Goal: Task Accomplishment & Management: Use online tool/utility

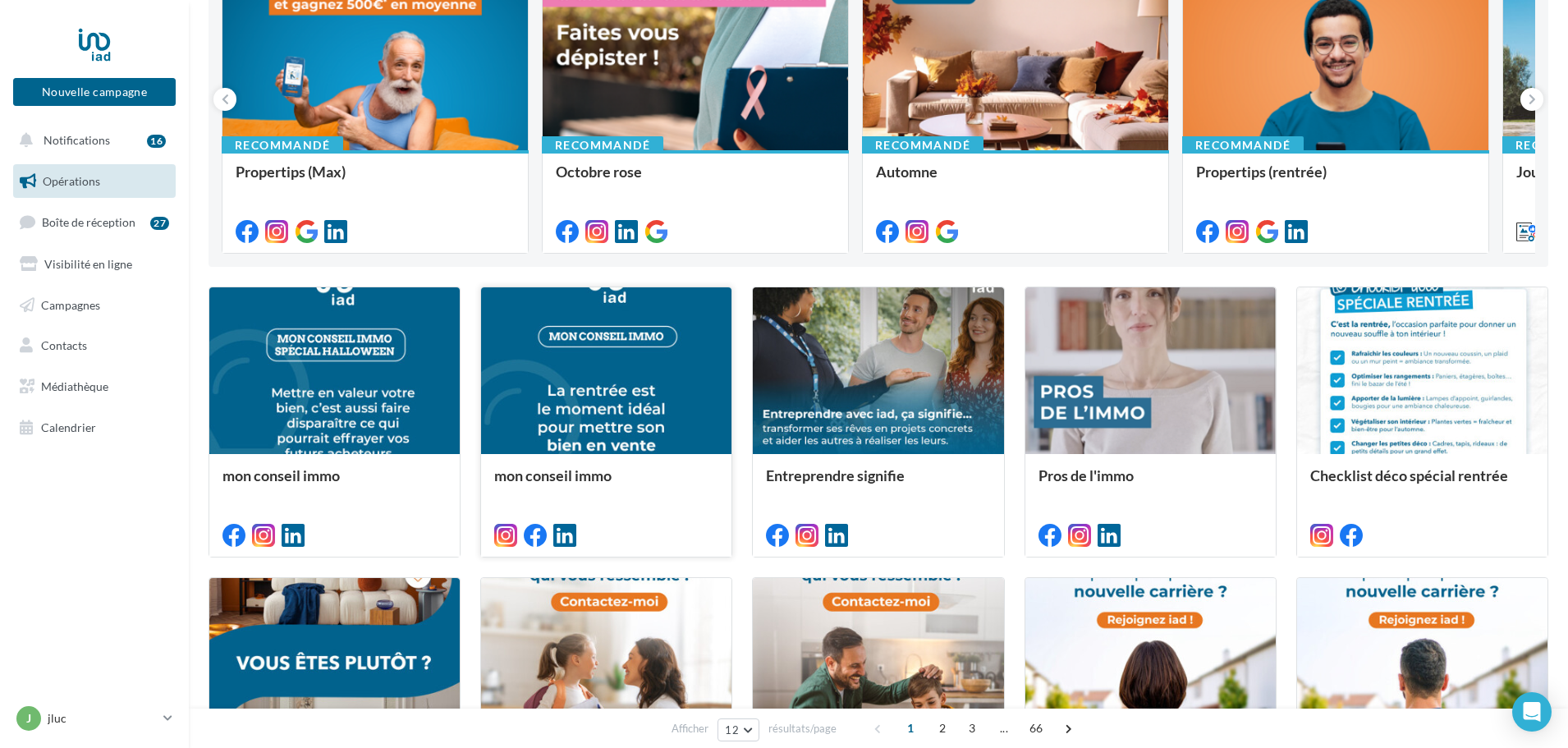
scroll to position [245, 0]
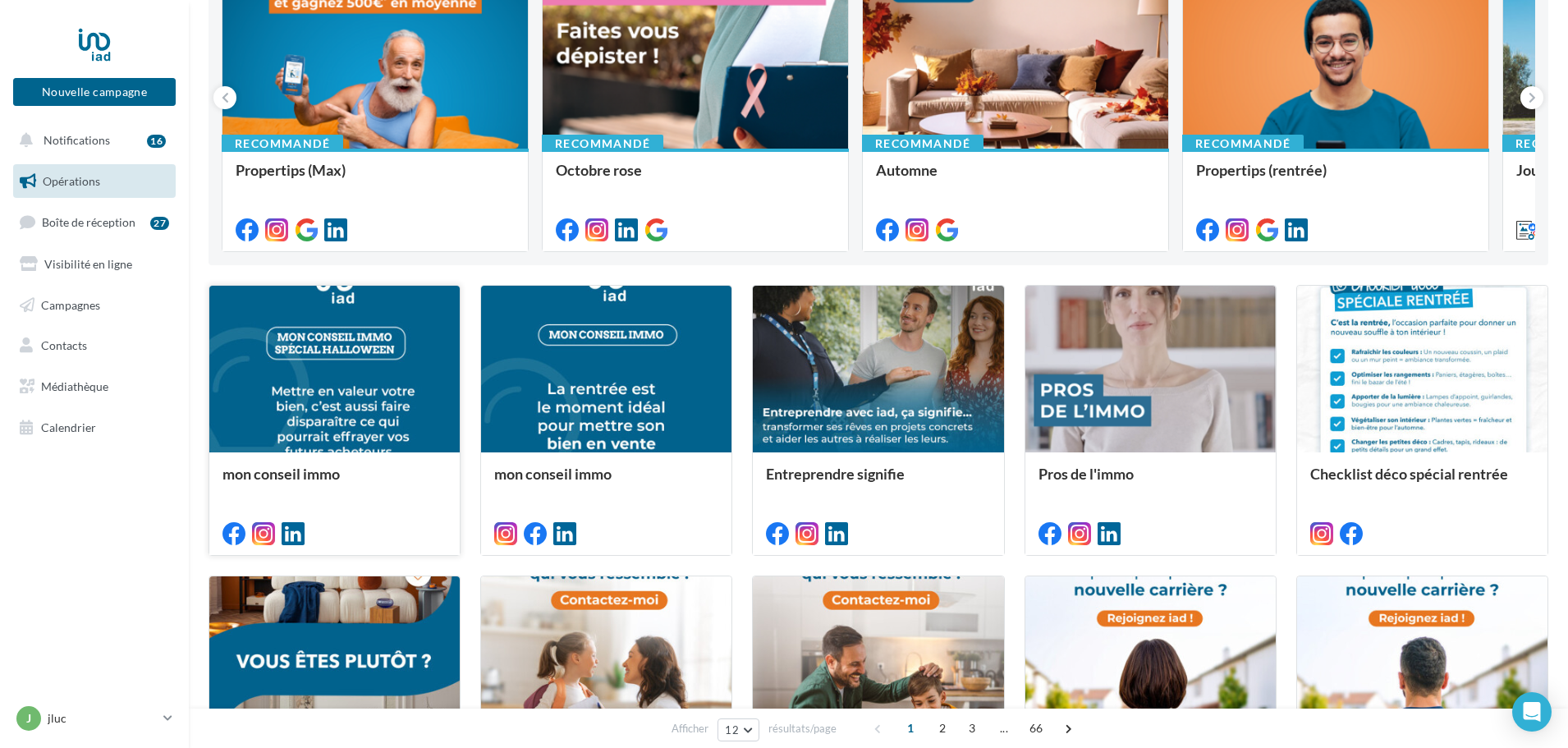
click at [429, 395] on div at bounding box center [334, 370] width 250 height 168
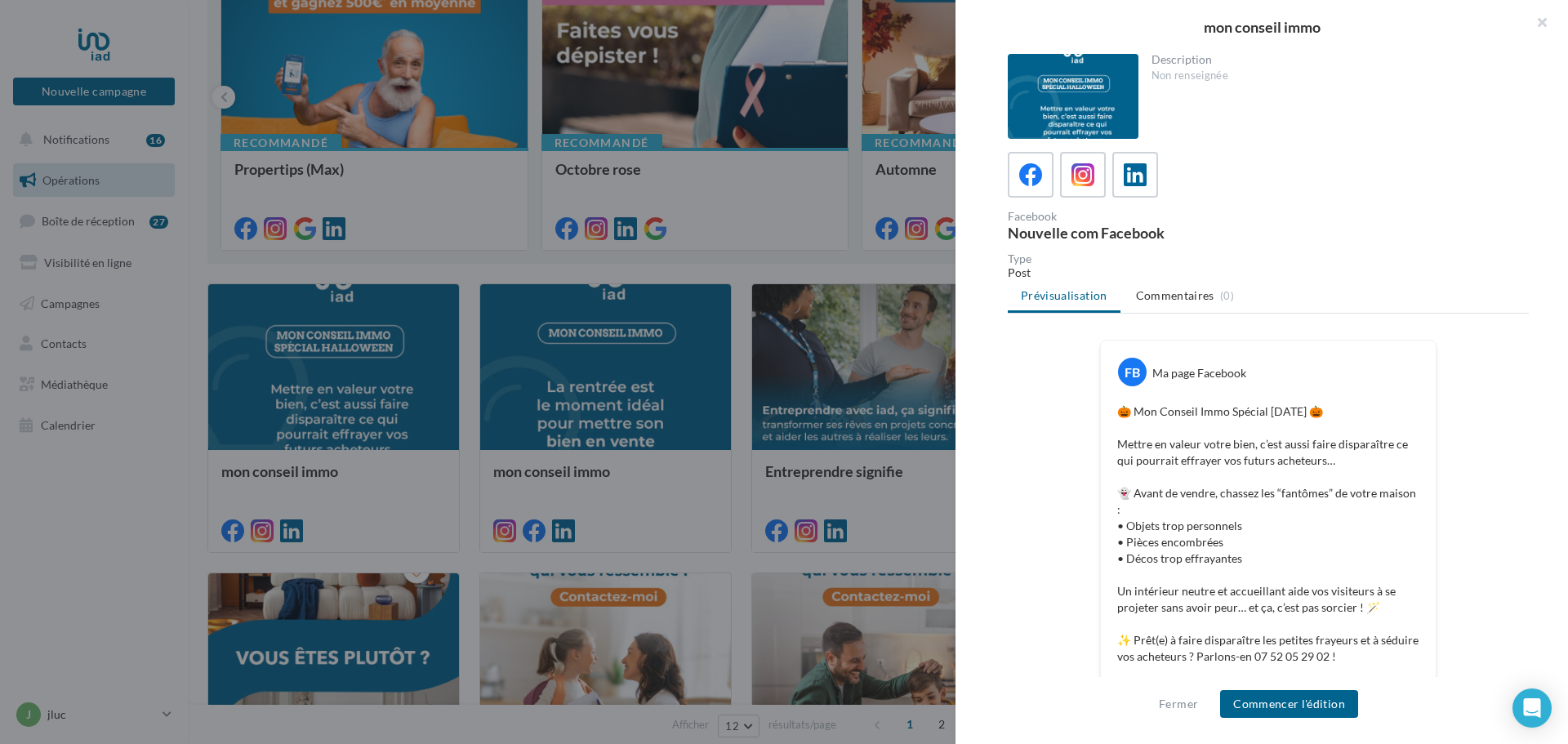
click at [1002, 537] on div "Description Non renseignée Facebook Nouvelle com Facebook Type Post Prévisualis…" at bounding box center [1268, 372] width 625 height 638
click at [1041, 525] on div "FB Ma page Facebook 🎃 Mon Conseil Immo Spécial [DATE] 🎃 Mettre en valeur votre …" at bounding box center [1268, 608] width 521 height 536
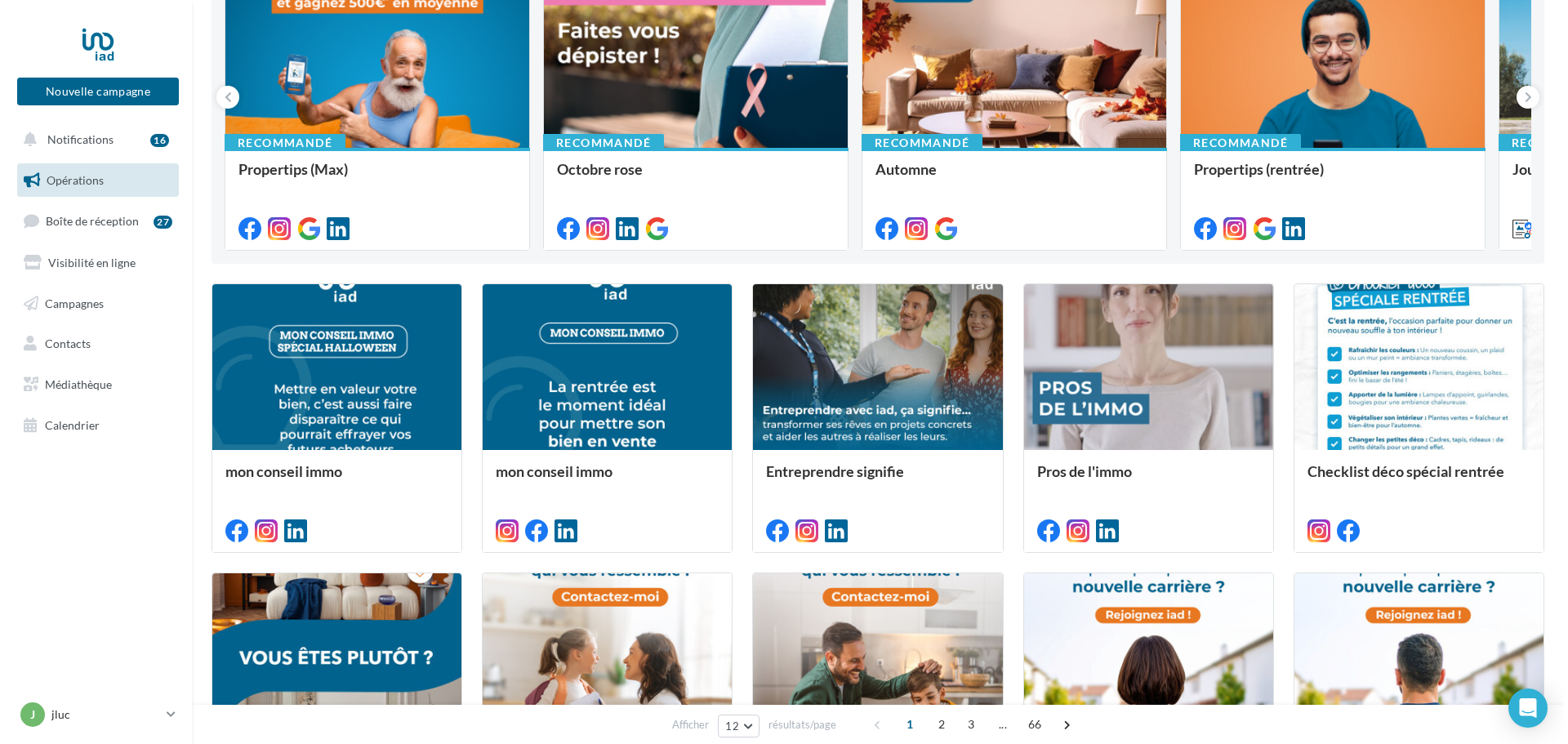
scroll to position [229, 0]
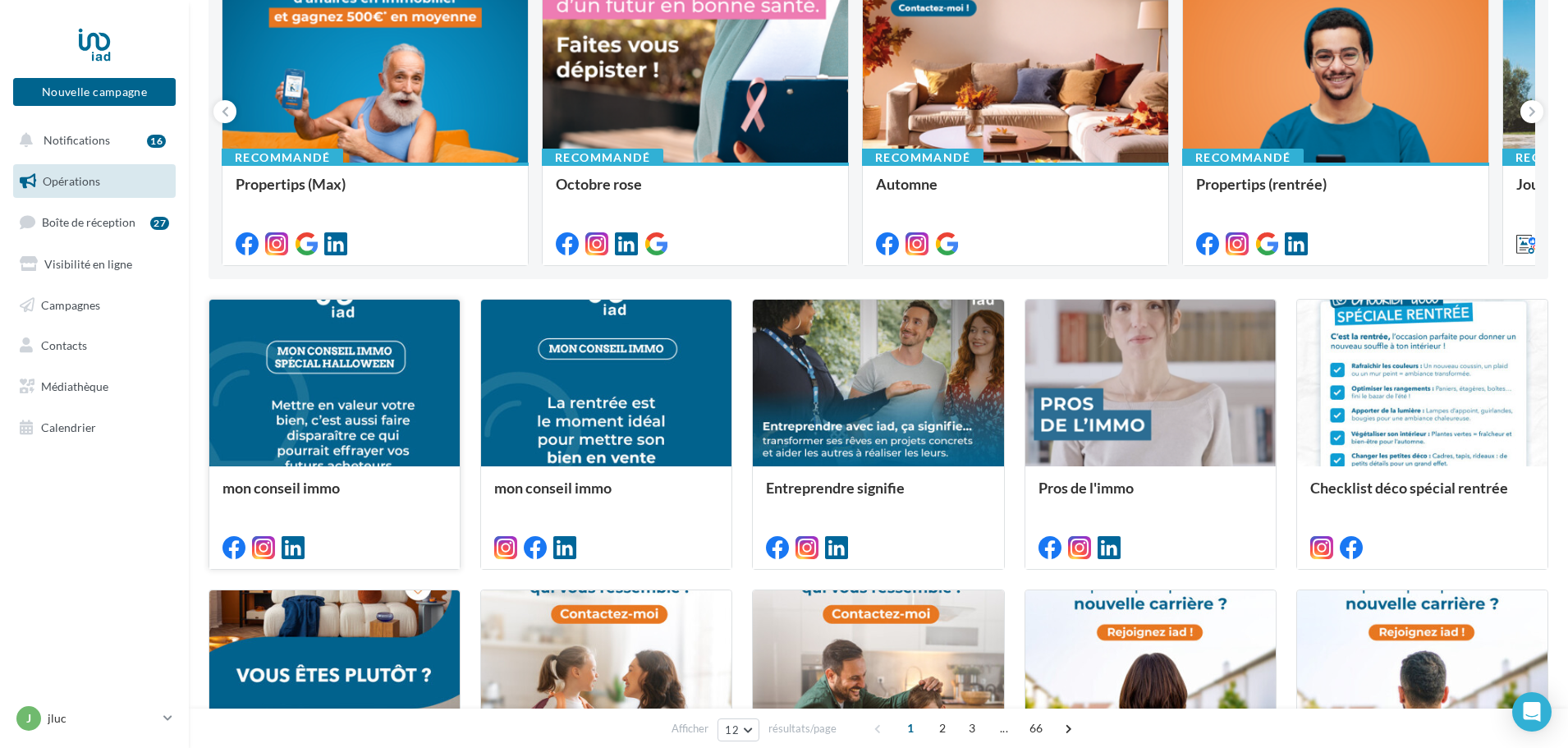
click at [338, 385] on div at bounding box center [334, 384] width 250 height 168
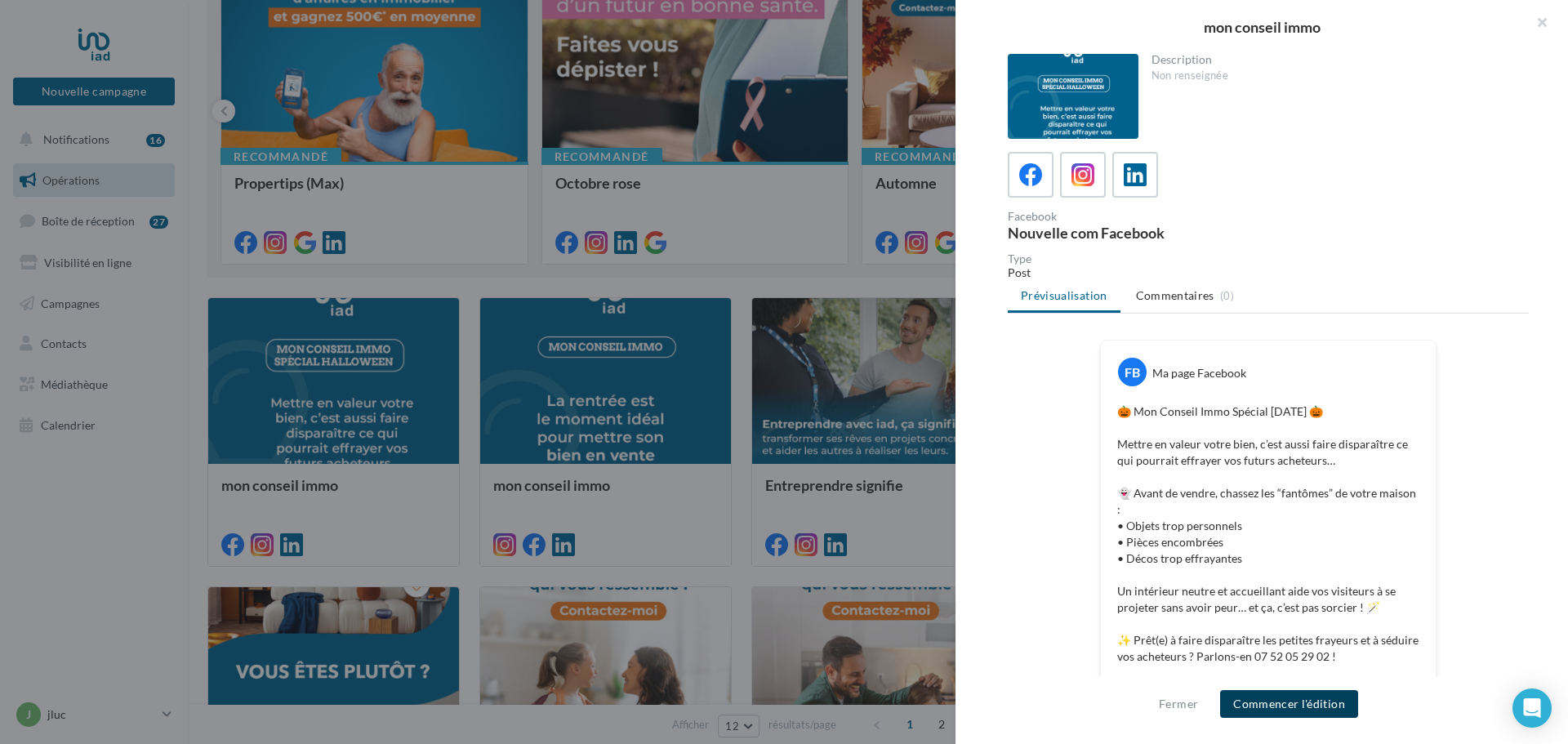
click at [1295, 705] on button "Commencer l'édition" at bounding box center [1289, 703] width 138 height 28
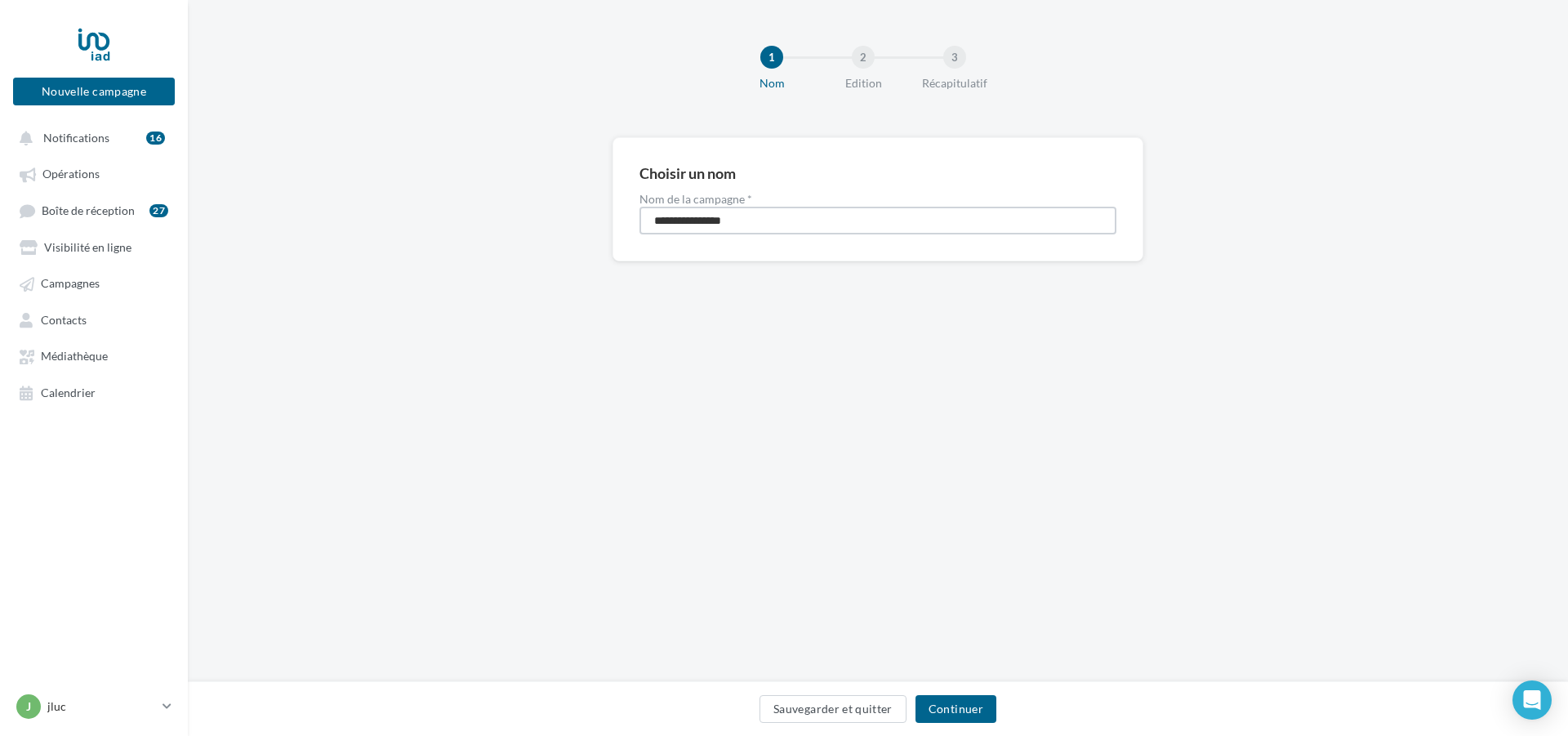
drag, startPoint x: 761, startPoint y: 219, endPoint x: 427, endPoint y: 223, distance: 334.0
click at [437, 198] on div "**********" at bounding box center [878, 225] width 1380 height 177
type input "********"
click at [969, 710] on button "Continuer" at bounding box center [955, 708] width 81 height 28
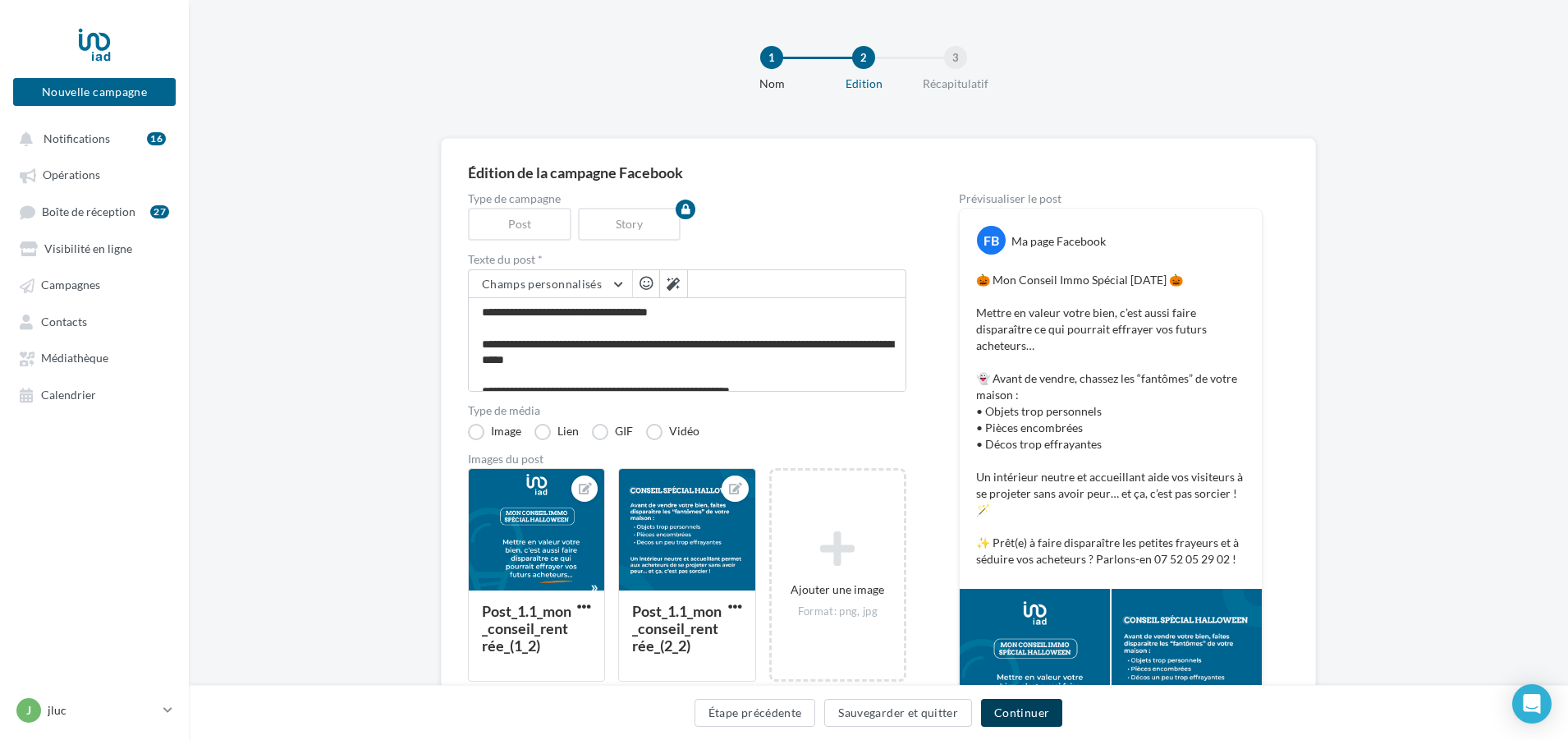
click at [1016, 712] on button "Continuer" at bounding box center [1021, 712] width 81 height 28
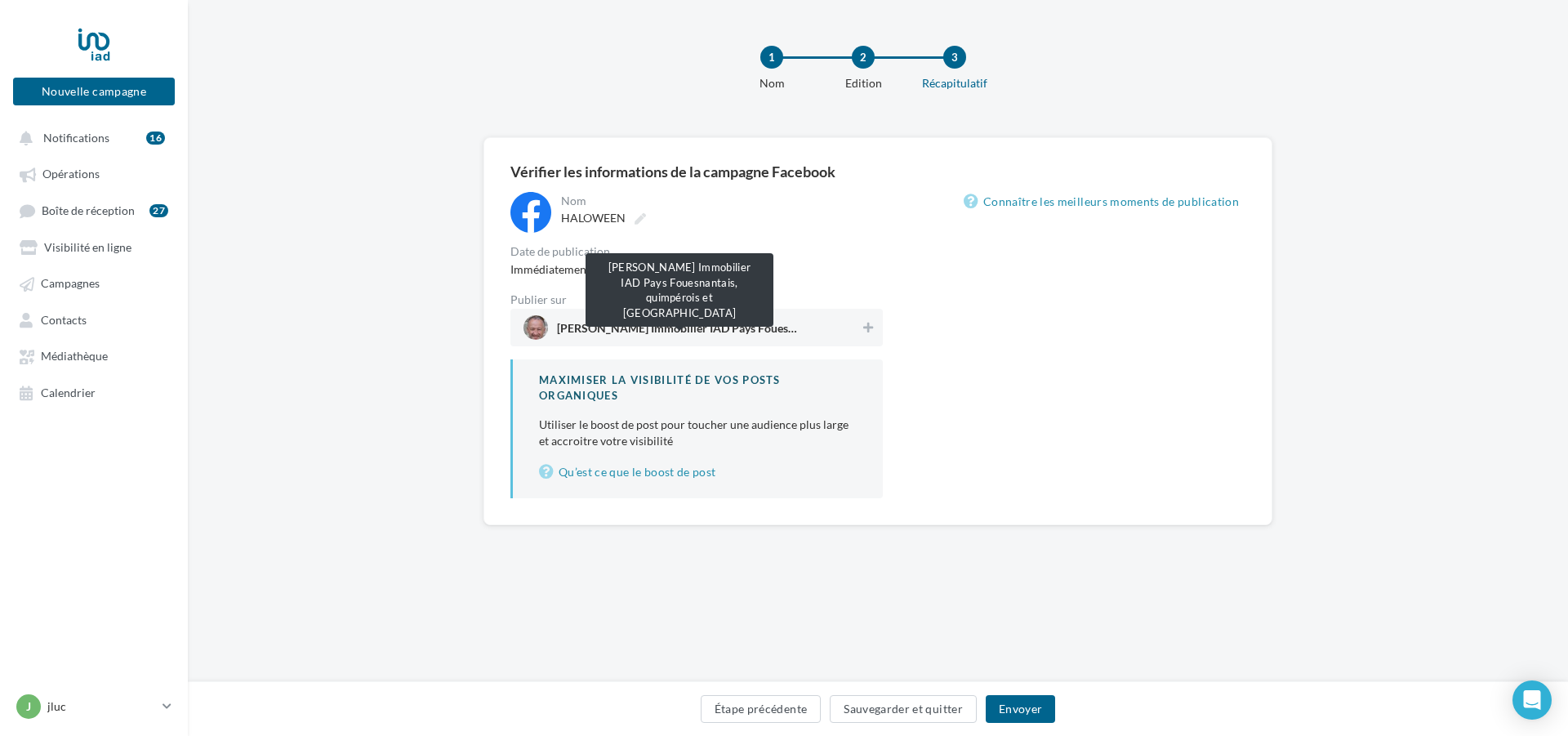
click at [707, 330] on span "Jean Luc Quemere Immobilier IAD Pays Fouesnantais, quimpérois et concarnois" at bounding box center [679, 331] width 245 height 18
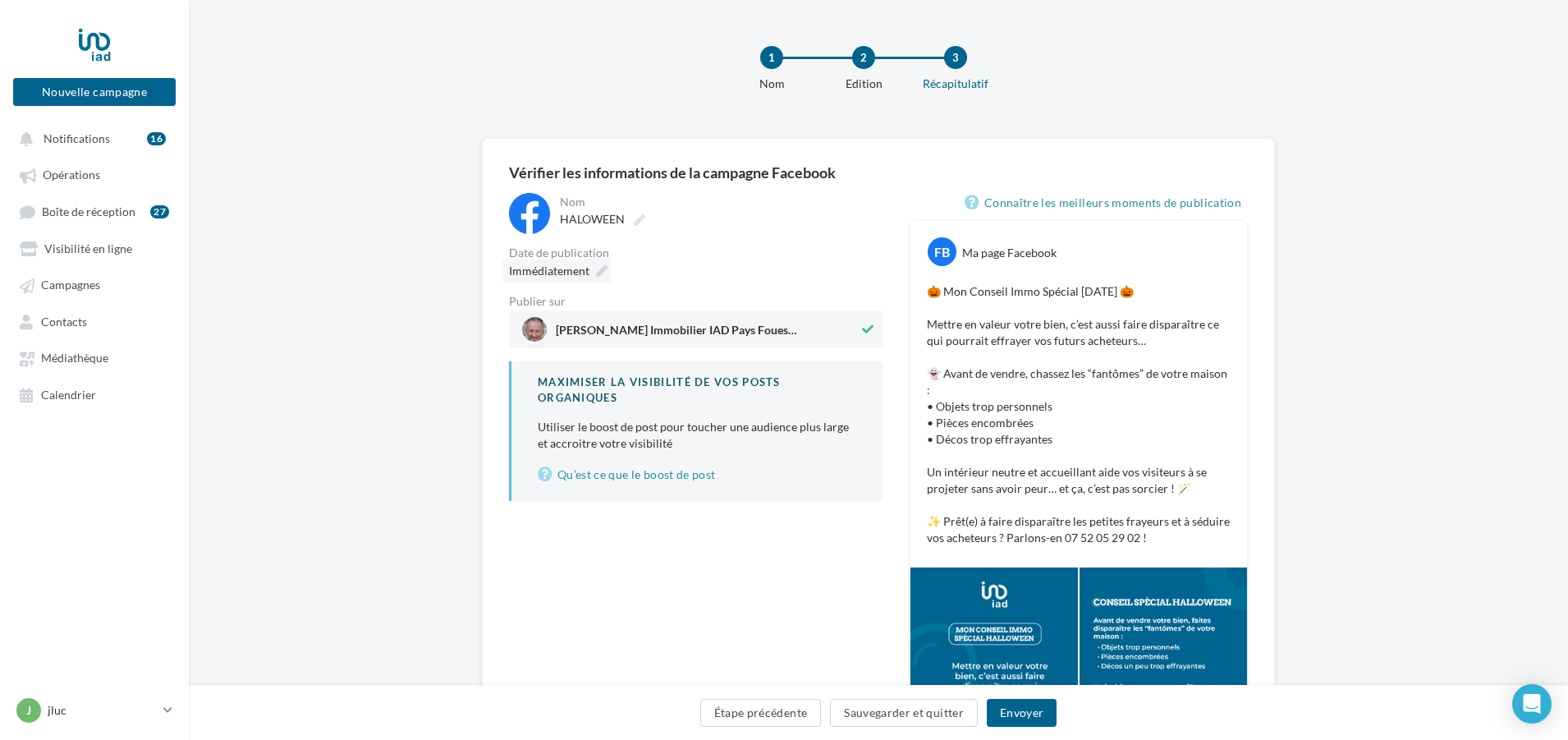
click at [602, 274] on icon at bounding box center [602, 272] width 11 height 11
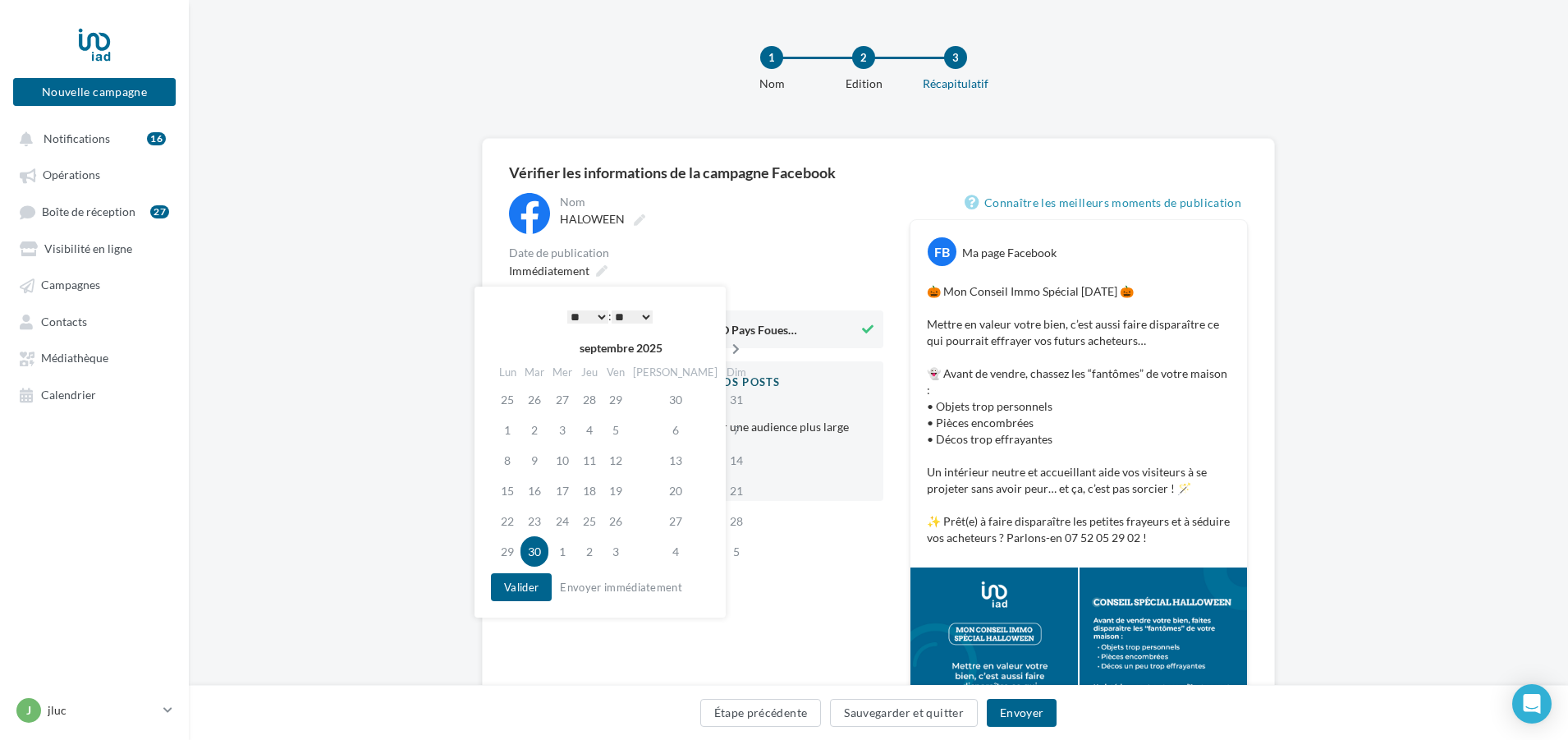
click at [726, 347] on icon at bounding box center [736, 349] width 20 height 11
click at [622, 517] on td "31" at bounding box center [618, 521] width 27 height 31
click at [598, 522] on td "30" at bounding box center [592, 521] width 27 height 31
click at [600, 316] on select "* * * * * * * * * * ** ** ** ** ** ** ** ** ** ** ** ** ** **" at bounding box center [588, 317] width 41 height 13
click at [651, 312] on select "** ** ** ** ** **" at bounding box center [632, 317] width 41 height 13
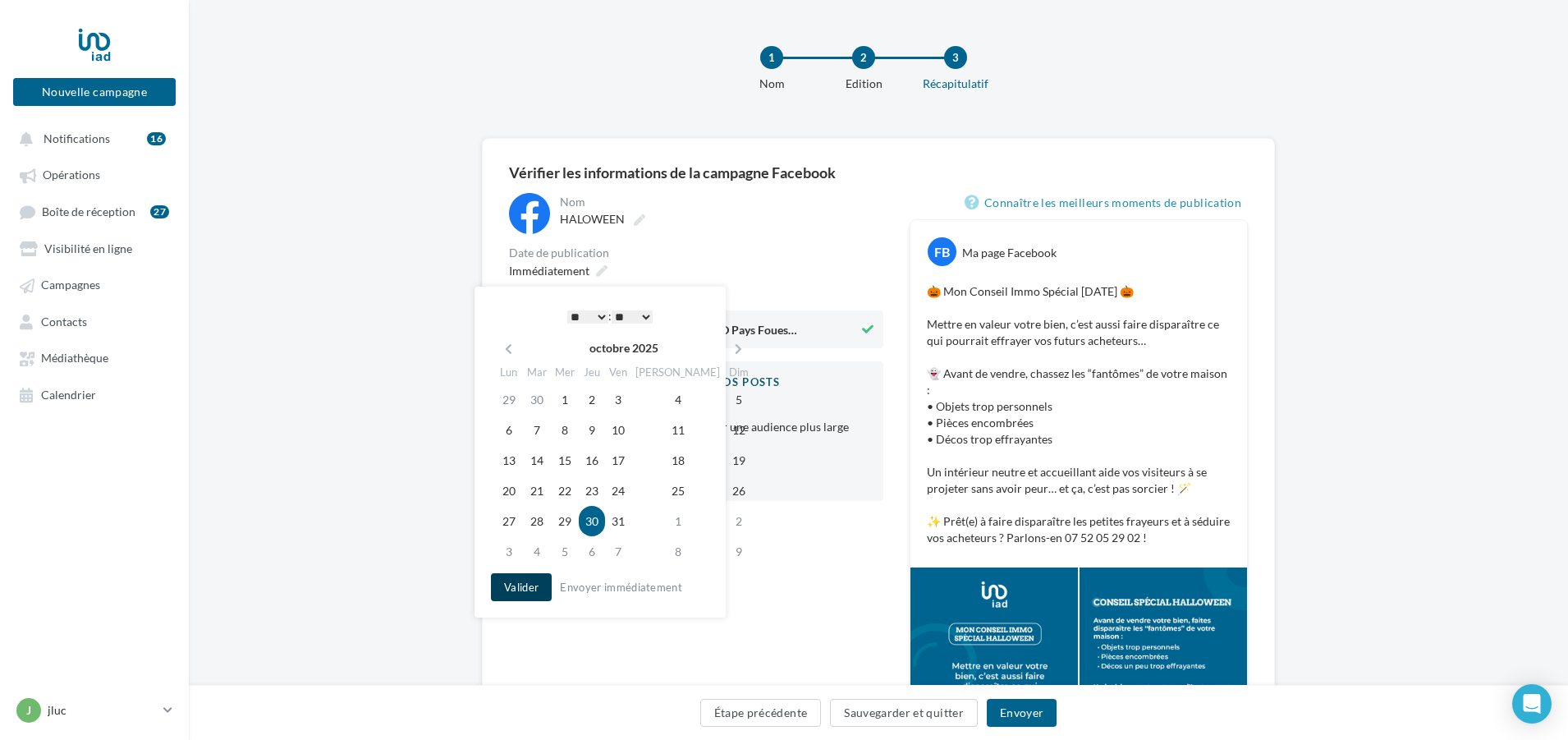
click at [521, 585] on button "Valider" at bounding box center [522, 587] width 61 height 28
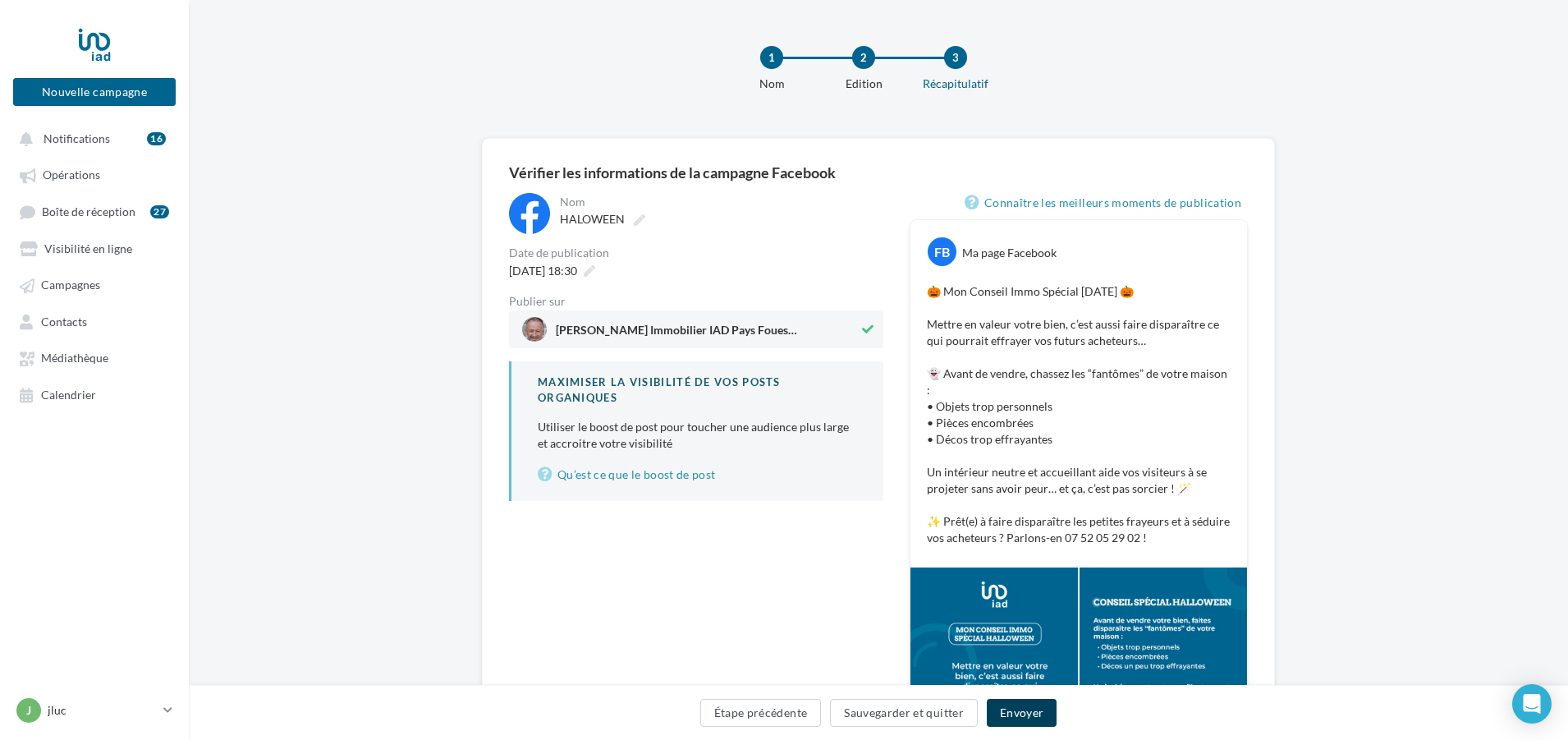
click at [1025, 709] on button "Envoyer" at bounding box center [1021, 712] width 70 height 28
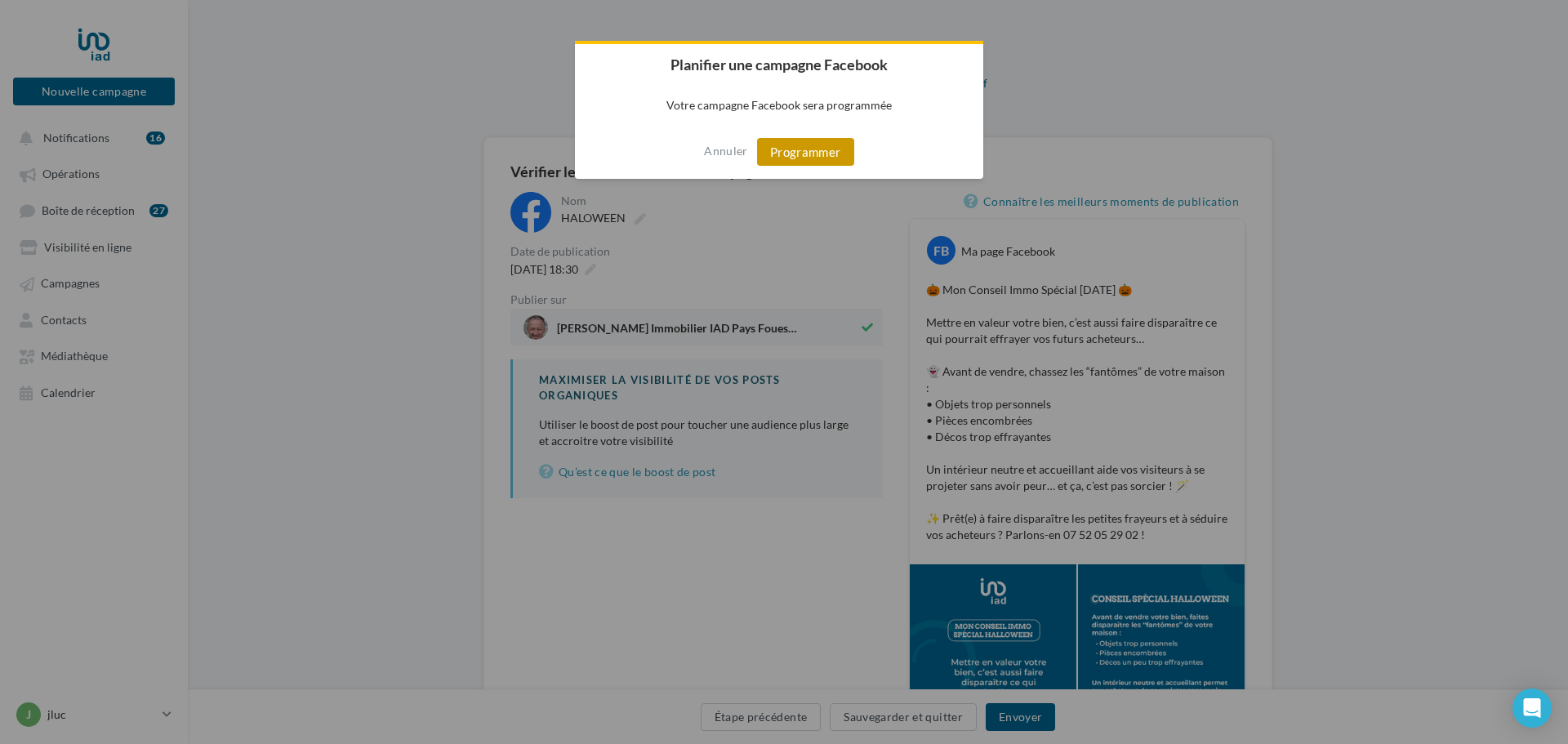
click at [764, 146] on button "Programmer" at bounding box center [806, 151] width 97 height 28
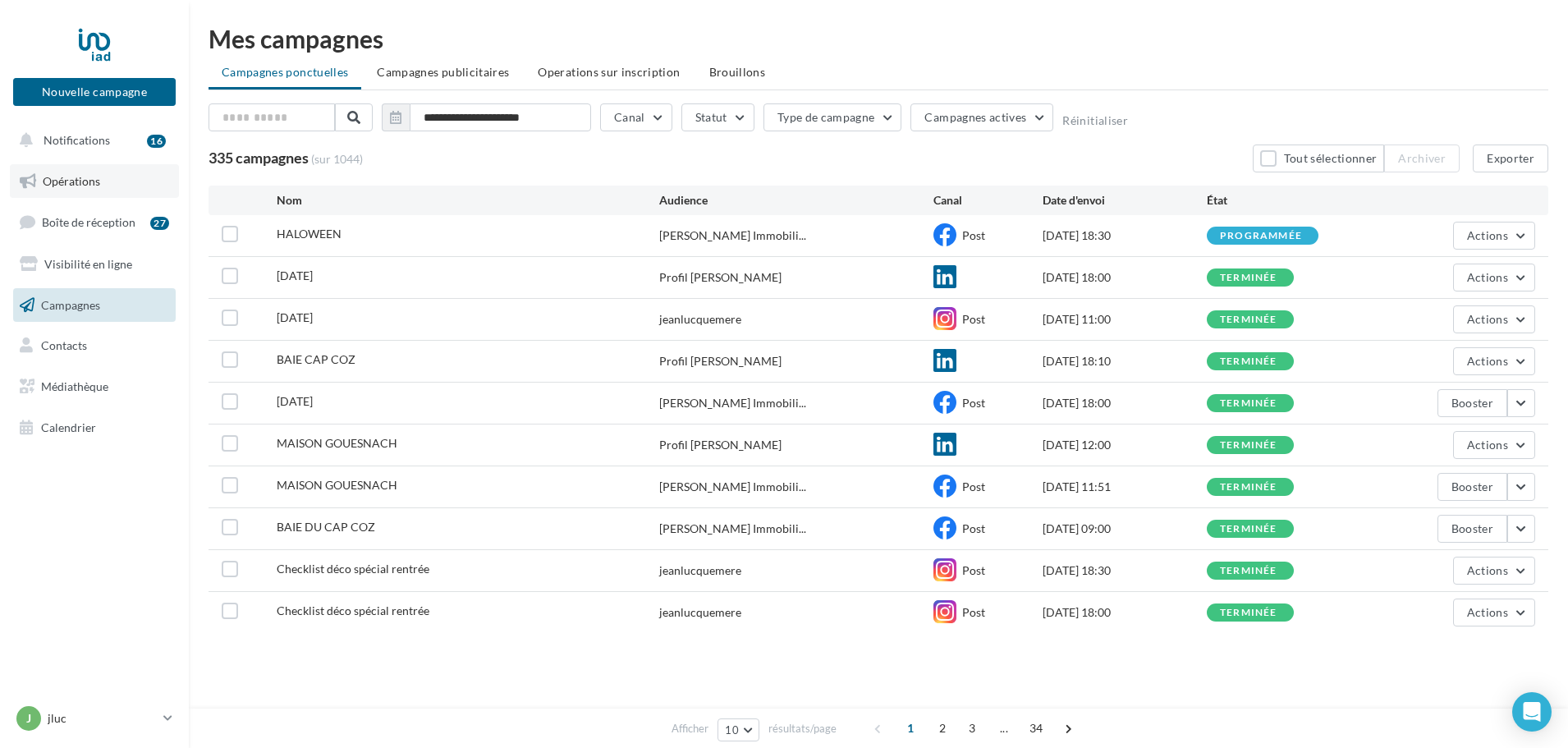
click at [73, 178] on span "Opérations" at bounding box center [72, 181] width 57 height 14
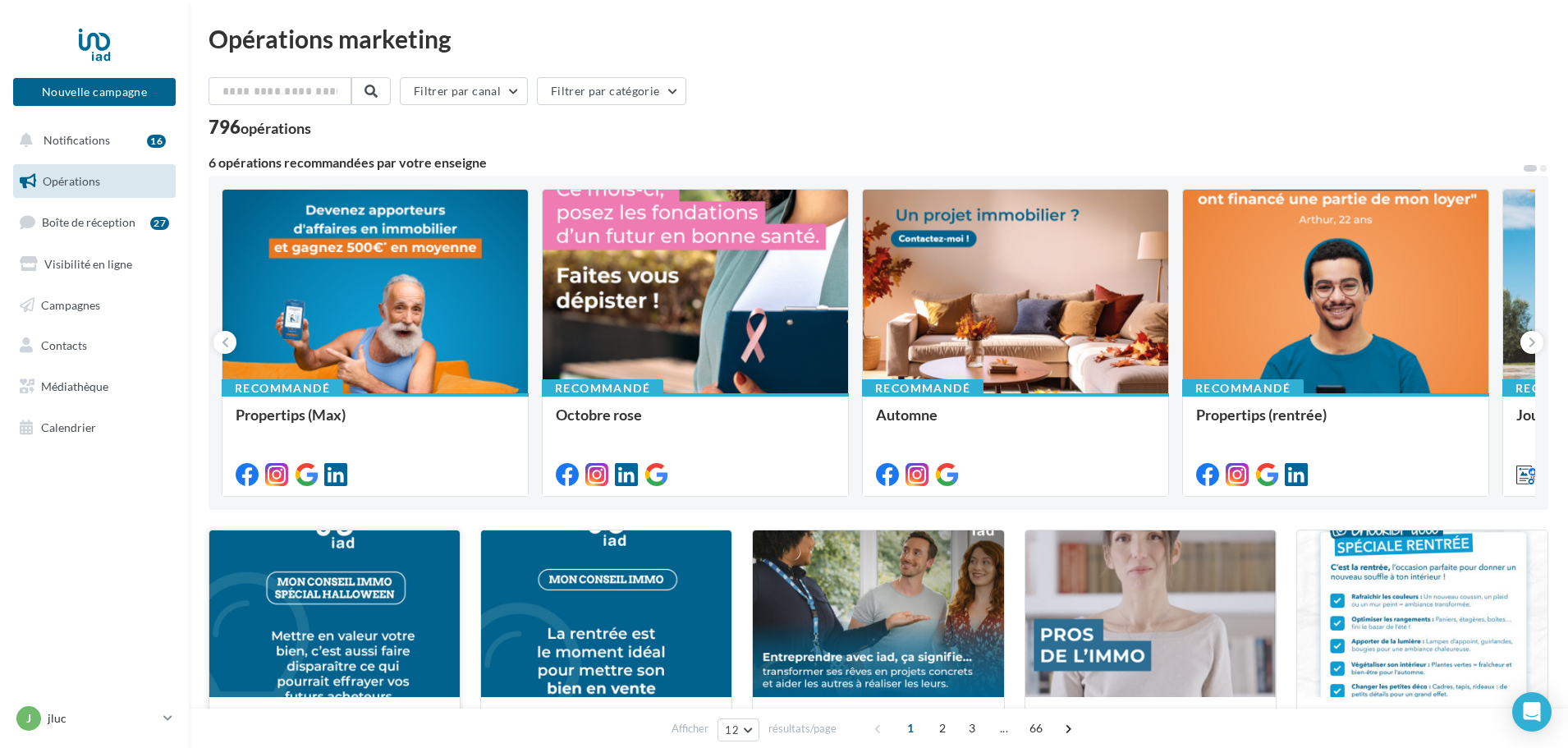
click at [391, 619] on div at bounding box center [334, 614] width 250 height 168
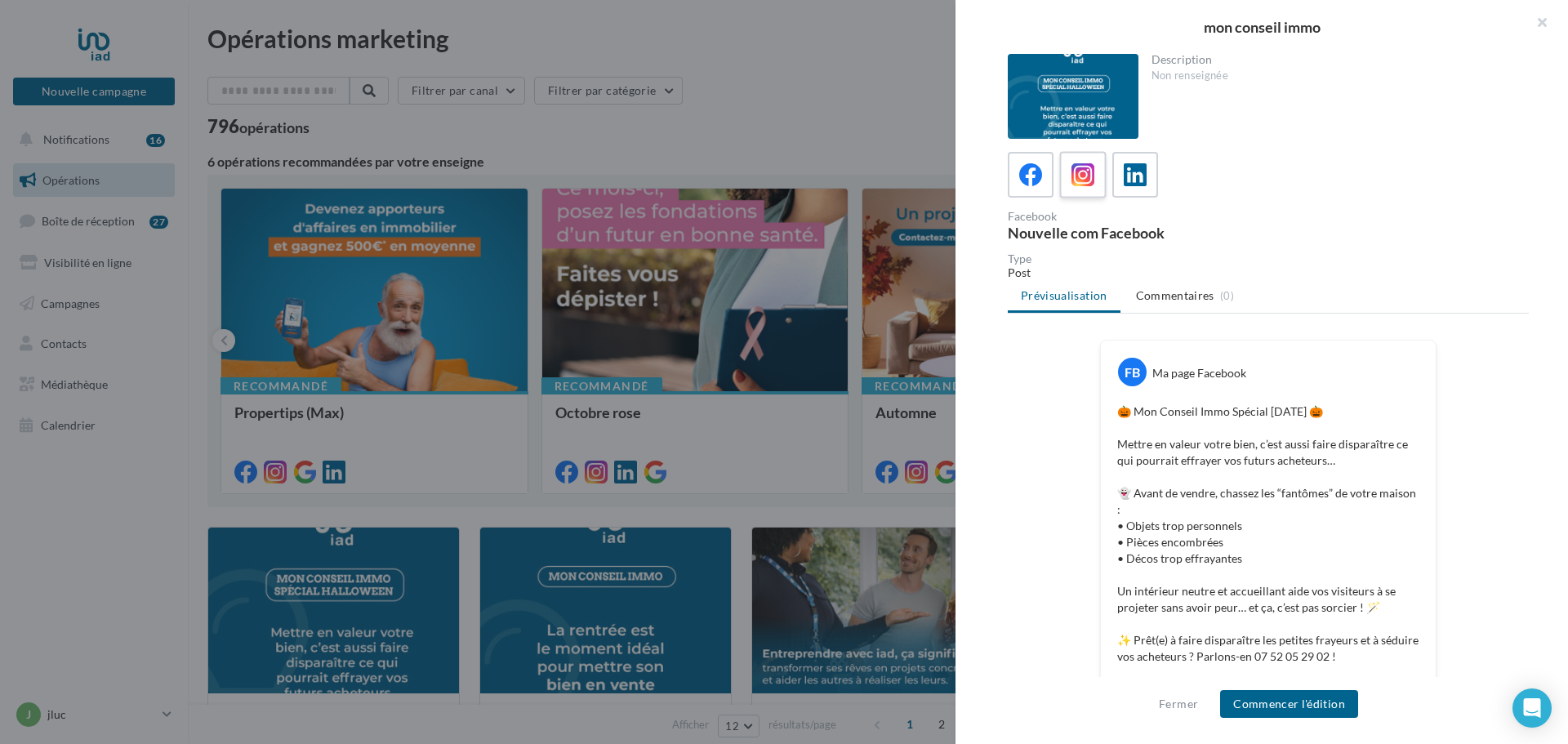
click at [1080, 171] on icon at bounding box center [1083, 175] width 24 height 24
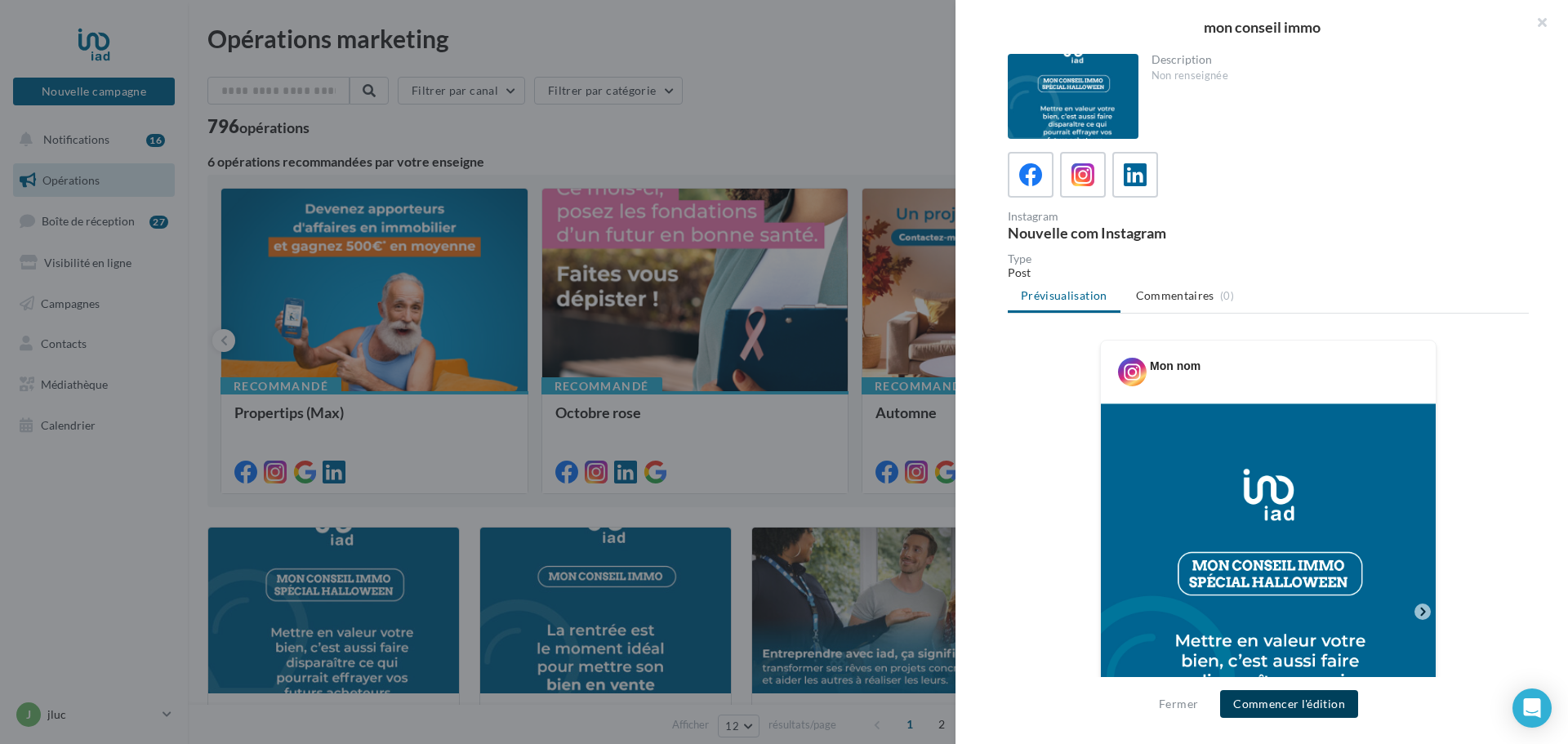
click at [1304, 708] on button "Commencer l'édition" at bounding box center [1289, 703] width 138 height 28
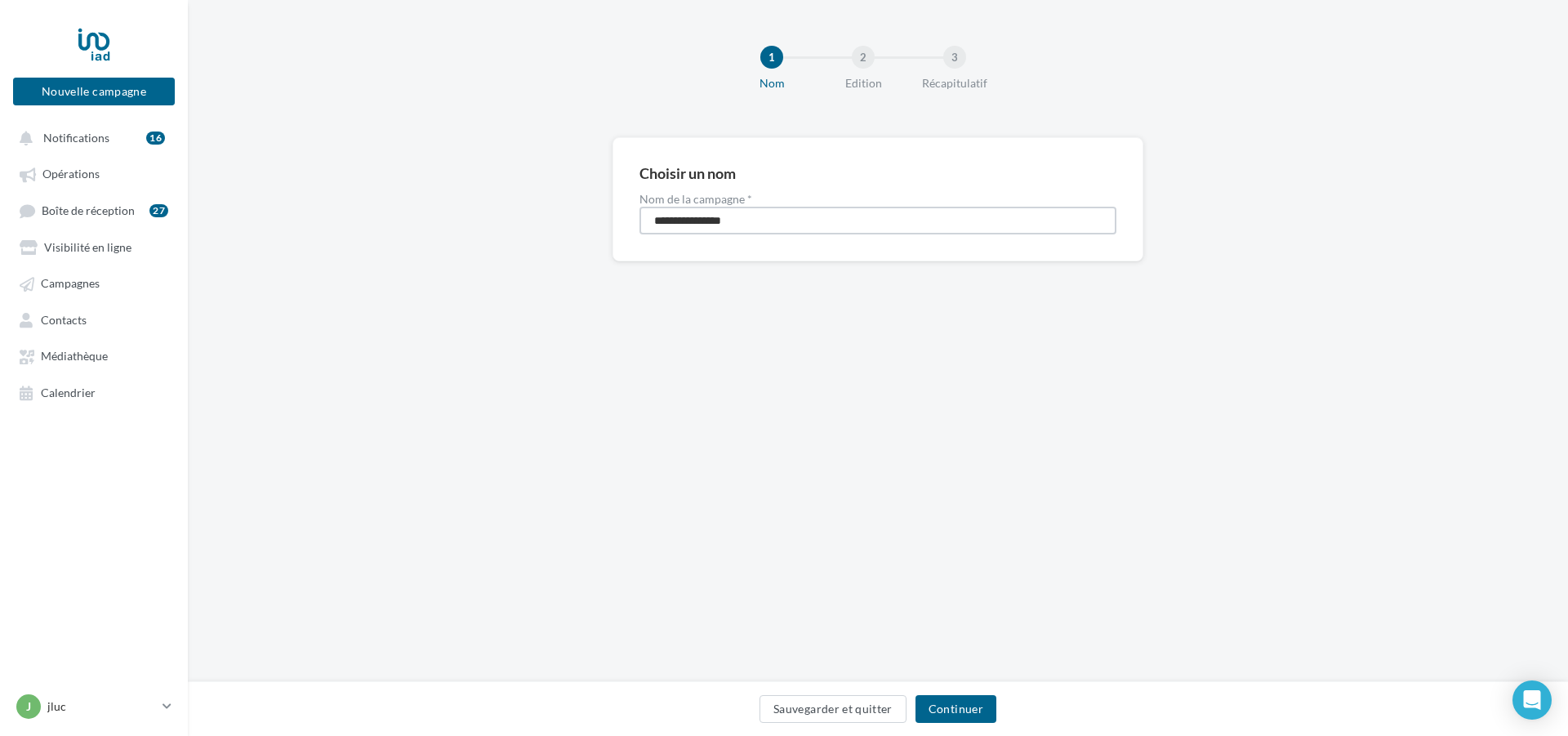
drag, startPoint x: 754, startPoint y: 218, endPoint x: 419, endPoint y: 182, distance: 336.9
click at [419, 182] on div "**********" at bounding box center [878, 225] width 1380 height 177
type input "********"
click at [959, 713] on button "Continuer" at bounding box center [955, 708] width 81 height 28
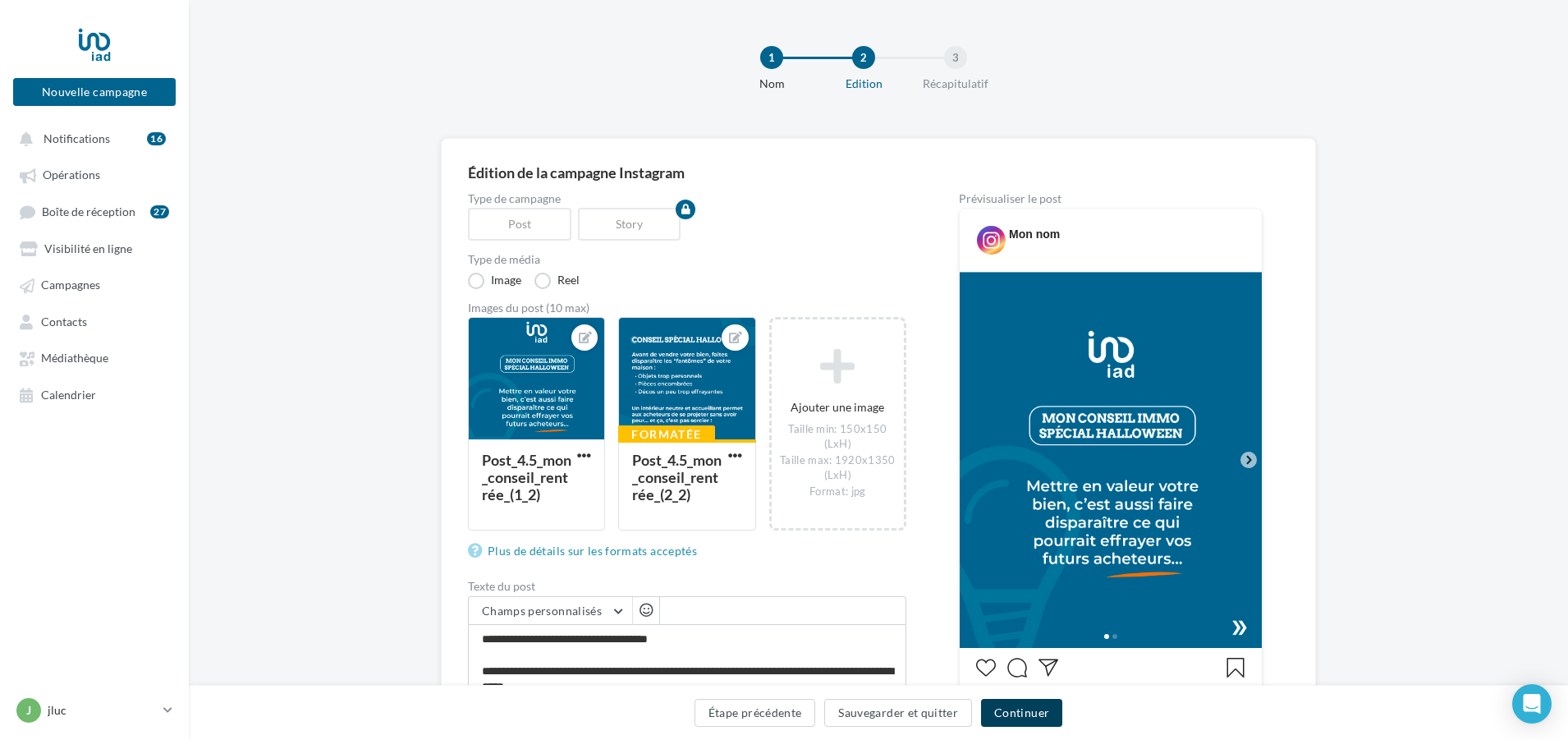
drag, startPoint x: 1024, startPoint y: 708, endPoint x: 1058, endPoint y: 746, distance: 51.0
click at [1022, 708] on button "Continuer" at bounding box center [1021, 712] width 81 height 28
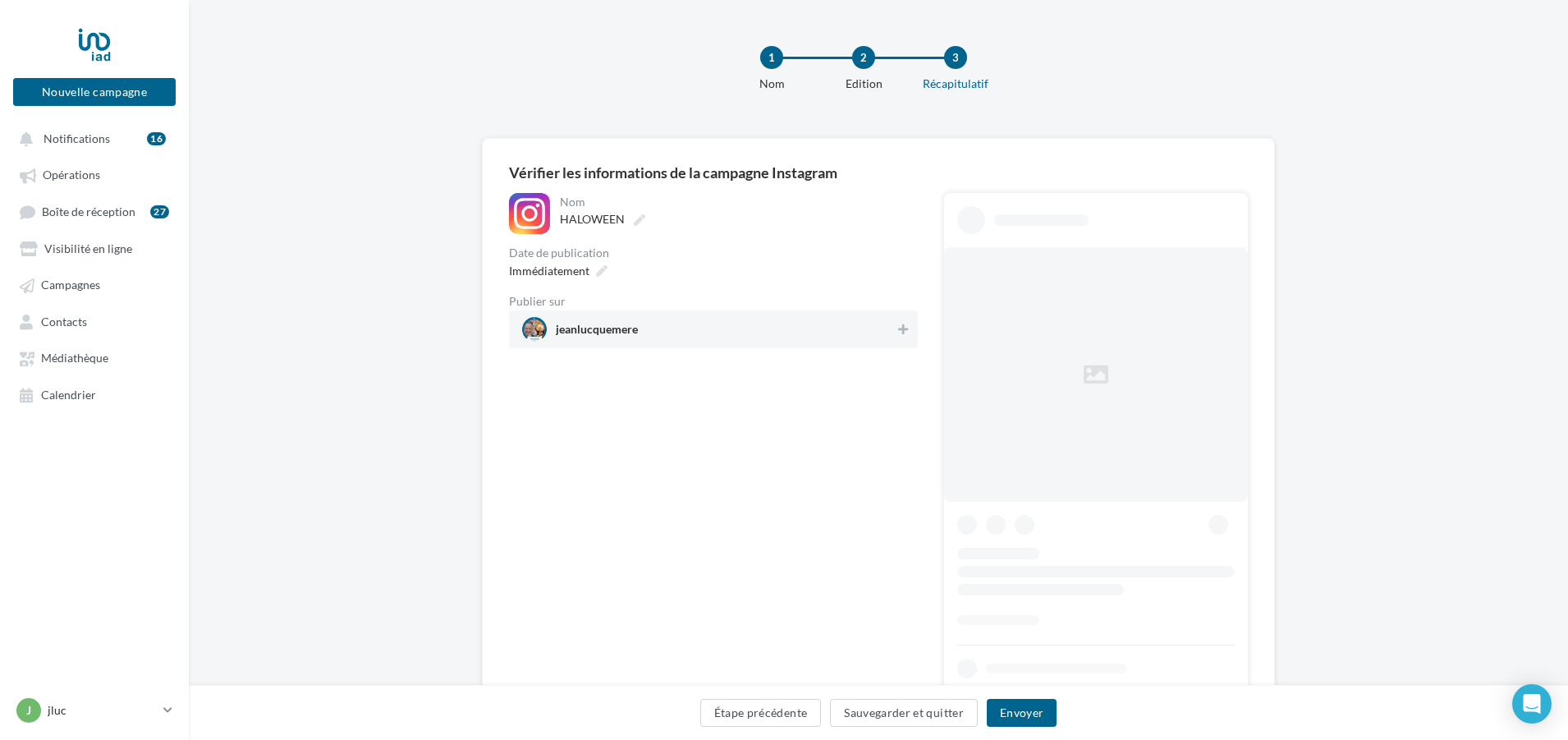
click at [714, 327] on span "jeanlucquemere" at bounding box center [709, 330] width 373 height 25
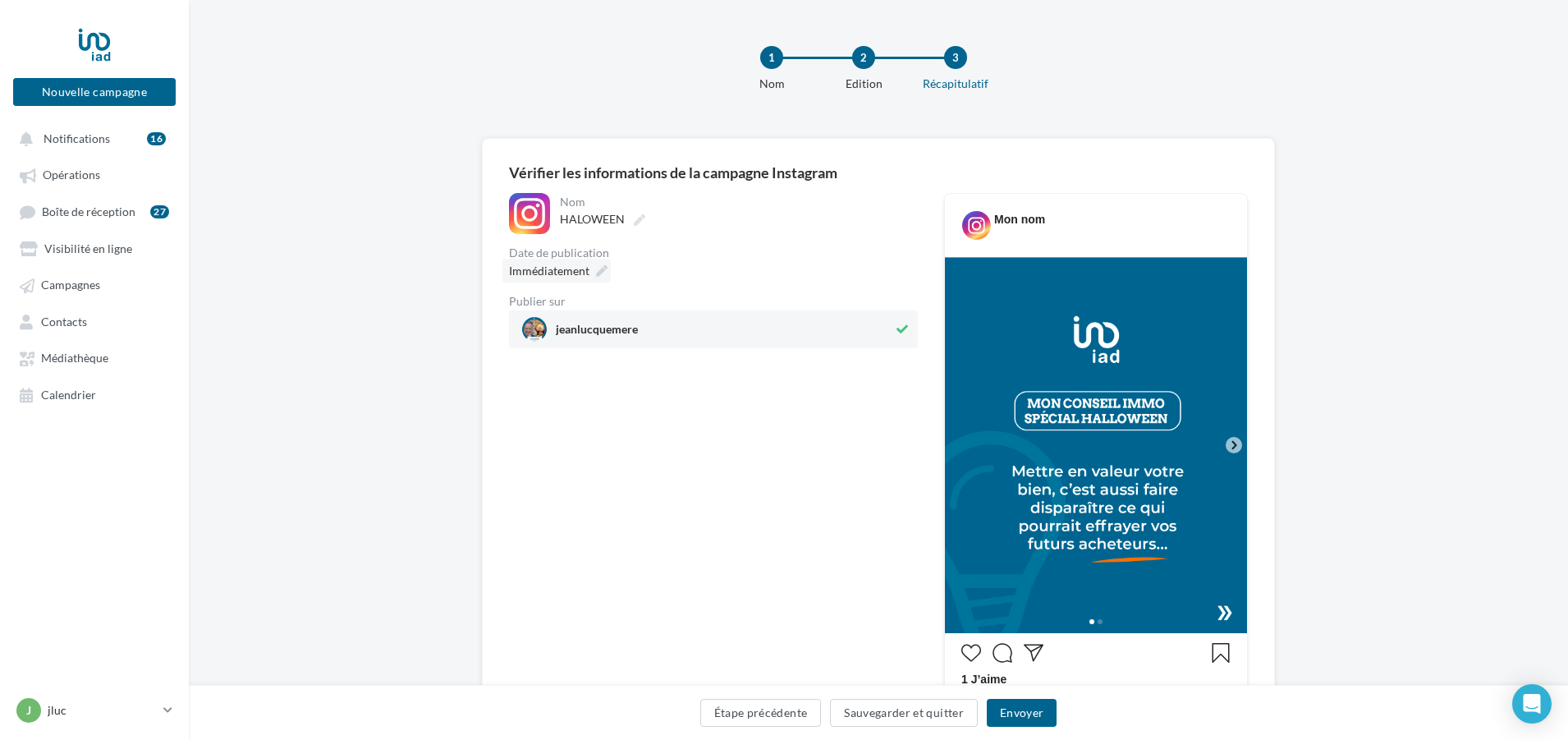
click at [598, 269] on icon at bounding box center [602, 272] width 11 height 11
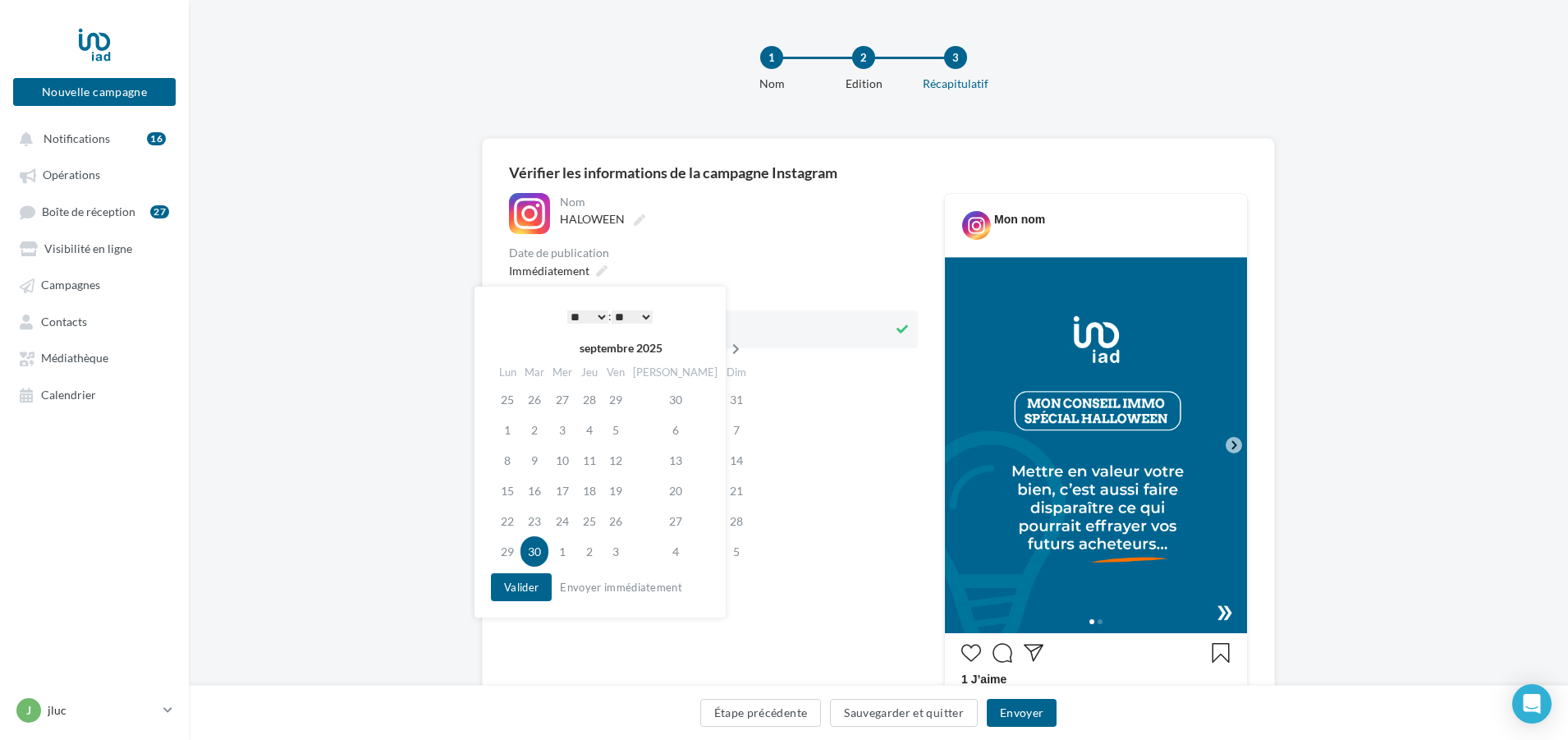
click at [726, 347] on icon at bounding box center [736, 349] width 20 height 11
click at [594, 521] on td "30" at bounding box center [592, 521] width 27 height 31
click at [603, 319] on select "* * * * * * * * * * ** ** ** ** ** ** ** ** ** ** ** ** ** **" at bounding box center [588, 317] width 41 height 13
click at [650, 313] on select "** ** ** ** ** **" at bounding box center [632, 317] width 41 height 13
click at [524, 581] on button "Valider" at bounding box center [522, 587] width 61 height 28
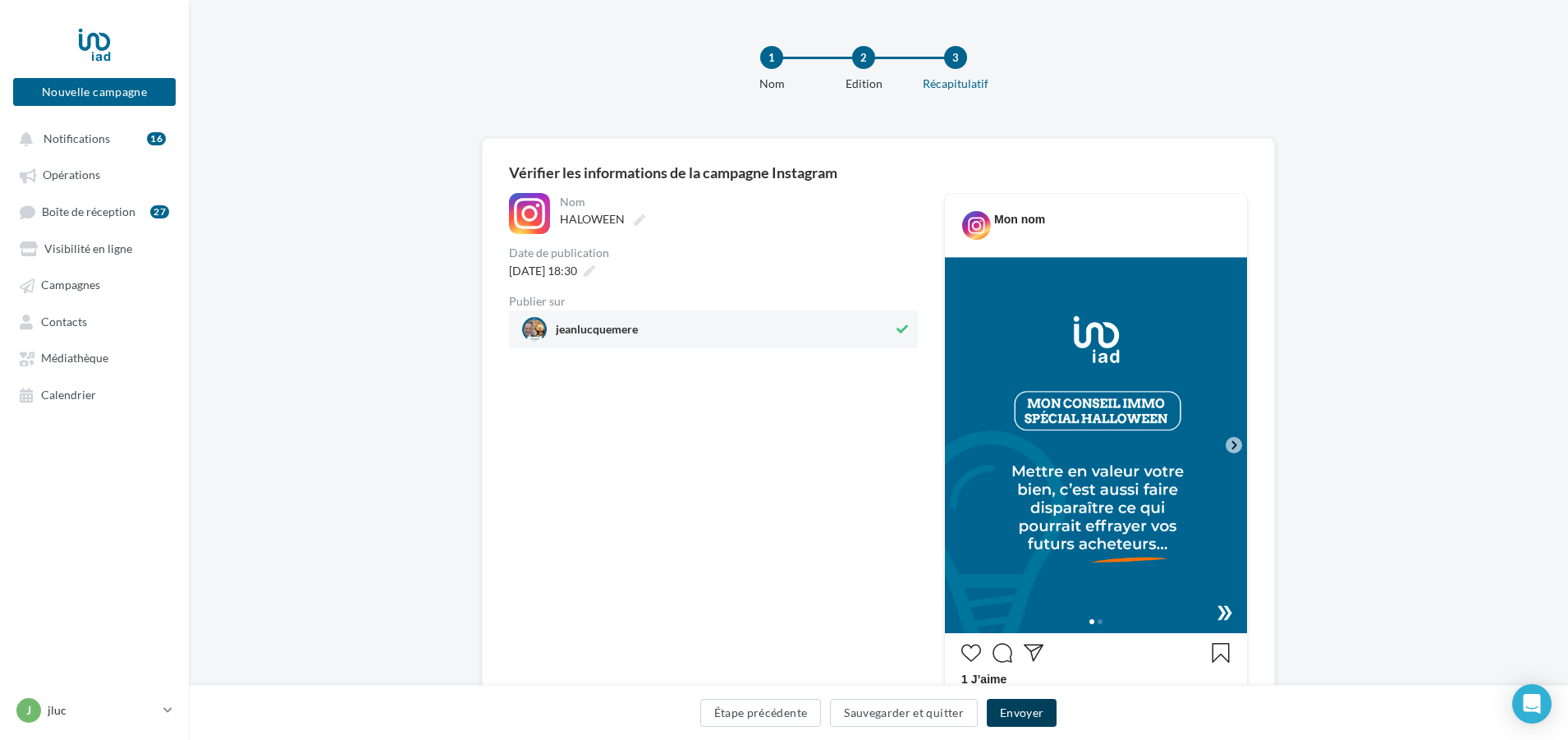
click at [1023, 707] on button "Envoyer" at bounding box center [1021, 712] width 70 height 28
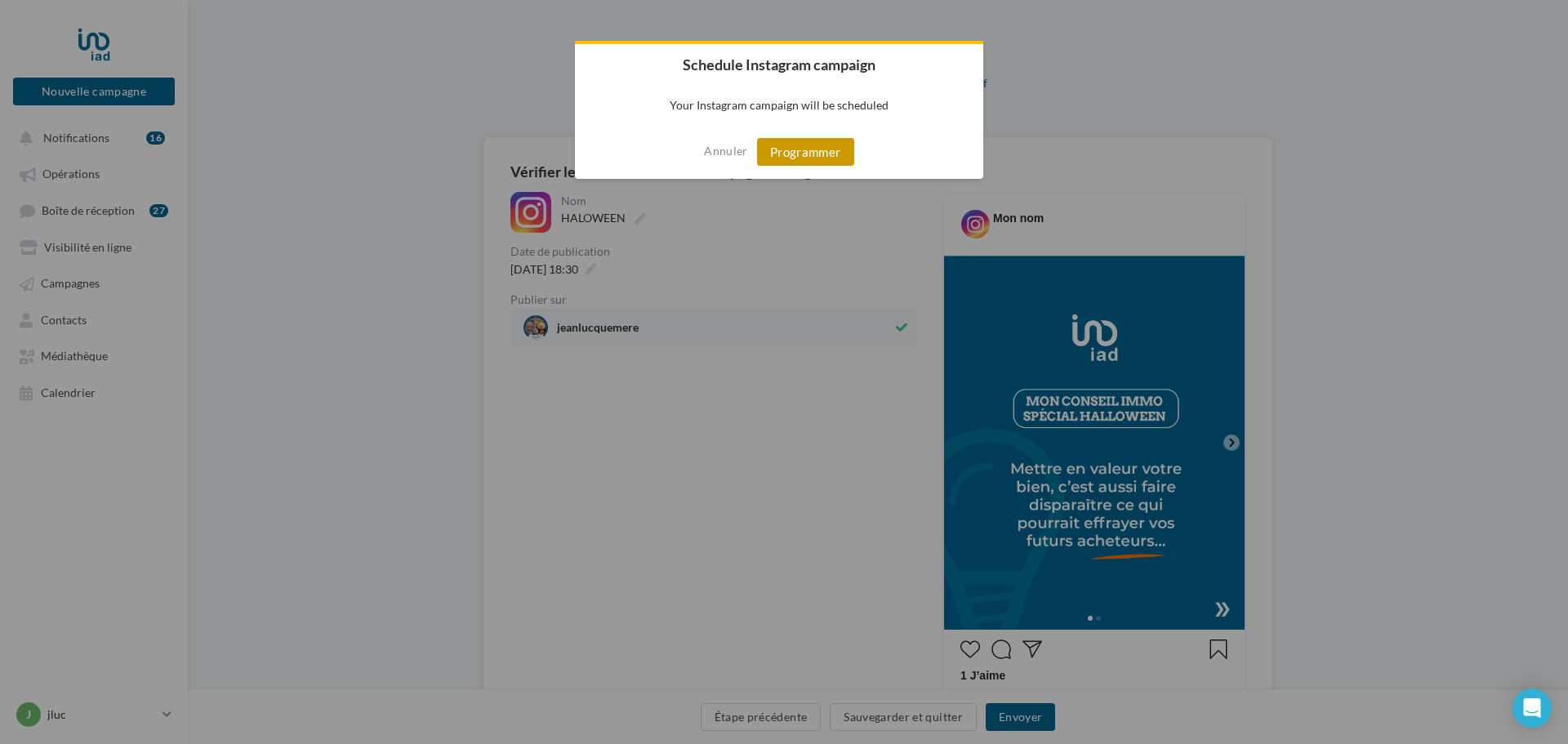
click at [799, 155] on button "Programmer" at bounding box center [806, 151] width 97 height 28
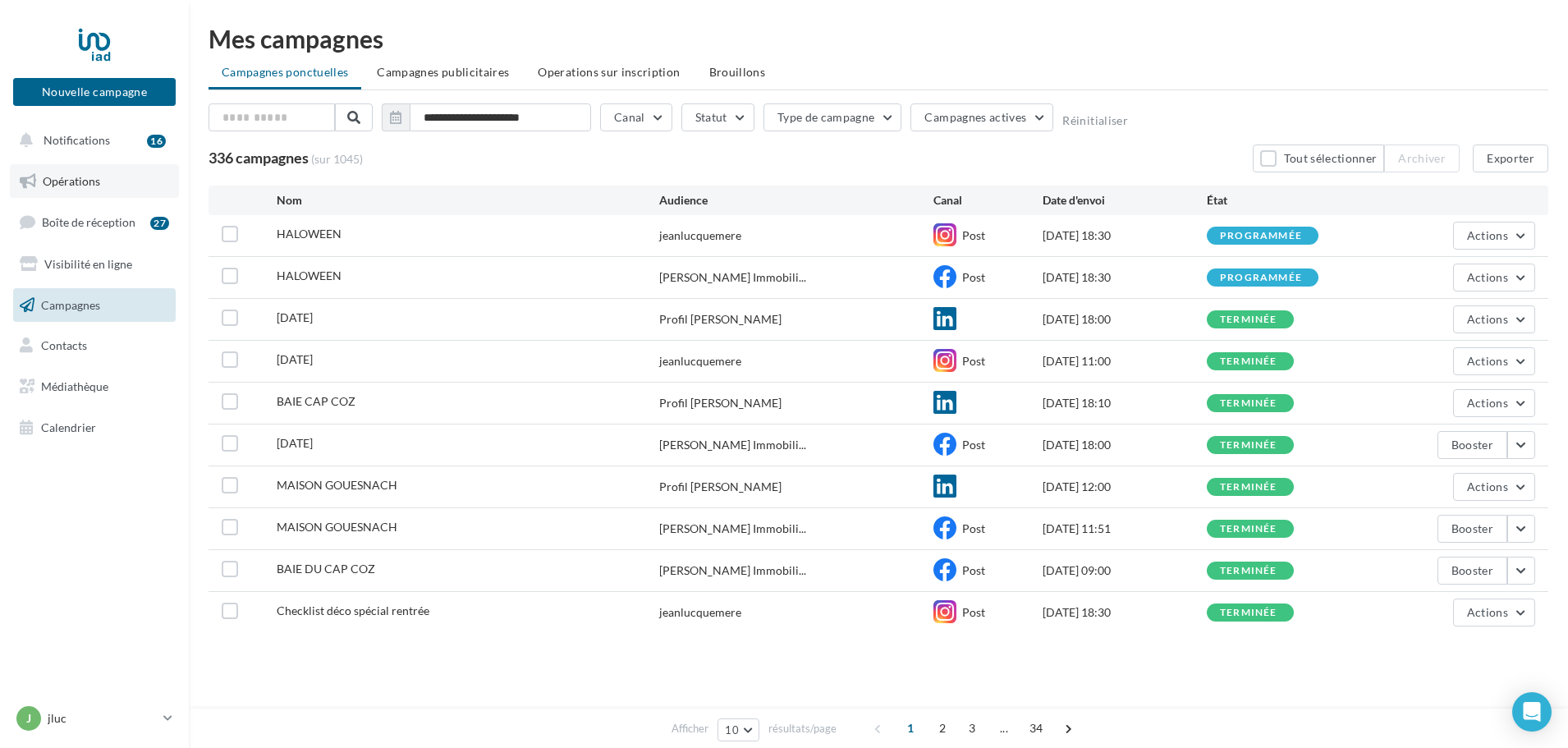
click at [90, 174] on span "Opérations" at bounding box center [72, 181] width 57 height 14
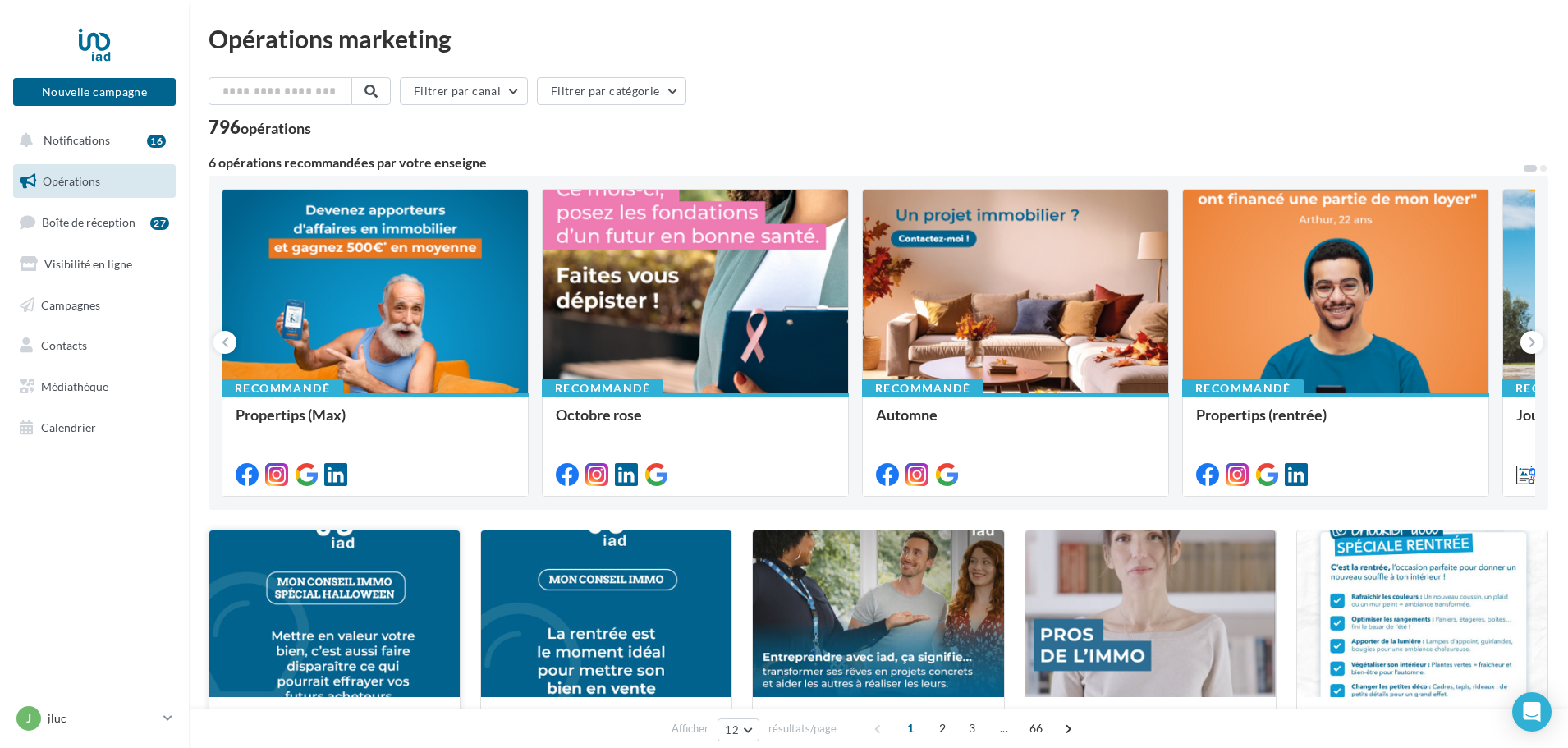
click at [395, 612] on div at bounding box center [334, 614] width 250 height 168
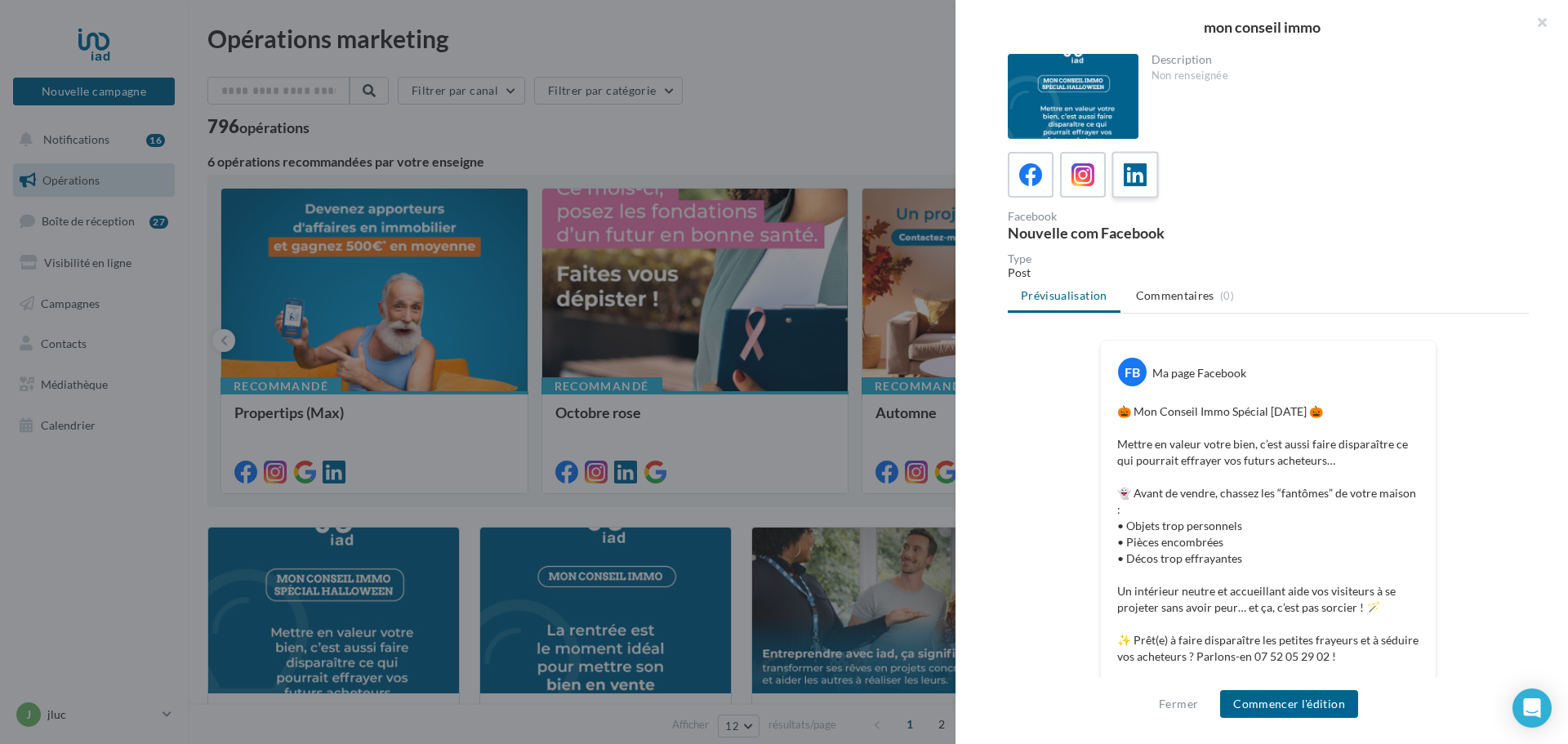
click at [1137, 168] on icon at bounding box center [1136, 175] width 24 height 24
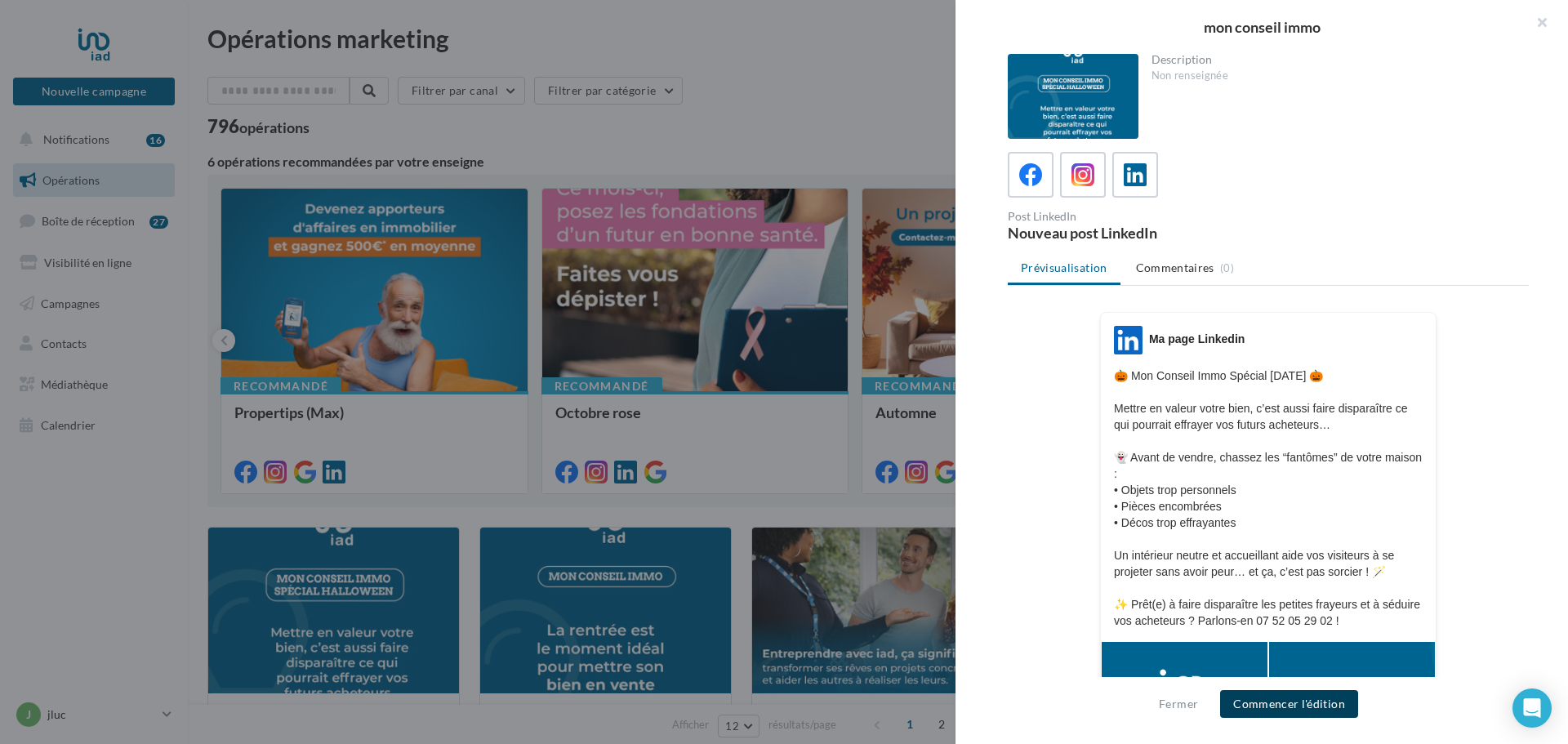
click at [1311, 706] on button "Commencer l'édition" at bounding box center [1289, 703] width 138 height 28
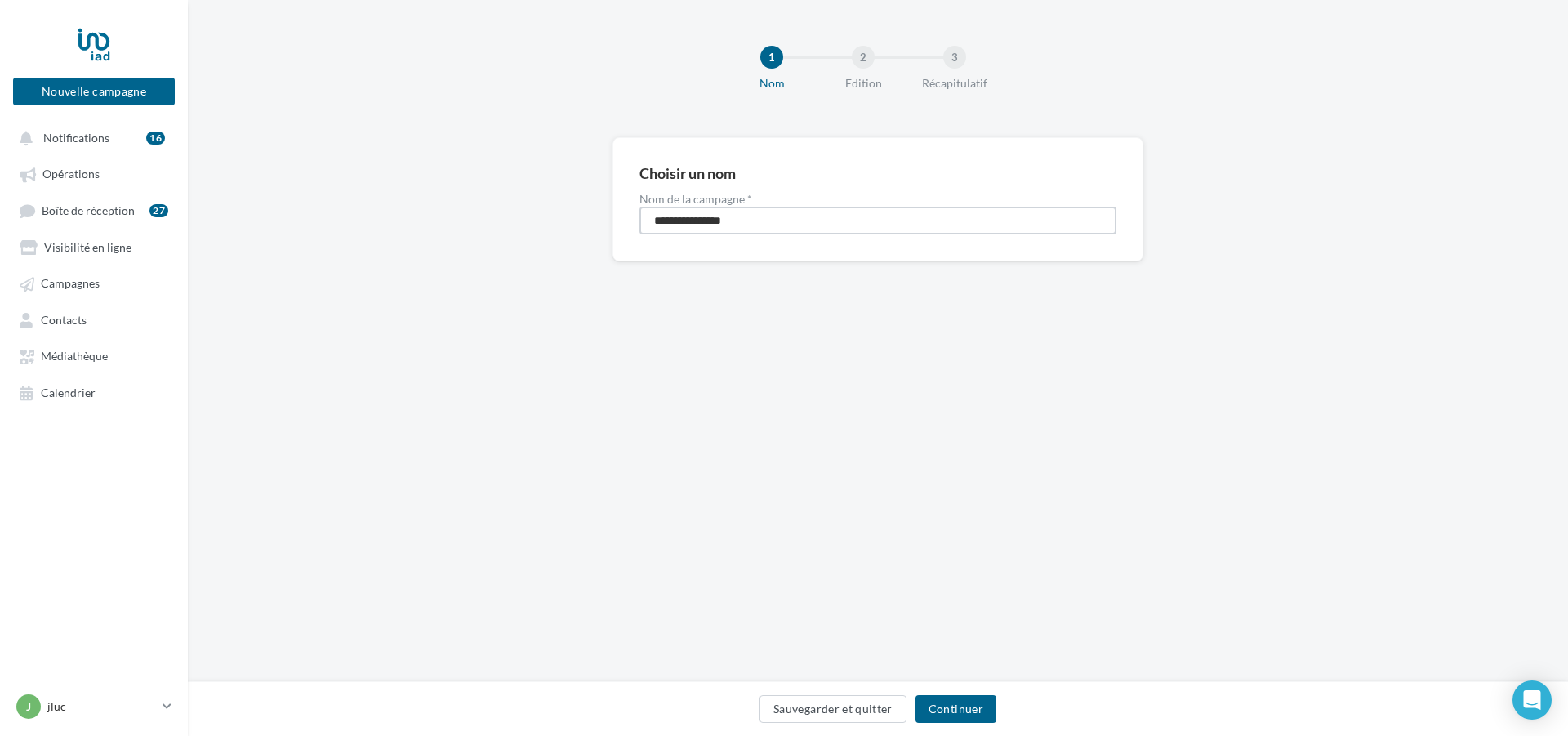
drag, startPoint x: 790, startPoint y: 221, endPoint x: 308, endPoint y: 169, distance: 484.8
click at [307, 169] on div "**********" at bounding box center [878, 225] width 1380 height 177
type input "********"
click at [944, 708] on button "Continuer" at bounding box center [955, 708] width 81 height 28
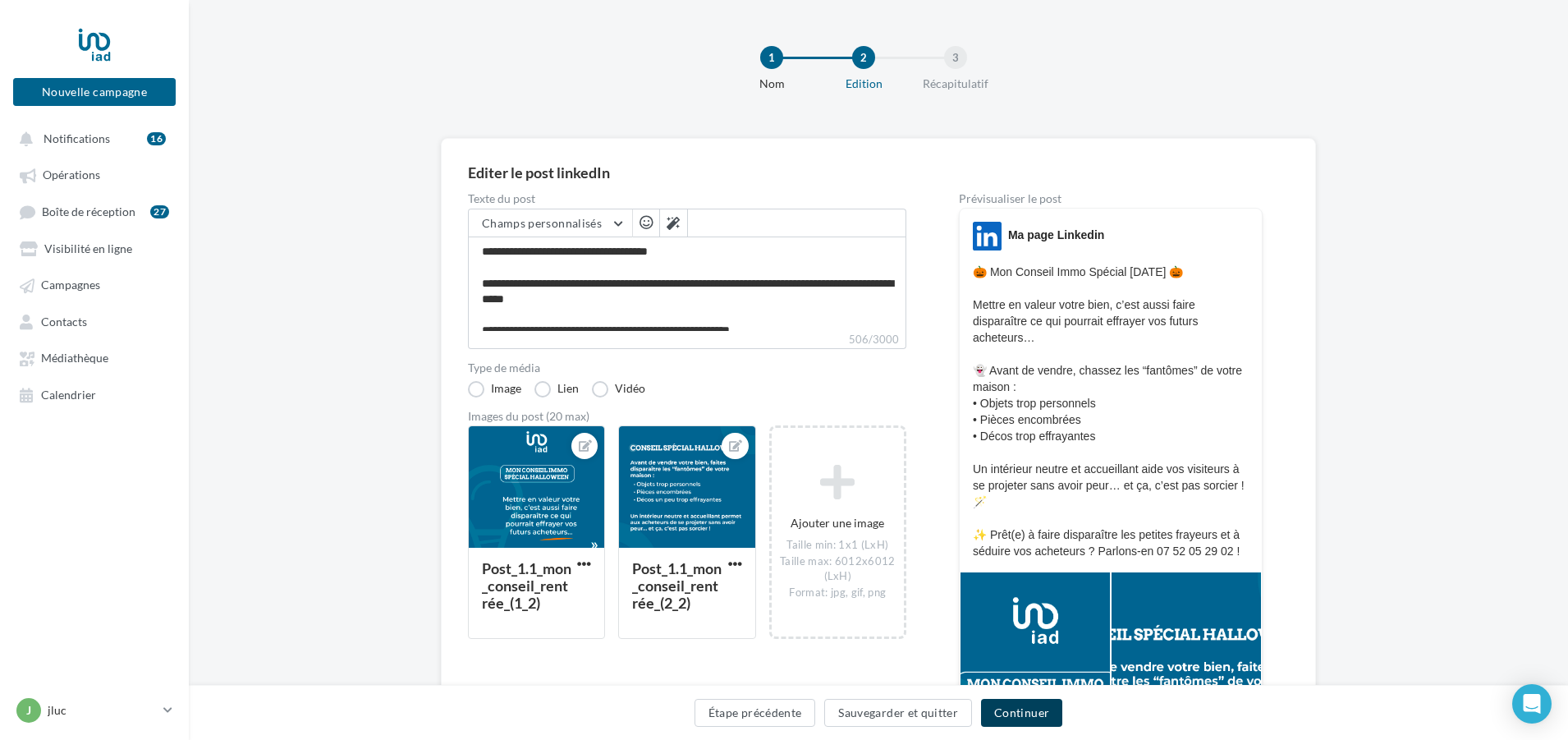
click at [1010, 714] on button "Continuer" at bounding box center [1021, 712] width 81 height 28
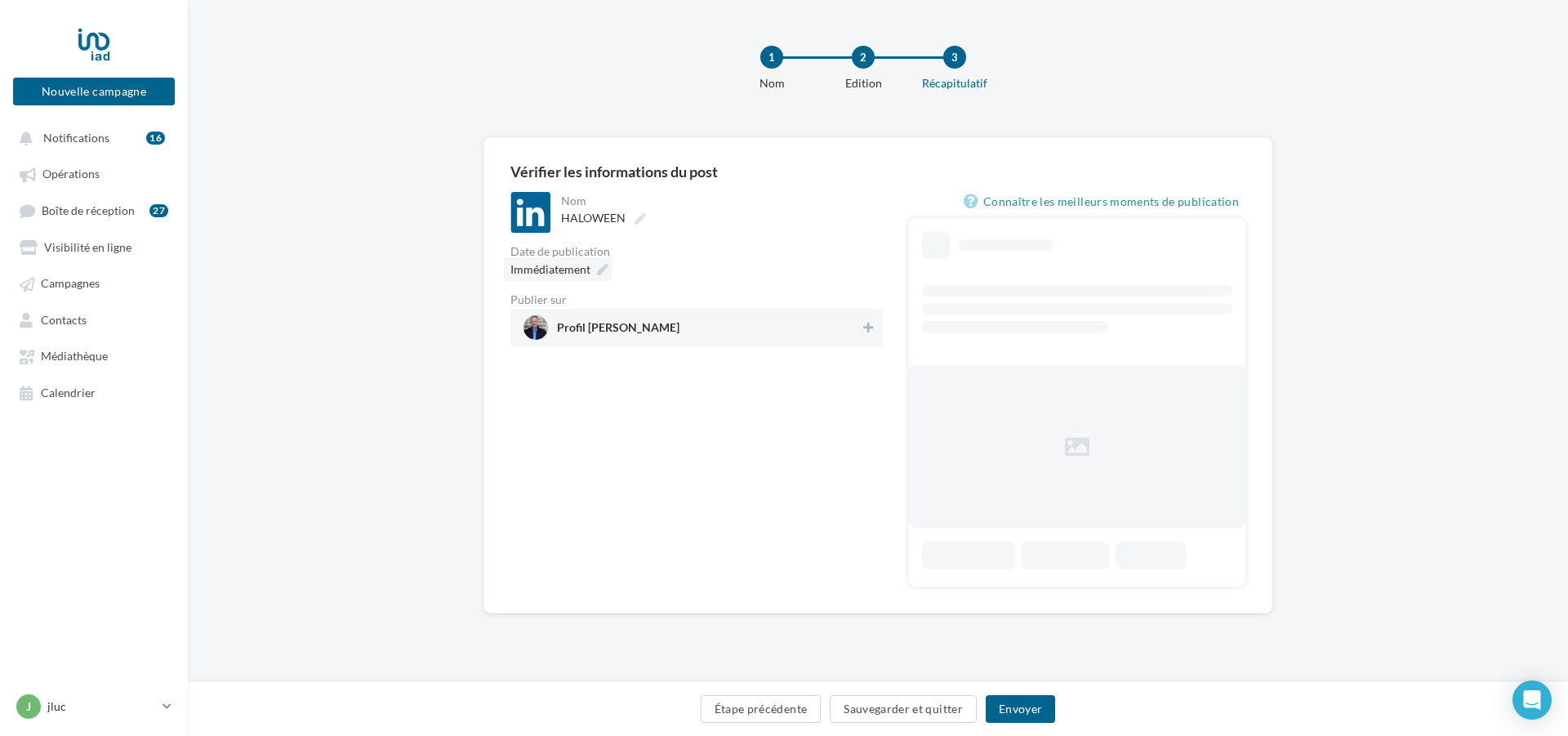
click at [591, 260] on div "Immédiatement" at bounding box center [557, 269] width 107 height 24
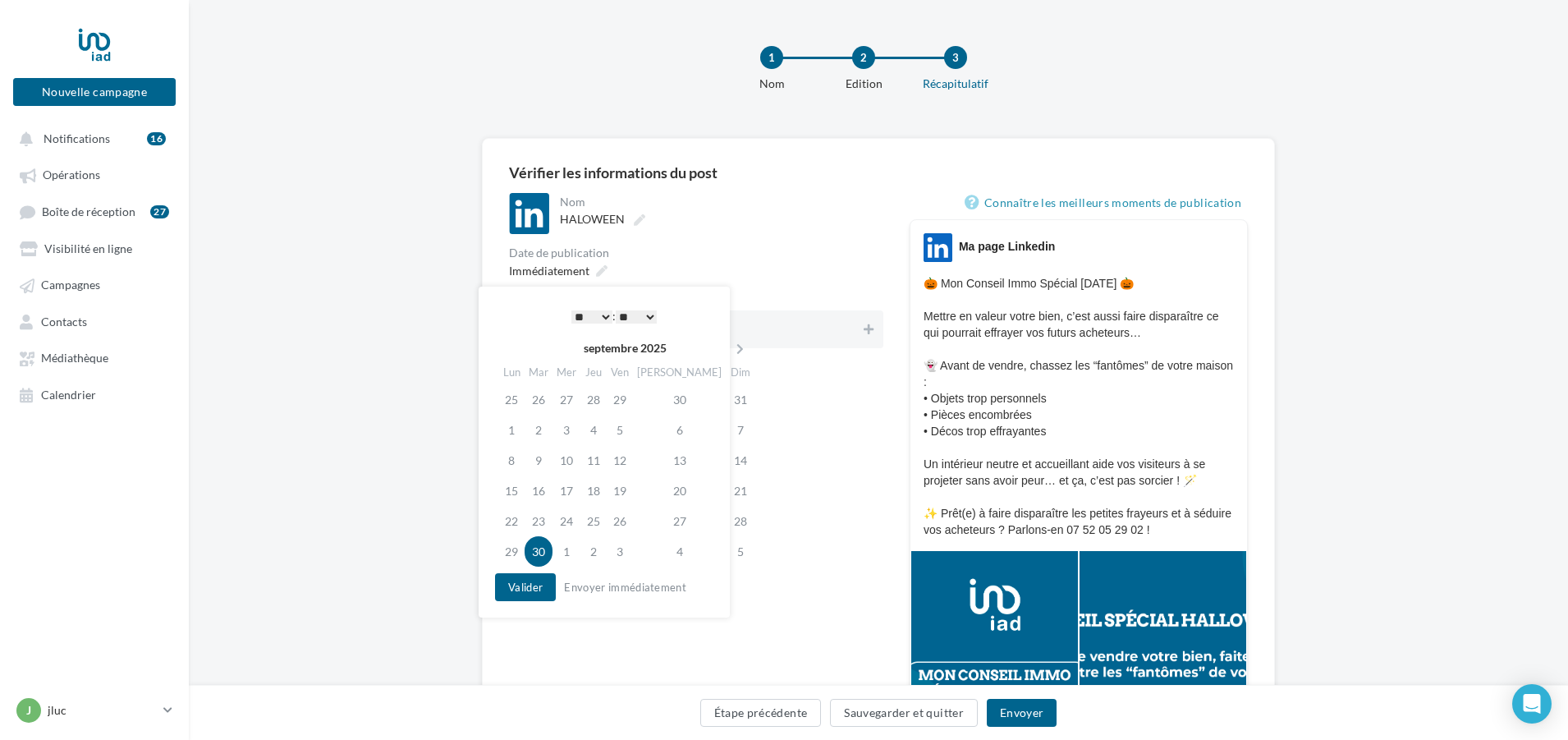
click at [542, 551] on td "30" at bounding box center [538, 552] width 28 height 31
click at [726, 346] on icon at bounding box center [736, 349] width 20 height 11
click at [594, 523] on td "30" at bounding box center [592, 521] width 27 height 31
drag, startPoint x: 857, startPoint y: 556, endPoint x: 848, endPoint y: 552, distance: 9.8
click at [856, 556] on div "Nom ******** HALOWEEN Date de publication Immédiatement Publier sur Profil jean…" at bounding box center [697, 580] width 375 height 774
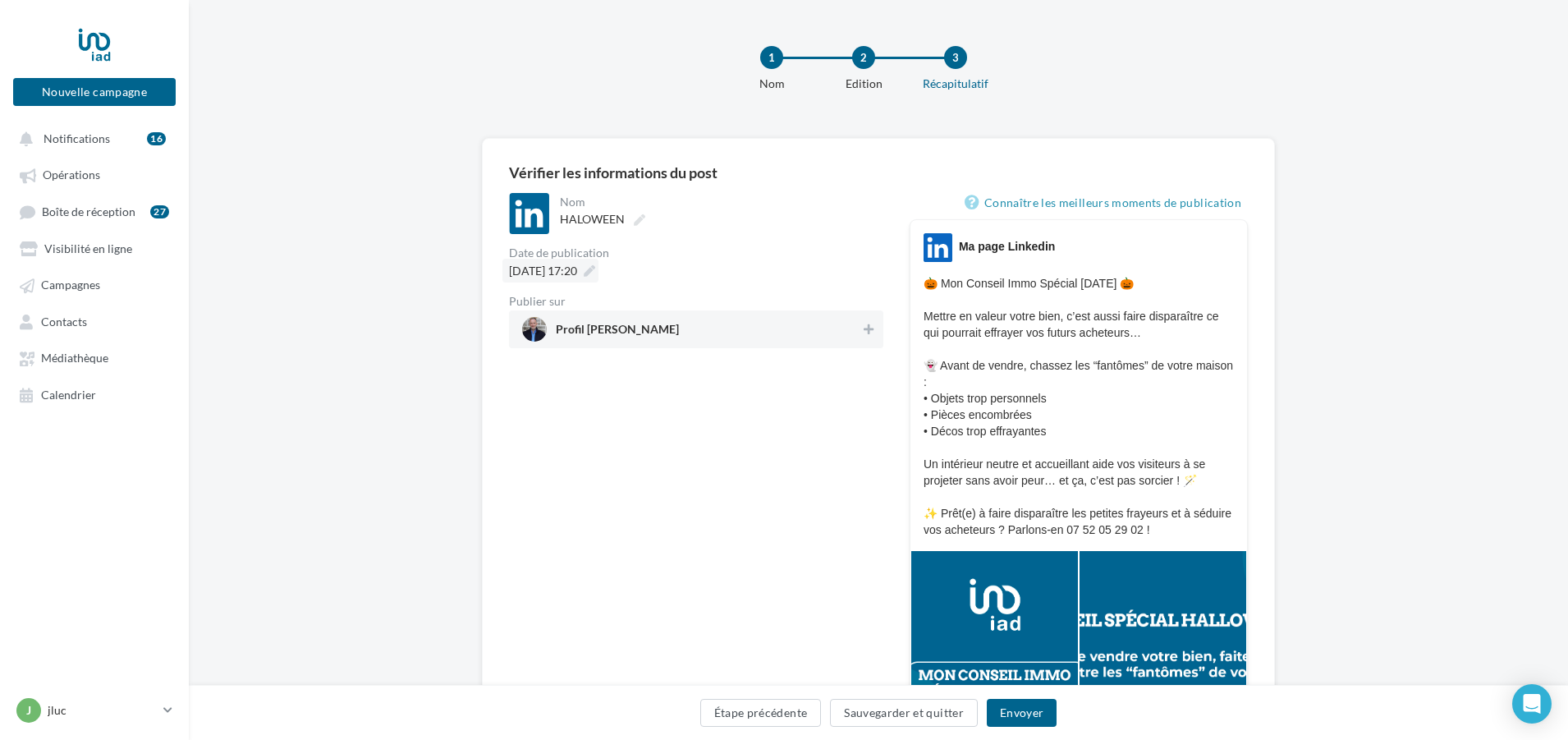
click at [598, 277] on div "30/10/2025 à 17:20" at bounding box center [550, 271] width 97 height 24
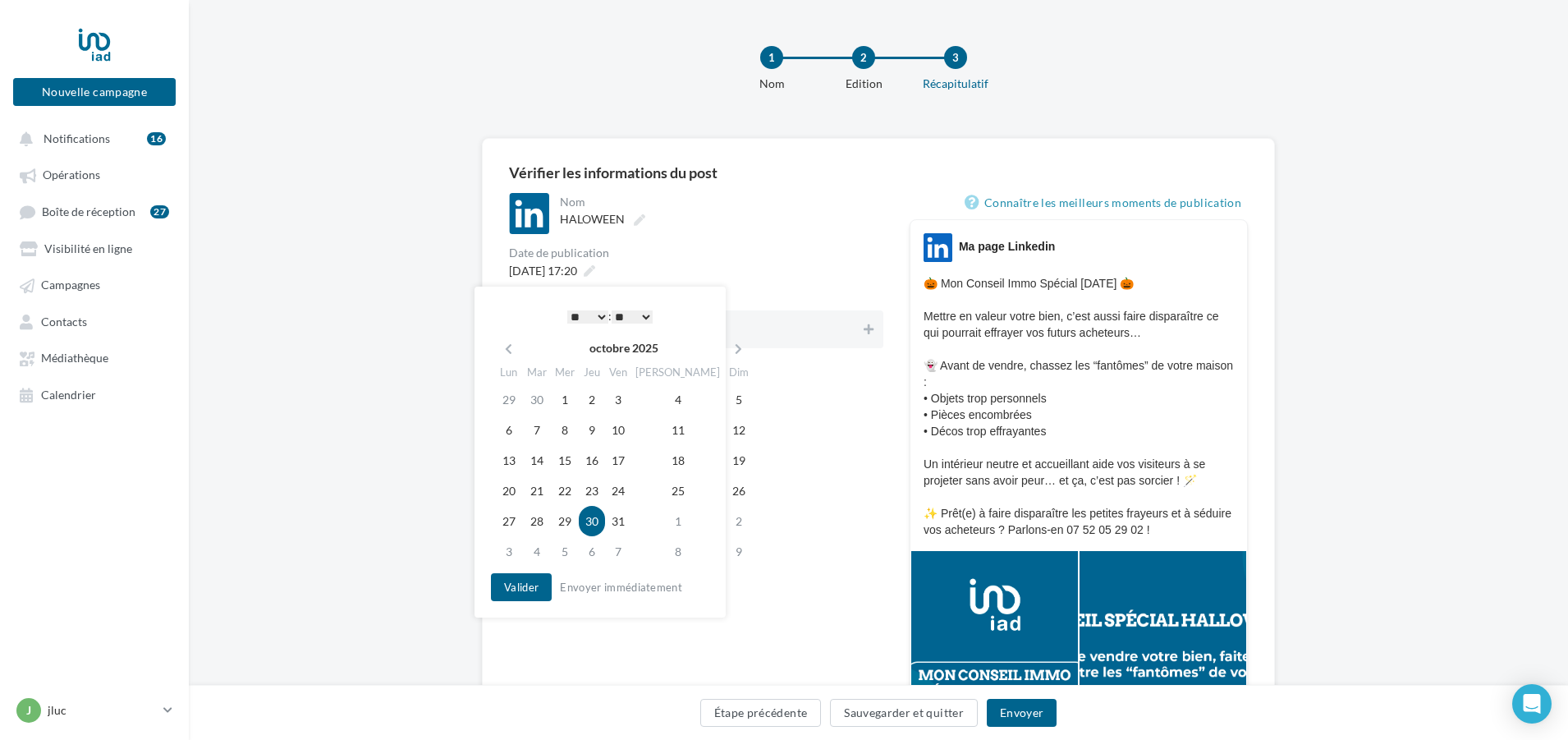
click at [591, 312] on select "* * * * * * * * * * ** ** ** ** ** ** ** ** ** ** ** ** ** **" at bounding box center [588, 317] width 41 height 13
click at [649, 316] on select "** ** ** ** ** **" at bounding box center [632, 317] width 41 height 13
click at [530, 593] on button "Valider" at bounding box center [522, 587] width 61 height 28
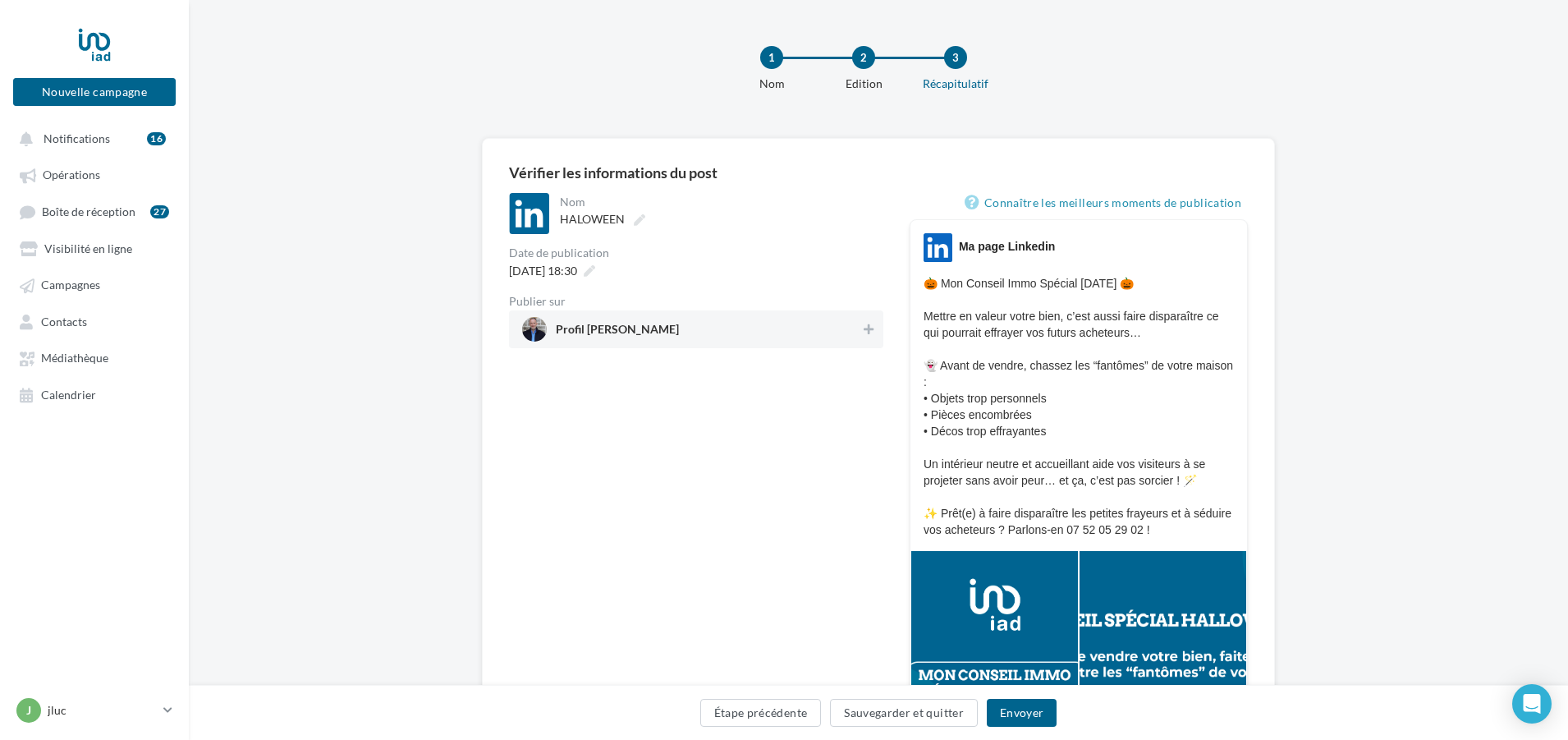
click at [741, 337] on span "Profil jean luc QUEMERE" at bounding box center [692, 330] width 338 height 25
click at [1027, 716] on button "Envoyer" at bounding box center [1021, 712] width 70 height 28
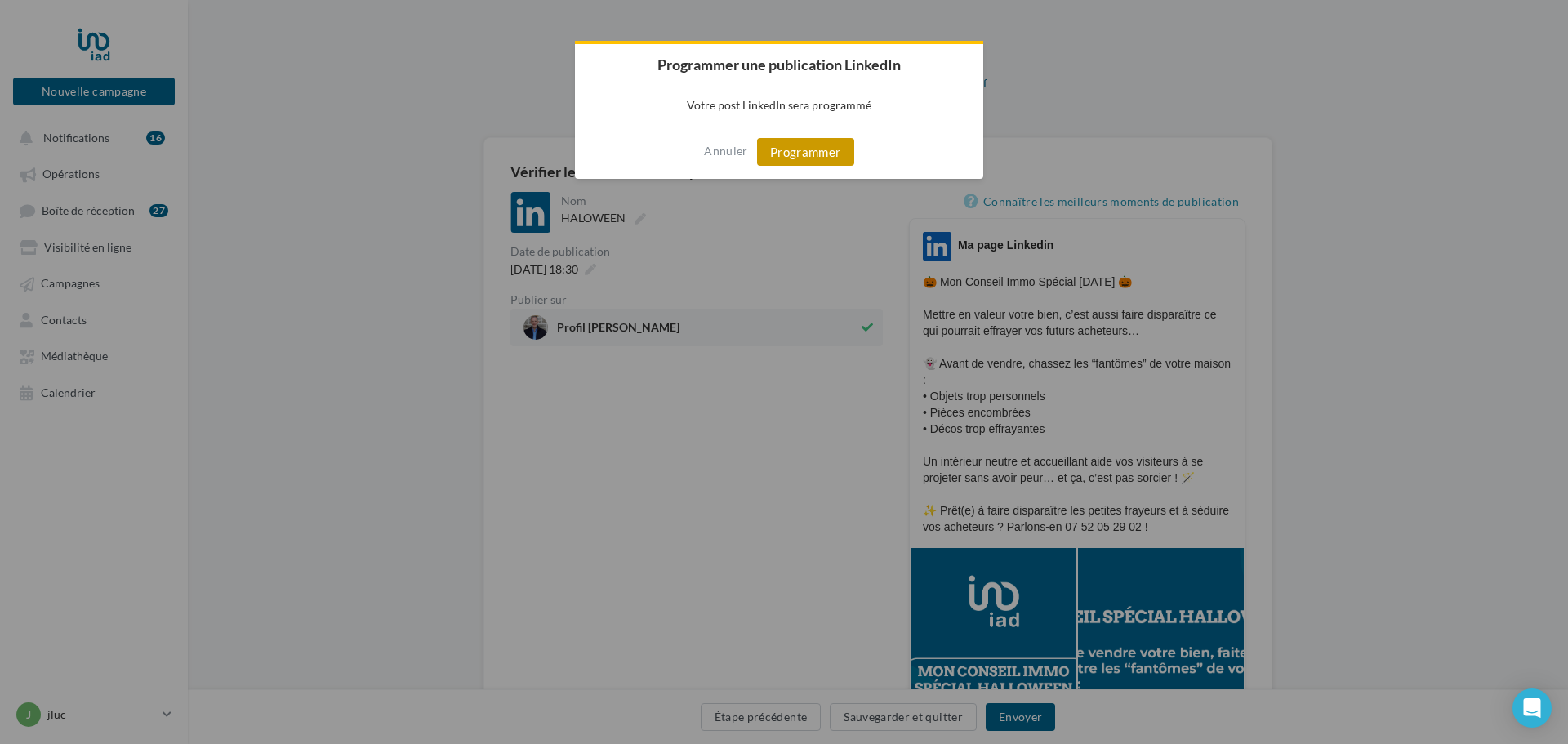
click at [833, 153] on button "Programmer" at bounding box center [806, 151] width 97 height 28
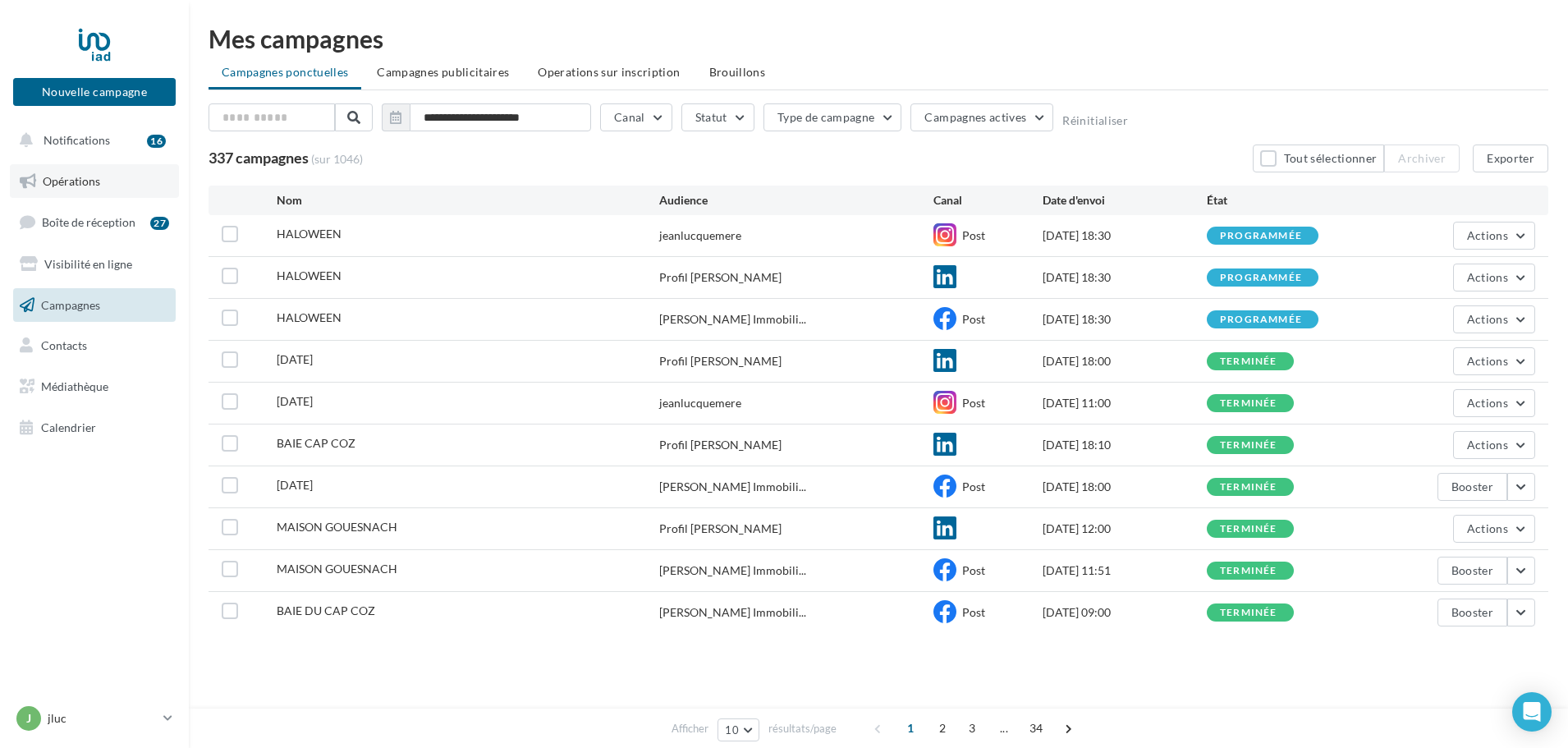
click at [68, 178] on span "Opérations" at bounding box center [72, 181] width 57 height 14
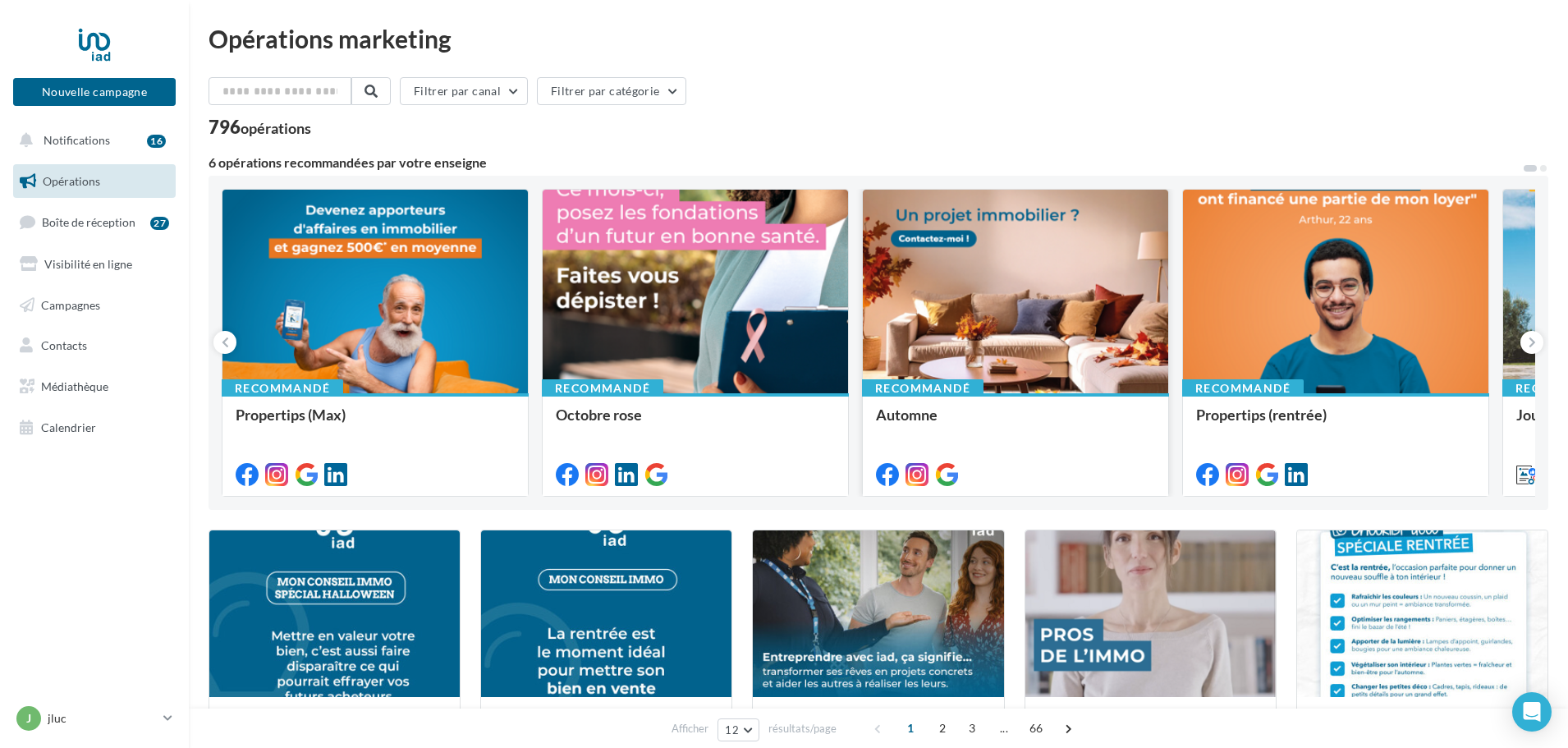
click at [1090, 278] on div at bounding box center [1016, 292] width 306 height 205
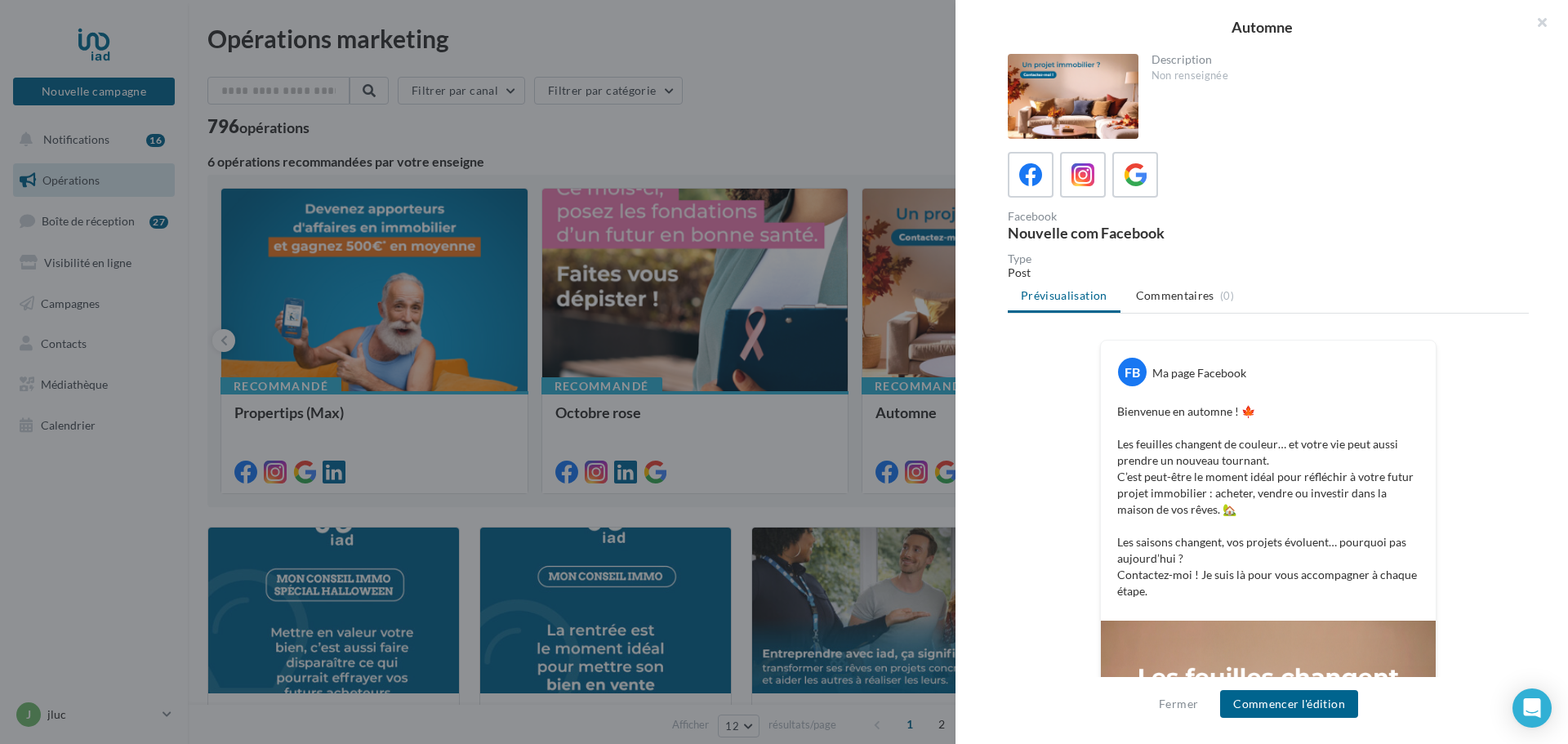
click at [1428, 397] on div "FB Ma page Facebook Bienvenue en automne ! 🍁 Les feuilles changent de couleur… …" at bounding box center [1268, 480] width 335 height 280
click at [1325, 699] on button "Commencer l'édition" at bounding box center [1289, 703] width 138 height 28
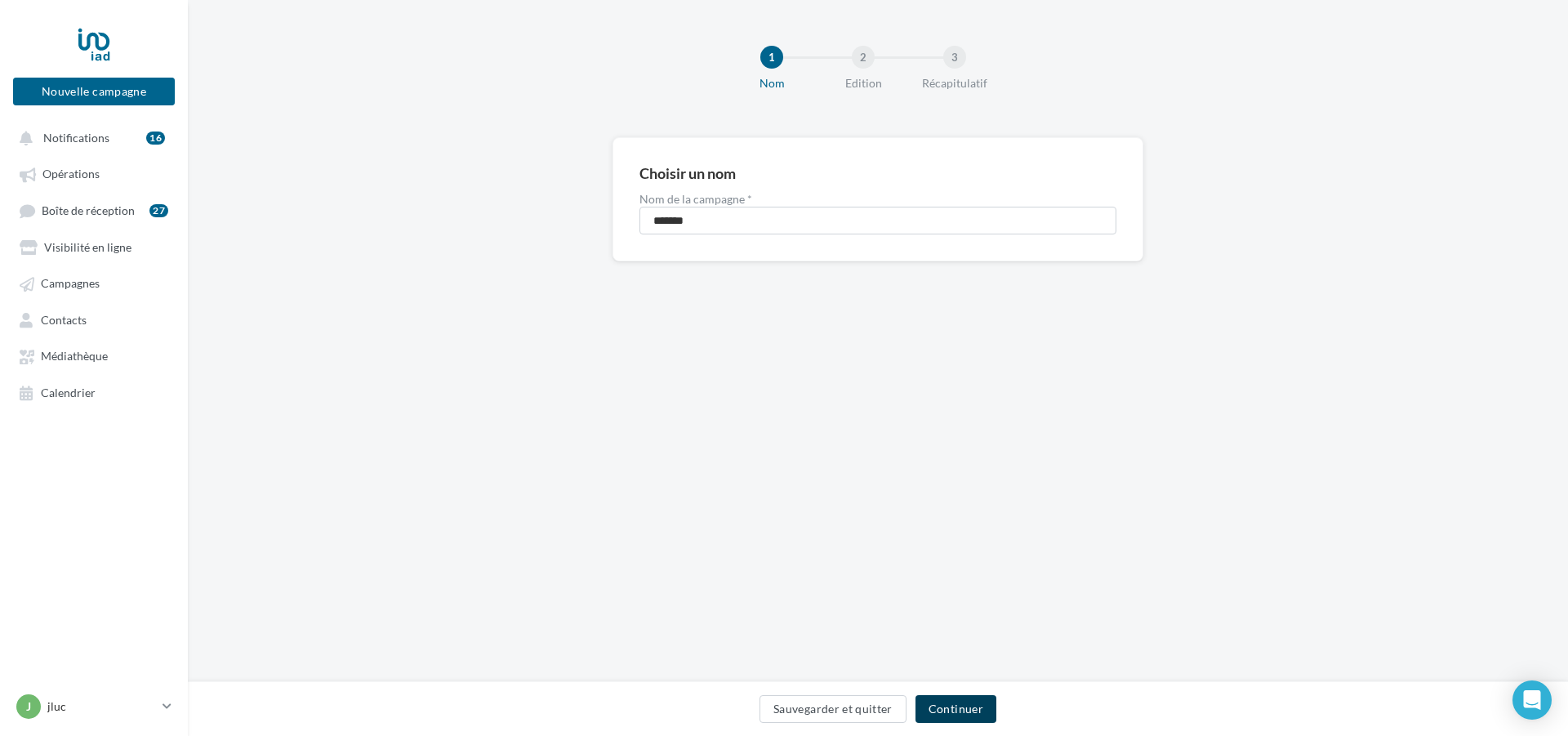
click at [961, 706] on button "Continuer" at bounding box center [955, 708] width 81 height 28
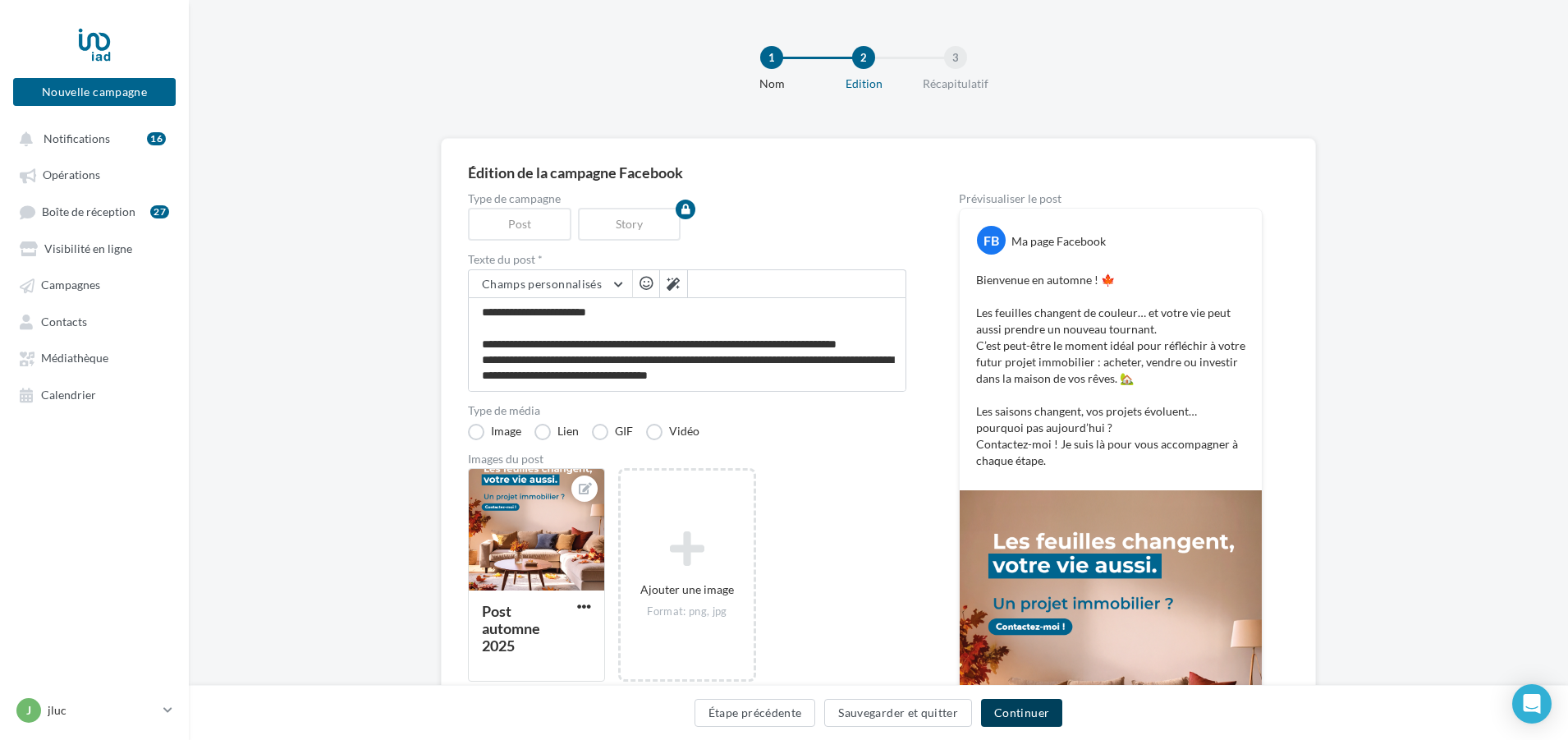
click at [1020, 714] on button "Continuer" at bounding box center [1021, 712] width 81 height 28
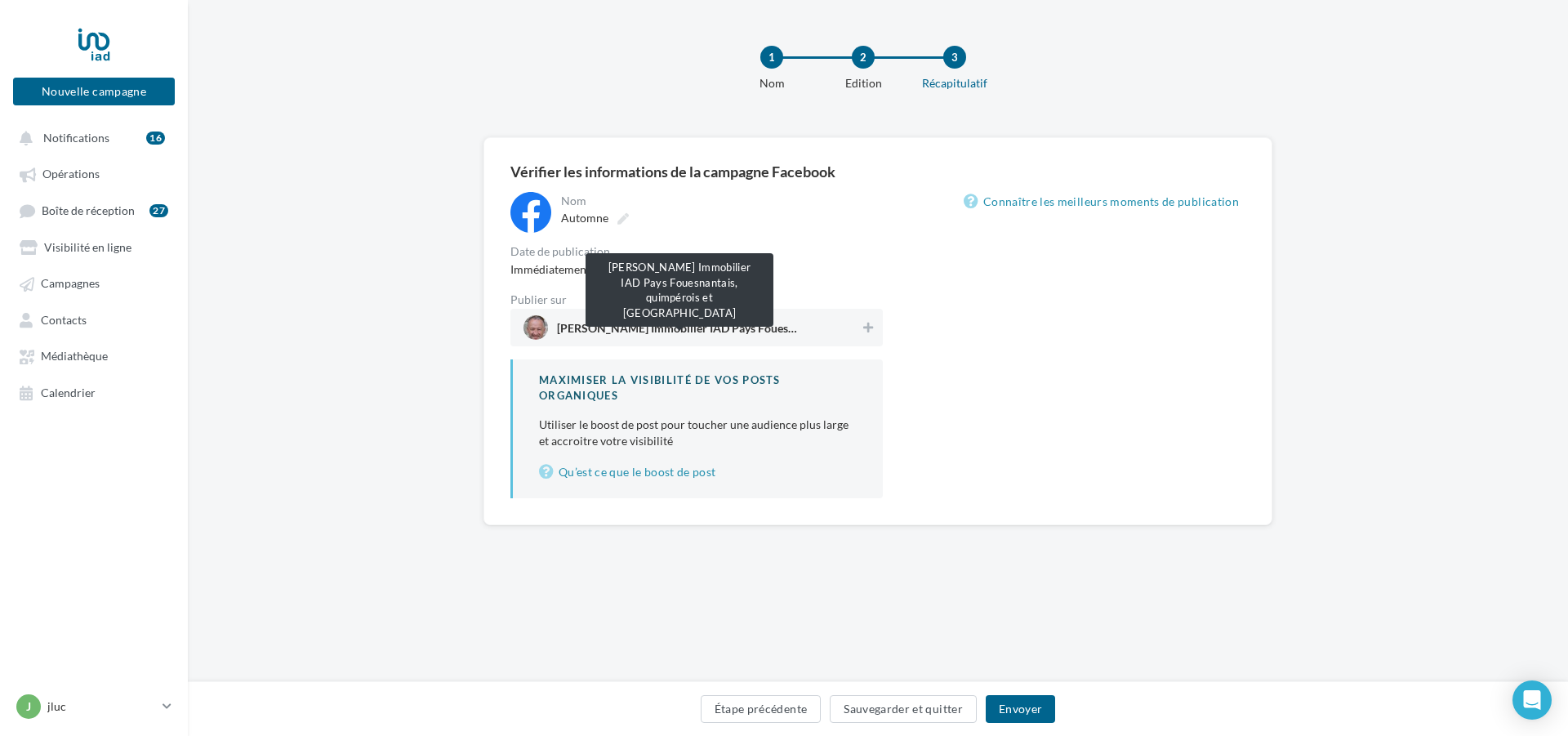
click at [728, 334] on span "[PERSON_NAME] Immobilier IAD Pays Fouesnantais, quimpérois et [GEOGRAPHIC_DATA]" at bounding box center [679, 331] width 245 height 18
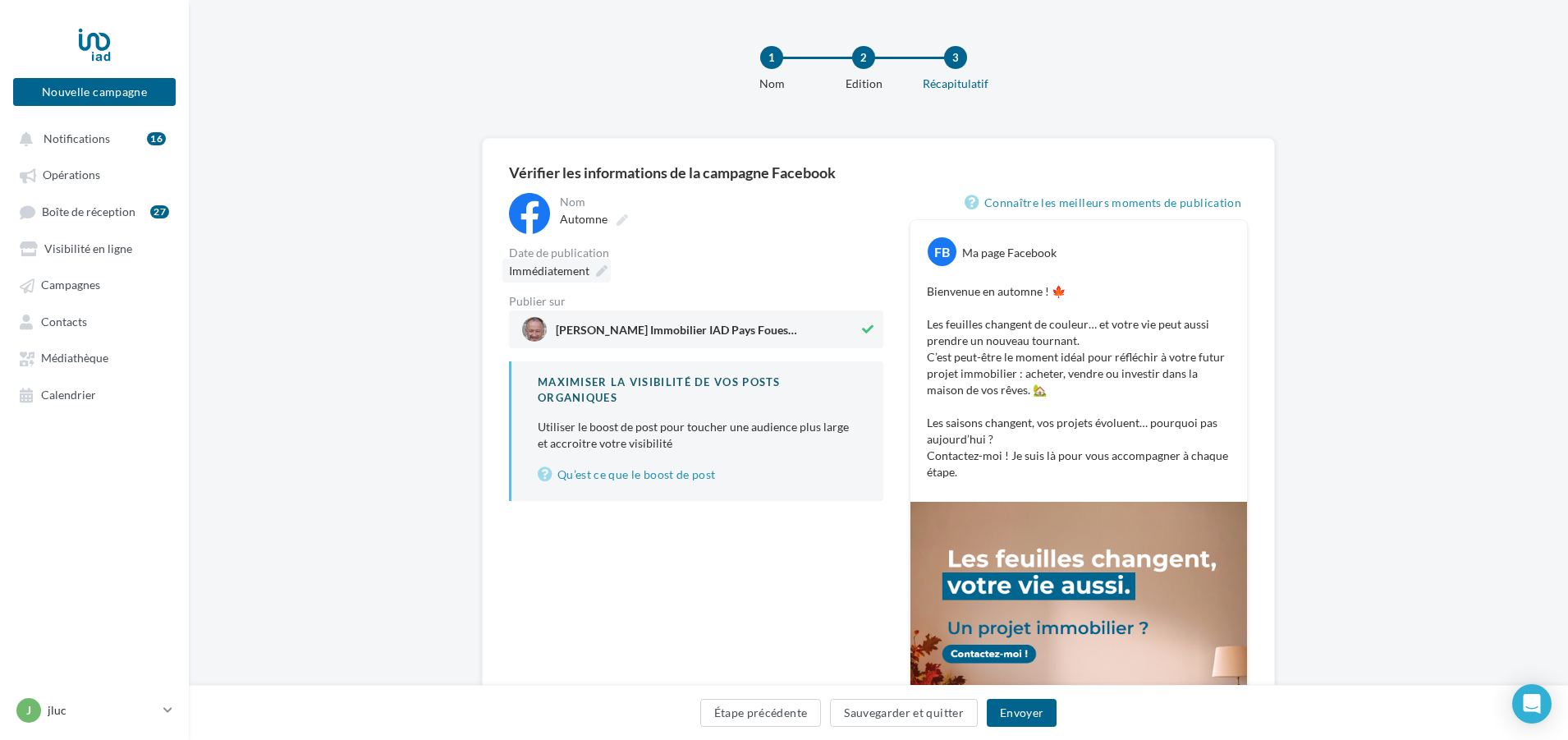
click at [598, 269] on icon at bounding box center [602, 272] width 11 height 11
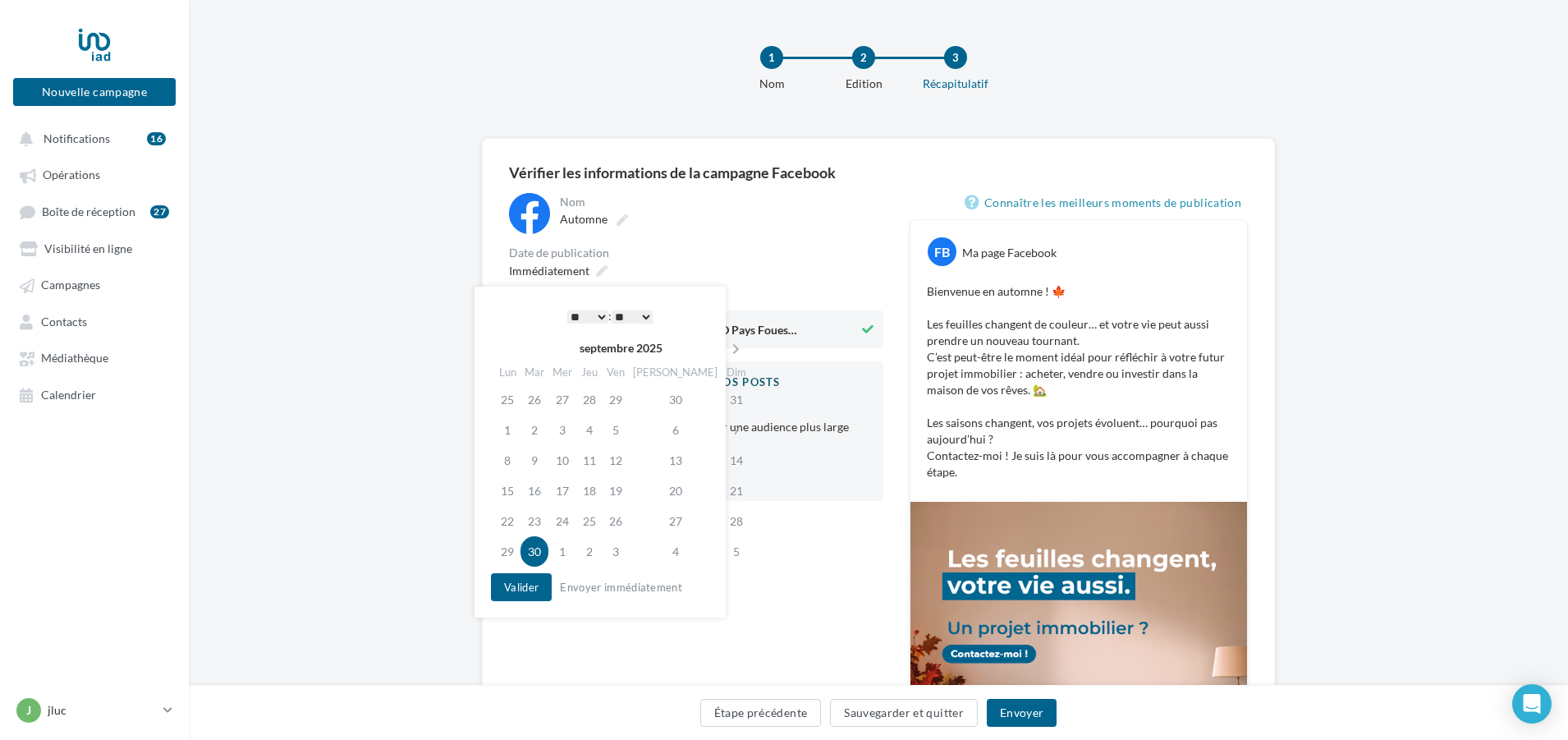
click at [596, 314] on select "* * * * * * * * * * ** ** ** ** ** ** ** ** ** ** ** ** ** **" at bounding box center [588, 317] width 41 height 13
click at [647, 315] on select "** ** ** ** ** **" at bounding box center [632, 317] width 41 height 13
click at [533, 552] on td "30" at bounding box center [534, 552] width 28 height 31
click at [508, 584] on button "Valider" at bounding box center [522, 587] width 61 height 28
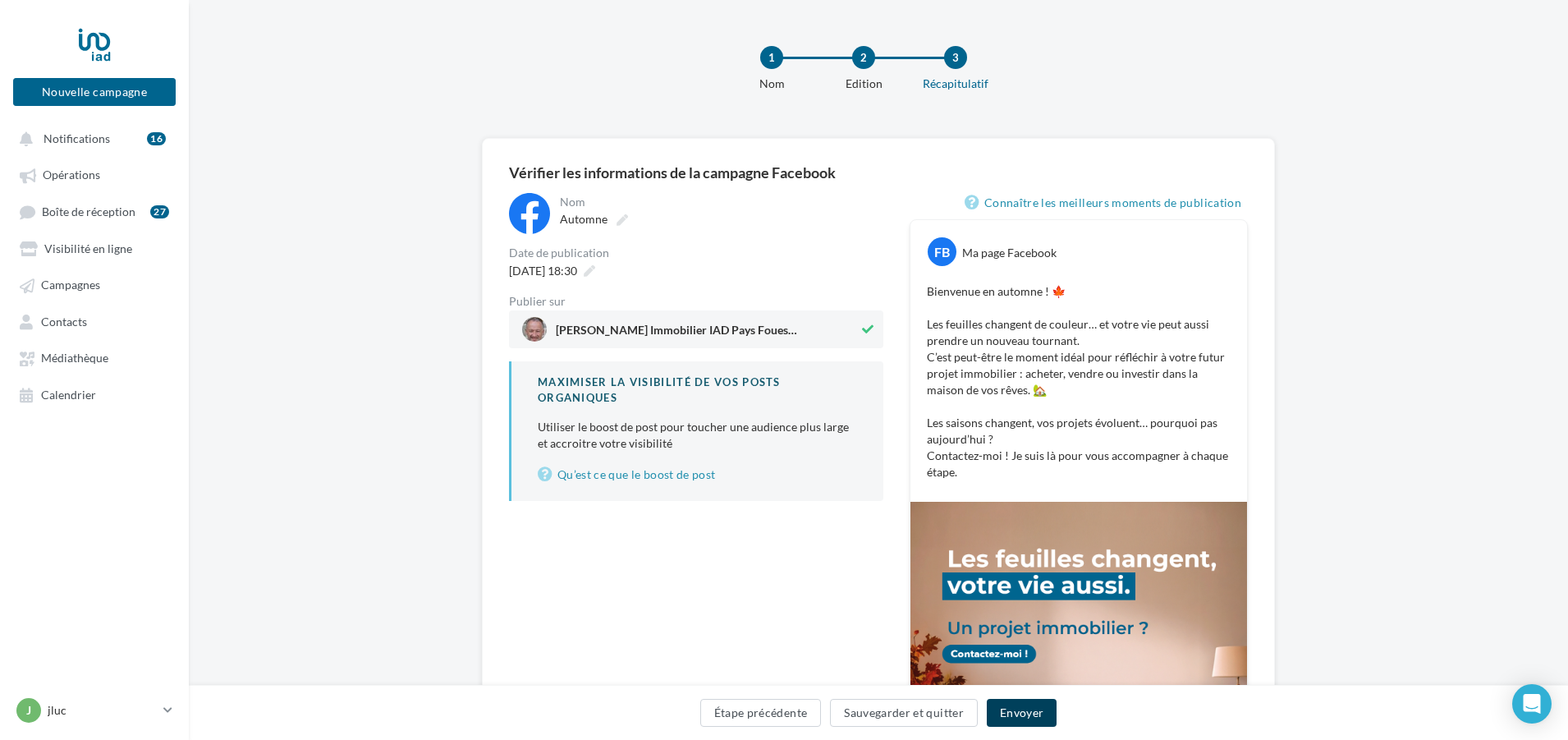
click at [1031, 718] on button "Envoyer" at bounding box center [1021, 712] width 70 height 28
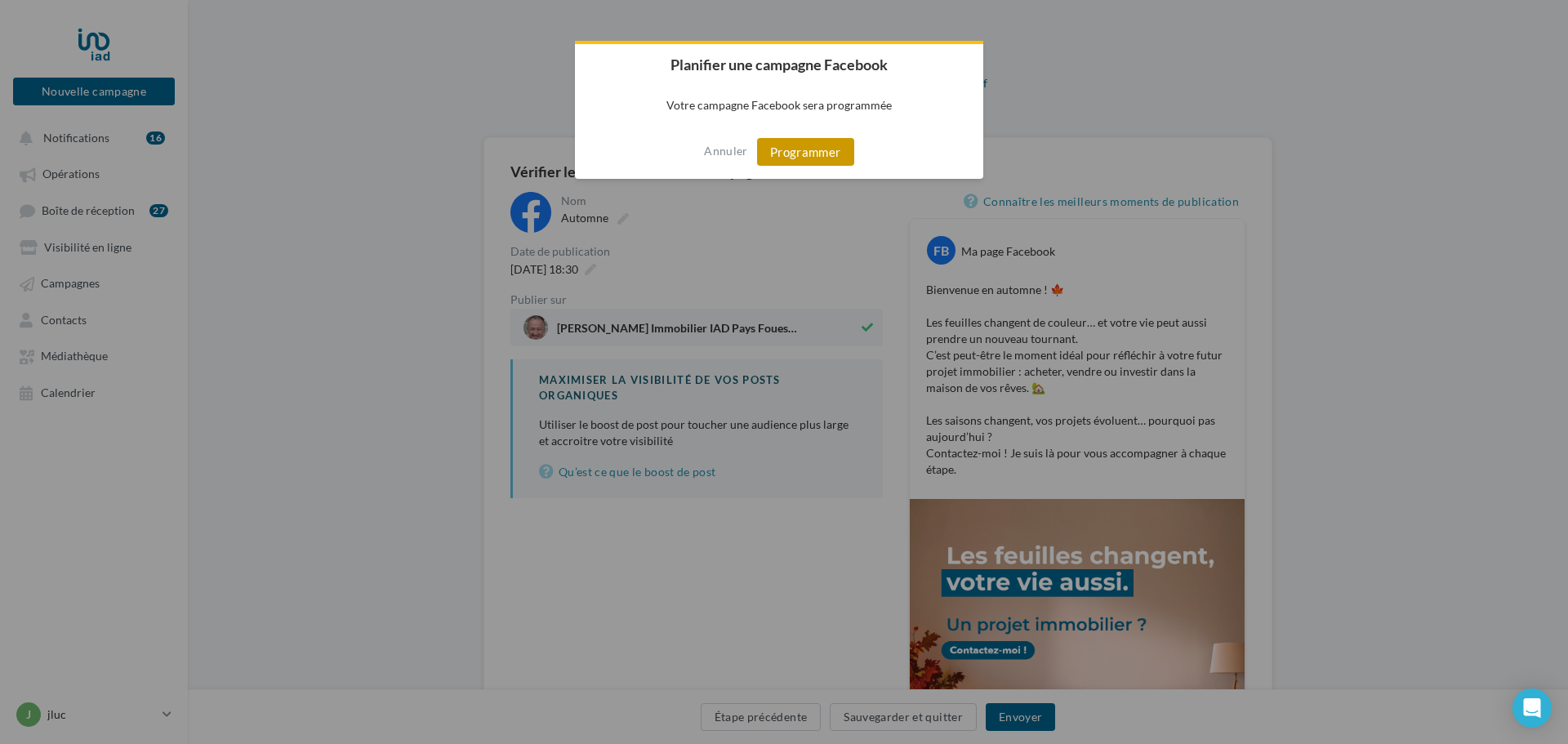
click at [816, 157] on button "Programmer" at bounding box center [806, 151] width 97 height 28
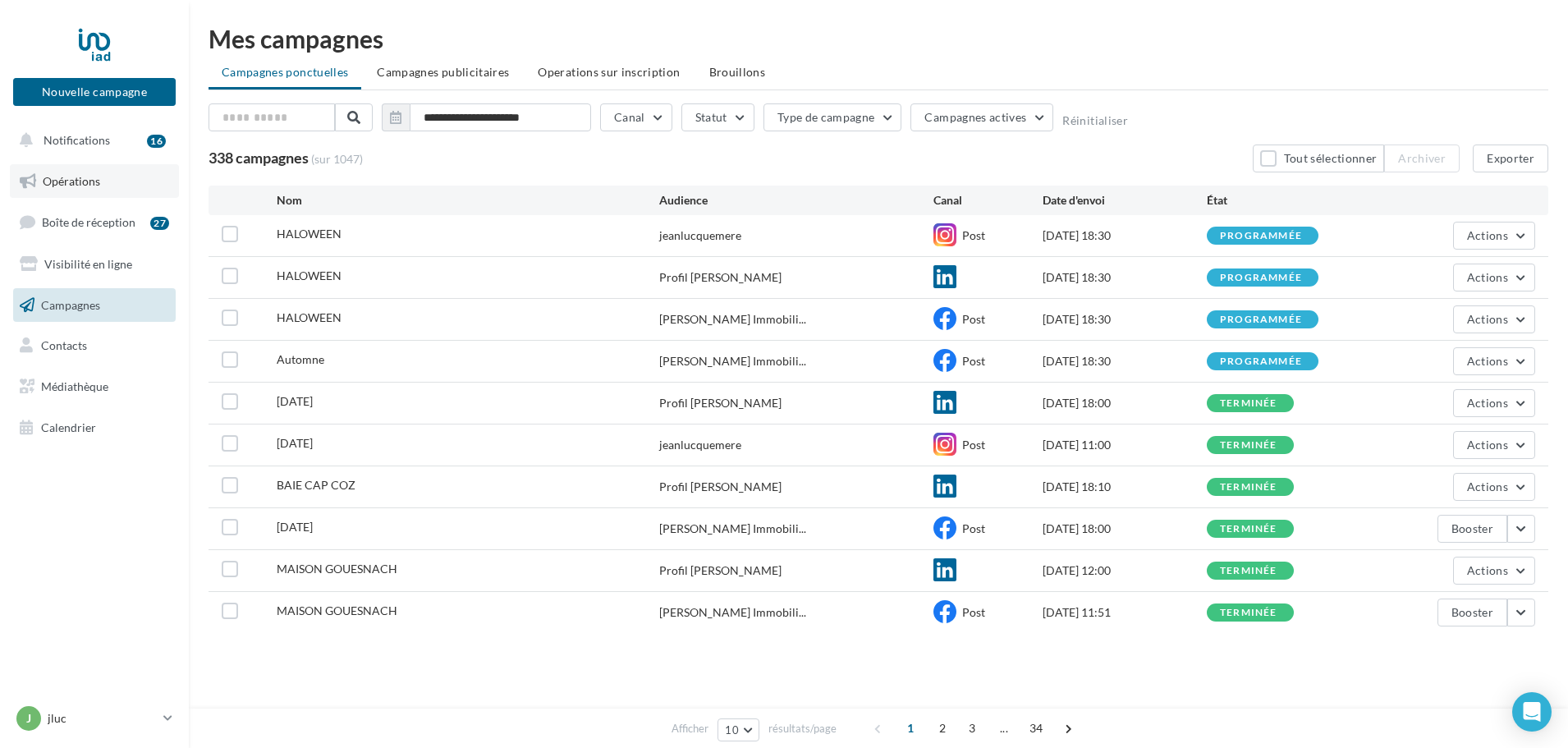
click at [96, 174] on span "Opérations" at bounding box center [72, 181] width 57 height 14
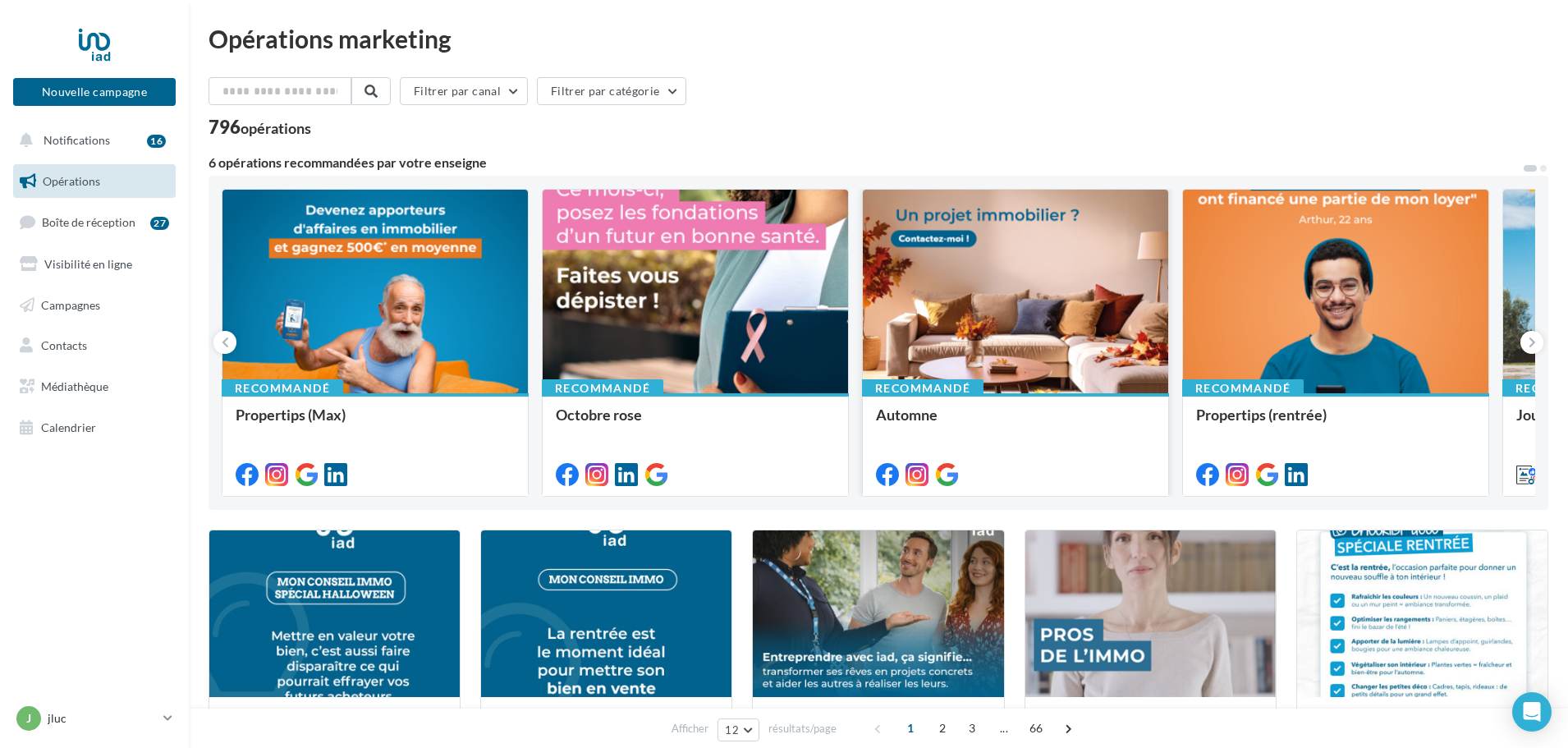
click at [1007, 348] on div at bounding box center [1016, 292] width 306 height 205
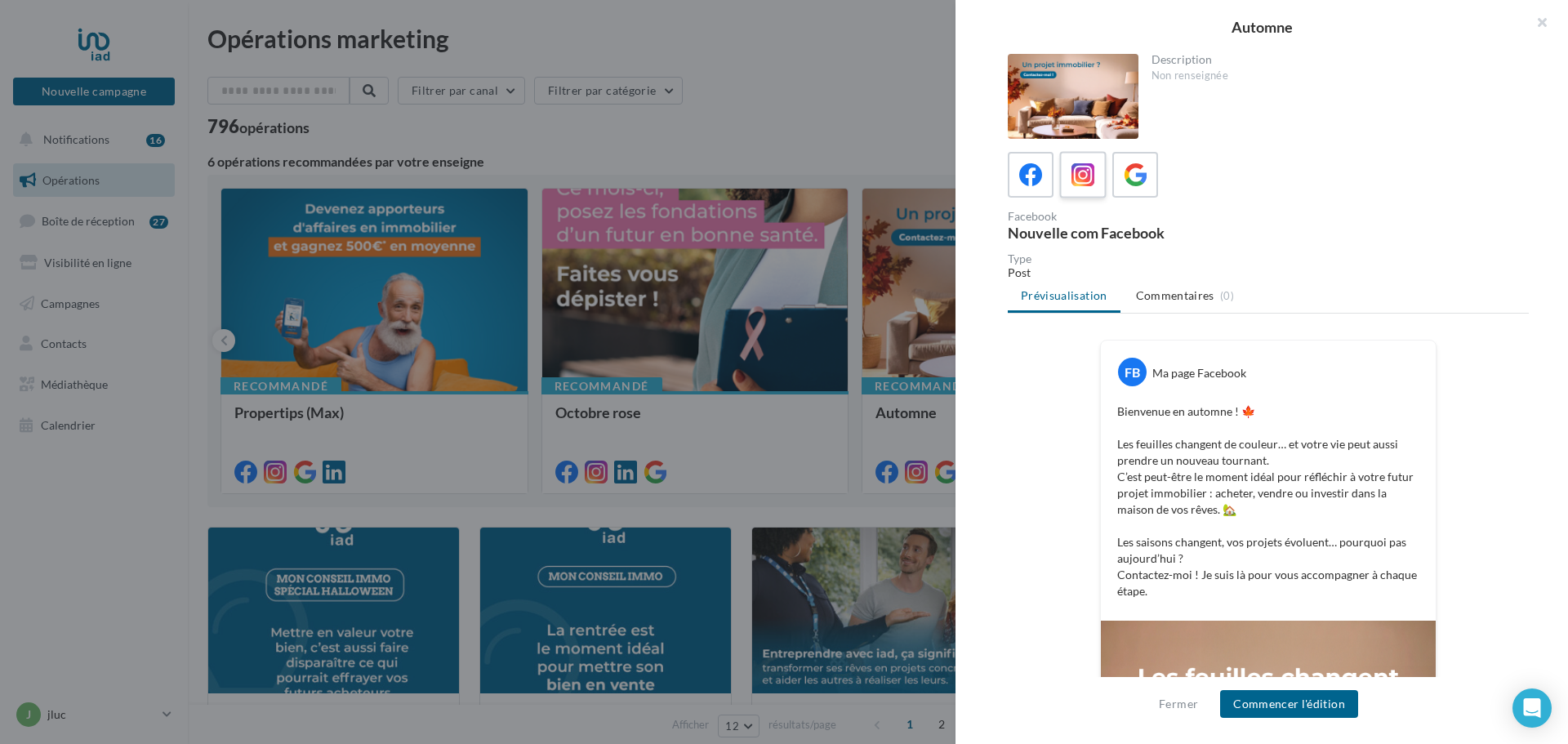
click at [1090, 169] on icon at bounding box center [1083, 175] width 24 height 24
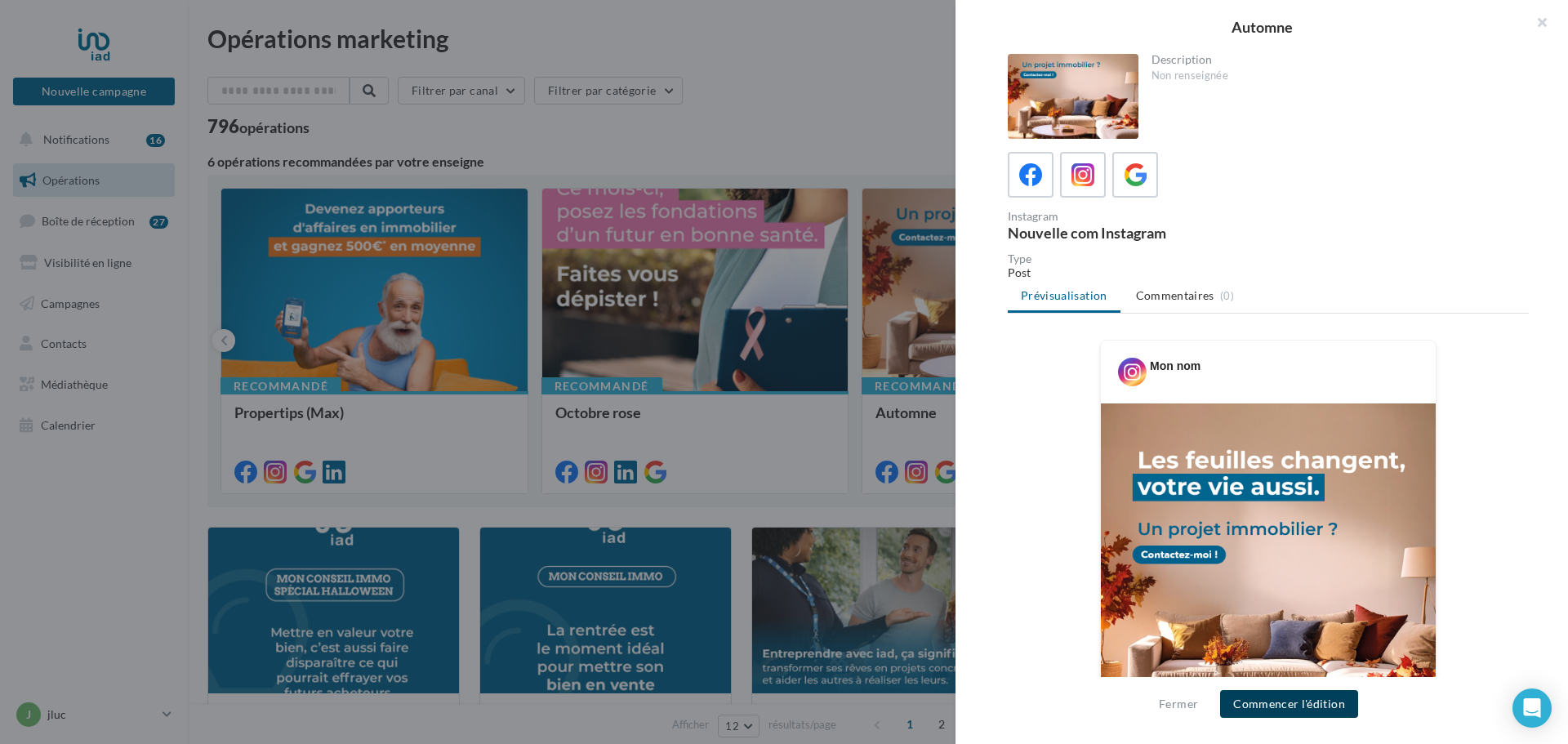
click at [1287, 700] on button "Commencer l'édition" at bounding box center [1289, 703] width 138 height 28
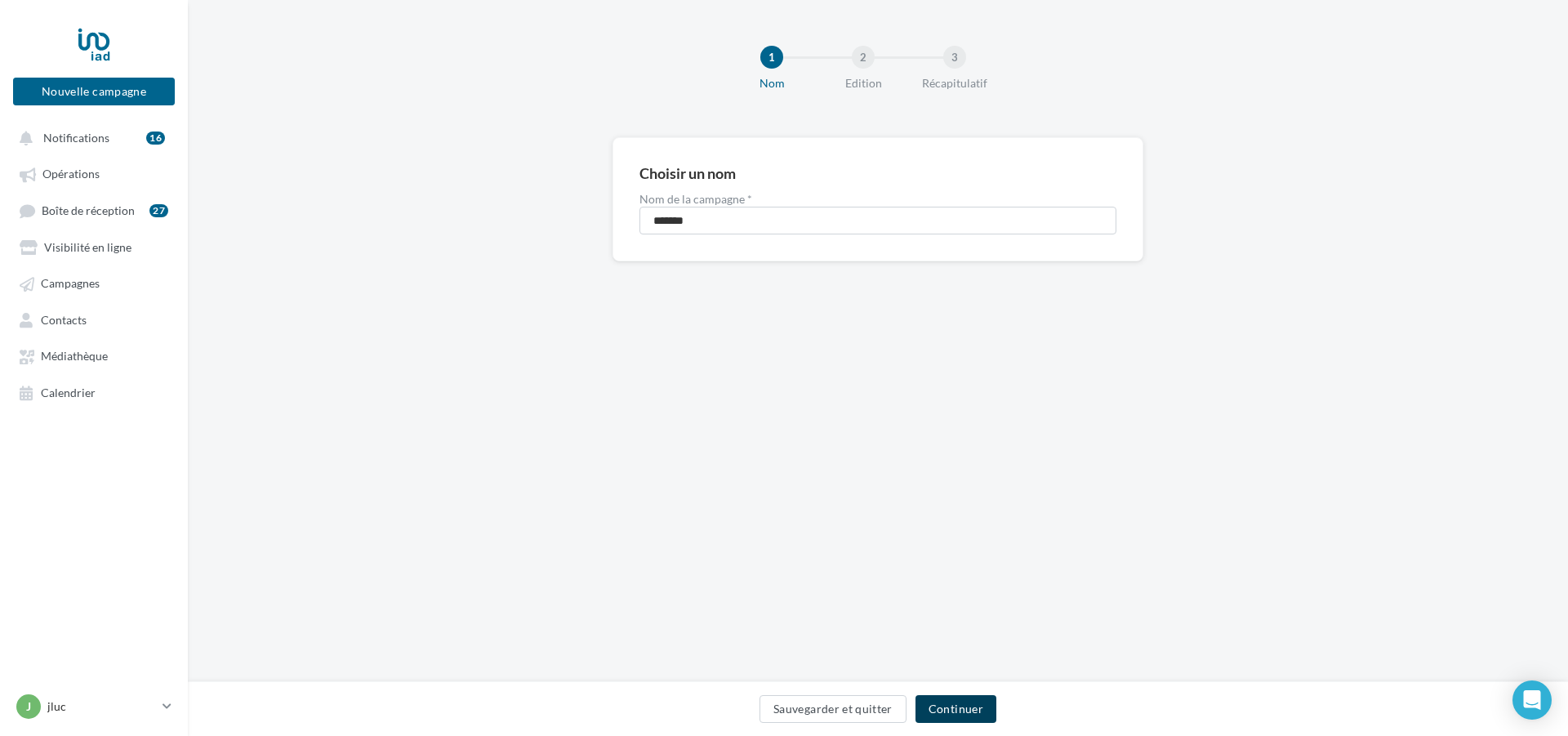
click at [966, 698] on button "Continuer" at bounding box center [955, 708] width 81 height 28
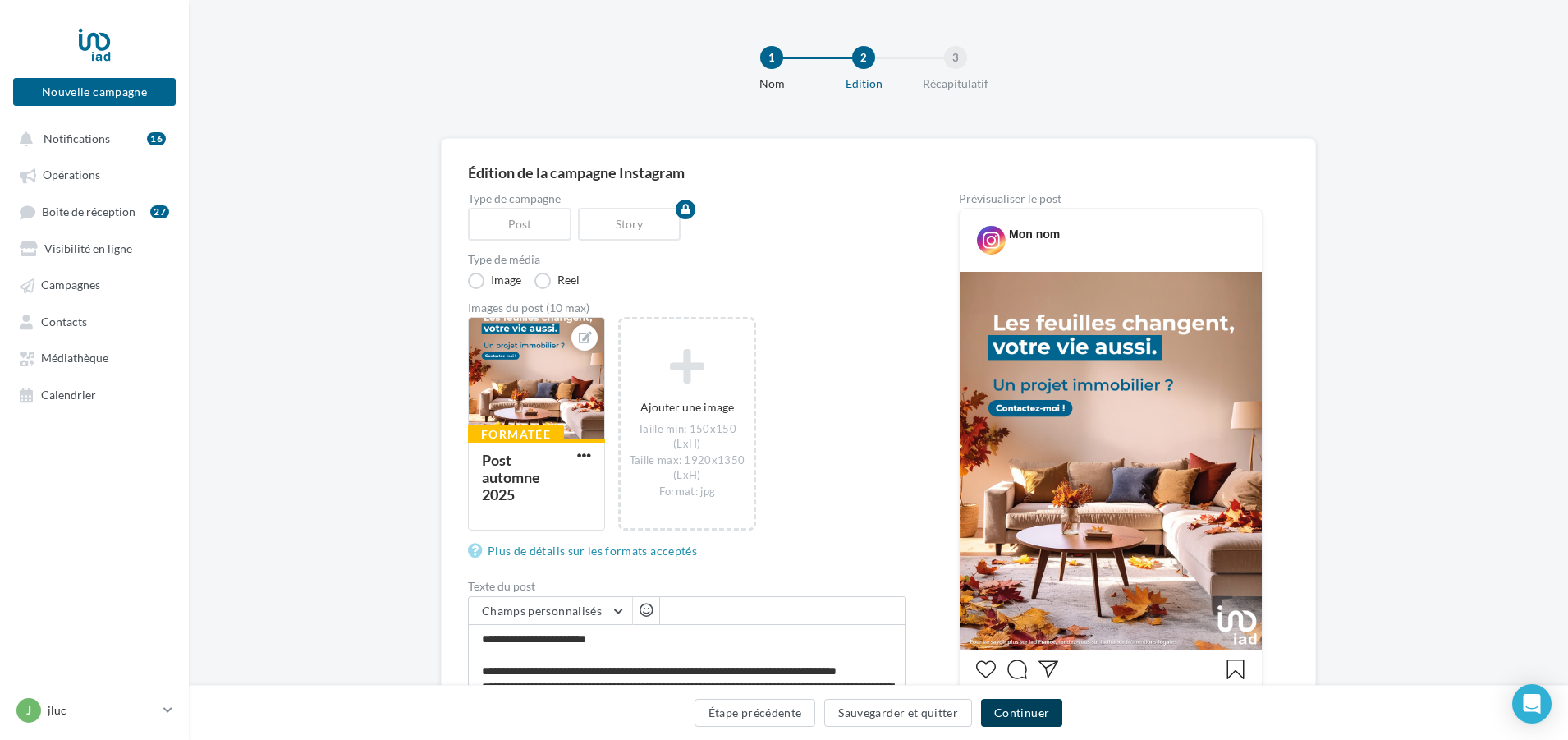
click at [1025, 707] on button "Continuer" at bounding box center [1021, 712] width 81 height 28
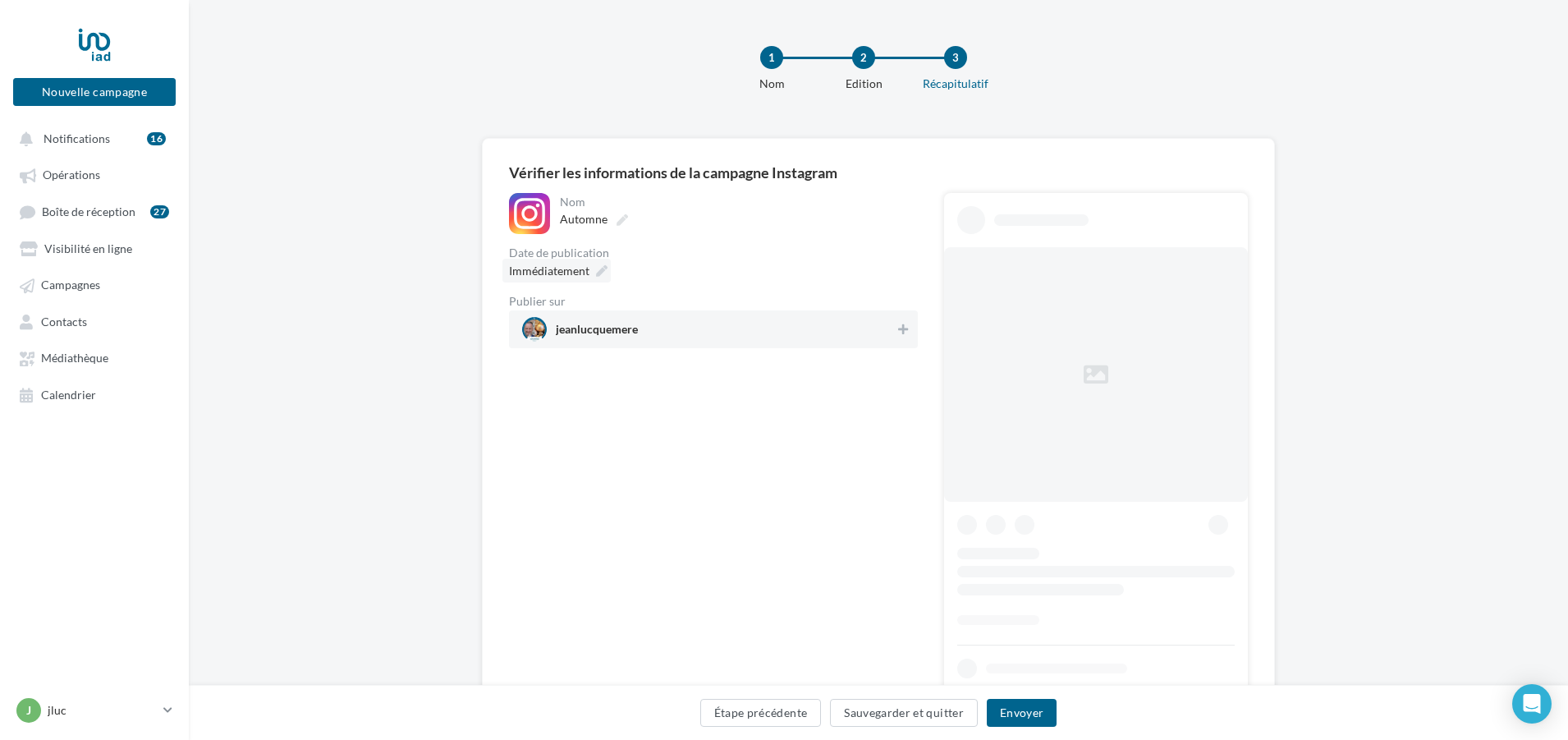
click at [599, 264] on div "Immédiatement" at bounding box center [556, 271] width 108 height 24
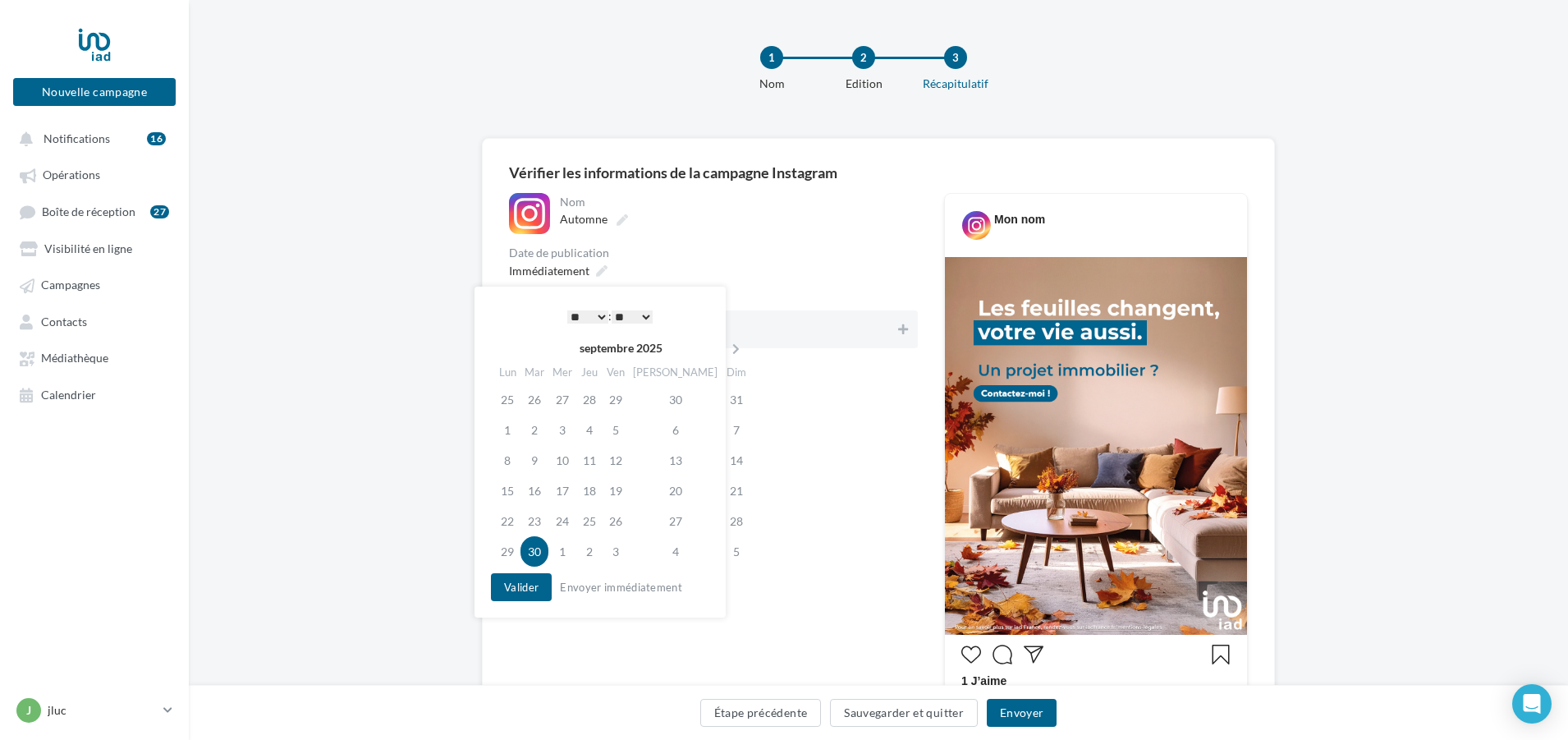
click at [594, 315] on select "* * * * * * * * * * ** ** ** ** ** ** ** ** ** ** ** ** ** **" at bounding box center [588, 317] width 41 height 13
click at [648, 316] on select "** ** ** ** ** **" at bounding box center [632, 317] width 41 height 13
click at [517, 587] on button "Valider" at bounding box center [522, 587] width 61 height 28
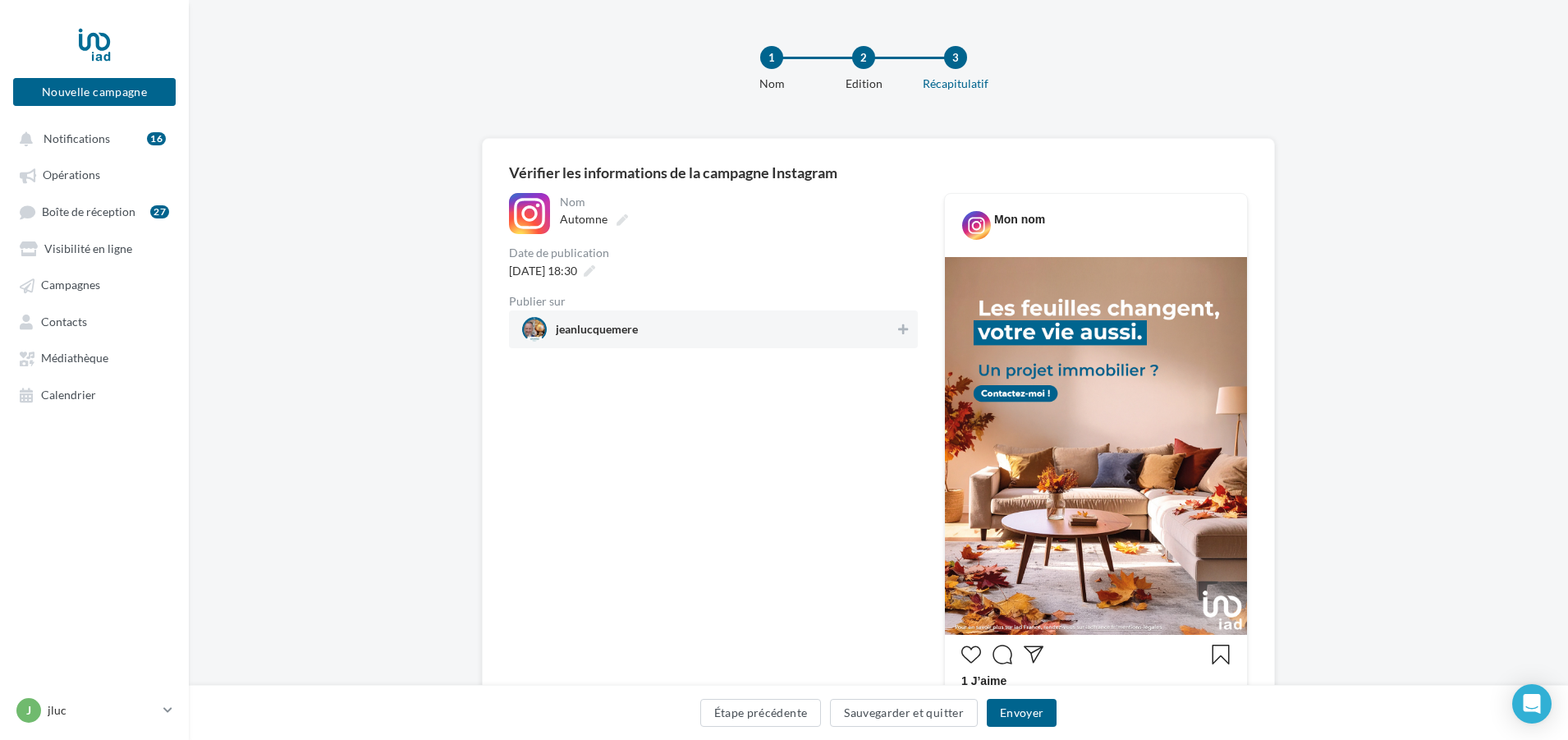
drag, startPoint x: 722, startPoint y: 319, endPoint x: 820, endPoint y: 421, distance: 141.4
click at [723, 321] on span "jeanlucquemere" at bounding box center [709, 330] width 373 height 25
drag, startPoint x: 1018, startPoint y: 705, endPoint x: 1037, endPoint y: 733, distance: 33.8
click at [1018, 704] on button "Envoyer" at bounding box center [1021, 712] width 70 height 28
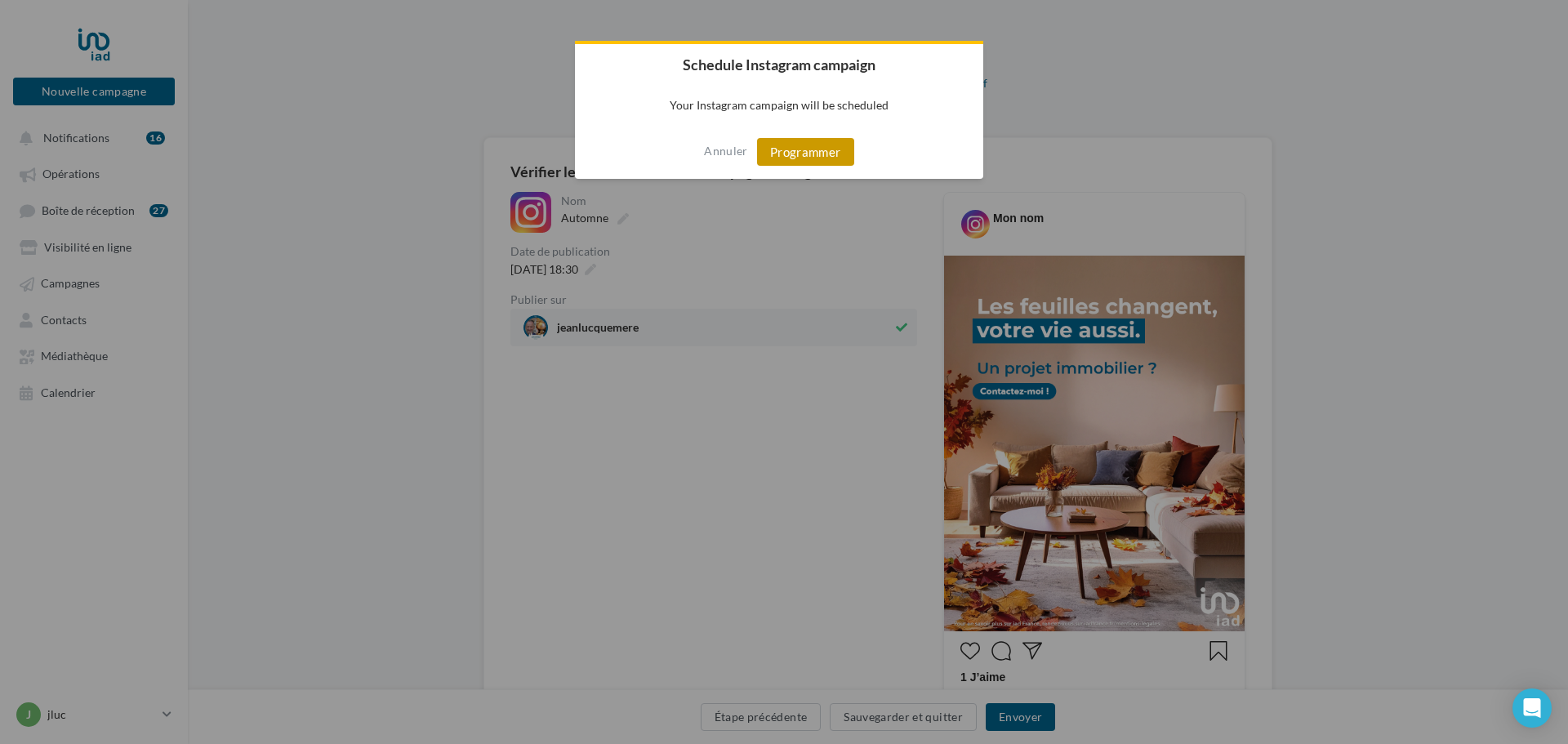
click at [809, 151] on button "Programmer" at bounding box center [806, 151] width 97 height 28
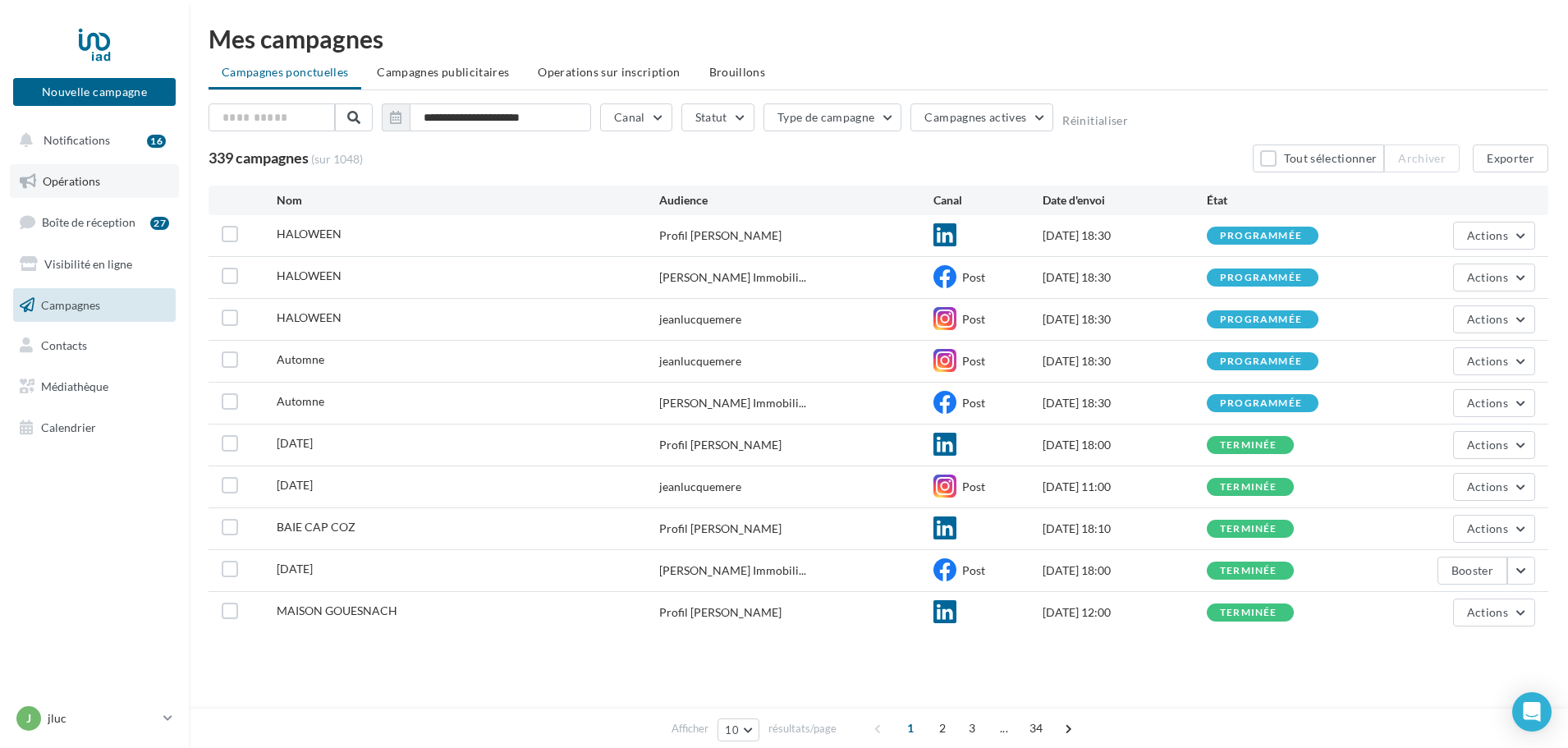
click at [43, 181] on span "Opérations" at bounding box center [72, 181] width 57 height 14
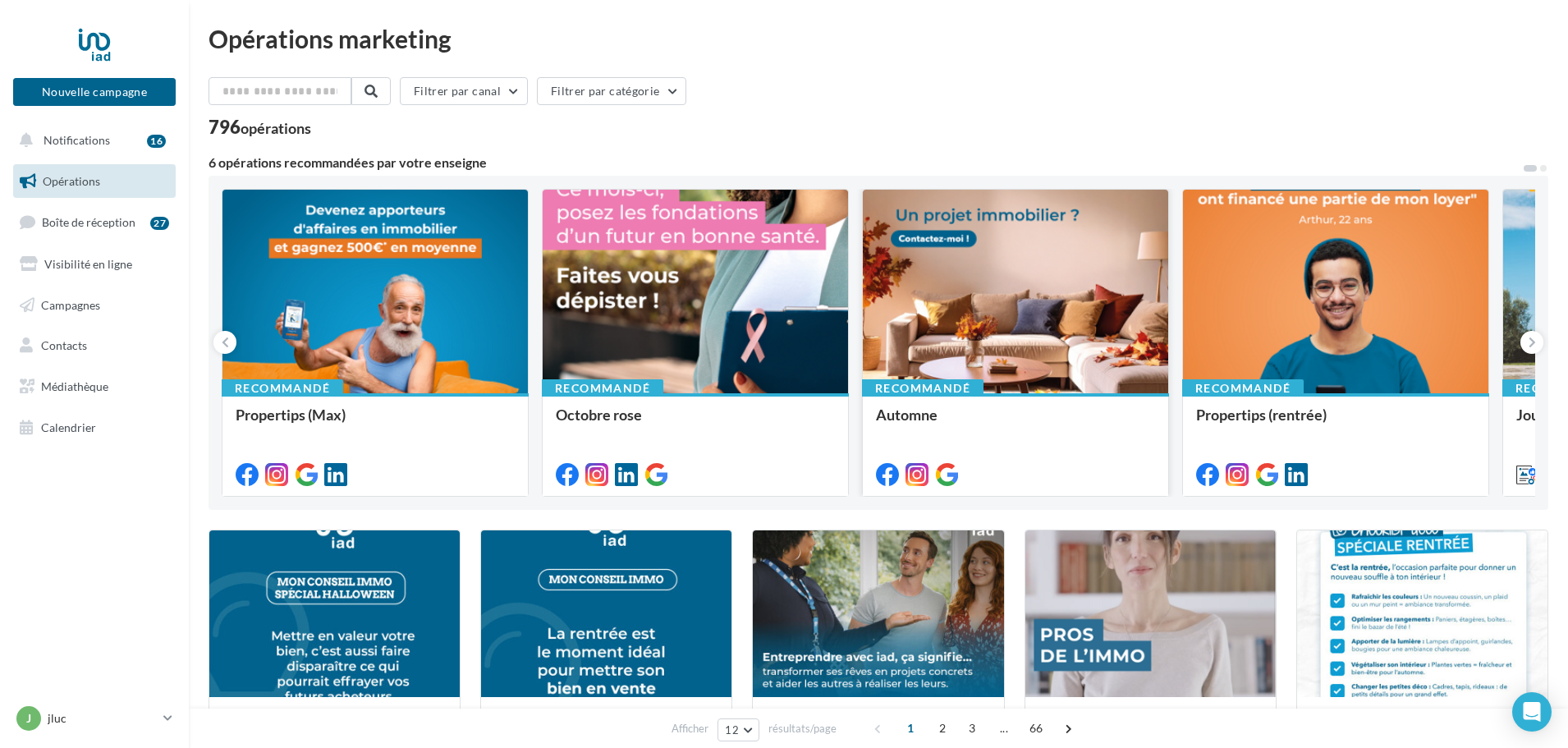
click at [986, 295] on div at bounding box center [1016, 292] width 306 height 205
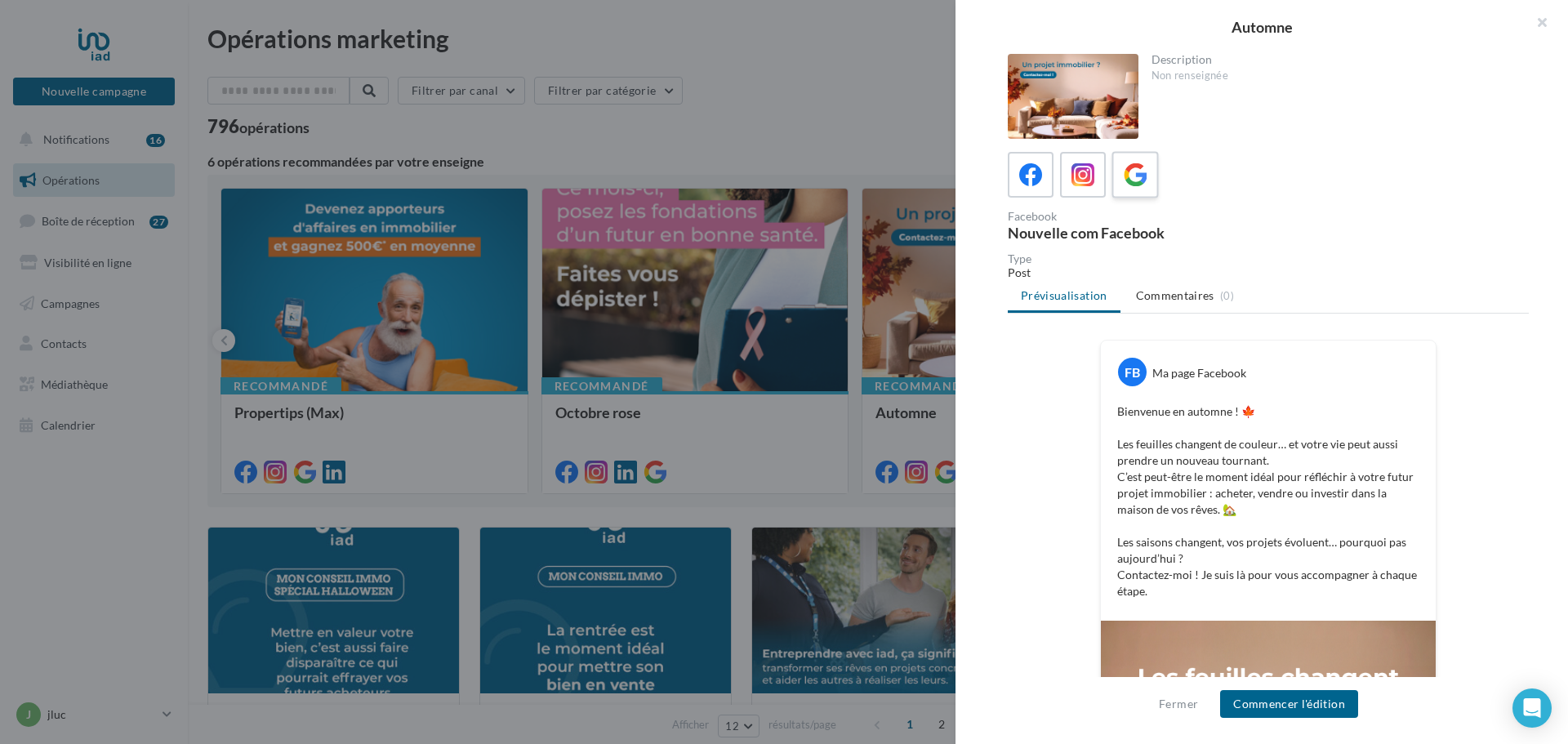
click at [1132, 165] on icon at bounding box center [1136, 175] width 24 height 24
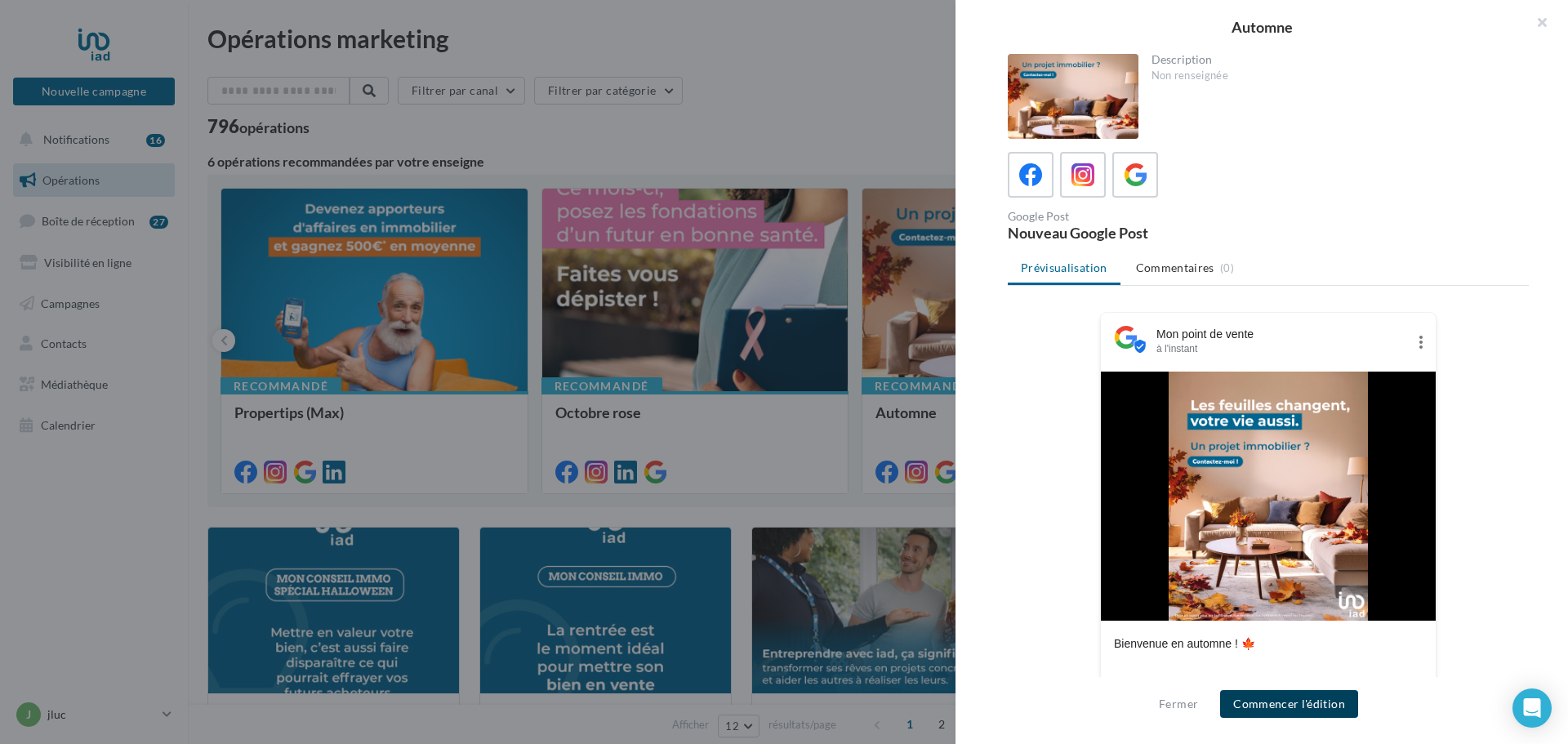
click at [1300, 701] on button "Commencer l'édition" at bounding box center [1289, 703] width 138 height 28
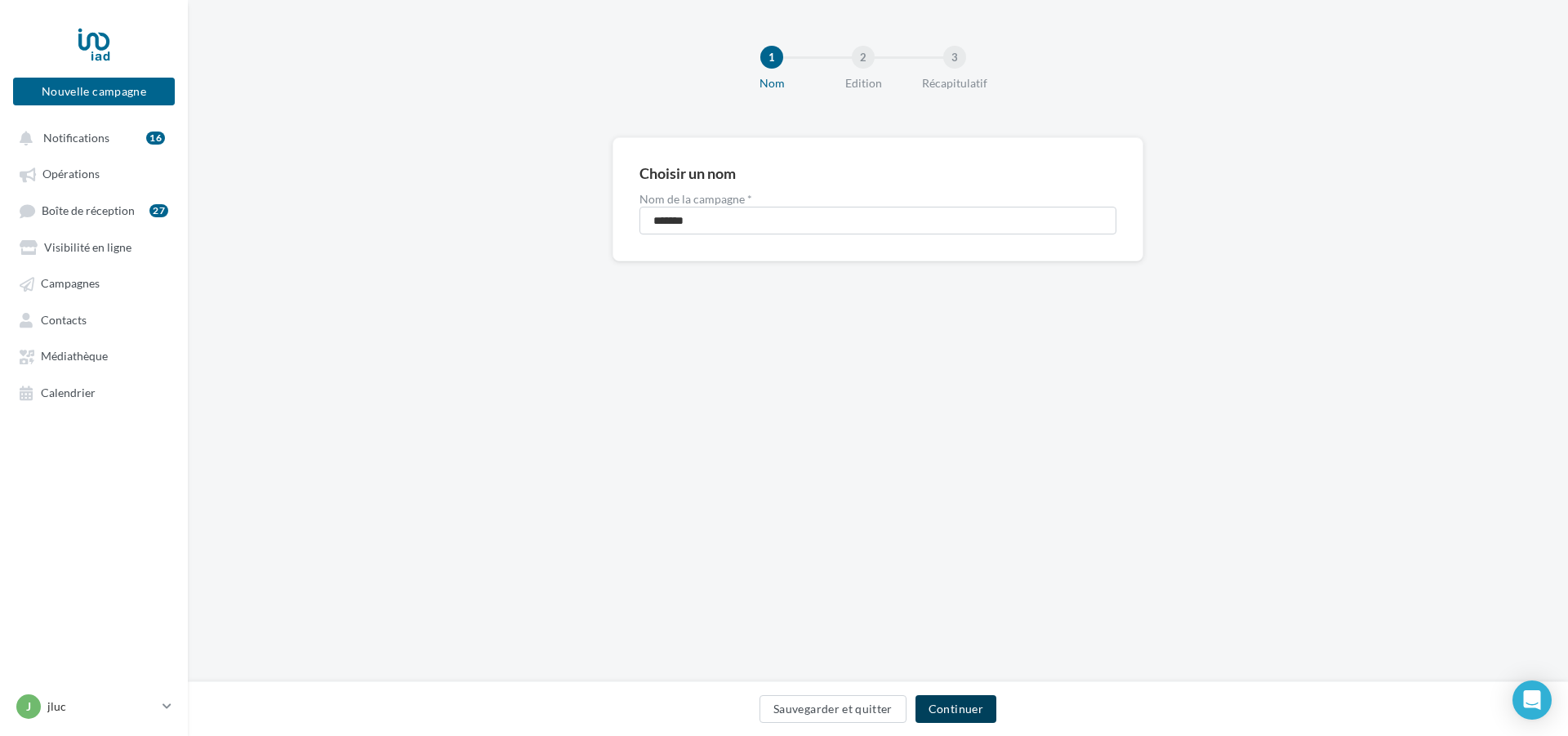
click at [963, 707] on button "Continuer" at bounding box center [955, 708] width 81 height 28
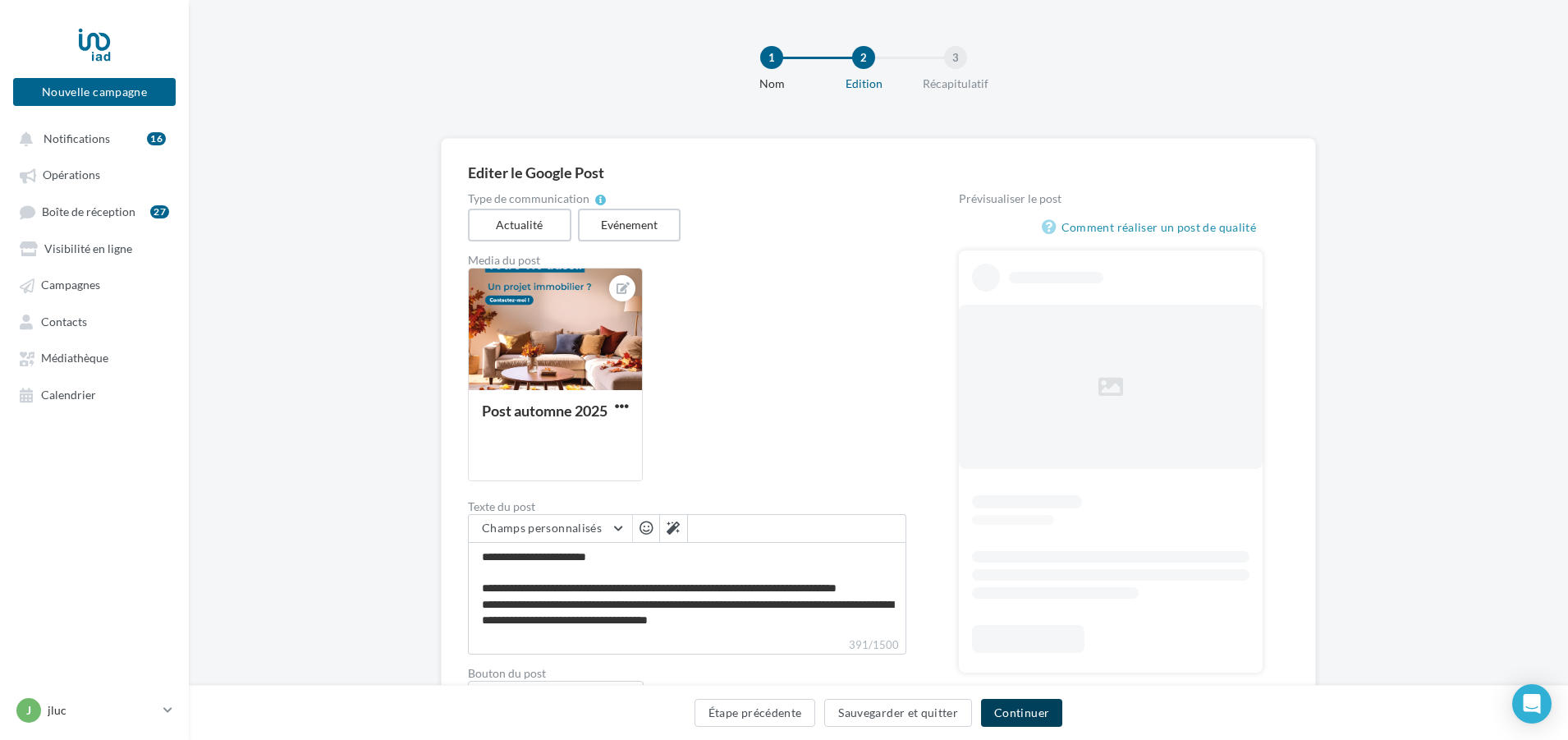
click at [1037, 714] on button "Continuer" at bounding box center [1021, 712] width 81 height 28
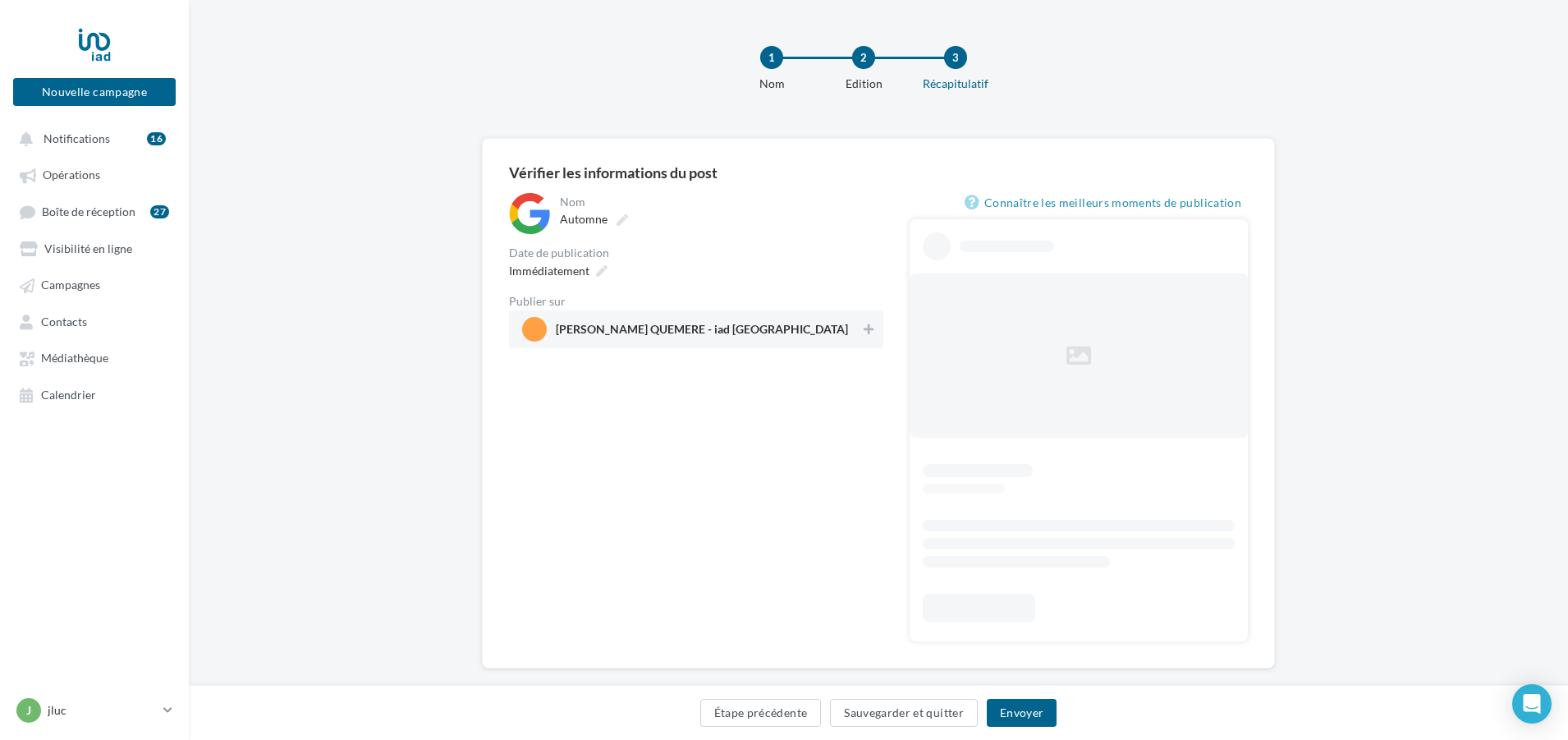
click at [733, 323] on span "Jean Luc QUEMERE - iad France" at bounding box center [692, 330] width 338 height 25
click at [597, 270] on icon at bounding box center [602, 272] width 11 height 11
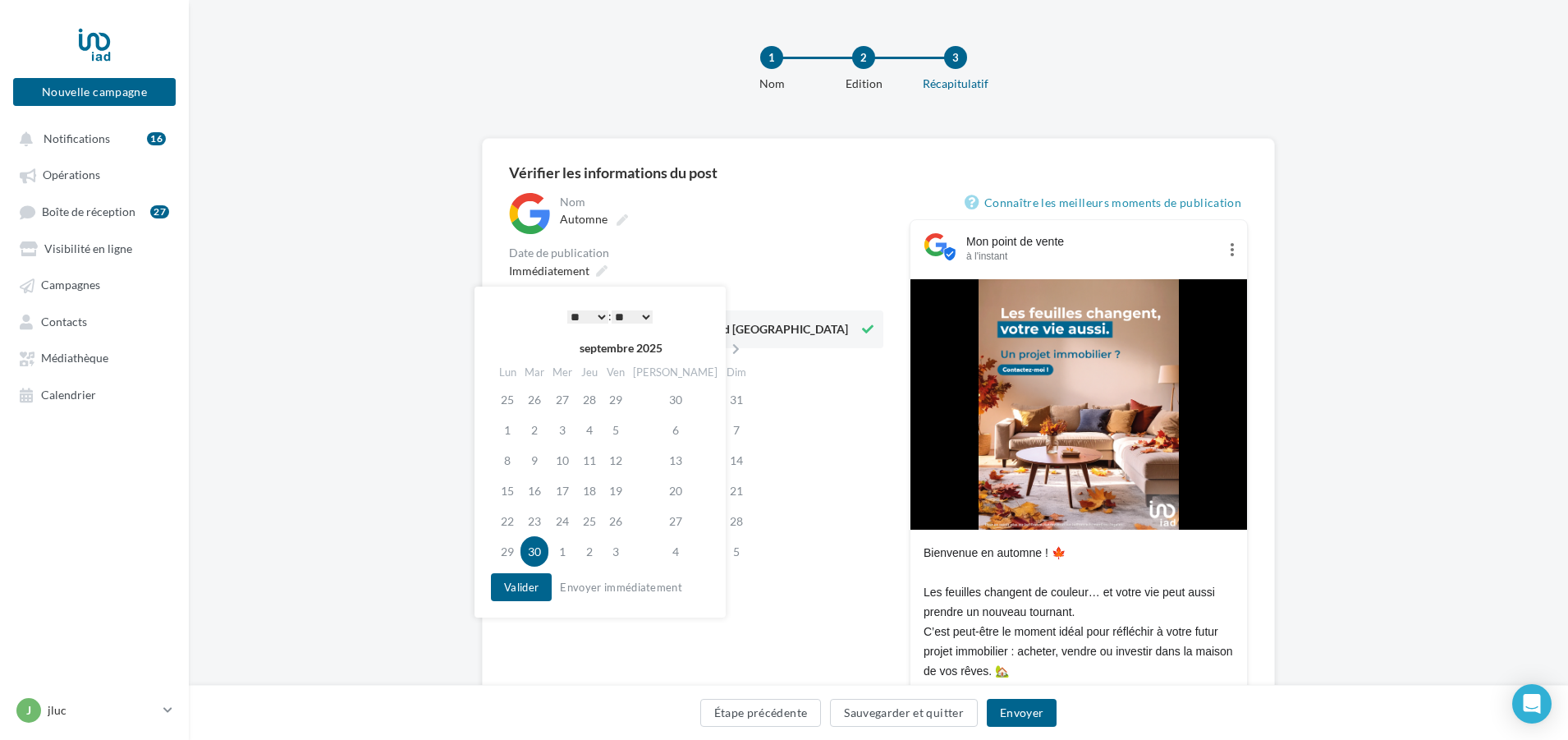
click at [600, 316] on select "* * * * * * * * * * ** ** ** ** ** ** ** ** ** ** ** ** ** **" at bounding box center [588, 317] width 41 height 13
click at [647, 311] on select "** ** ** ** ** **" at bounding box center [632, 317] width 41 height 13
click at [516, 584] on button "Valider" at bounding box center [522, 587] width 61 height 28
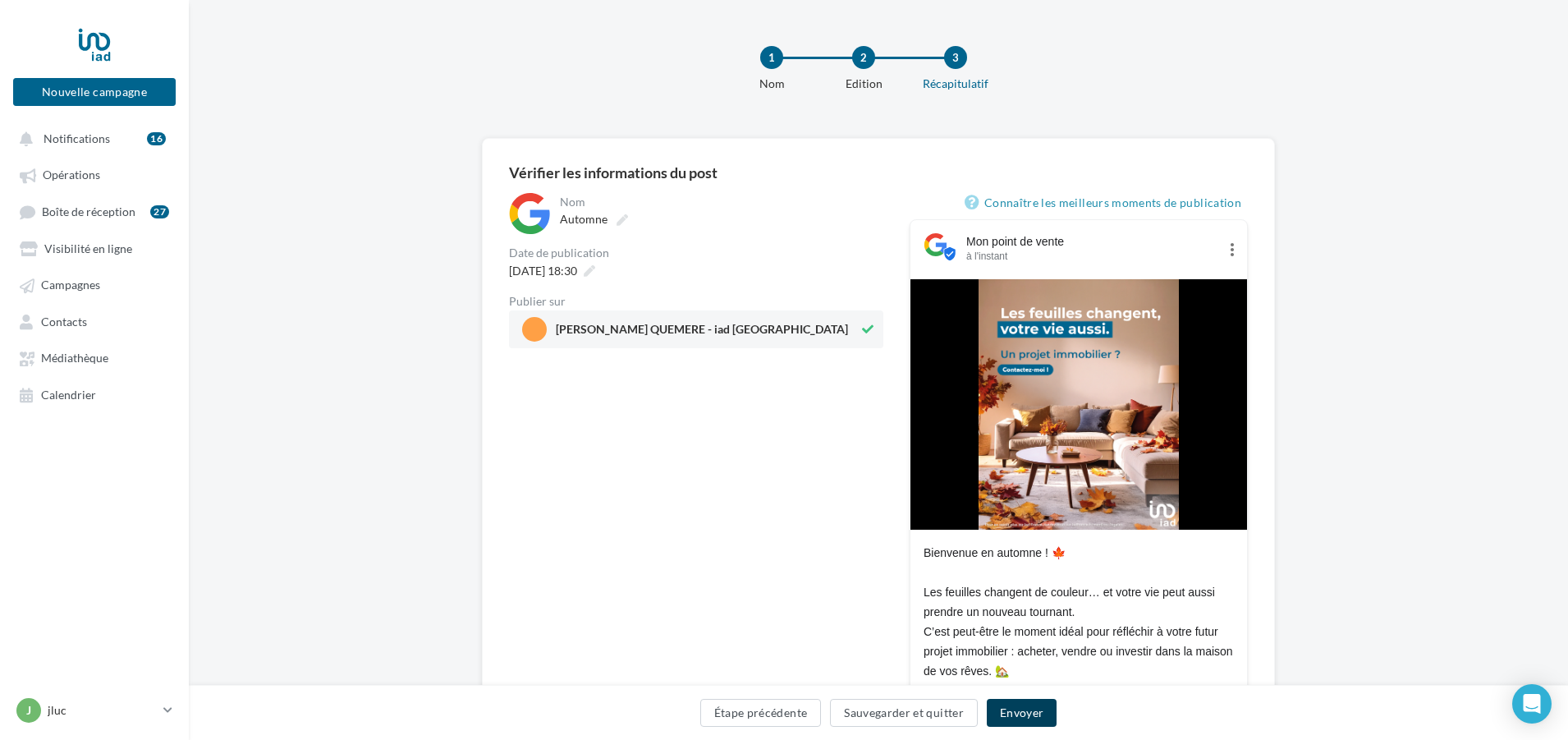
click at [1029, 713] on button "Envoyer" at bounding box center [1021, 712] width 70 height 28
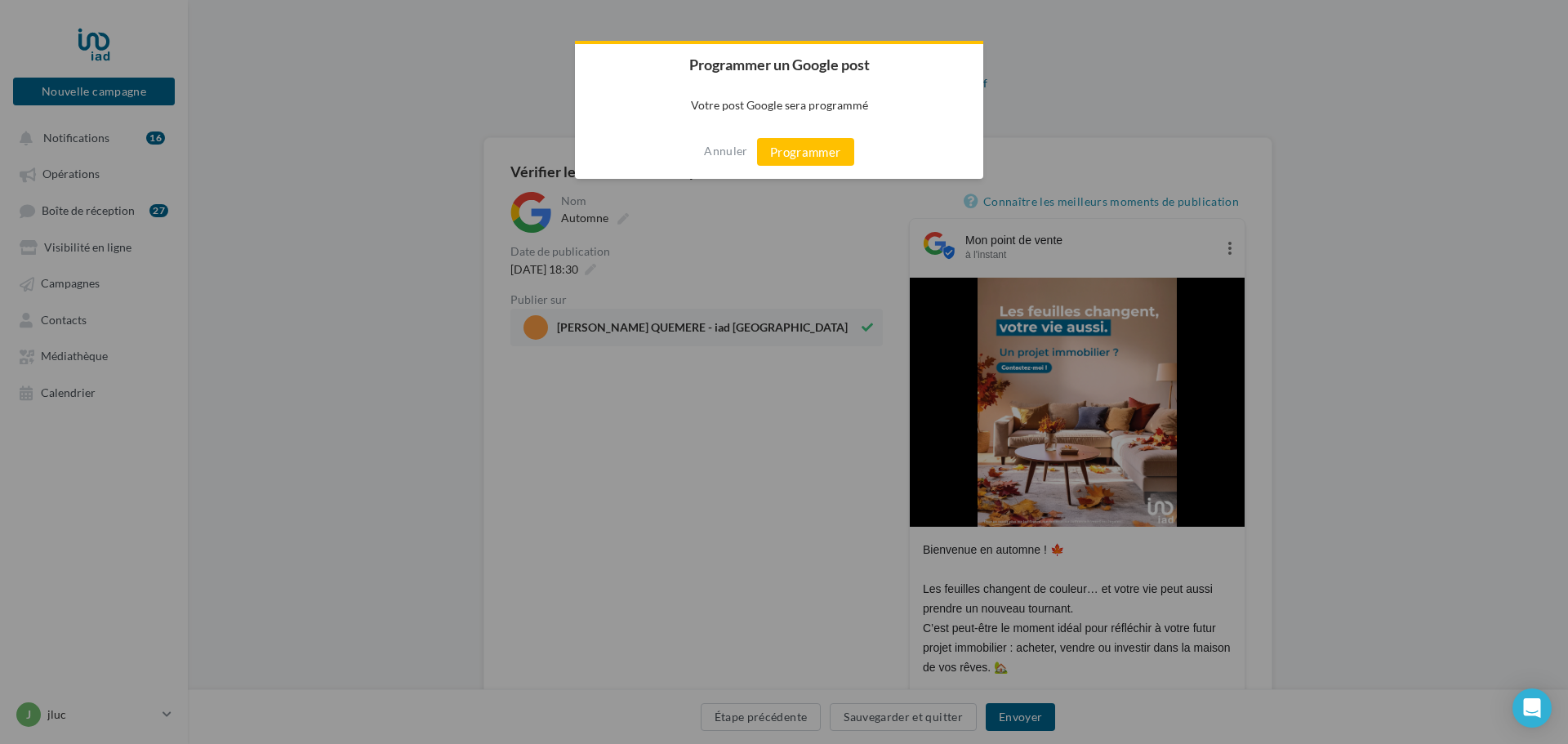
drag, startPoint x: 822, startPoint y: 150, endPoint x: 810, endPoint y: 150, distance: 12.0
click at [816, 150] on button "Programmer" at bounding box center [806, 151] width 97 height 28
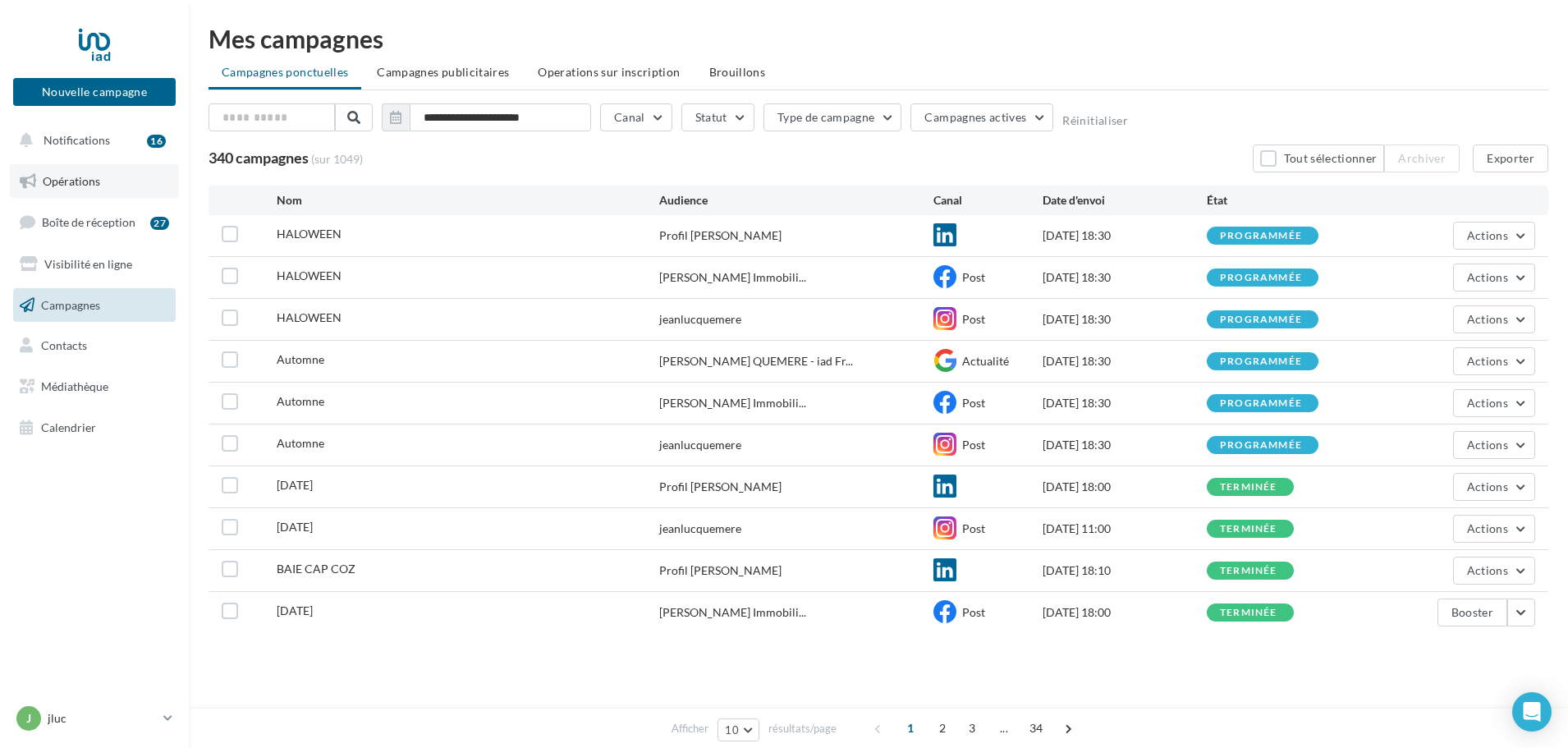
click at [45, 177] on span "Opérations" at bounding box center [72, 181] width 57 height 14
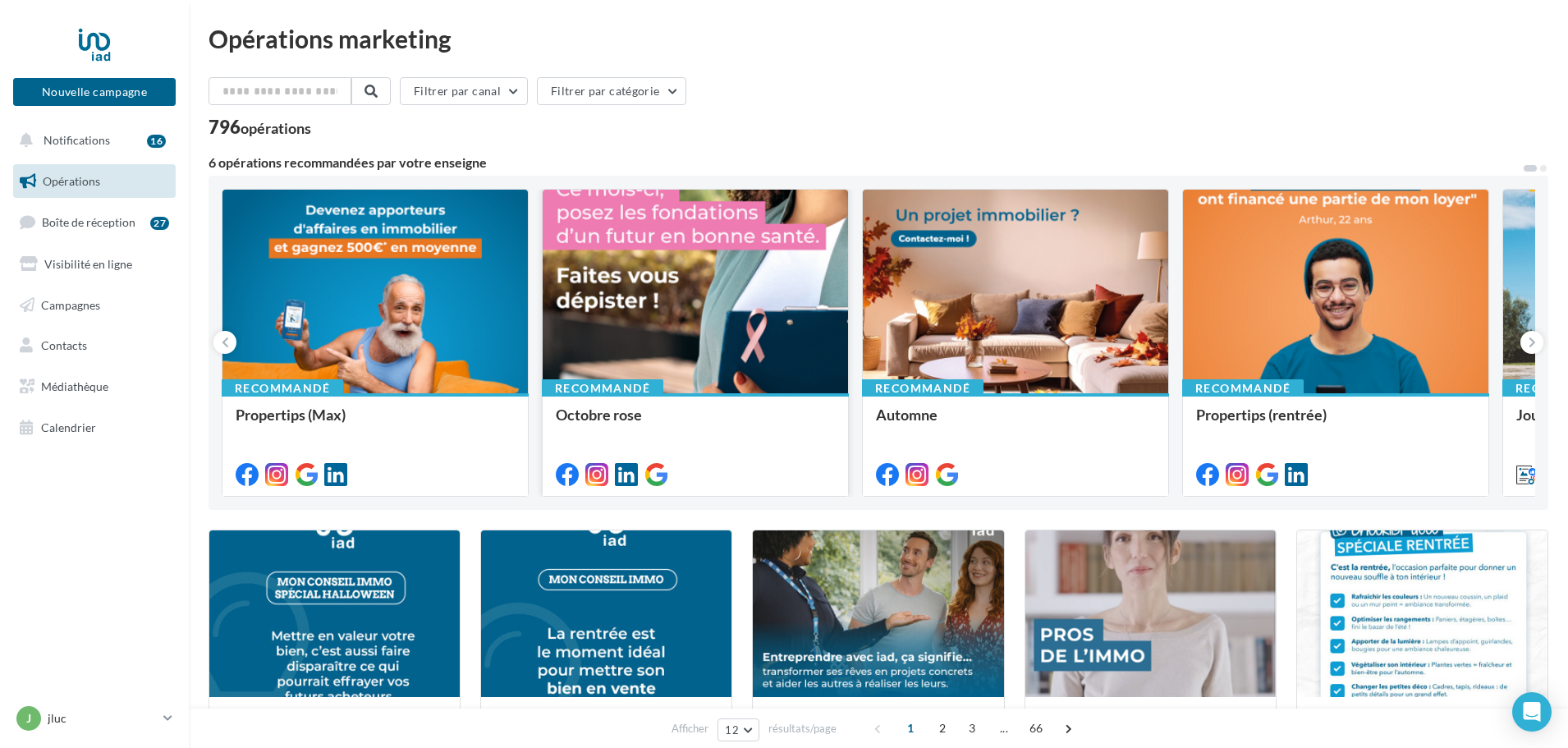
click at [651, 338] on div at bounding box center [696, 292] width 306 height 205
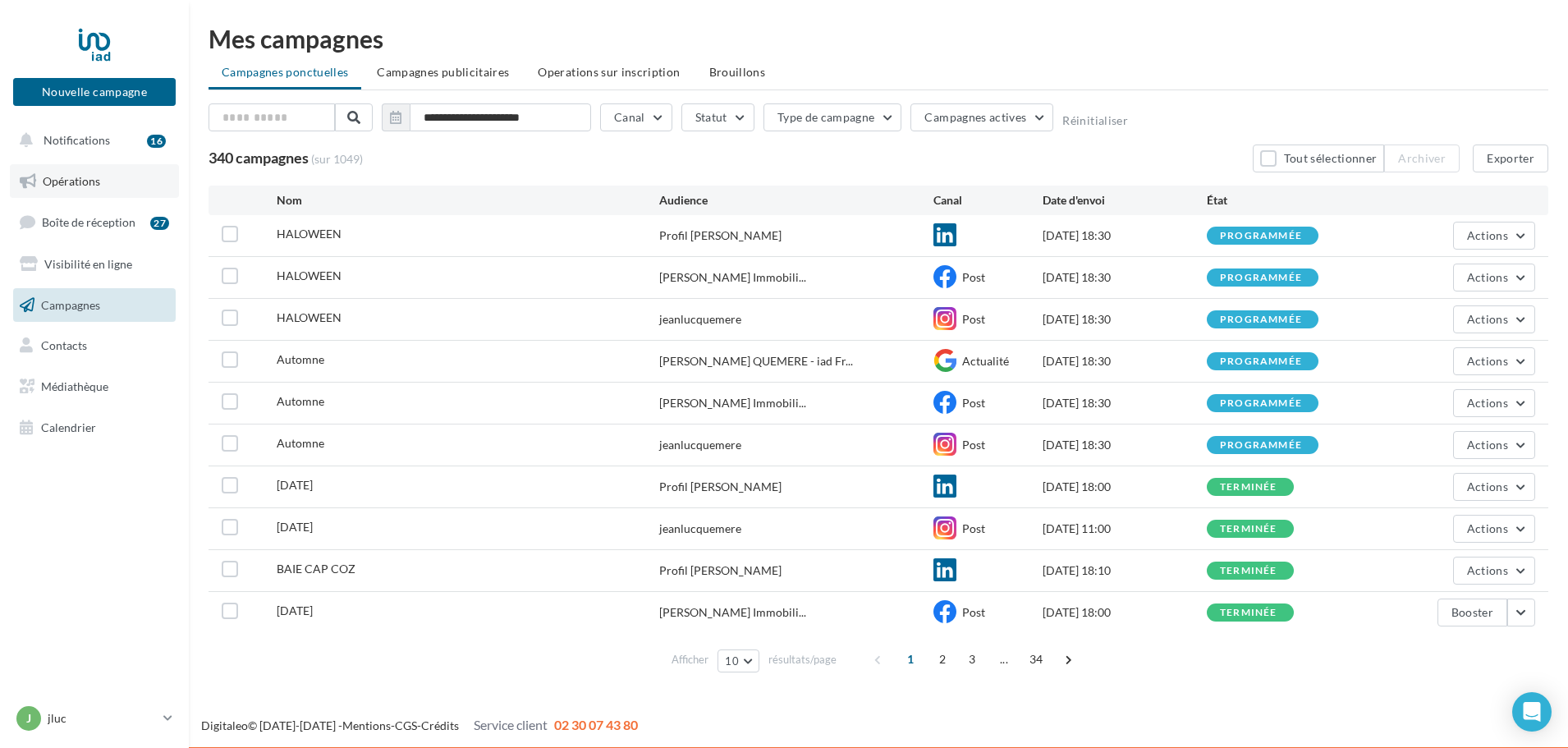
click at [79, 180] on span "Opérations" at bounding box center [72, 181] width 57 height 14
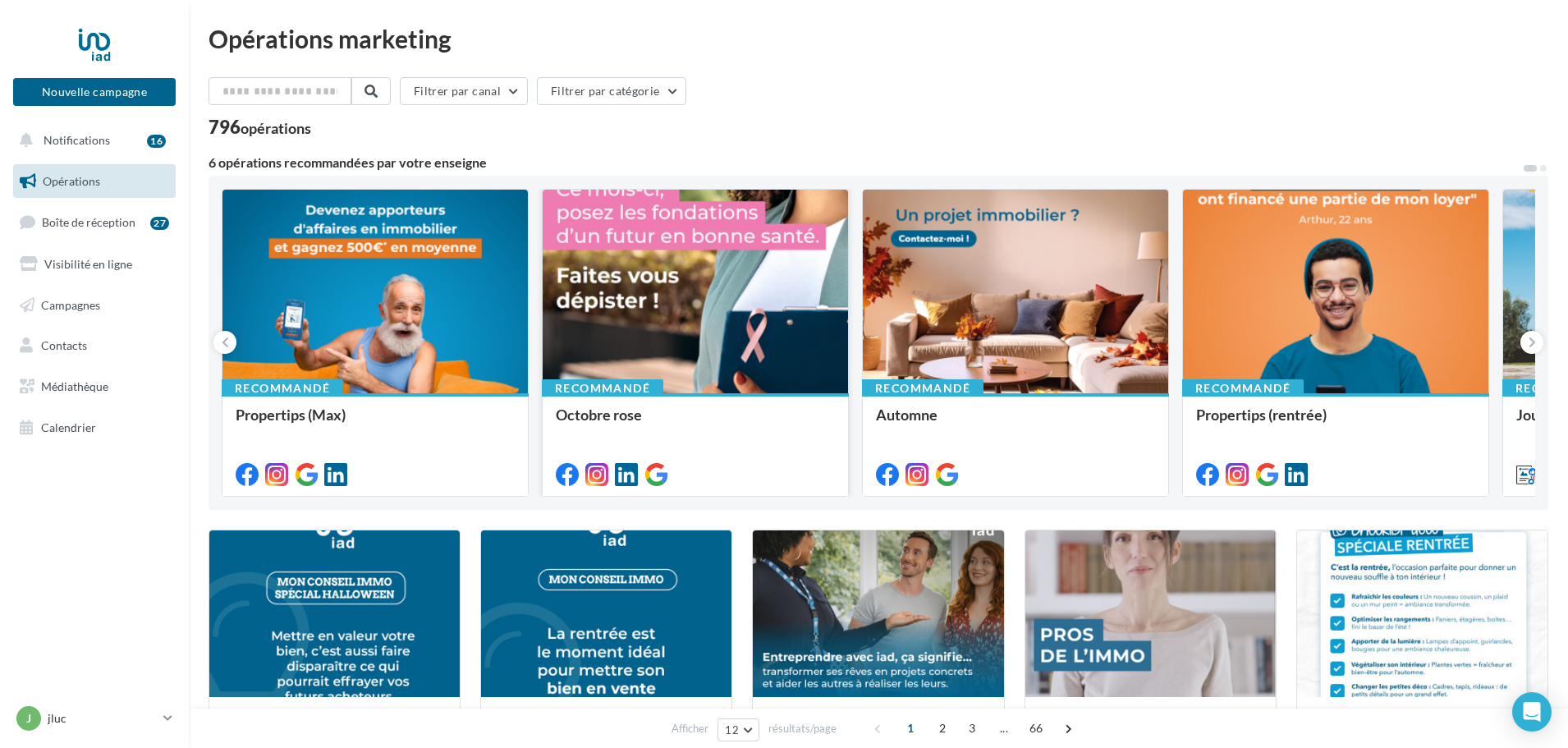
click at [697, 335] on div at bounding box center [696, 292] width 306 height 205
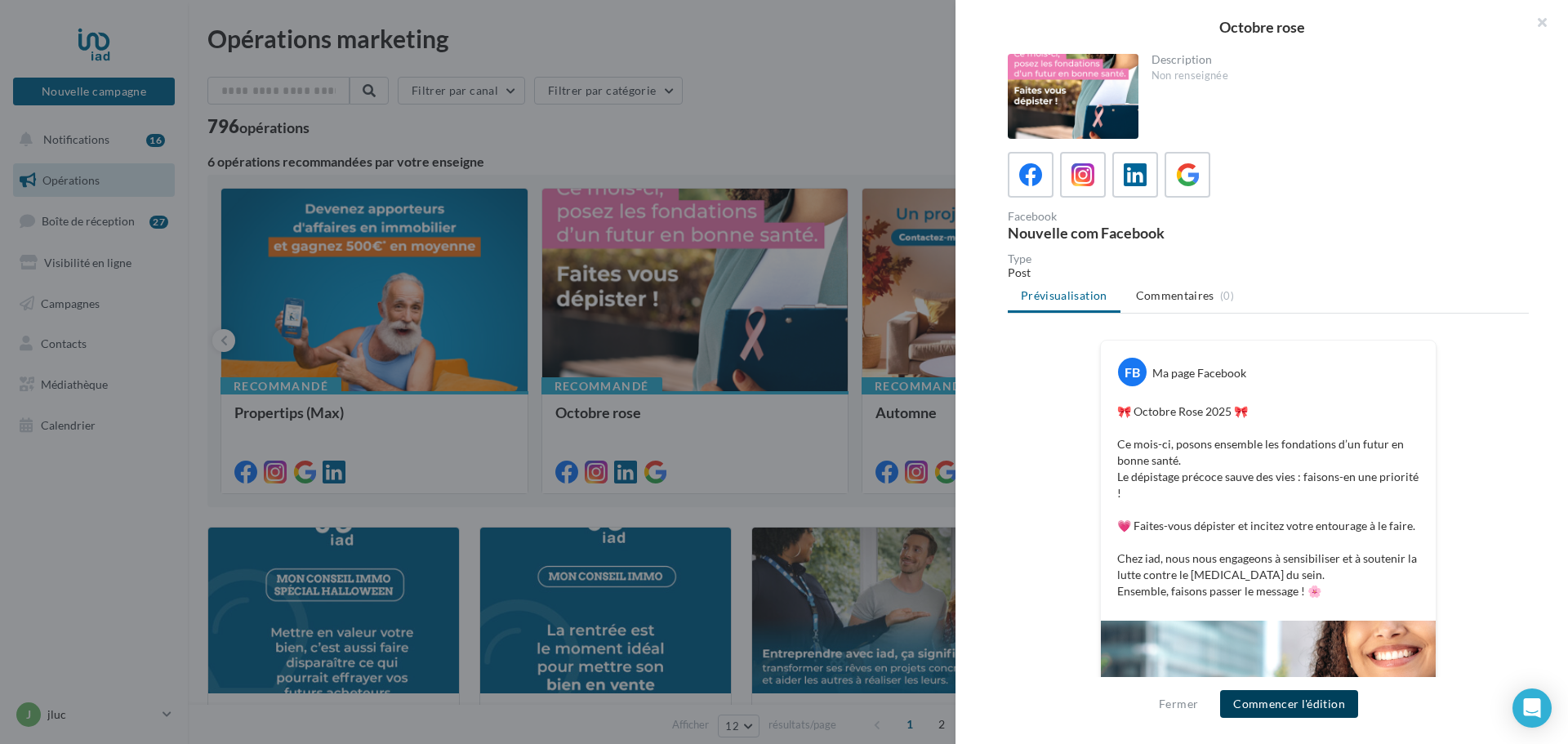
click at [1303, 699] on button "Commencer l'édition" at bounding box center [1289, 703] width 138 height 28
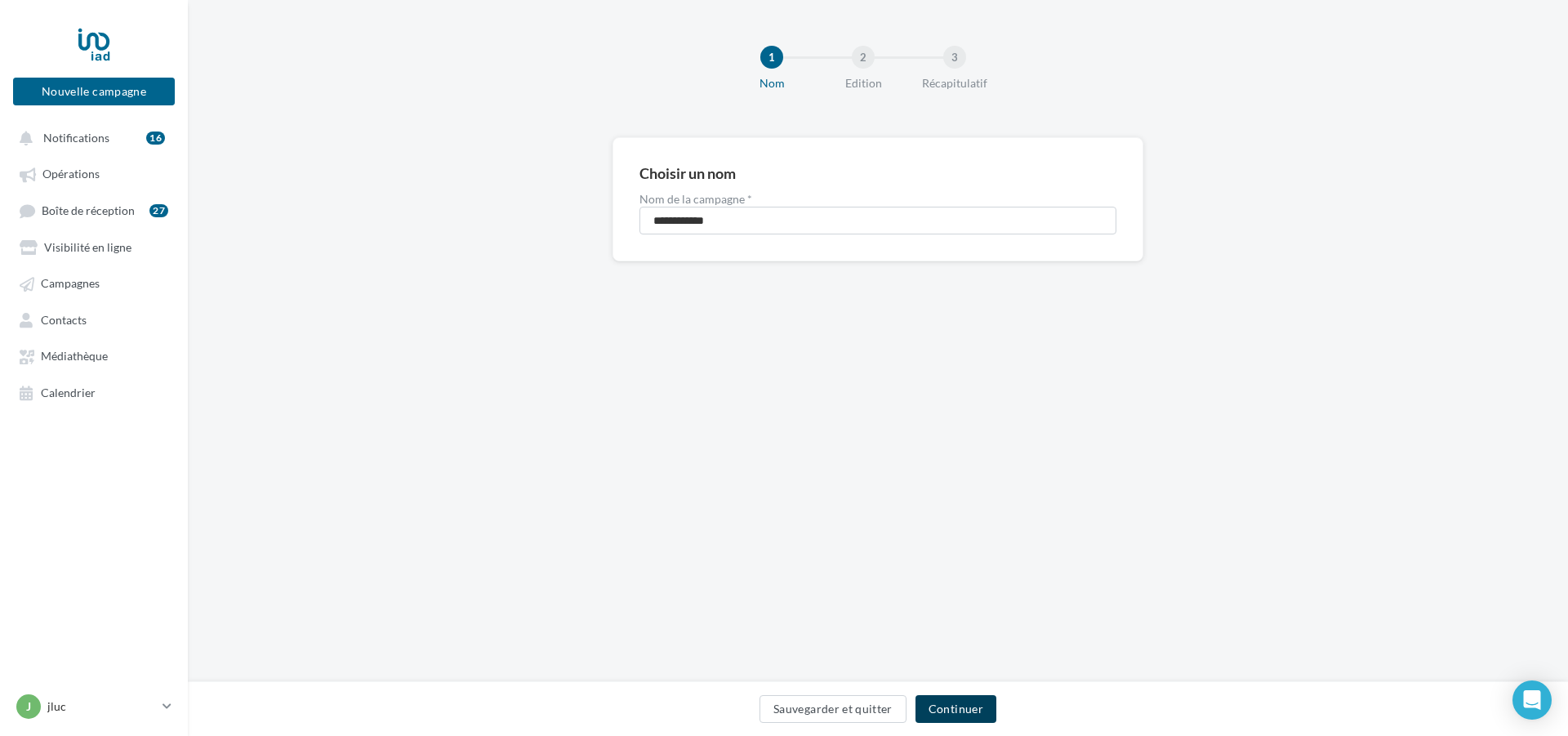
click at [944, 712] on button "Continuer" at bounding box center [955, 708] width 81 height 28
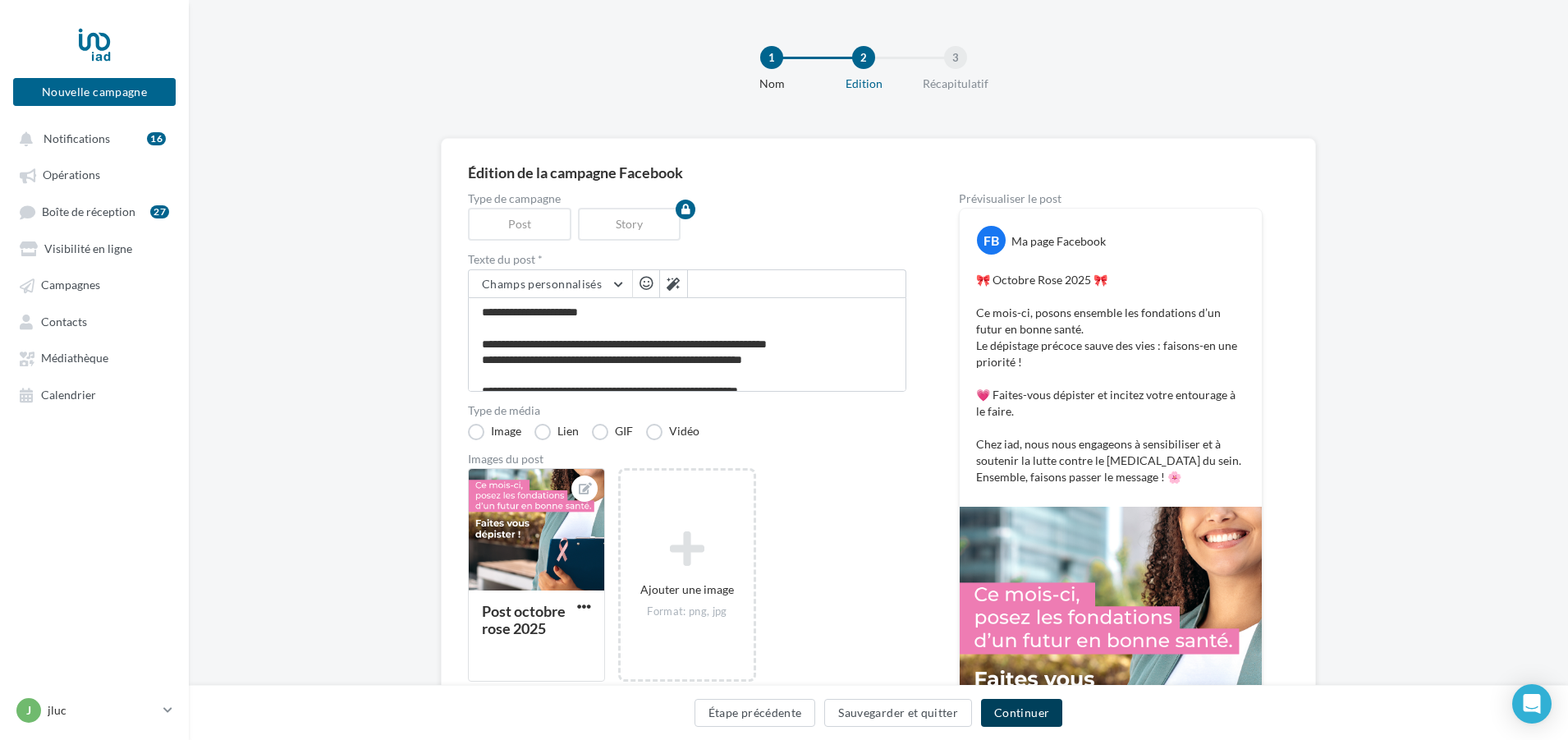
drag, startPoint x: 1015, startPoint y: 714, endPoint x: 1058, endPoint y: 736, distance: 48.3
click at [1016, 713] on button "Continuer" at bounding box center [1021, 712] width 81 height 28
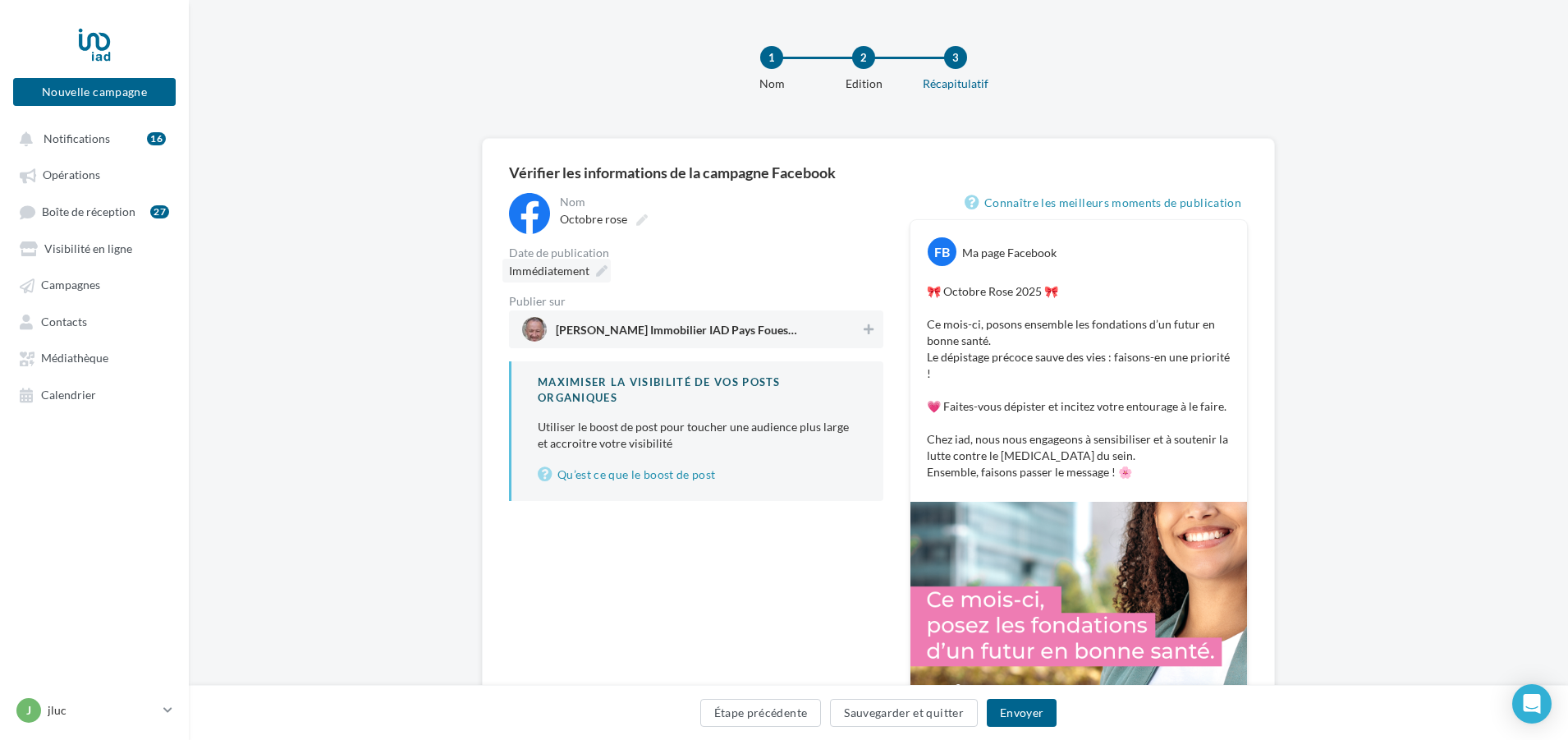
click at [596, 266] on icon at bounding box center [602, 272] width 11 height 11
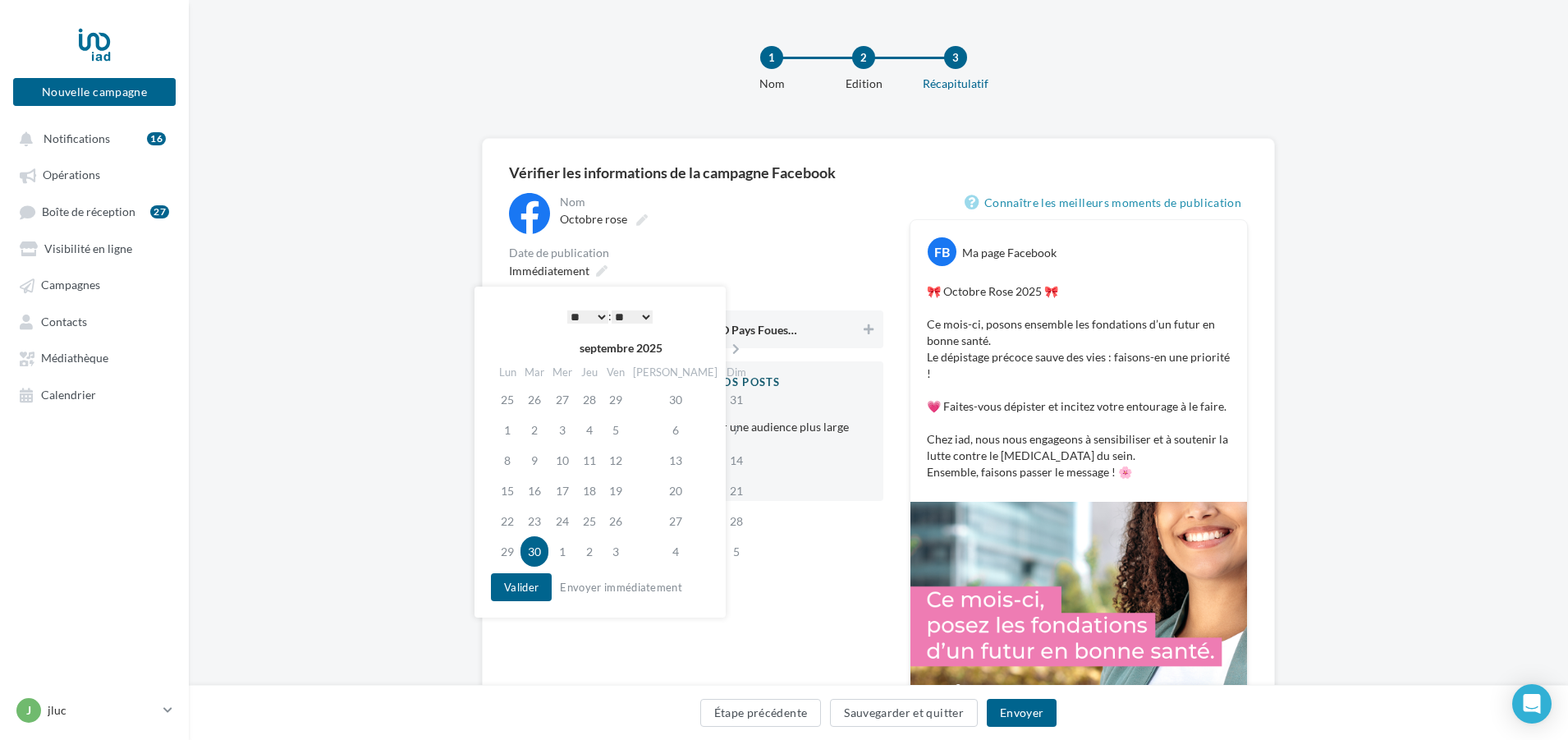
click at [594, 312] on select "* * * * * * * * * * ** ** ** ** ** ** ** ** ** ** ** ** ** **" at bounding box center [588, 317] width 41 height 13
click at [647, 311] on select "** ** ** ** ** **" at bounding box center [632, 317] width 41 height 13
click at [596, 552] on td "2" at bounding box center [590, 552] width 27 height 31
click at [513, 586] on button "Valider" at bounding box center [522, 587] width 61 height 28
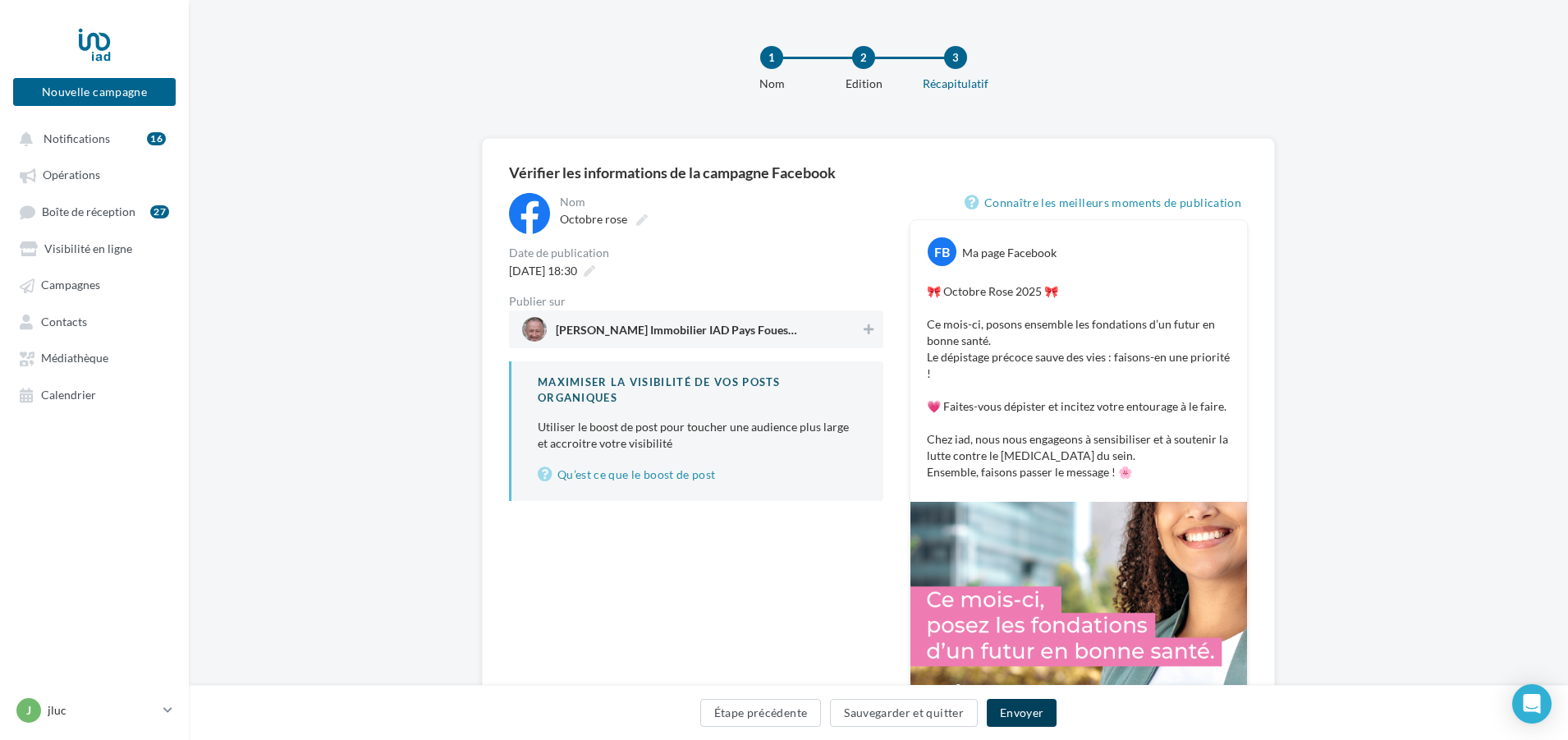
click at [1014, 719] on button "Envoyer" at bounding box center [1021, 712] width 70 height 28
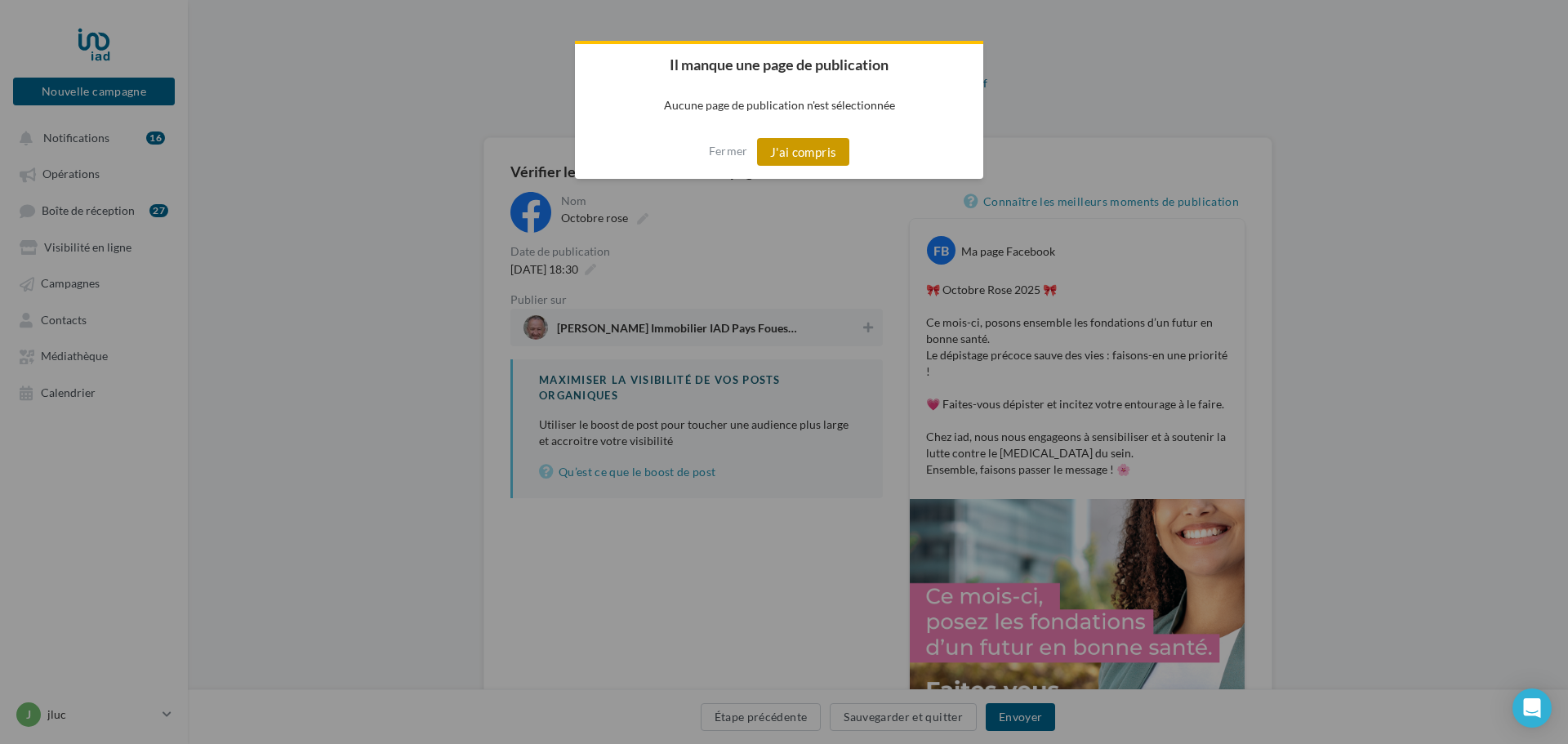
click at [793, 152] on button "J'ai compris" at bounding box center [804, 151] width 93 height 28
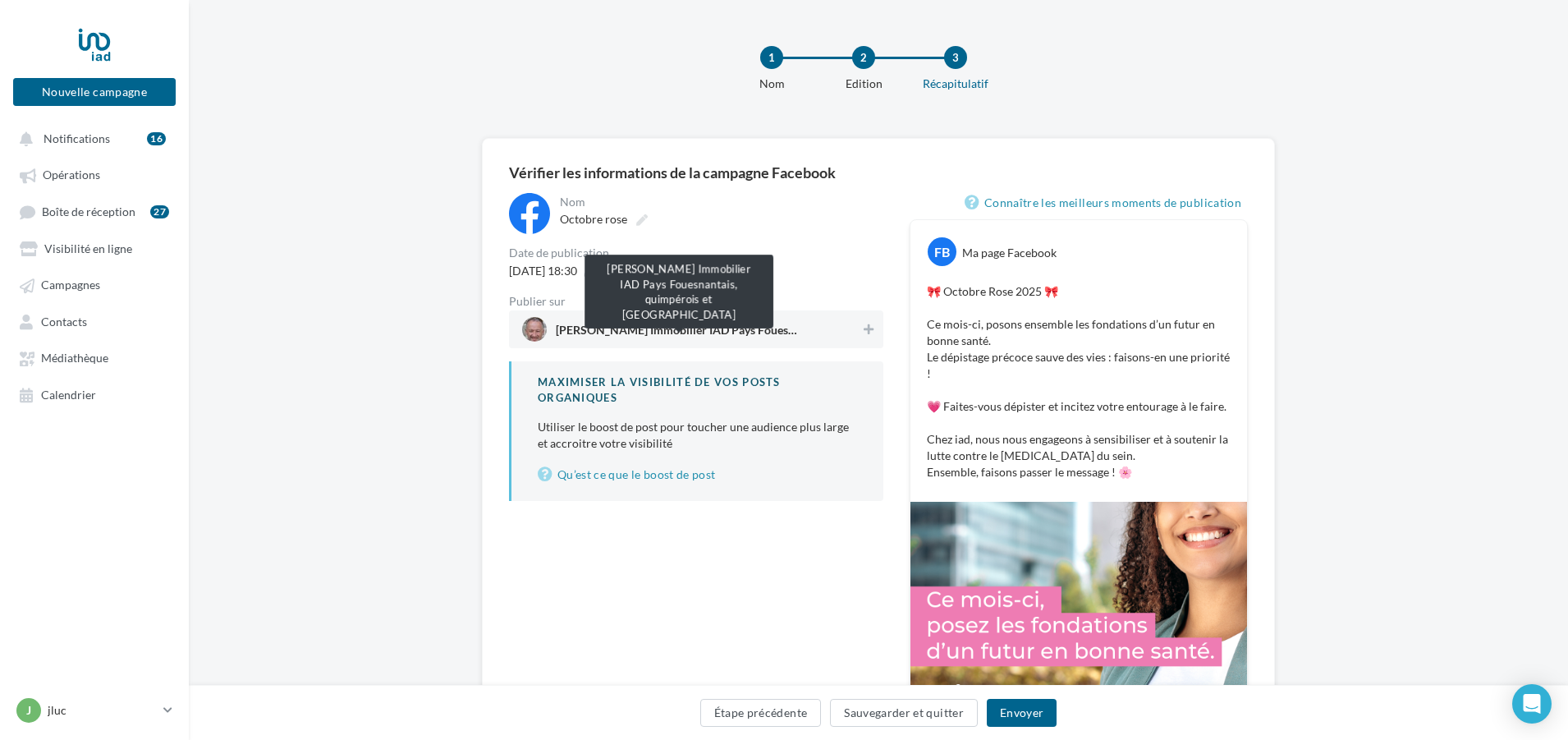
click at [683, 327] on span "Jean Luc Quemere Immobilier IAD Pays Fouesnantais, quimpérois et concarnois" at bounding box center [679, 333] width 247 height 18
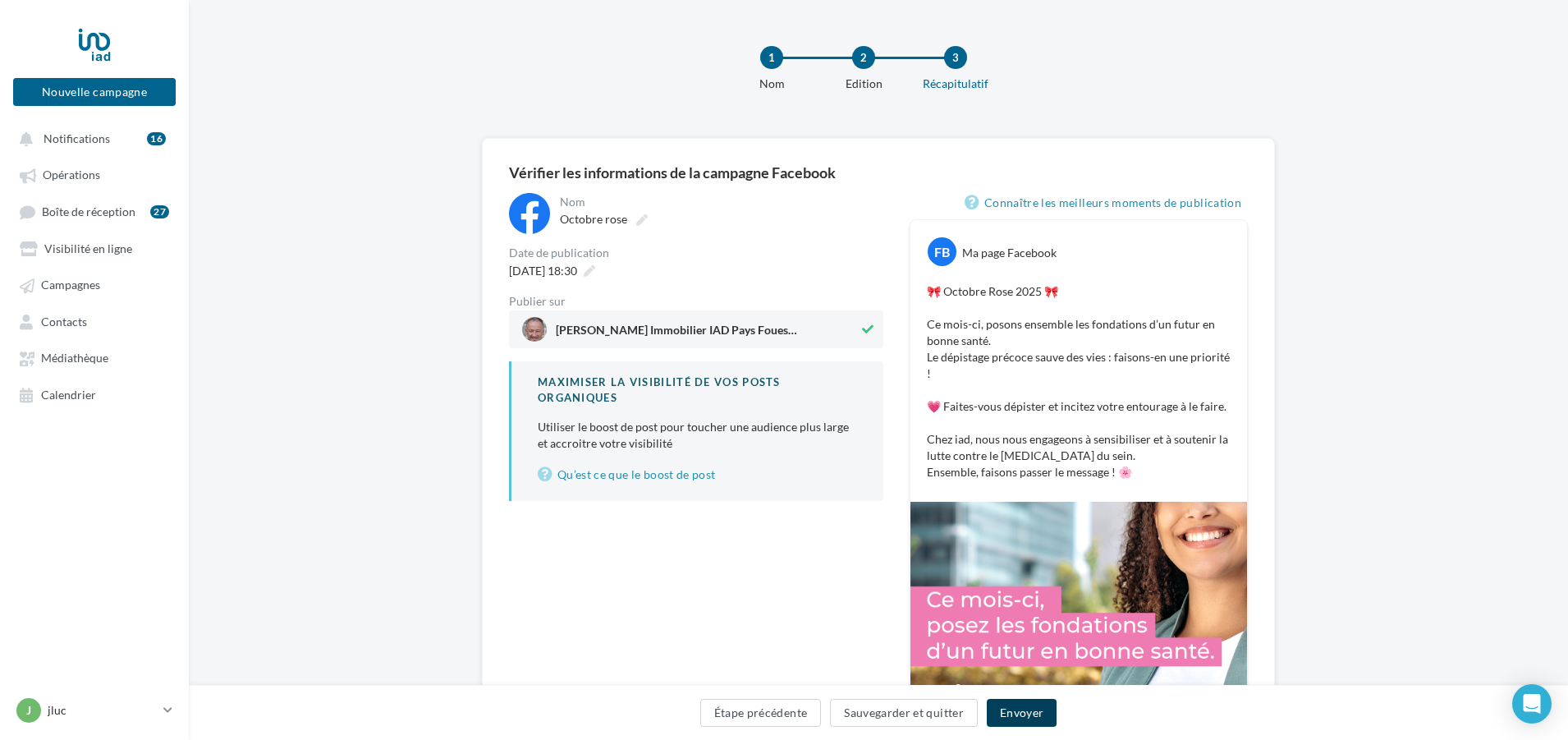
click at [1011, 709] on button "Envoyer" at bounding box center [1021, 712] width 70 height 28
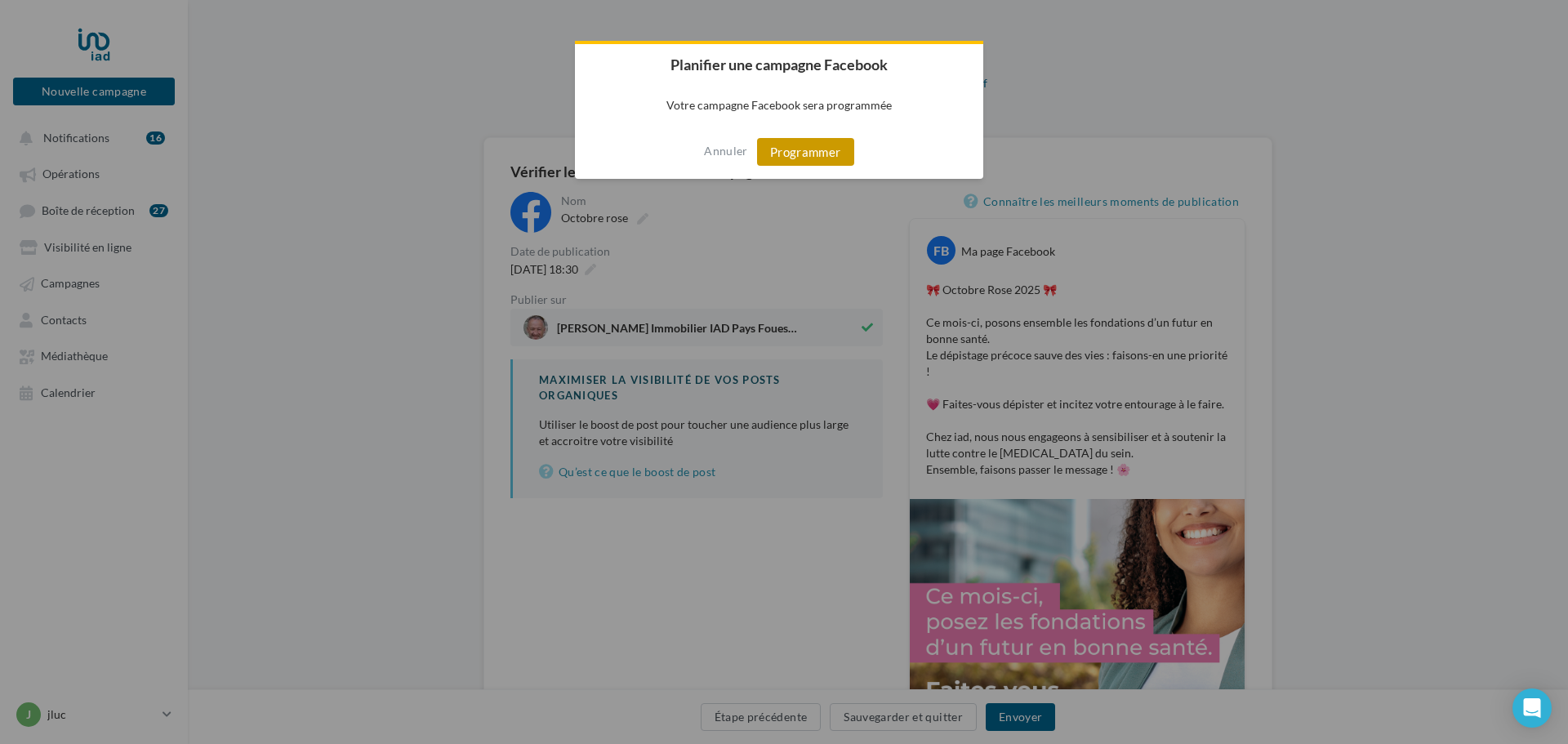
click at [797, 157] on button "Programmer" at bounding box center [806, 151] width 97 height 28
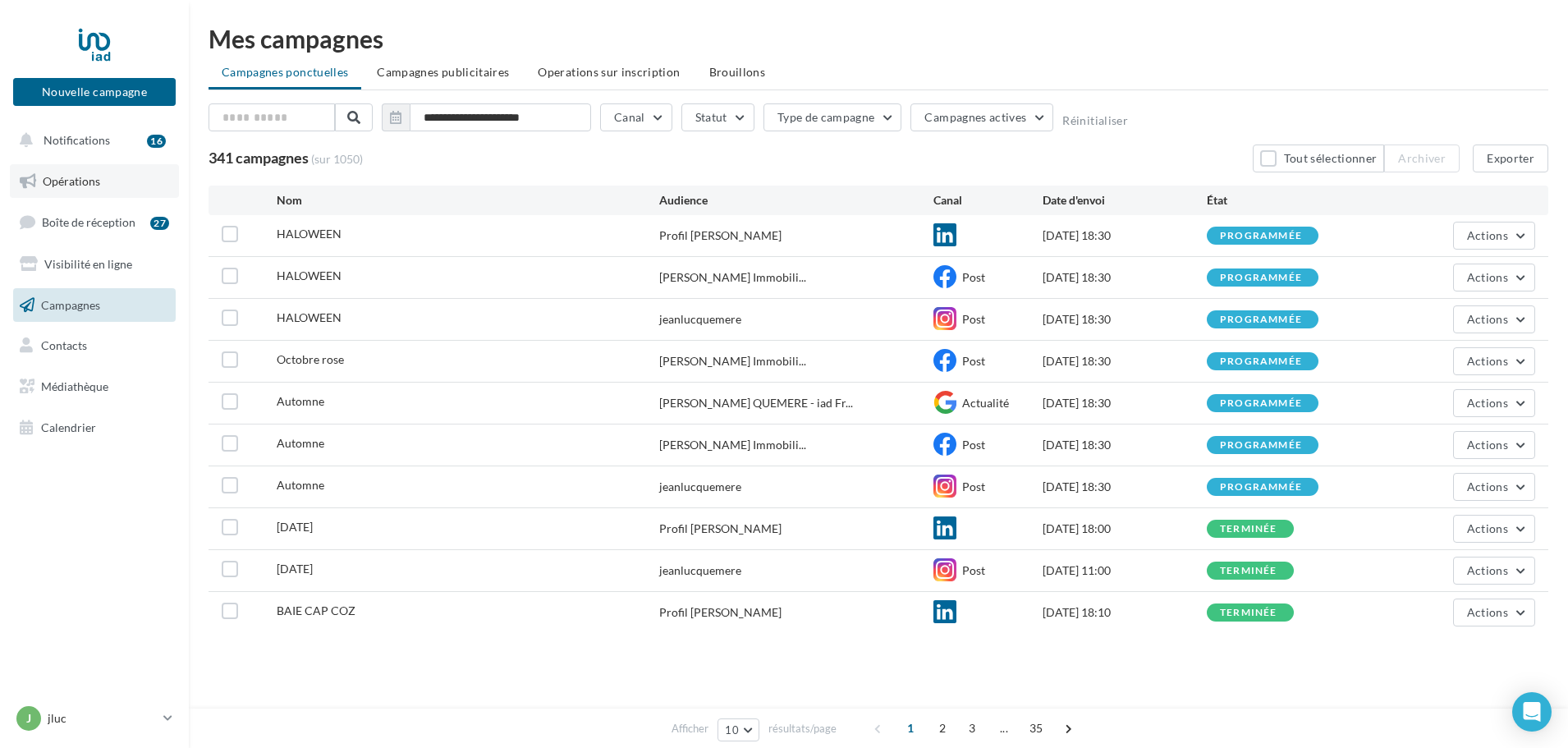
click at [71, 184] on span "Opérations" at bounding box center [72, 181] width 57 height 14
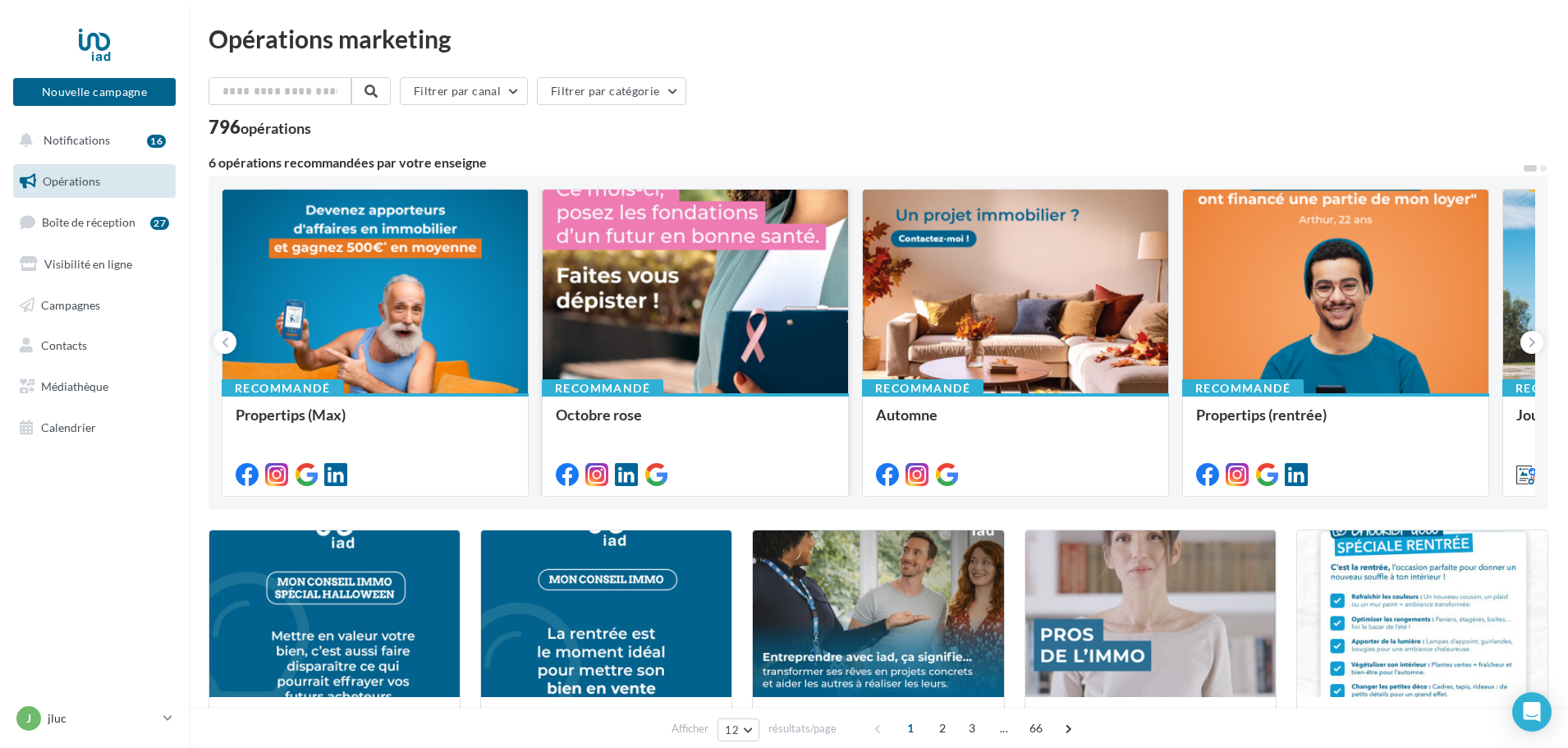
click at [698, 354] on div at bounding box center [696, 292] width 306 height 205
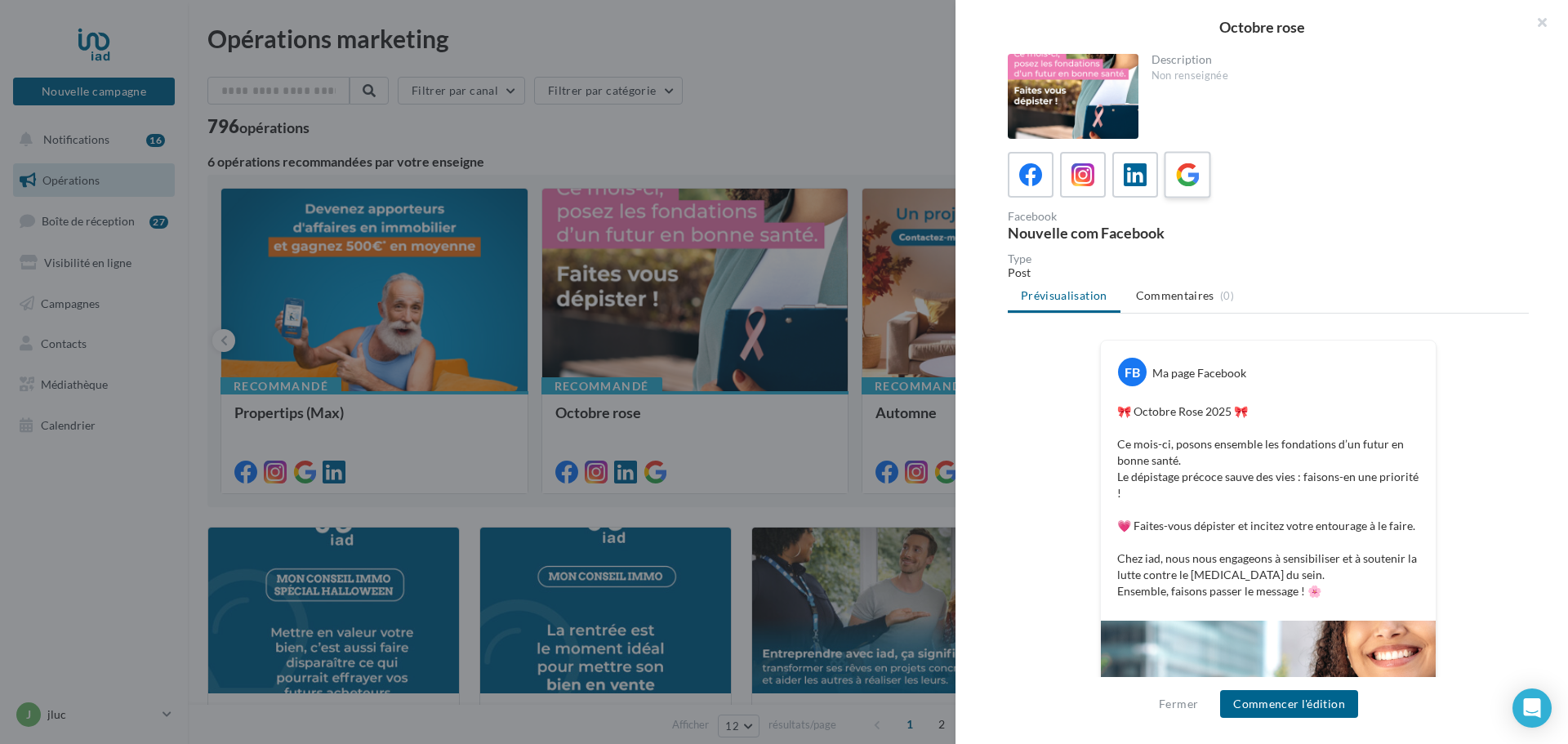
click at [1185, 171] on icon at bounding box center [1188, 175] width 24 height 24
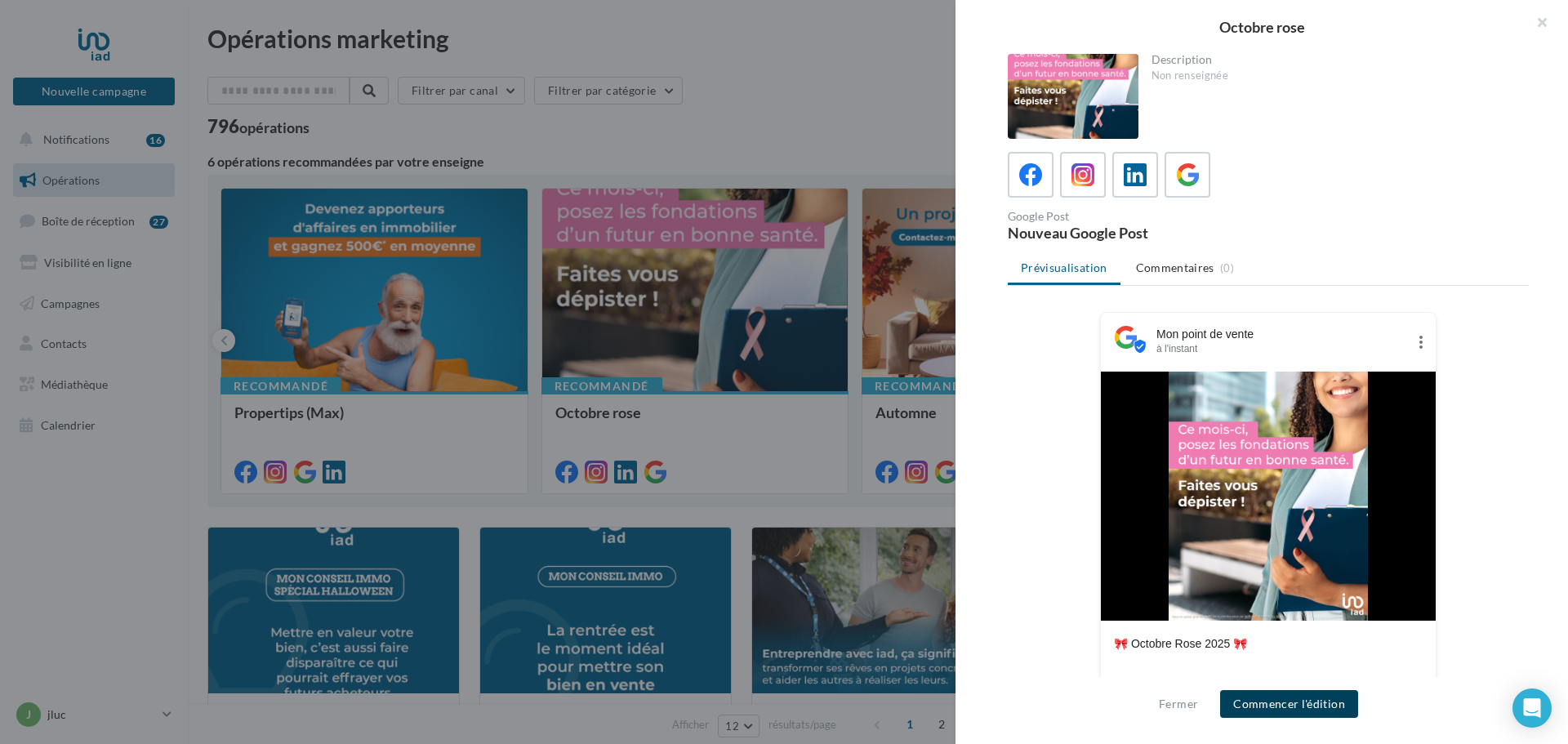
click at [1284, 702] on button "Commencer l'édition" at bounding box center [1289, 703] width 138 height 28
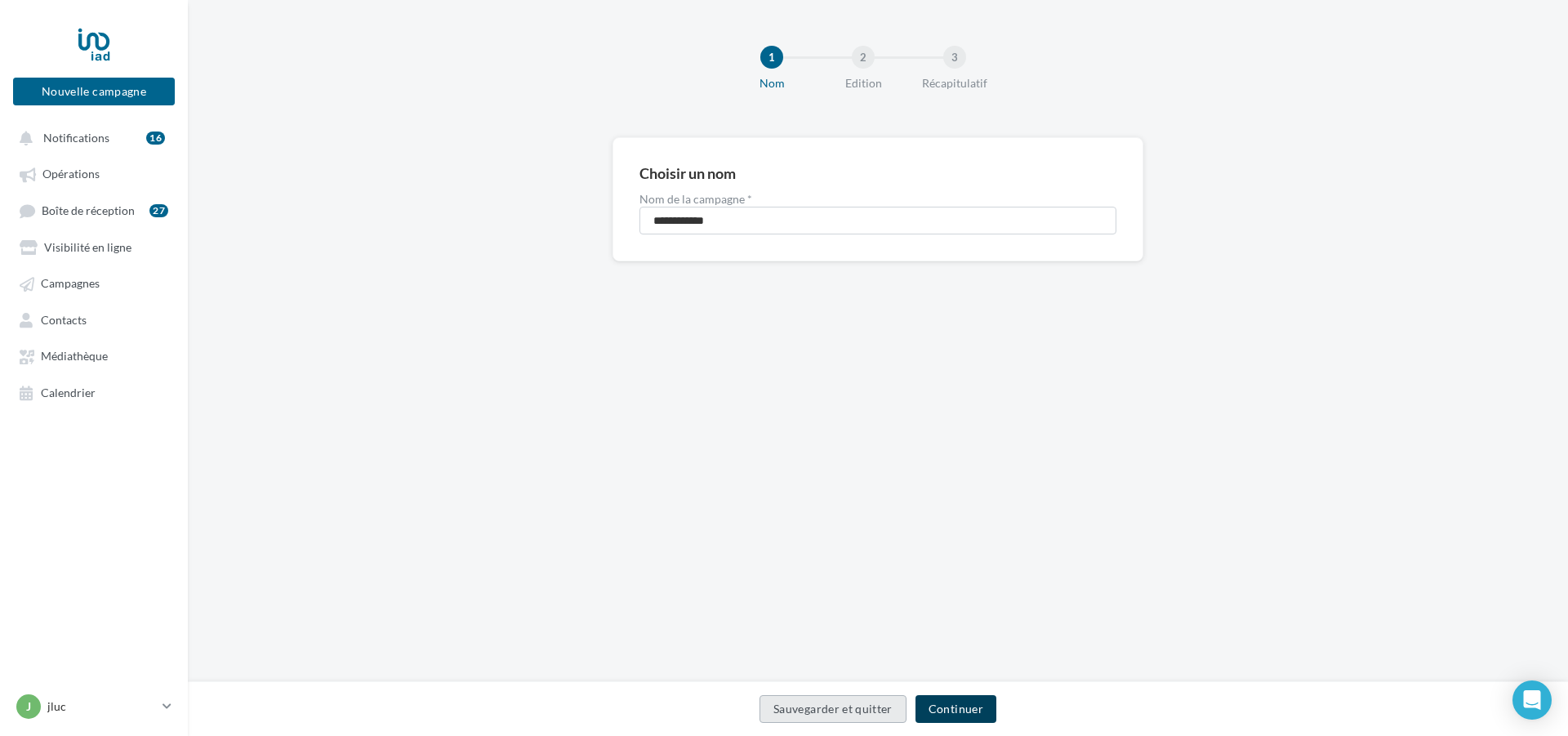
click at [966, 713] on button "Continuer" at bounding box center [955, 708] width 81 height 28
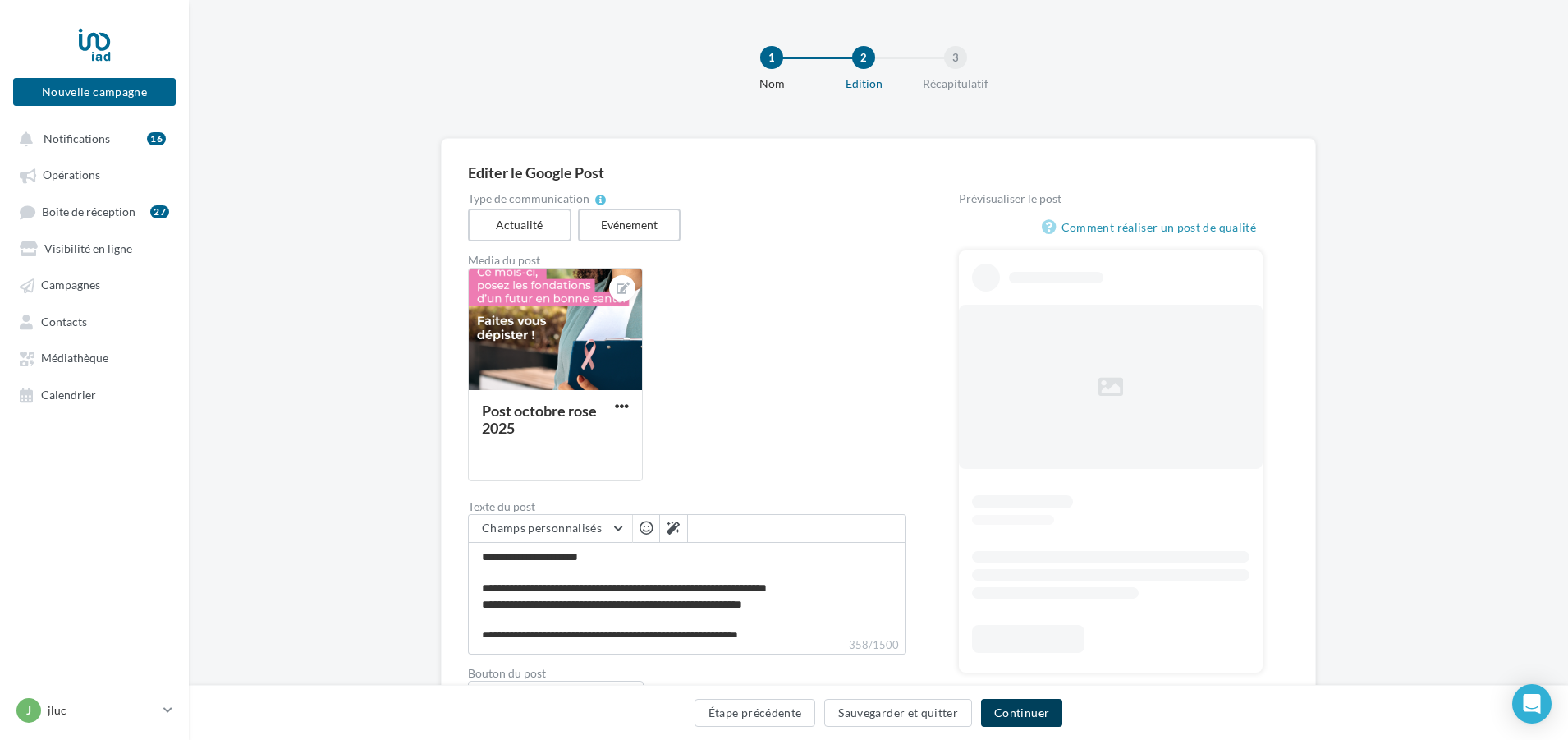
click at [1025, 712] on button "Continuer" at bounding box center [1021, 712] width 81 height 28
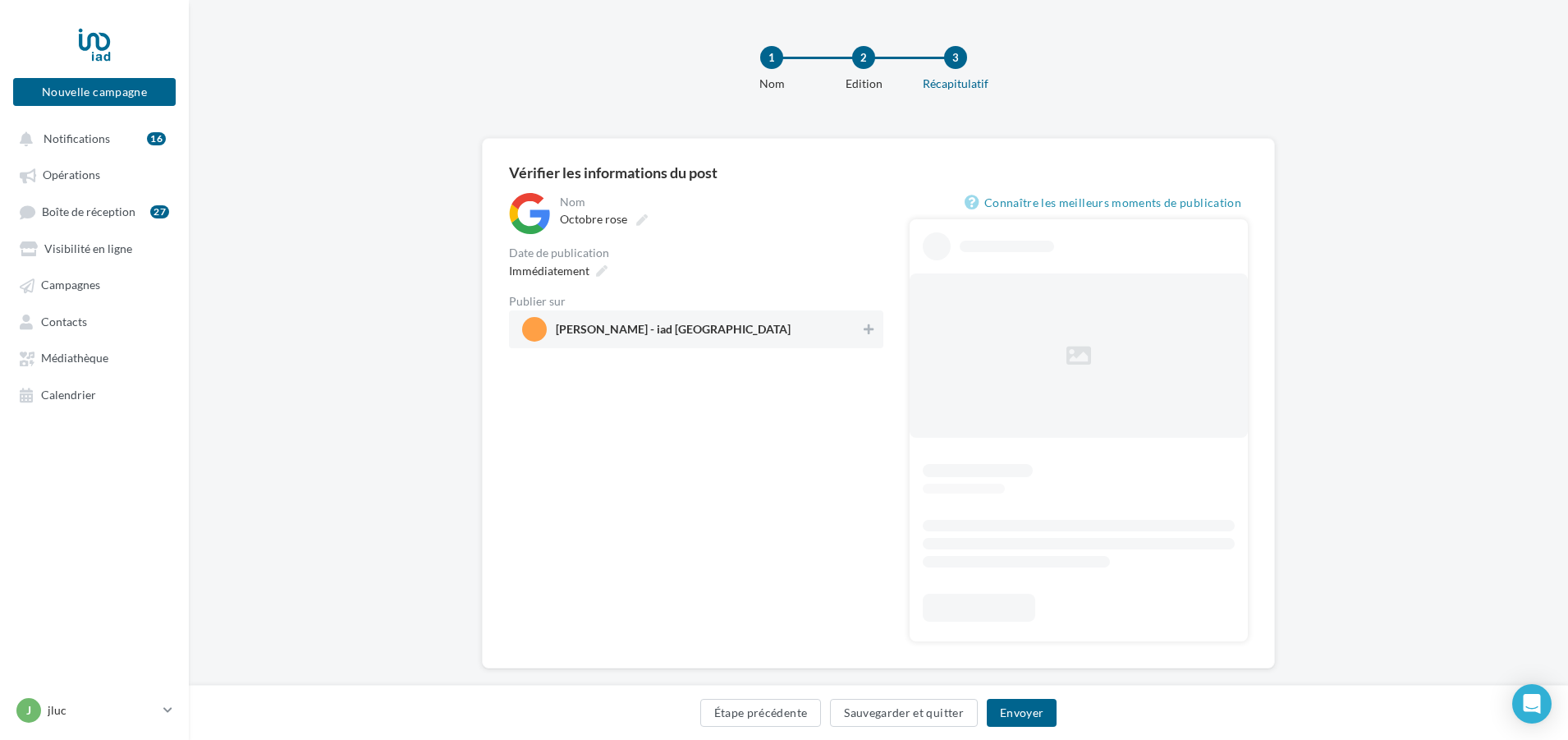
click at [685, 333] on span "[PERSON_NAME] - iad [GEOGRAPHIC_DATA]" at bounding box center [674, 333] width 235 height 18
click at [602, 262] on div "Immédiatement" at bounding box center [556, 271] width 108 height 24
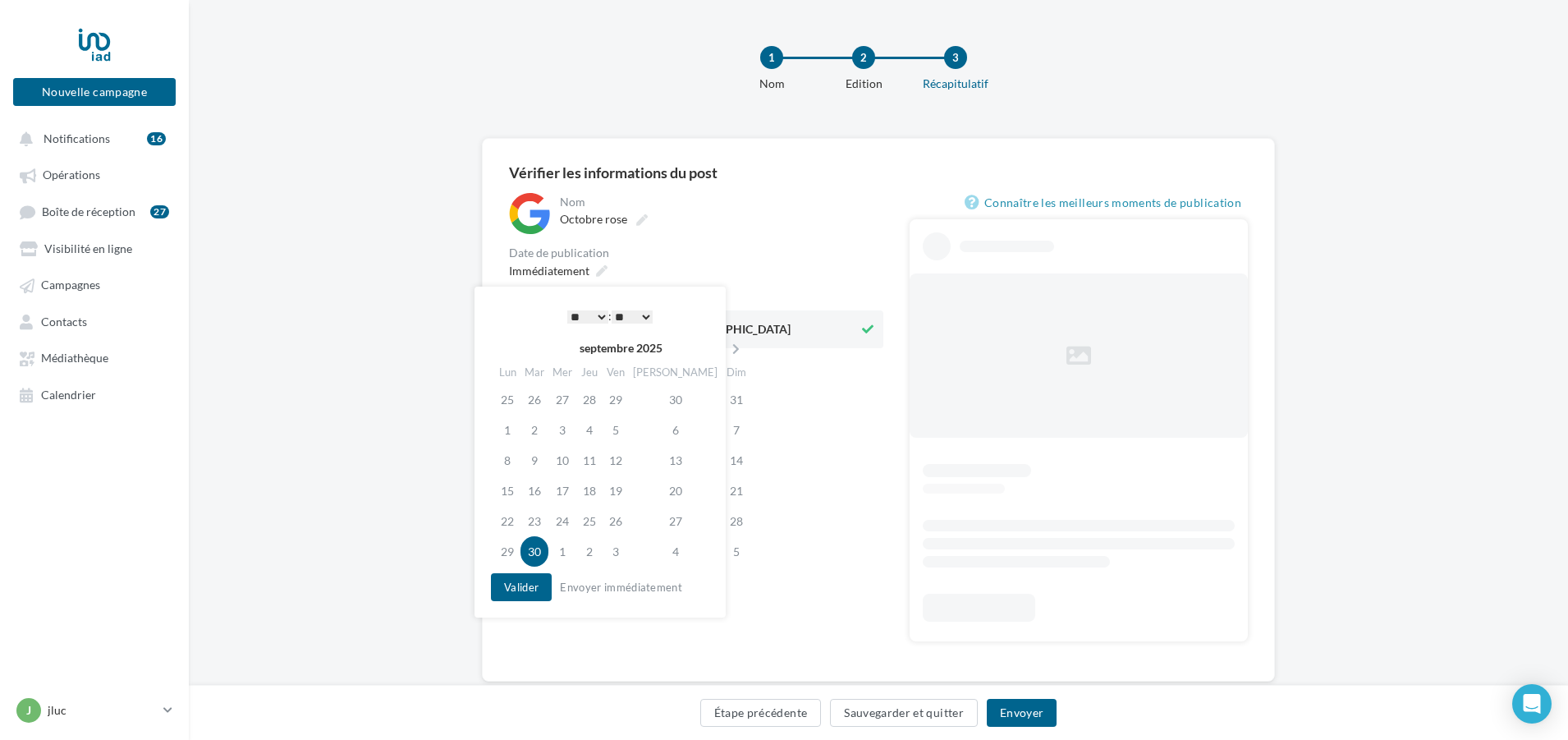
click at [592, 314] on select "* * * * * * * * * * ** ** ** ** ** ** ** ** ** ** ** ** ** **" at bounding box center [588, 317] width 41 height 13
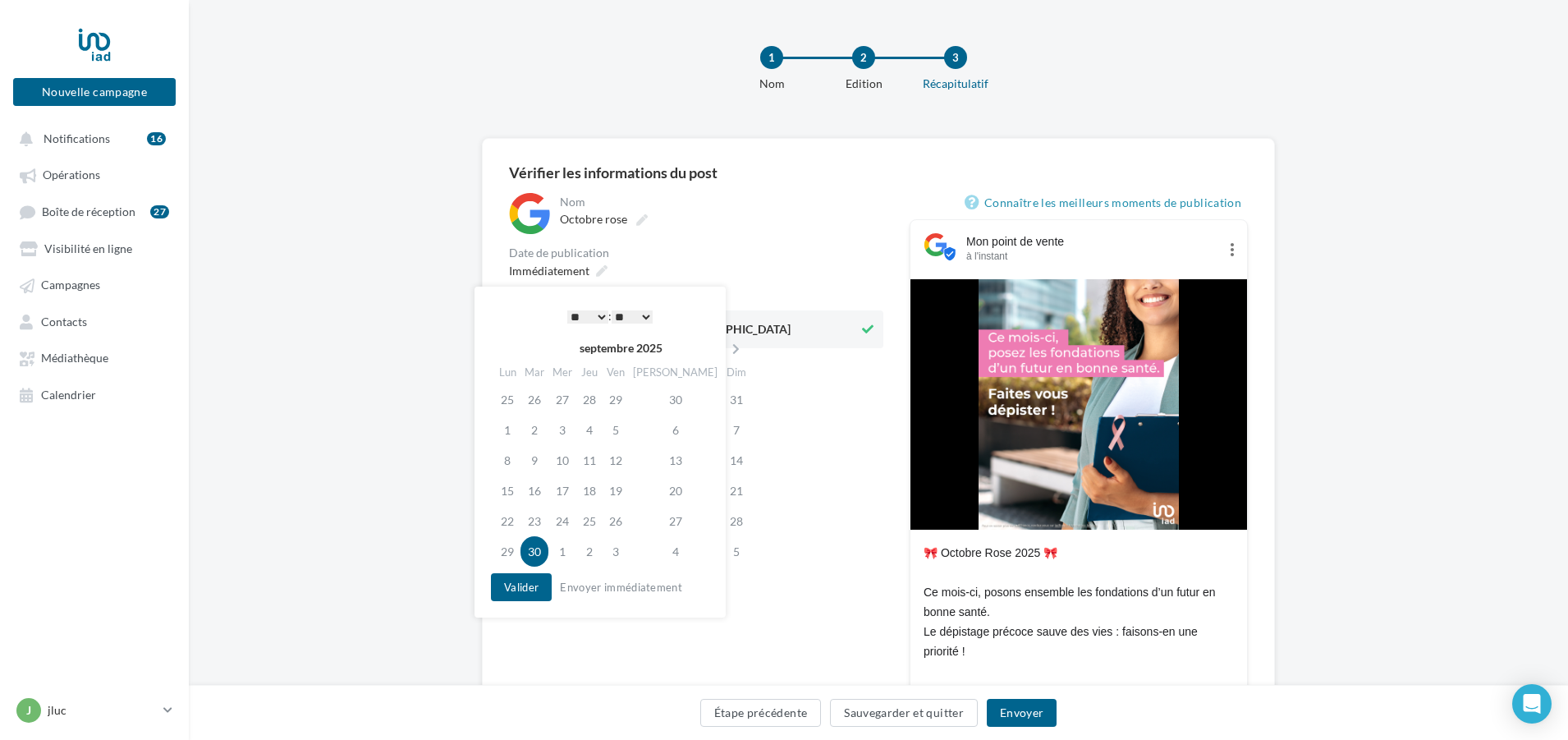
click at [643, 314] on select "** ** ** ** ** **" at bounding box center [632, 317] width 41 height 13
click at [527, 589] on button "Valider" at bounding box center [522, 587] width 61 height 28
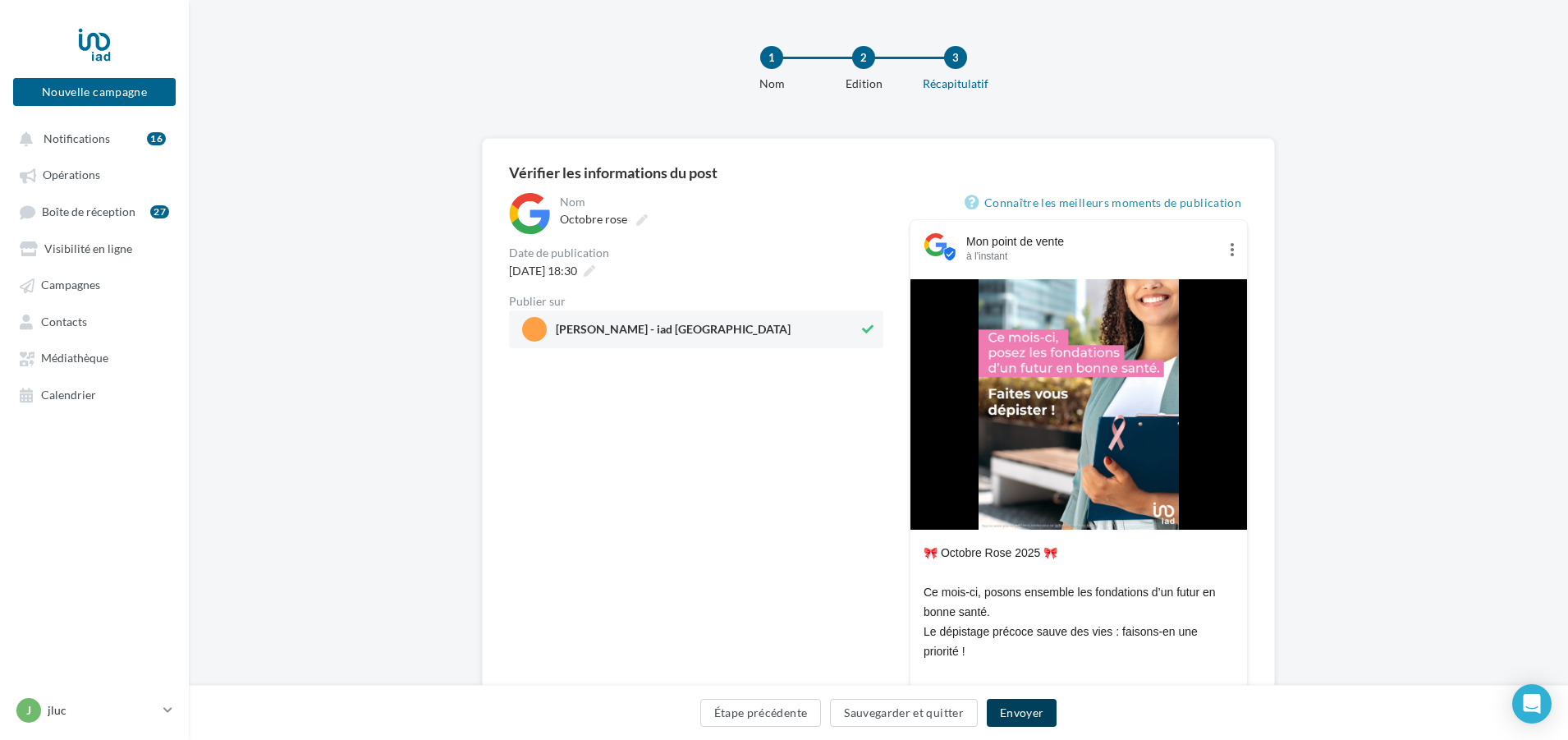
click at [1039, 711] on button "Envoyer" at bounding box center [1021, 712] width 70 height 28
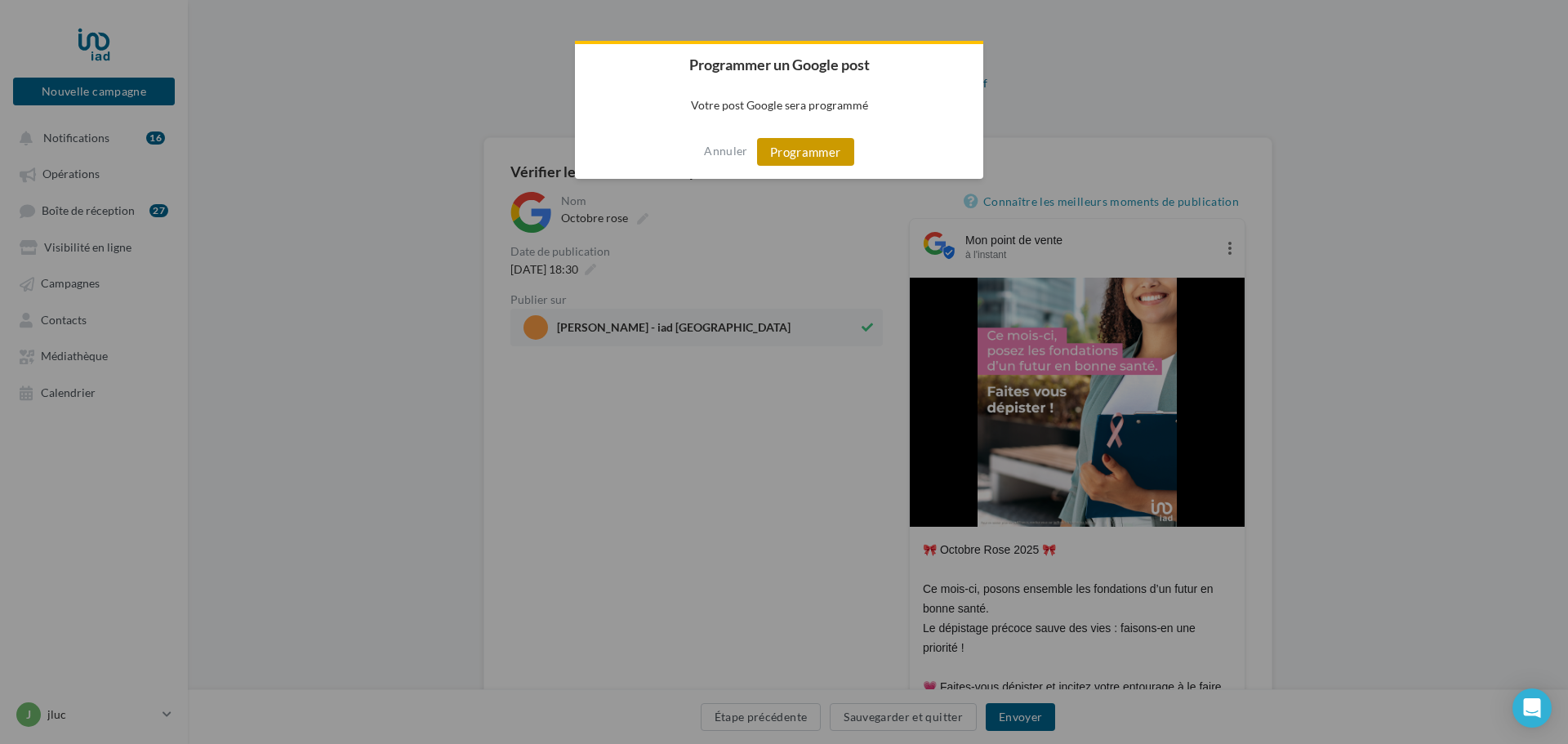
click at [817, 156] on button "Programmer" at bounding box center [806, 151] width 97 height 28
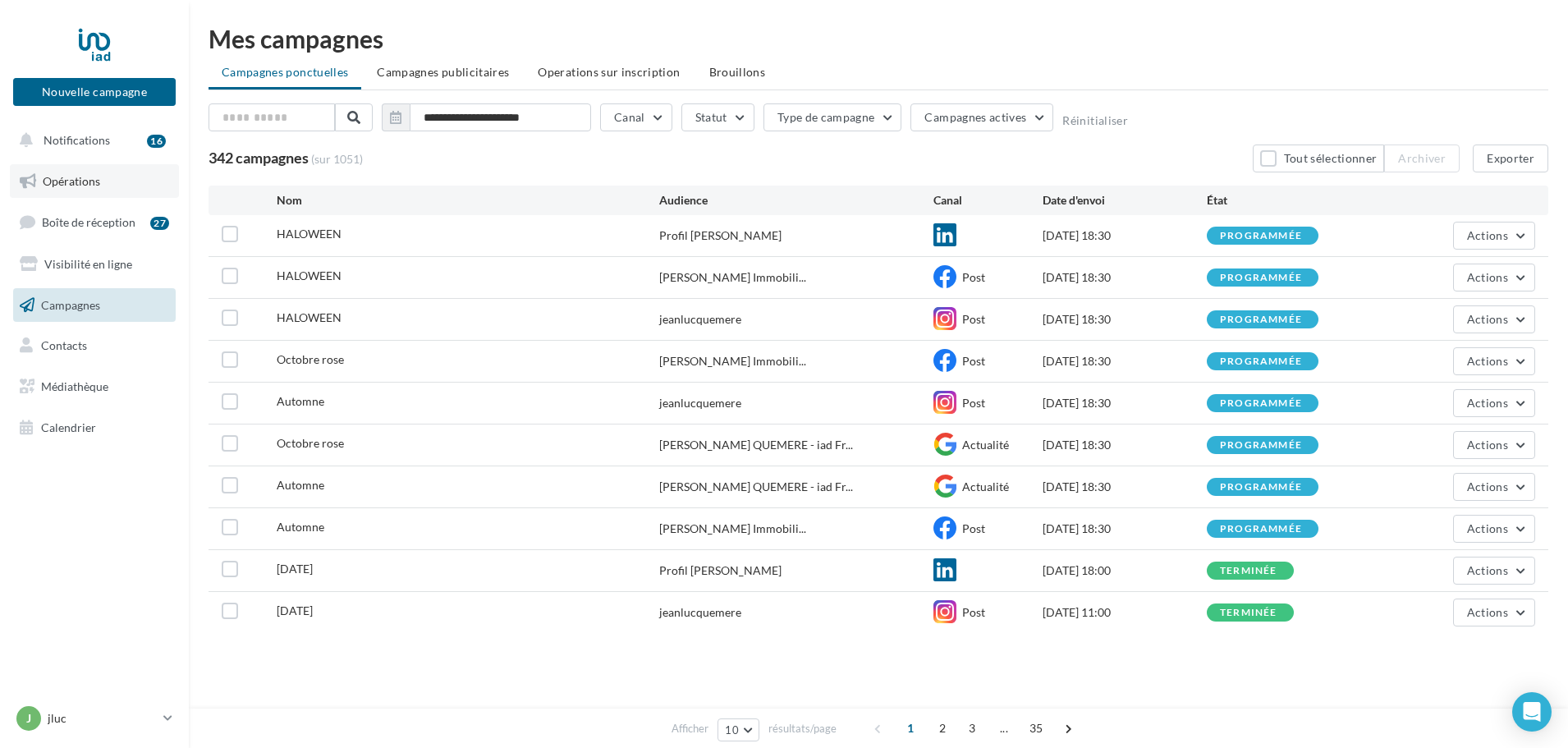
click at [73, 180] on span "Opérations" at bounding box center [72, 181] width 57 height 14
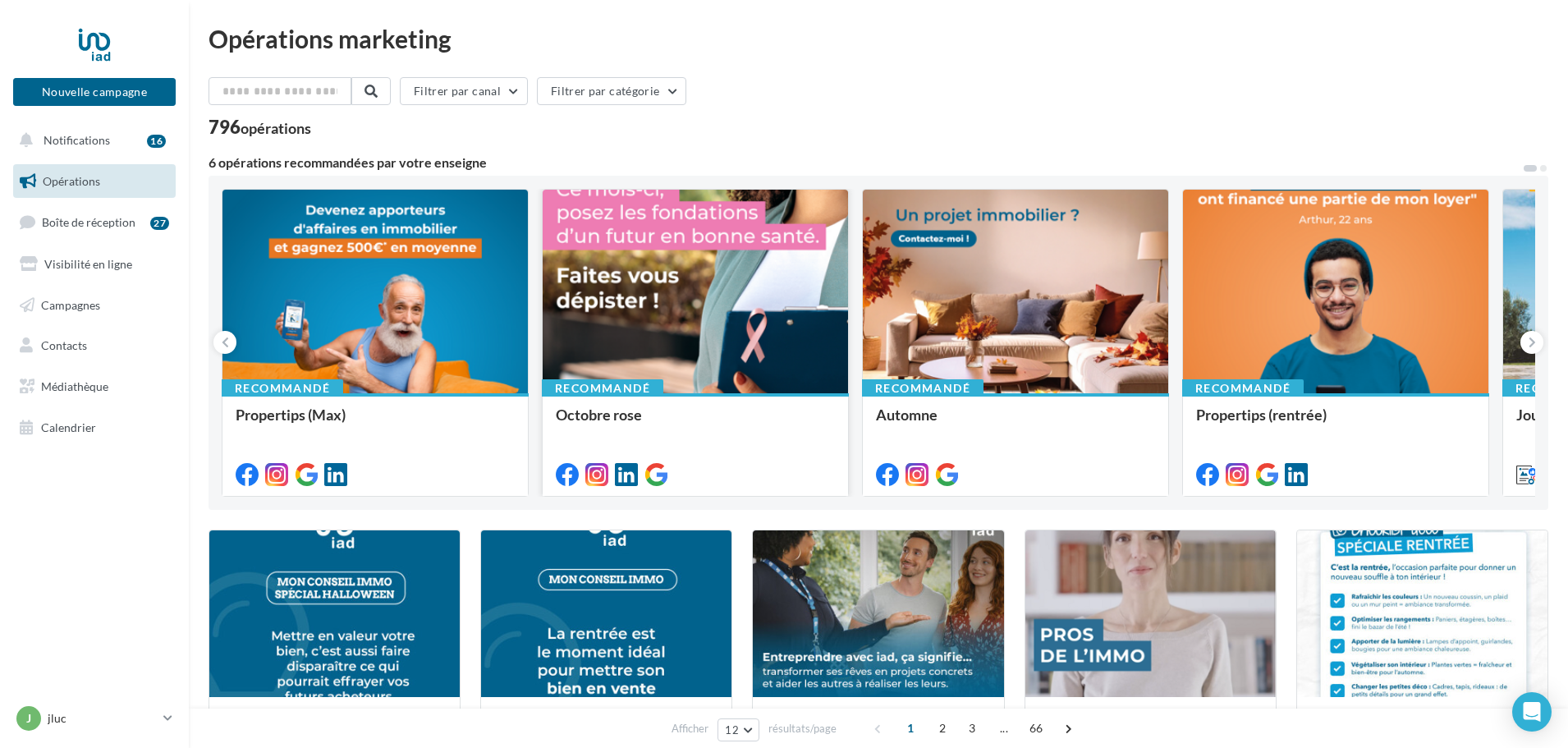
click at [727, 318] on div at bounding box center [696, 292] width 306 height 205
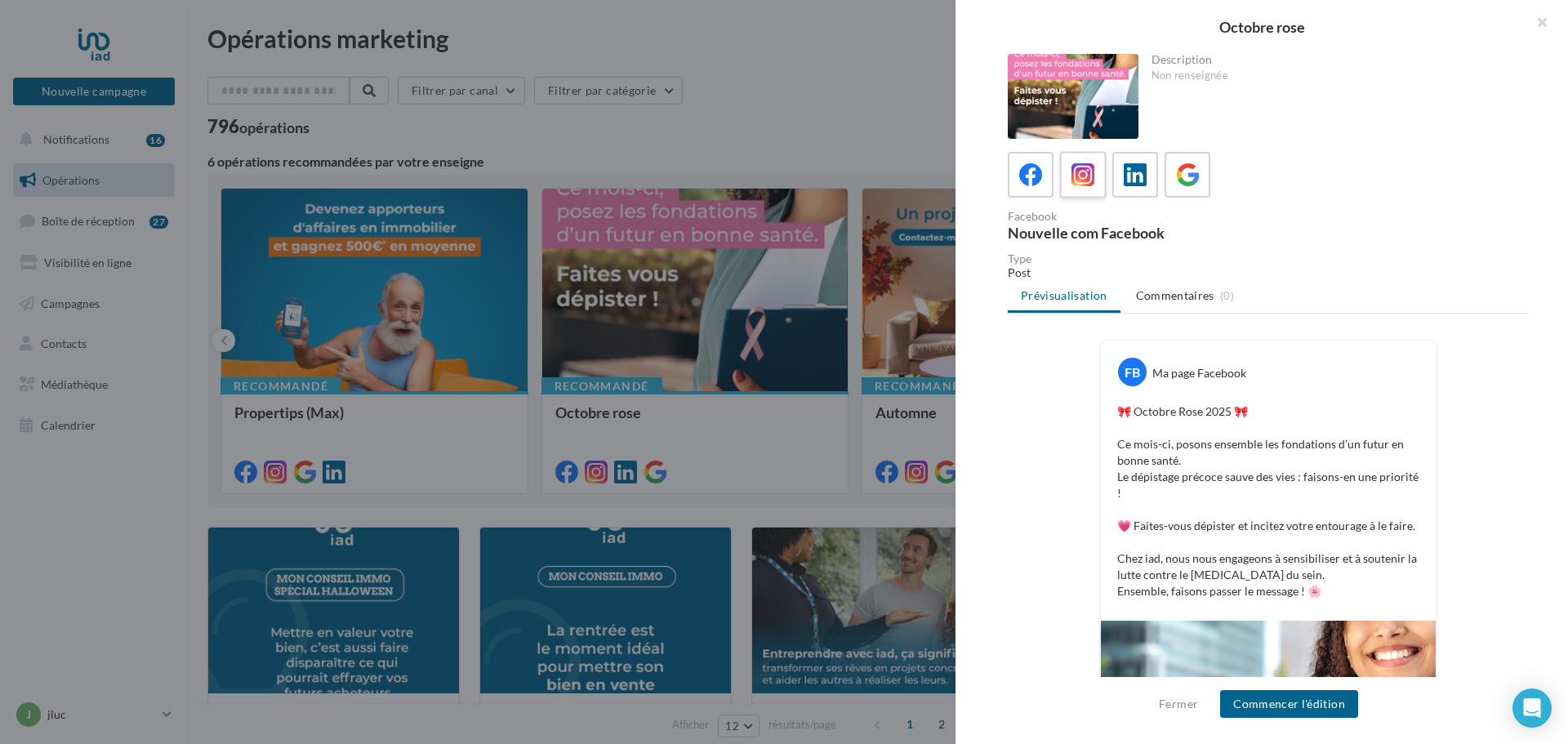
click at [1077, 183] on icon at bounding box center [1083, 175] width 24 height 24
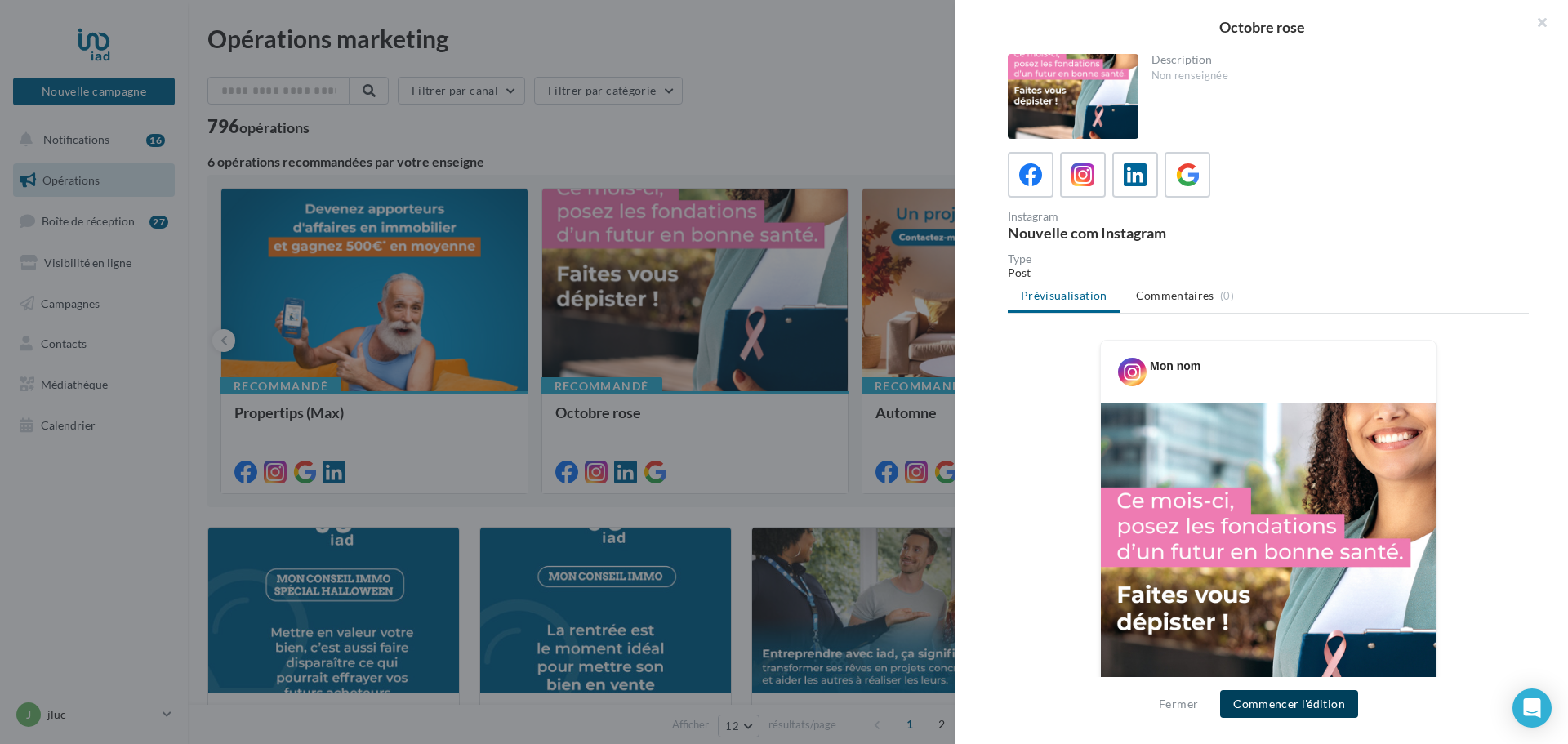
click at [1275, 710] on button "Commencer l'édition" at bounding box center [1289, 703] width 138 height 28
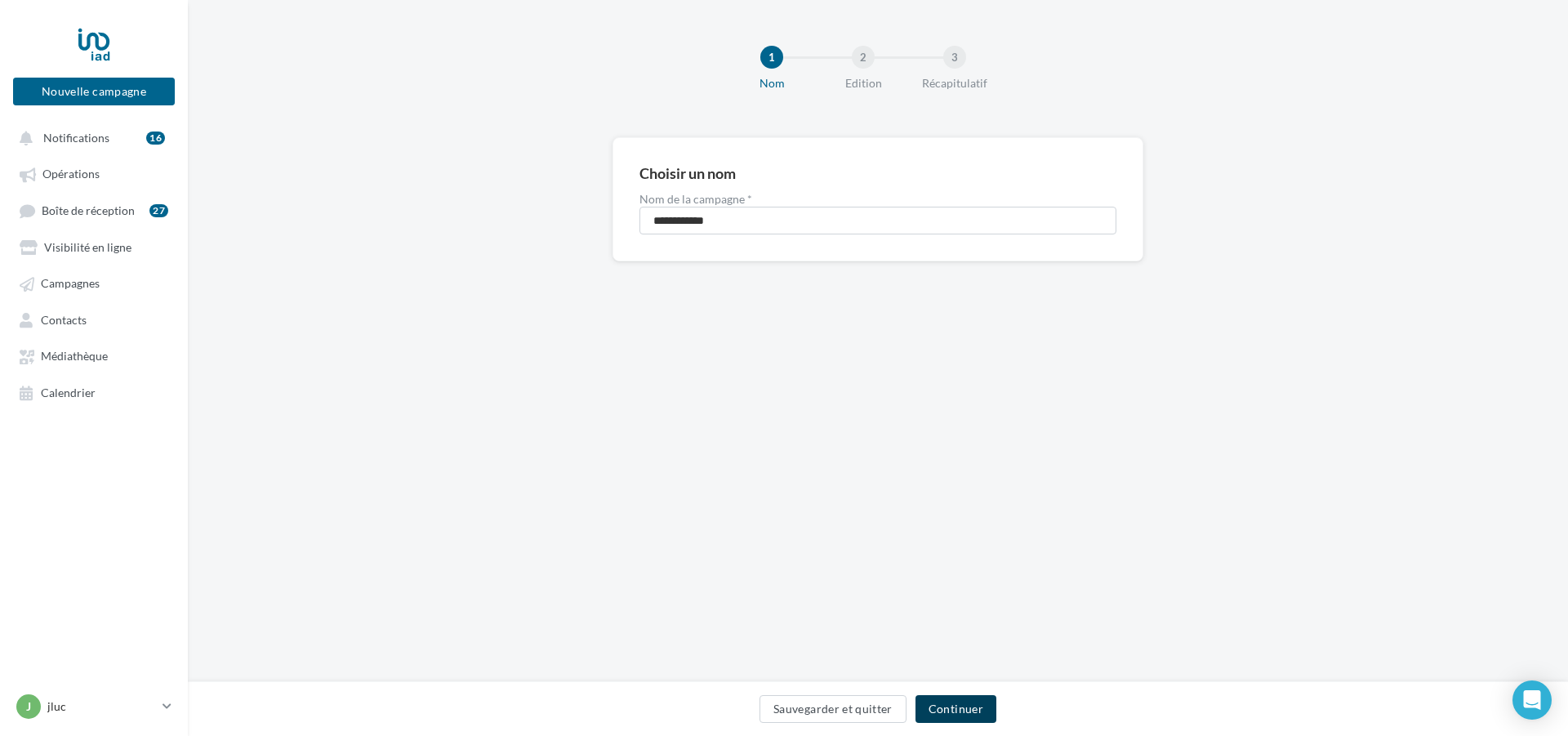
drag, startPoint x: 949, startPoint y: 701, endPoint x: 990, endPoint y: 739, distance: 55.9
click at [951, 707] on button "Continuer" at bounding box center [955, 708] width 81 height 28
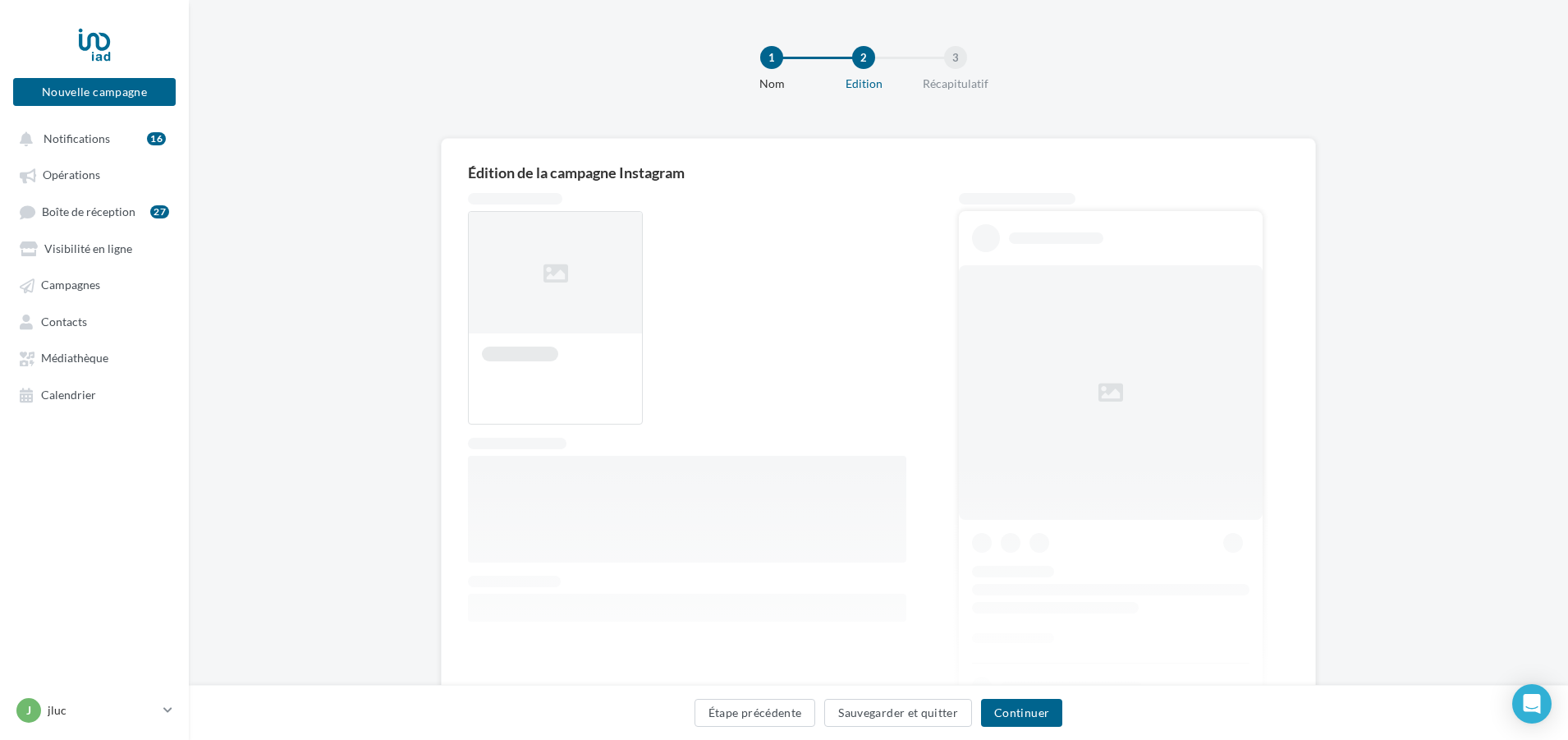
click at [926, 599] on div at bounding box center [878, 458] width 821 height 530
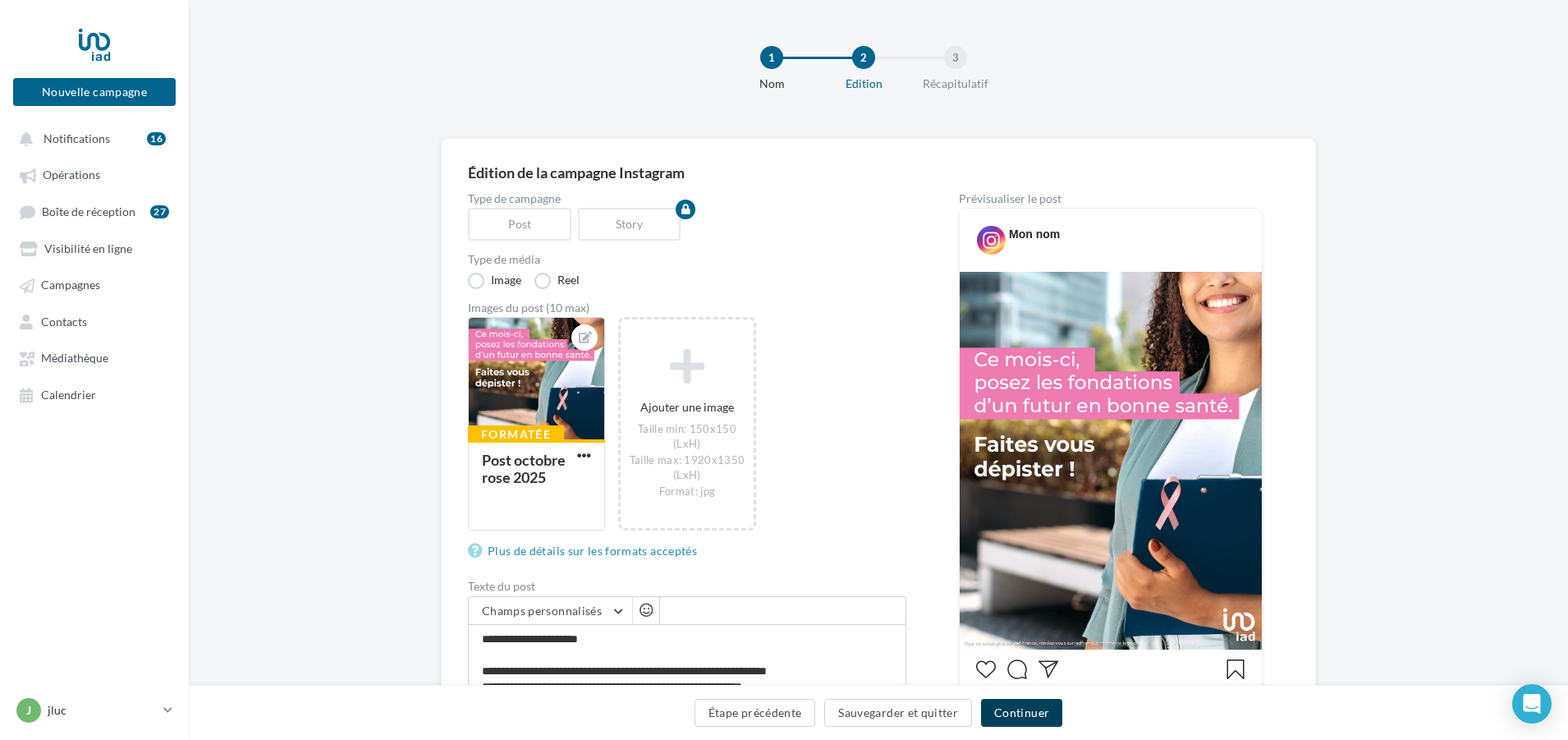
click at [1039, 699] on button "Continuer" at bounding box center [1021, 712] width 81 height 28
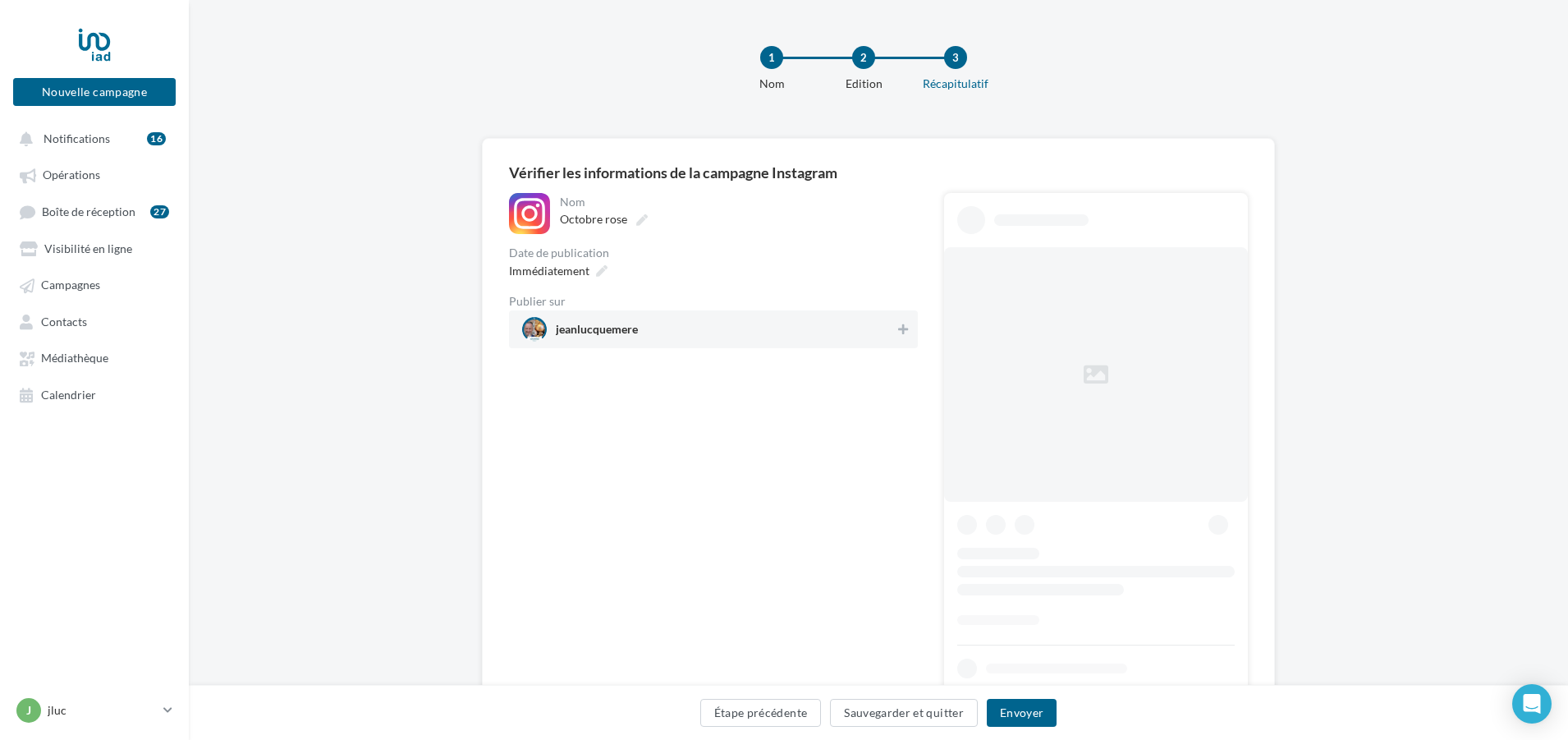
click at [670, 321] on span "jeanlucquemere" at bounding box center [709, 330] width 373 height 25
click at [590, 266] on div "Immédiatement" at bounding box center [556, 271] width 108 height 24
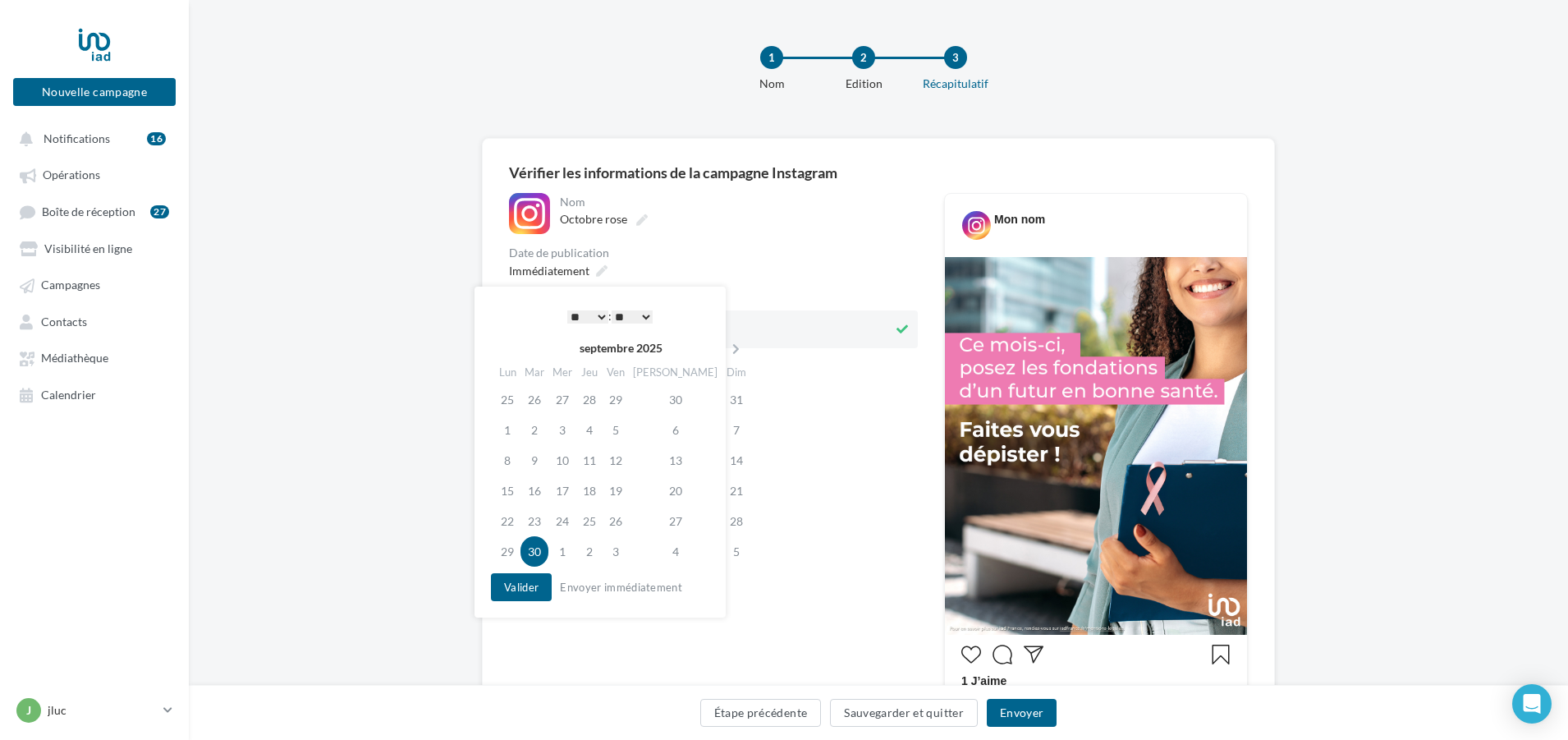
click at [592, 314] on select "* * * * * * * * * * ** ** ** ** ** ** ** ** ** ** ** ** ** **" at bounding box center [588, 317] width 41 height 13
click at [651, 314] on select "** ** ** ** ** **" at bounding box center [632, 317] width 41 height 13
click at [726, 346] on icon at bounding box center [736, 349] width 20 height 11
click at [598, 396] on td "2" at bounding box center [592, 400] width 27 height 31
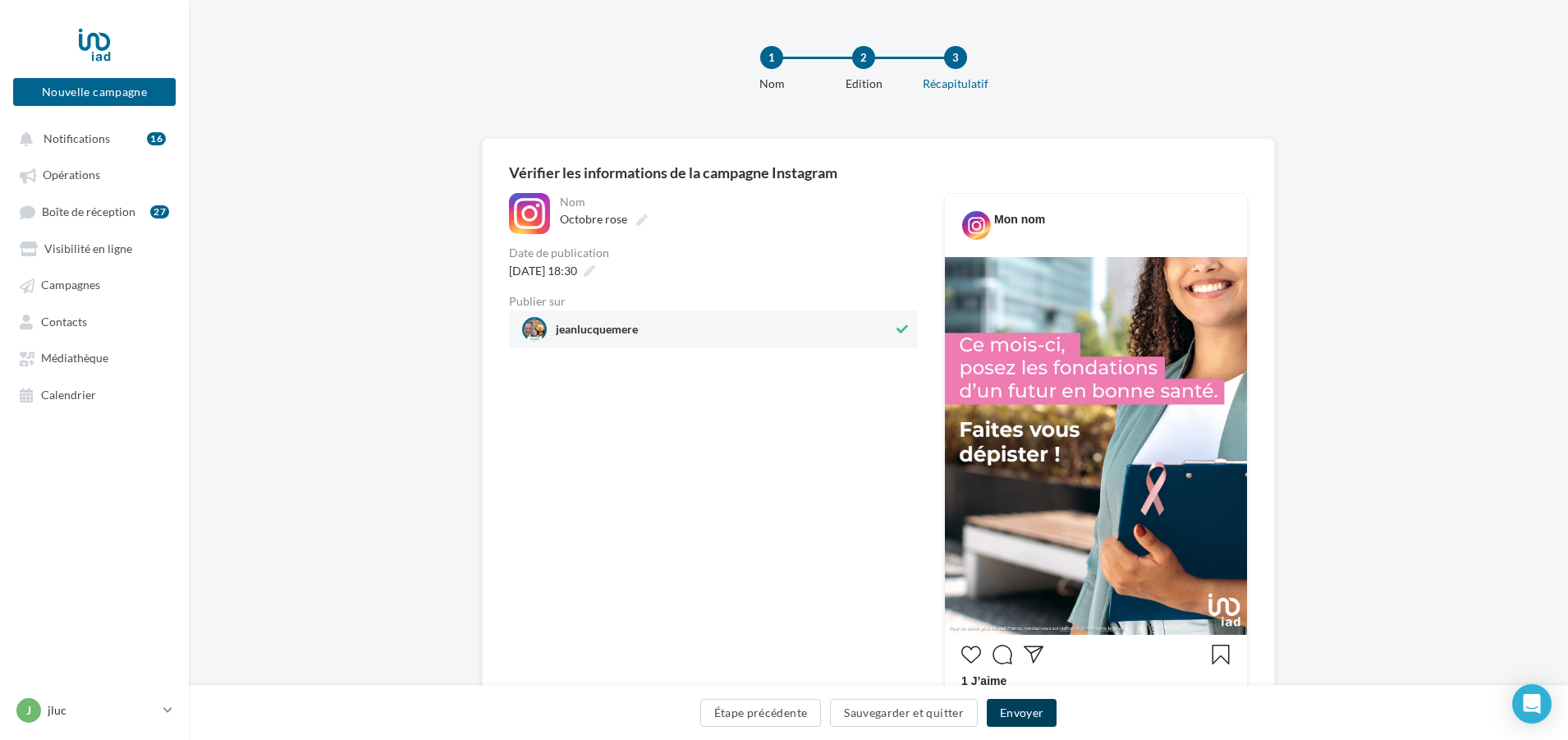
click at [1022, 713] on button "Envoyer" at bounding box center [1021, 712] width 70 height 28
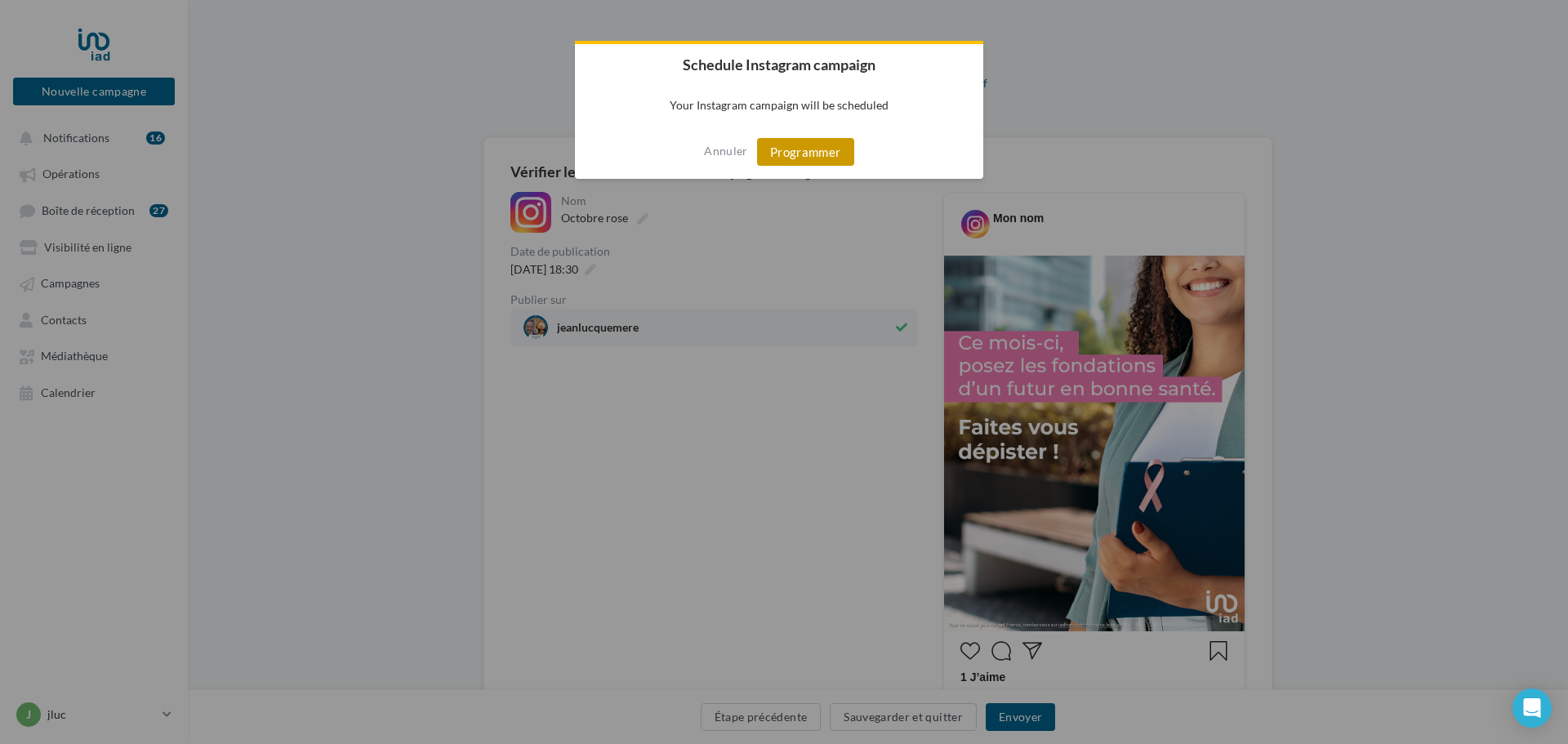
click at [805, 151] on button "Programmer" at bounding box center [806, 151] width 97 height 28
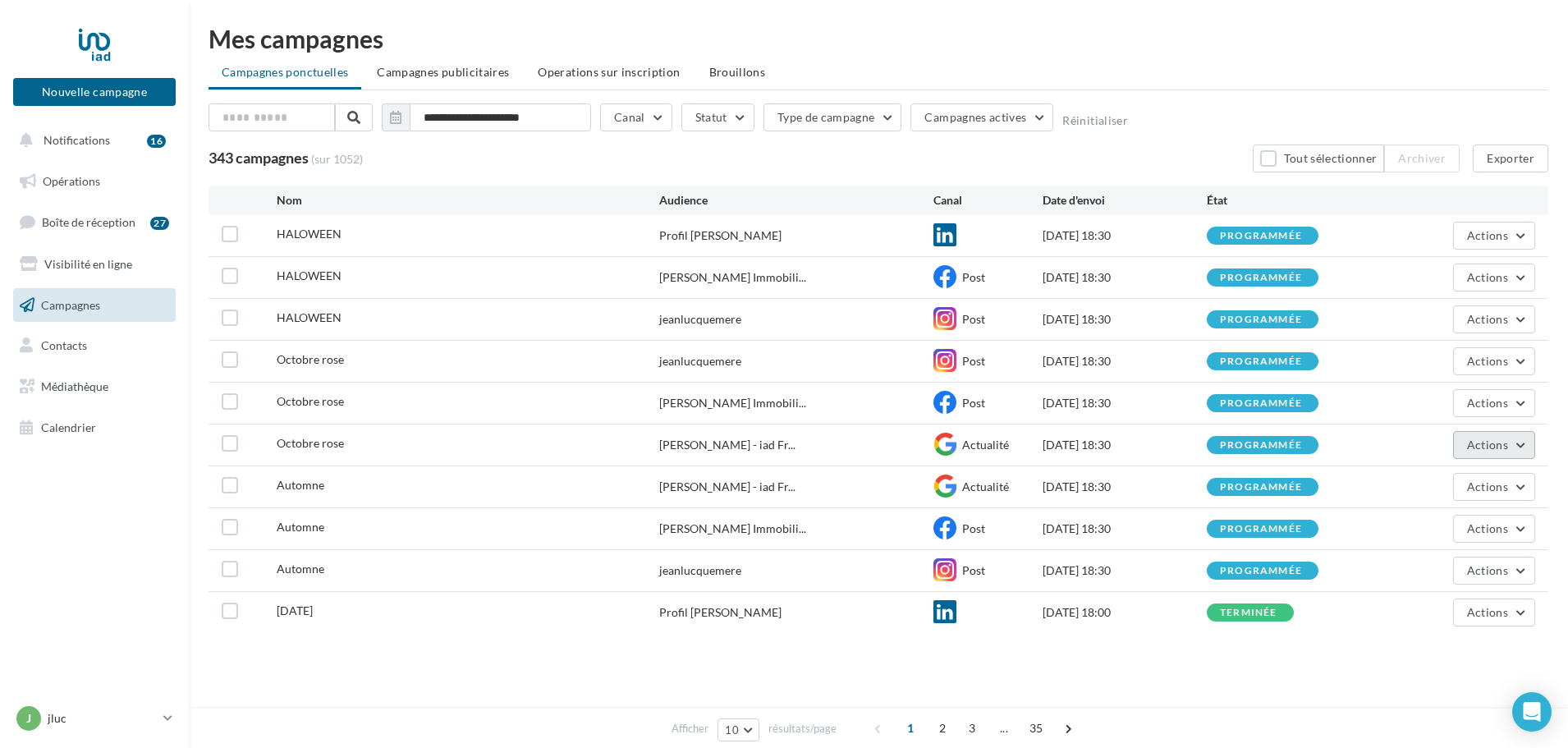
click at [1519, 440] on button "Actions" at bounding box center [1494, 444] width 82 height 28
click at [78, 176] on span "Opérations" at bounding box center [72, 181] width 57 height 14
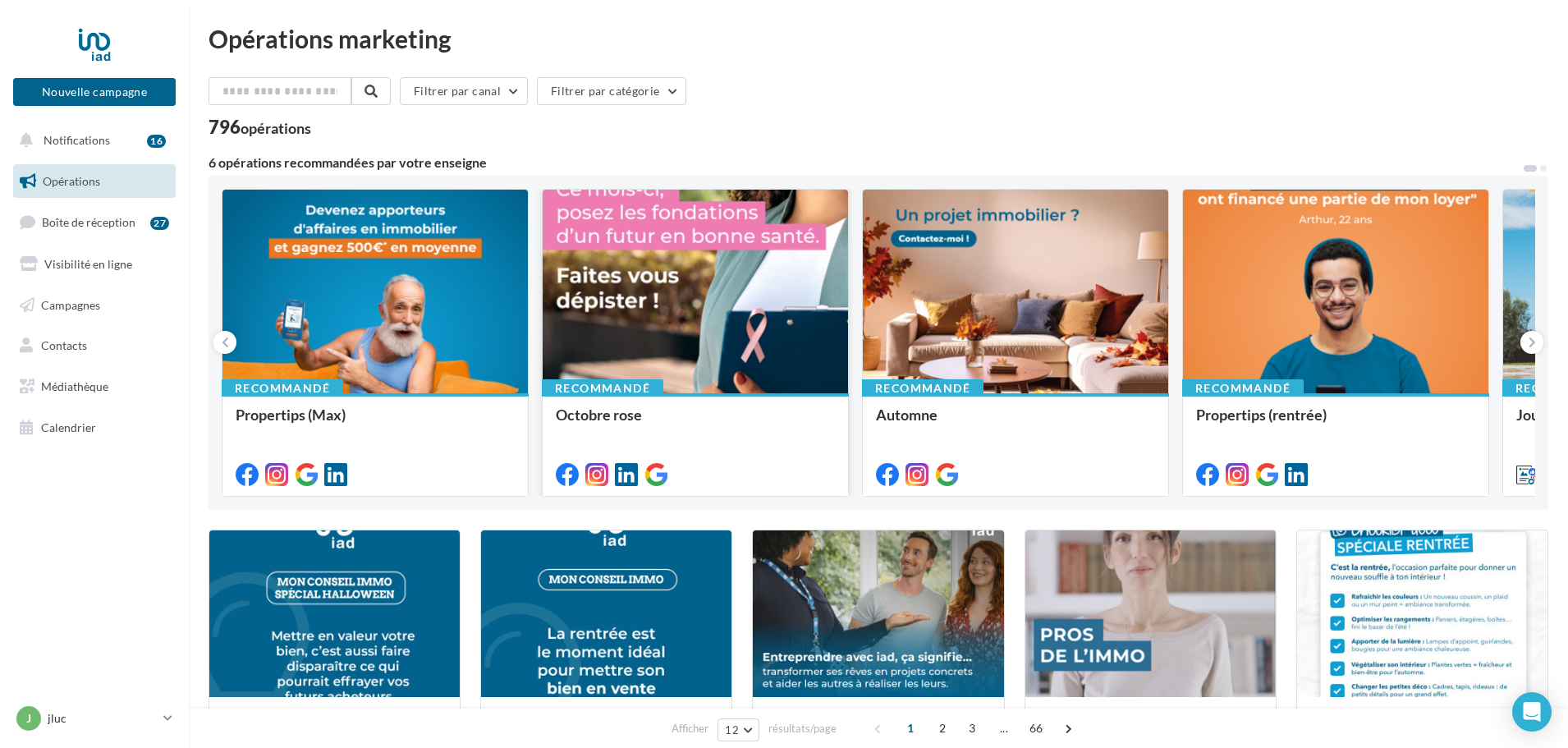
click at [709, 323] on div at bounding box center [696, 292] width 306 height 205
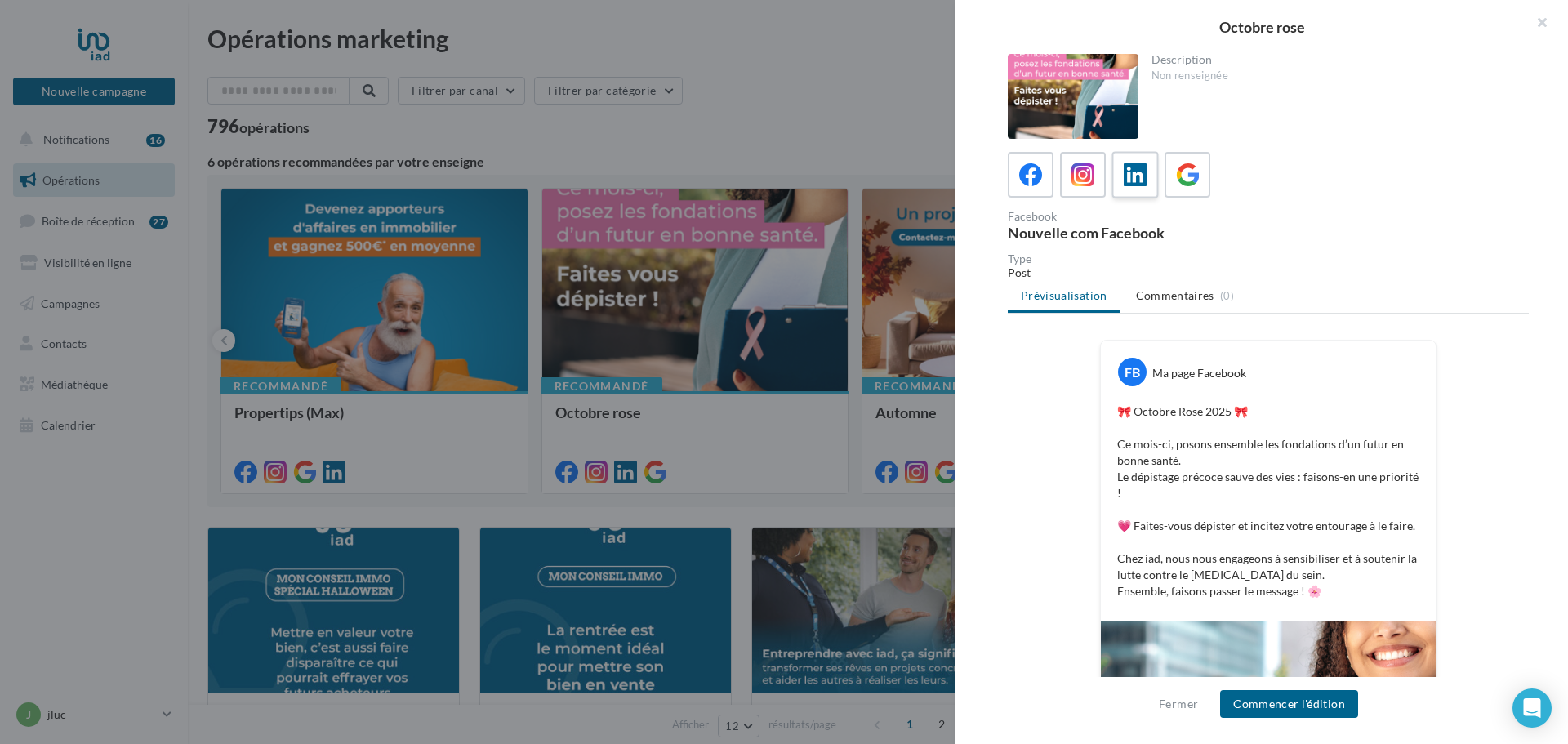
click at [1130, 177] on icon at bounding box center [1136, 175] width 24 height 24
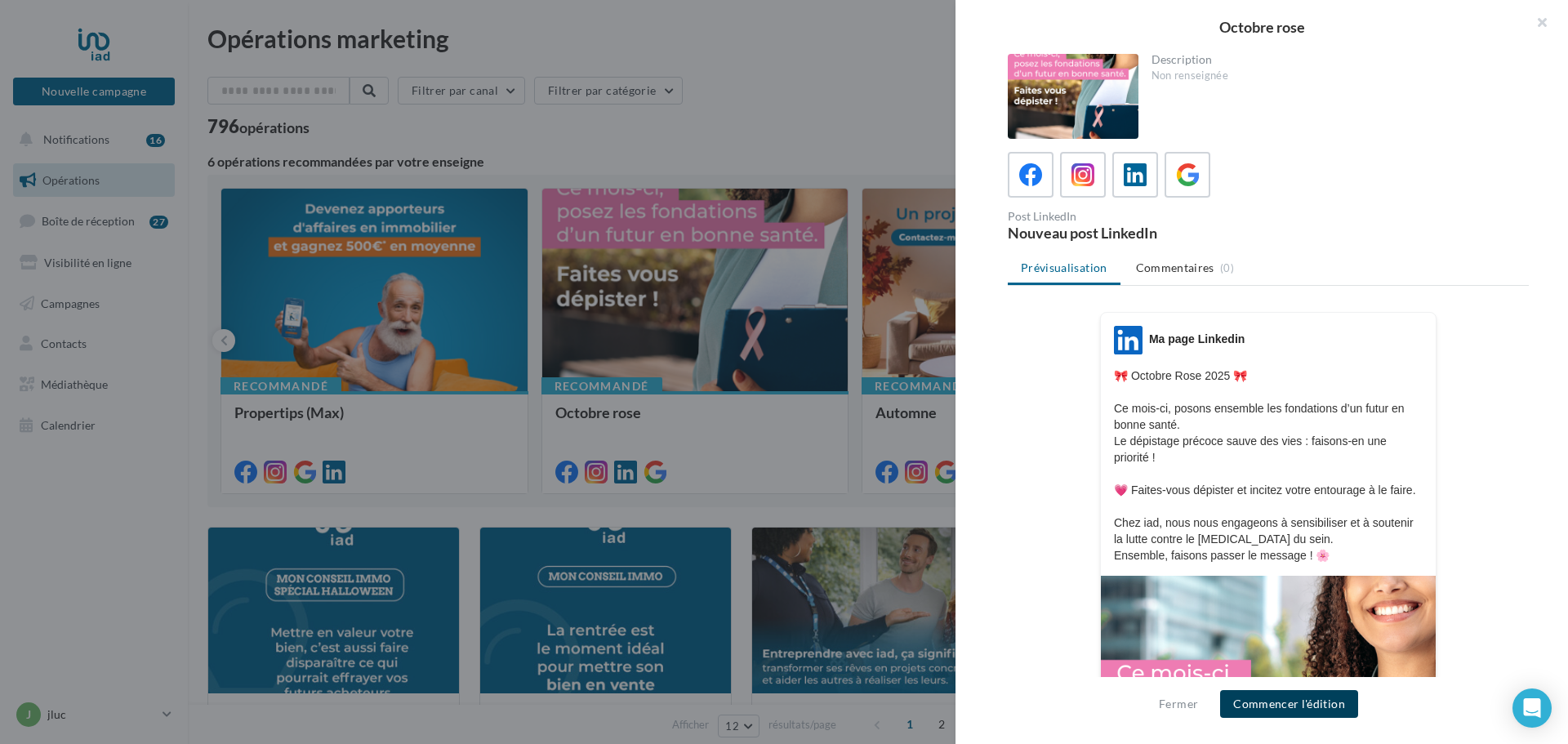
click at [1298, 700] on button "Commencer l'édition" at bounding box center [1289, 703] width 138 height 28
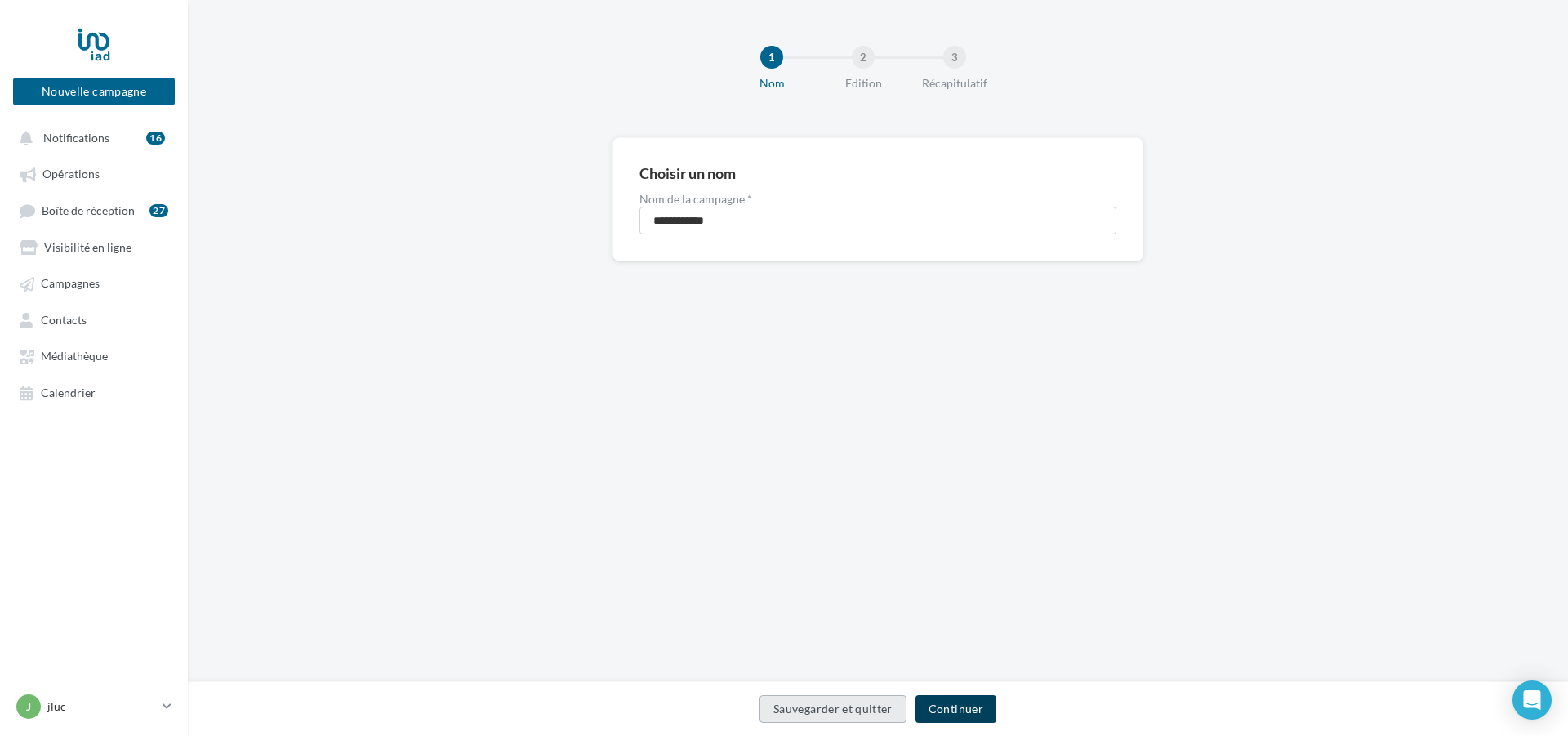
click at [964, 707] on button "Continuer" at bounding box center [955, 708] width 81 height 28
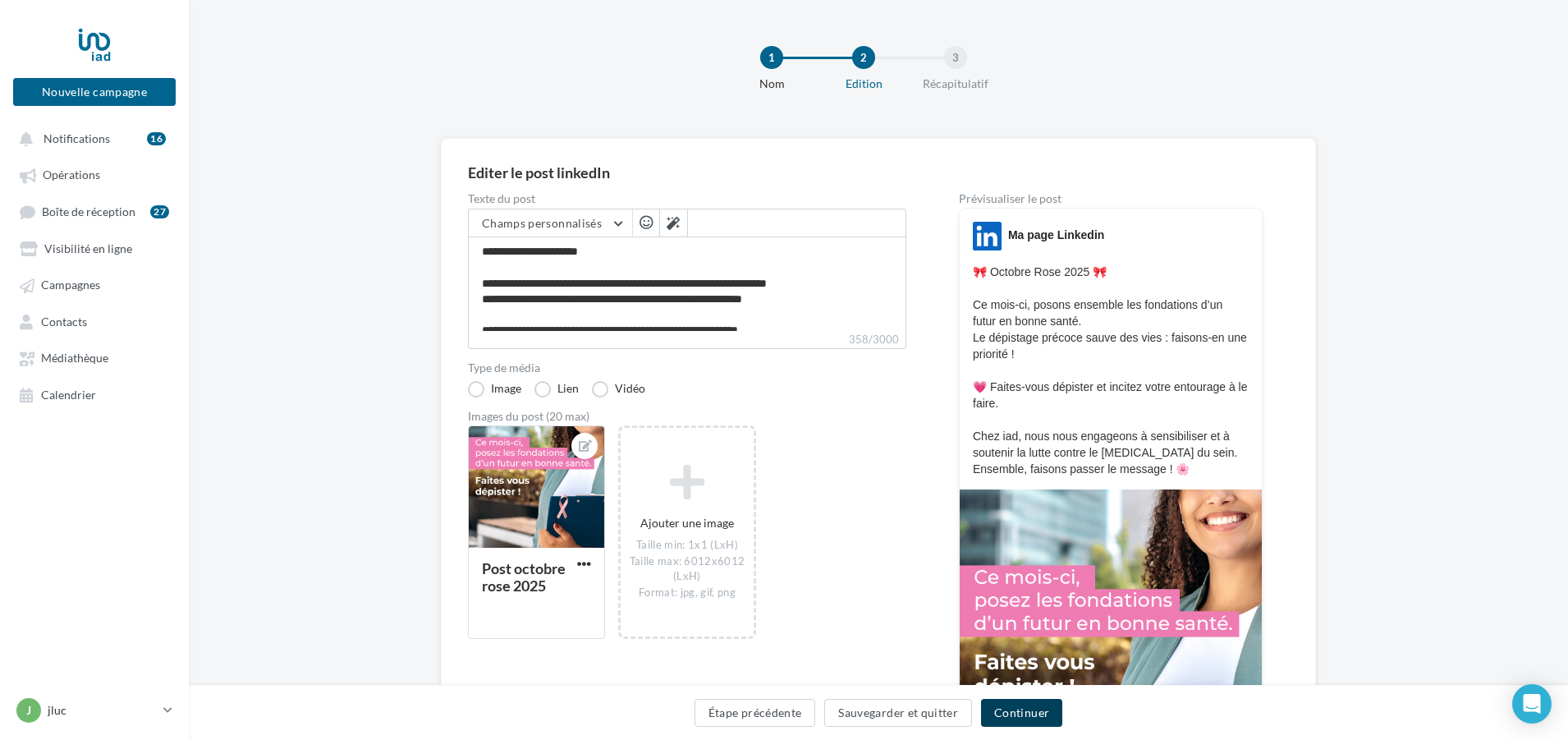
click at [1026, 708] on button "Continuer" at bounding box center [1021, 712] width 81 height 28
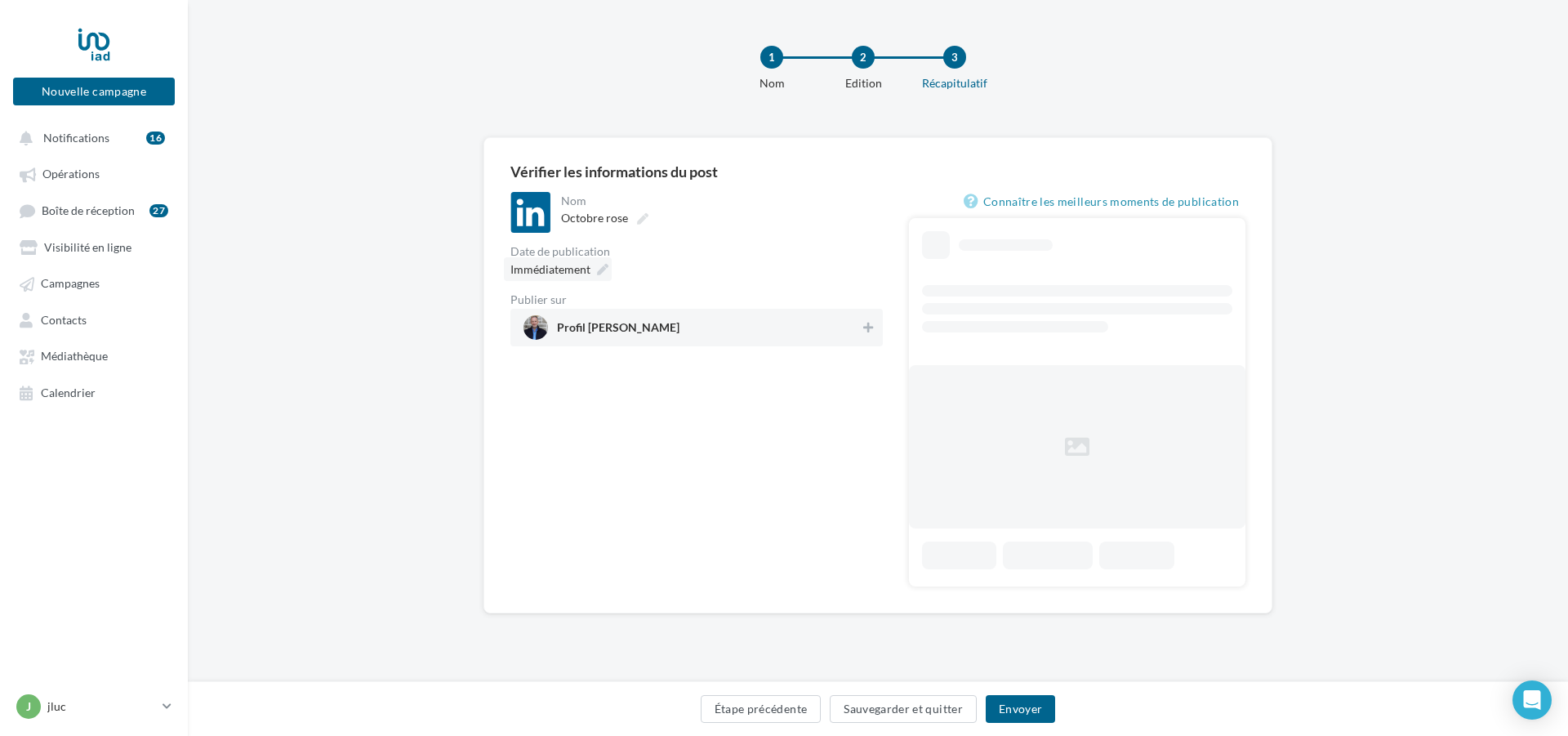
click at [597, 270] on icon at bounding box center [602, 270] width 11 height 11
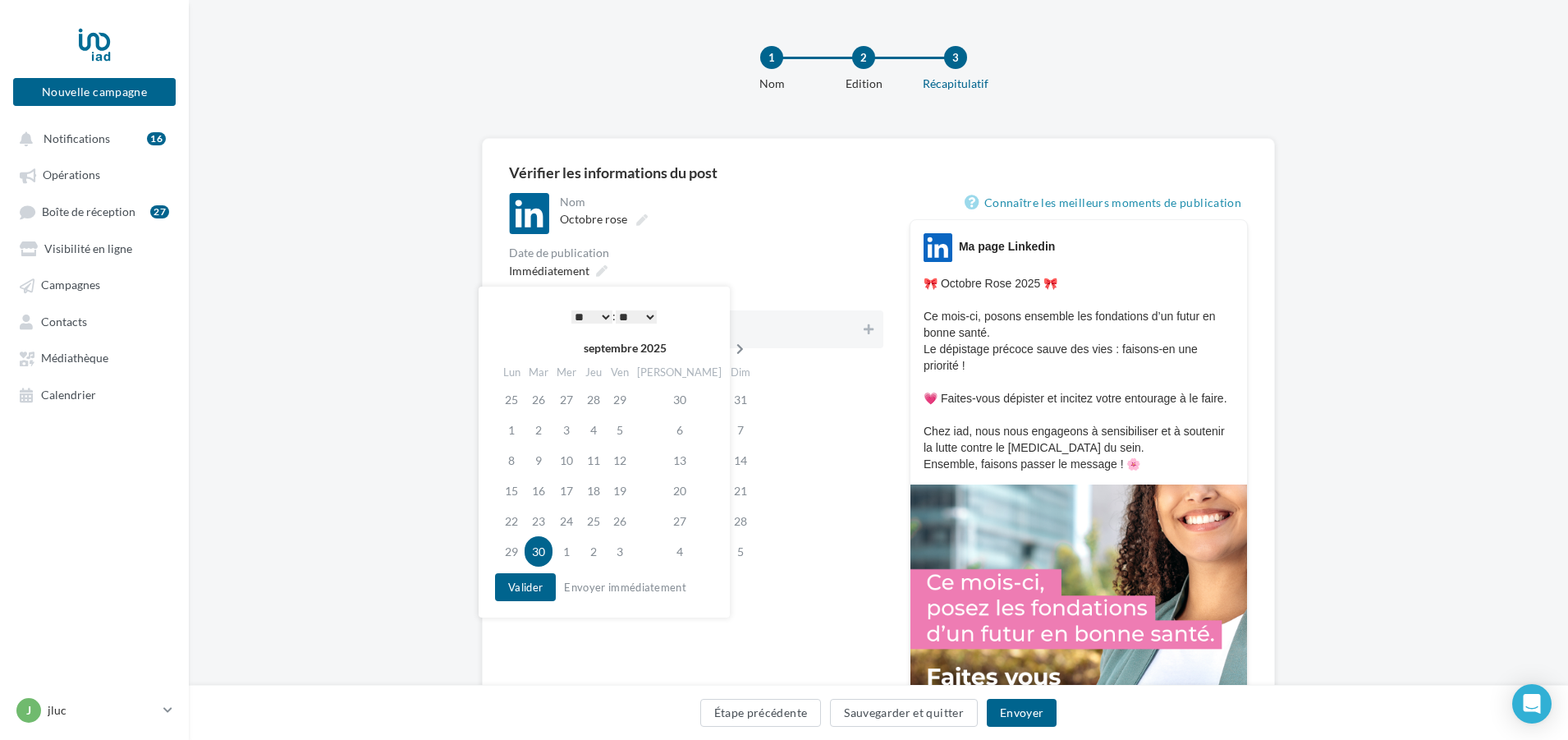
click at [730, 343] on icon at bounding box center [740, 349] width 20 height 11
click at [628, 398] on td "3" at bounding box center [618, 400] width 27 height 31
click at [532, 589] on button "Valider" at bounding box center [522, 587] width 61 height 28
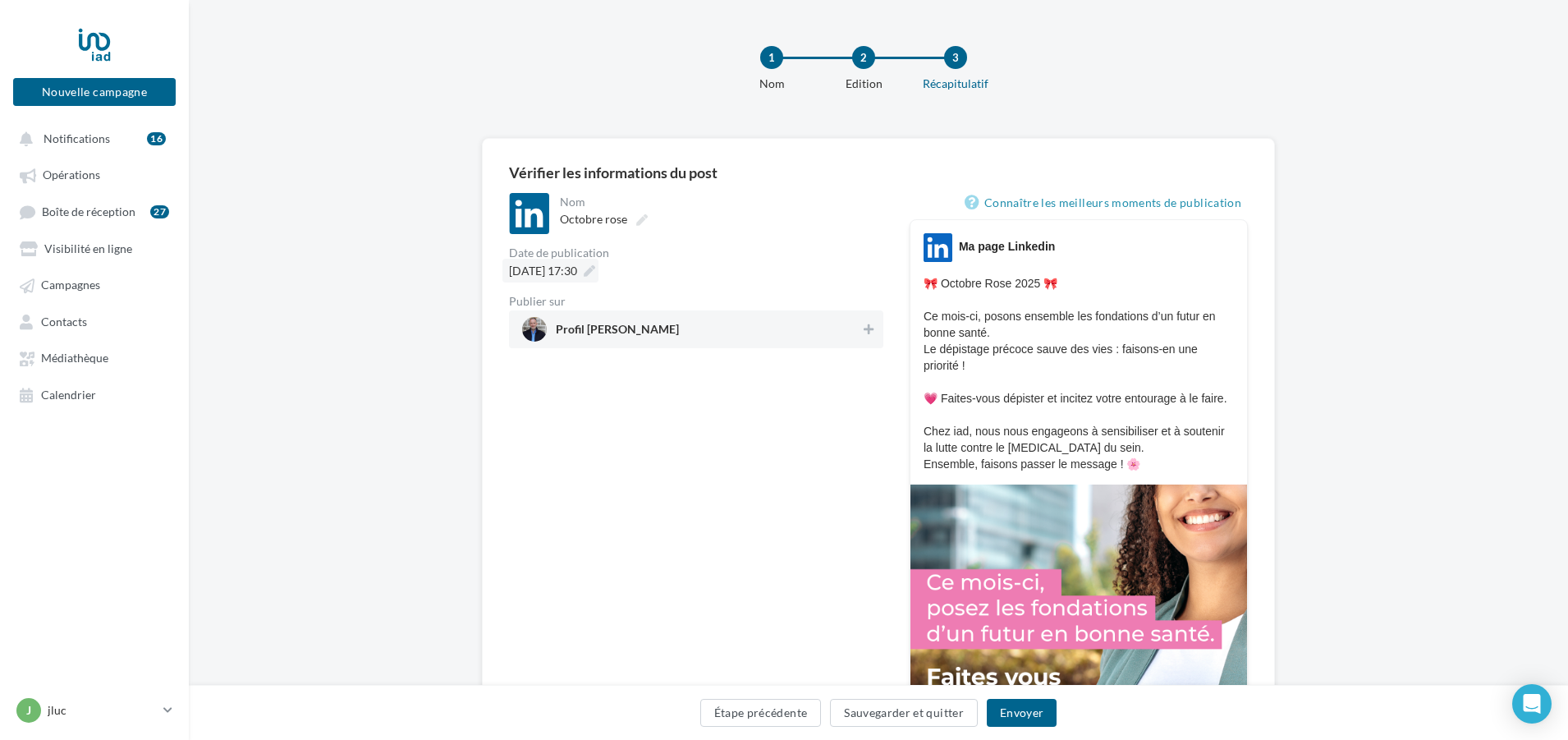
click at [595, 272] on icon at bounding box center [590, 272] width 11 height 11
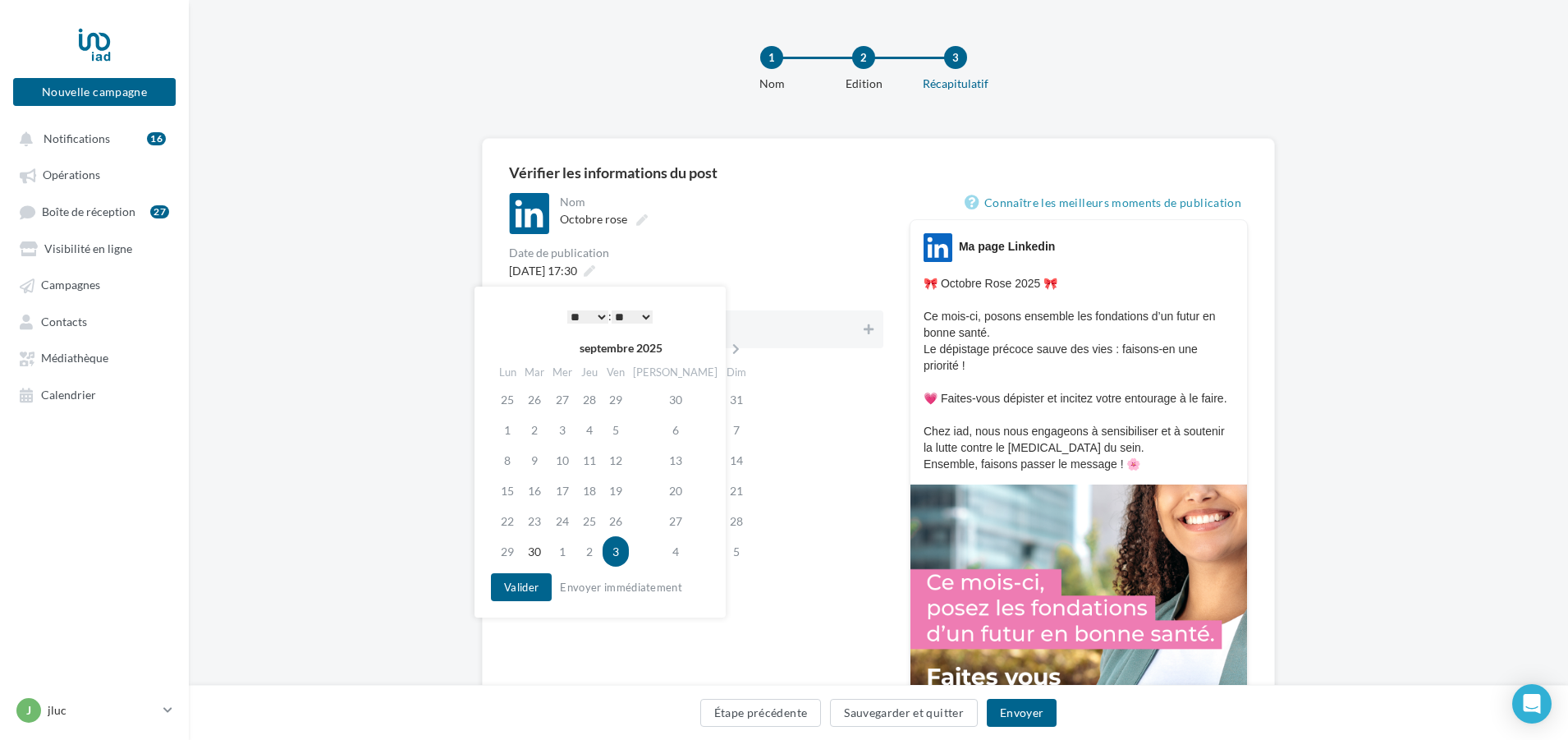
click at [591, 316] on select "* * * * * * * * * * ** ** ** ** ** ** ** ** ** ** ** ** ** **" at bounding box center [588, 317] width 41 height 13
click at [511, 578] on button "Valider" at bounding box center [522, 587] width 61 height 28
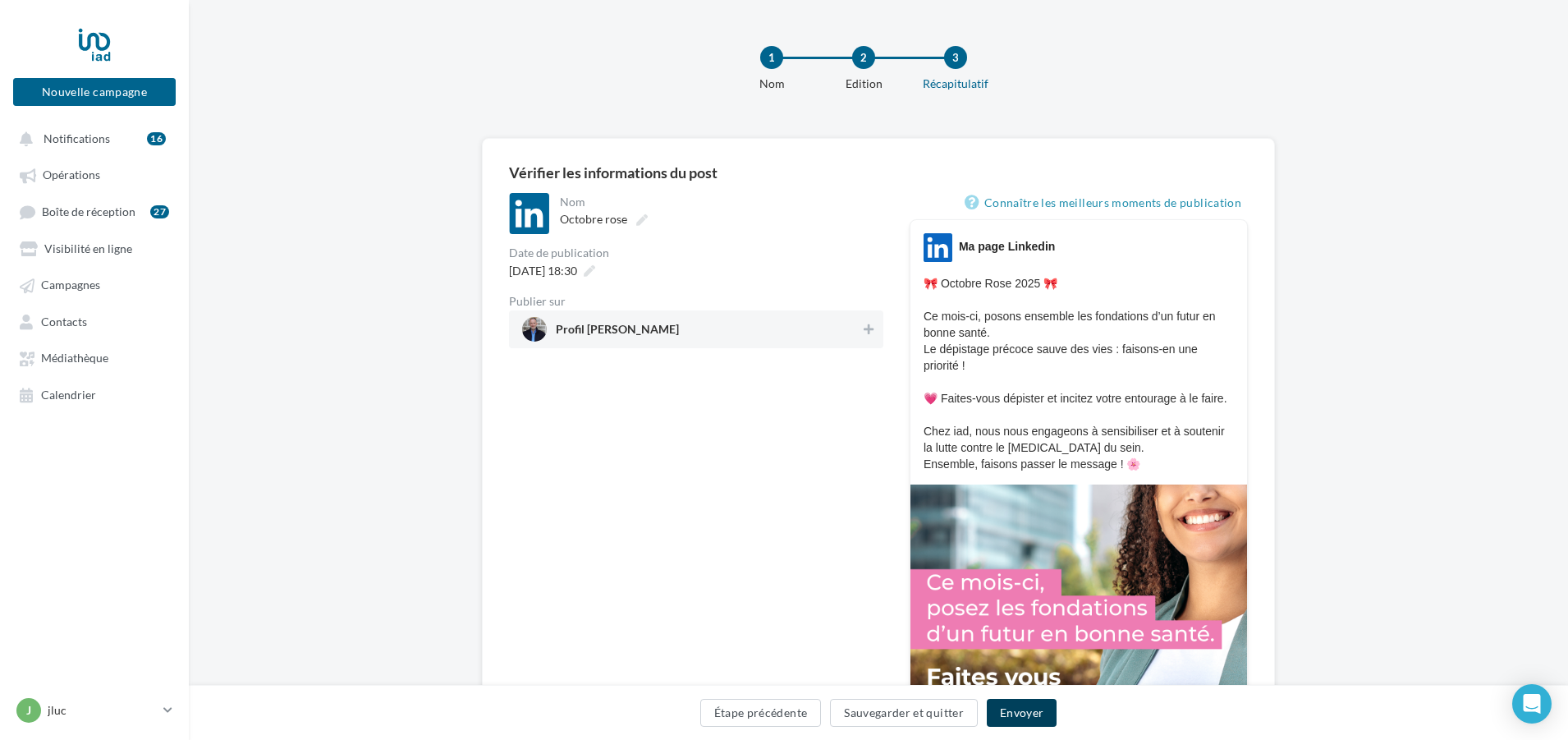
click at [1024, 718] on button "Envoyer" at bounding box center [1021, 712] width 70 height 28
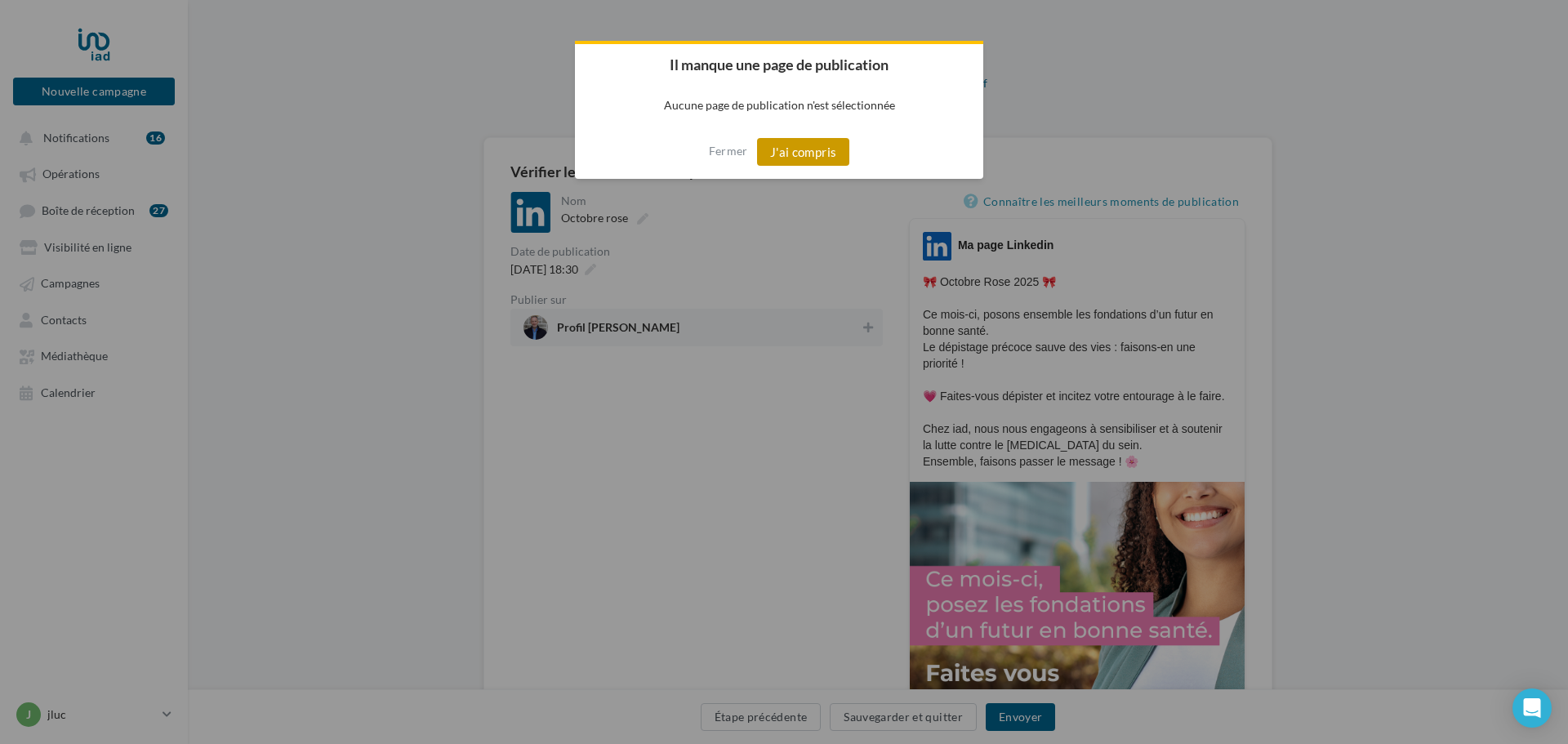
click at [816, 143] on button "J'ai compris" at bounding box center [804, 151] width 93 height 28
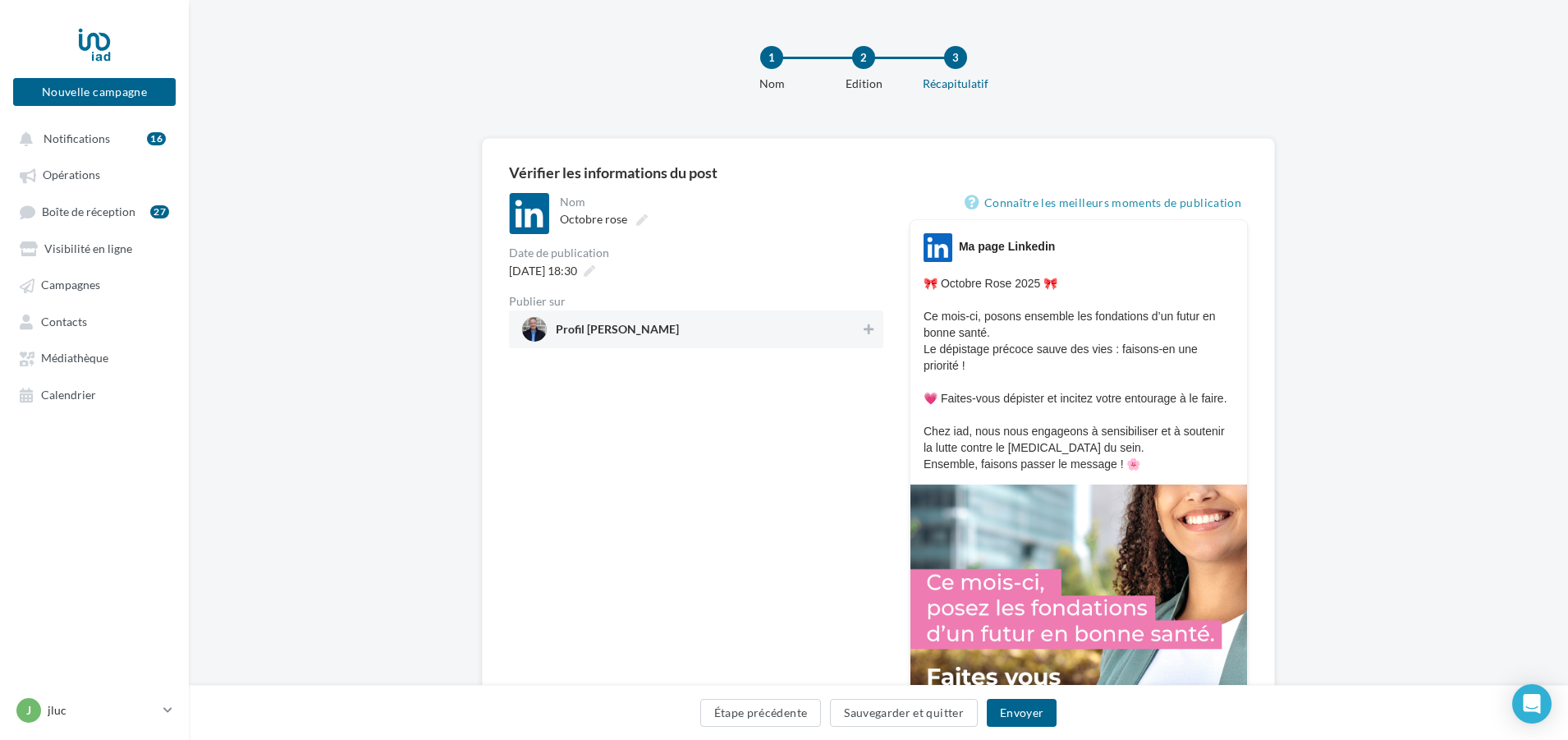
click at [708, 331] on span "Profil jean luc QUEMERE" at bounding box center [692, 330] width 338 height 25
click at [1024, 709] on button "Envoyer" at bounding box center [1021, 712] width 70 height 28
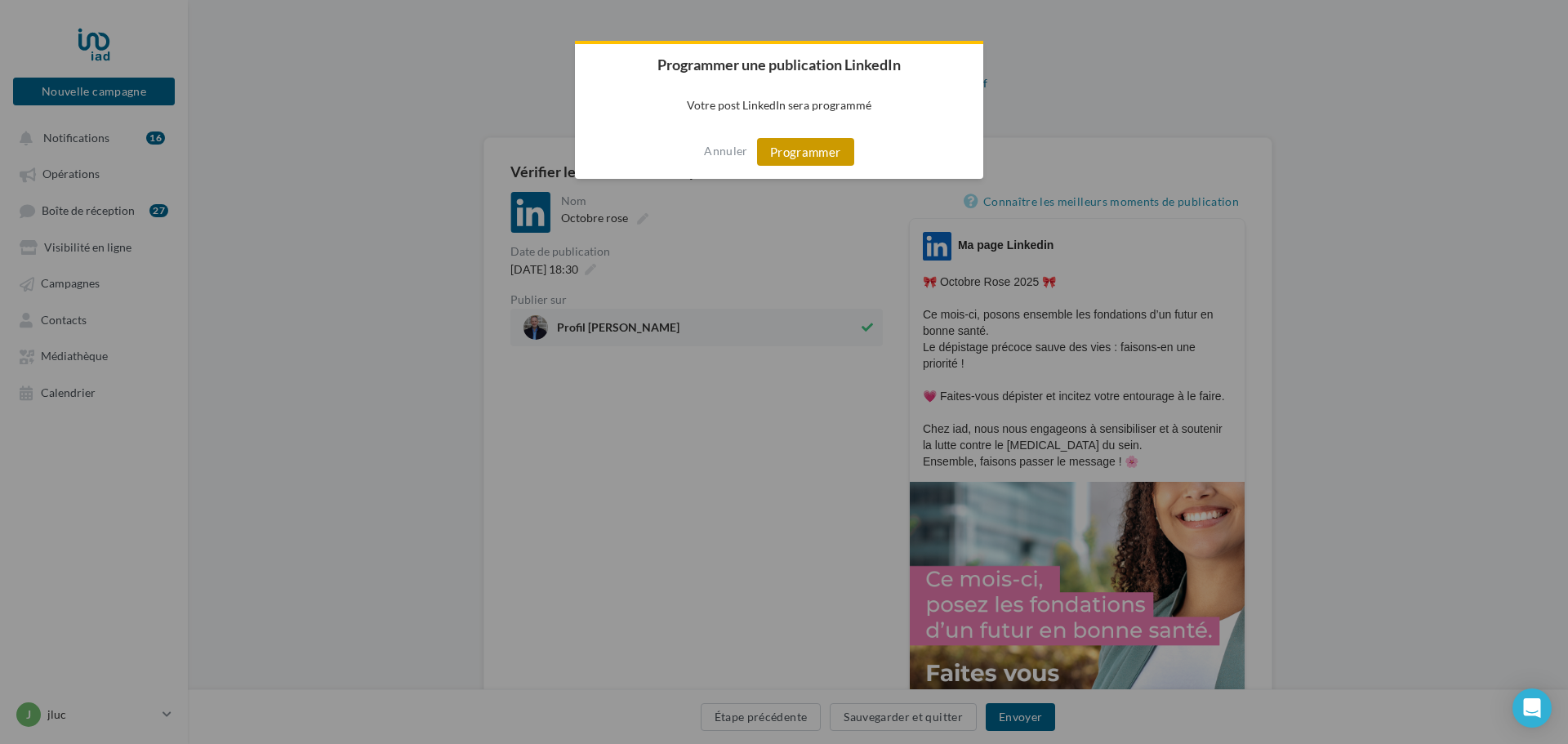
click at [832, 143] on button "Programmer" at bounding box center [806, 151] width 97 height 28
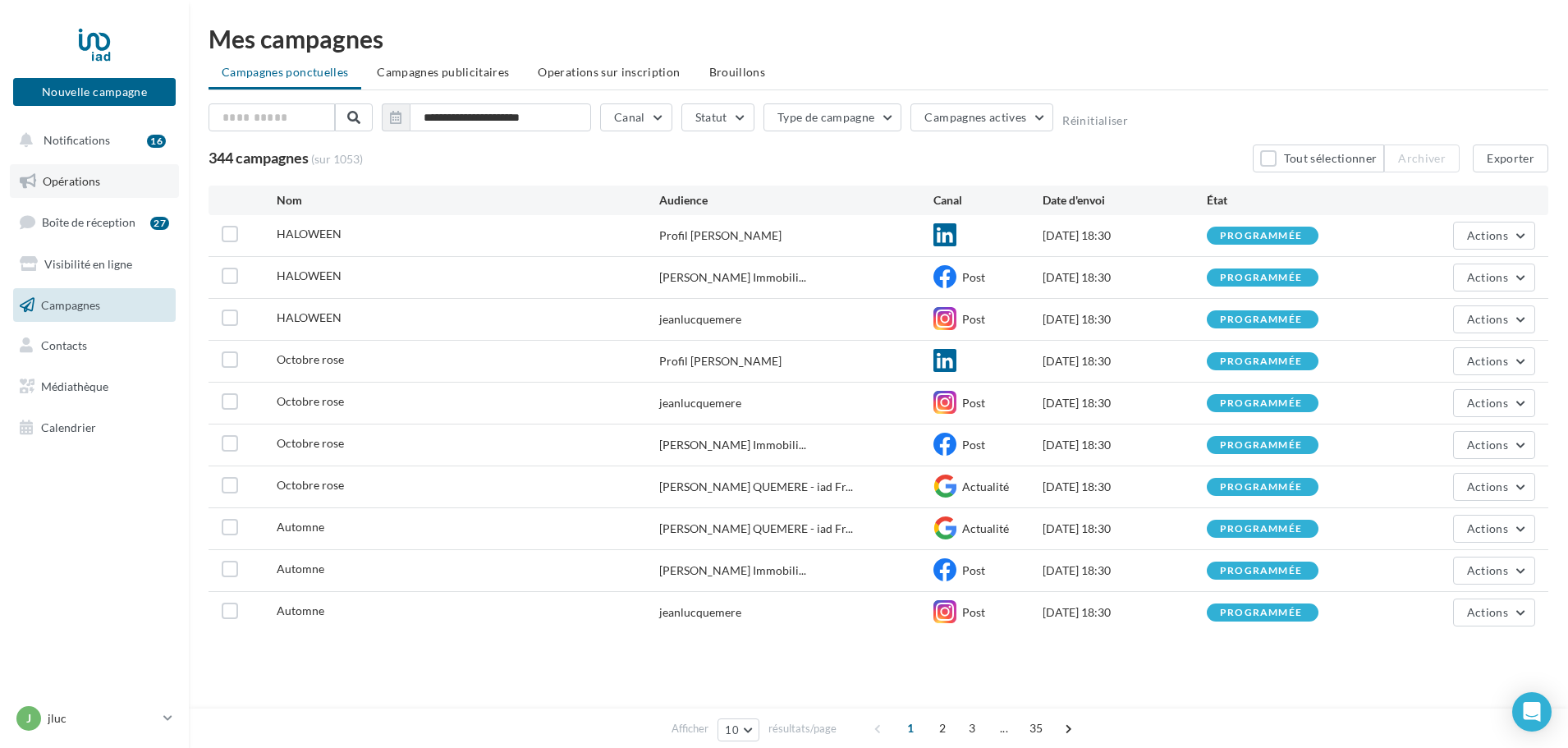
click at [61, 168] on link "Opérations" at bounding box center [94, 182] width 169 height 34
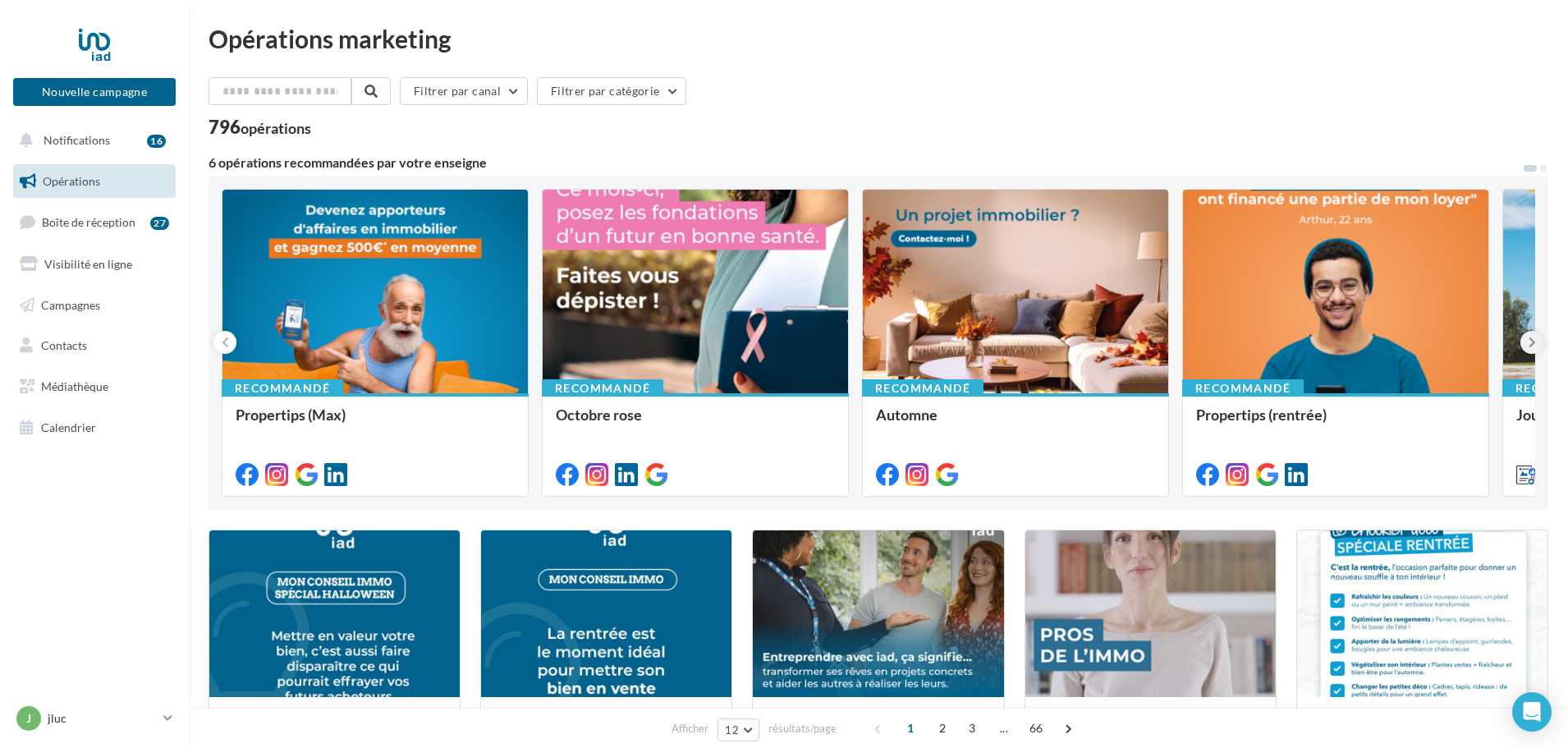
click at [1536, 336] on icon at bounding box center [1533, 342] width 8 height 16
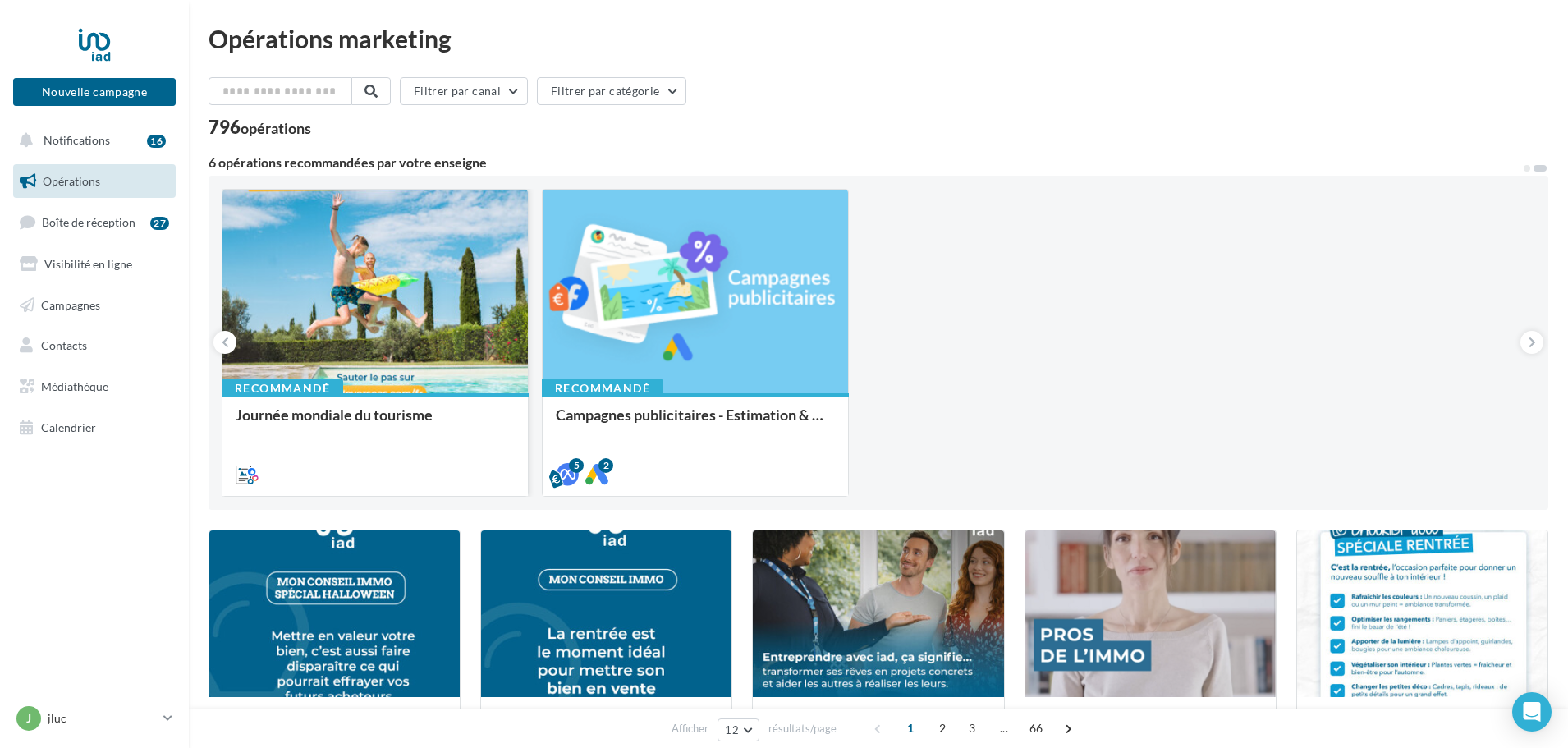
click at [360, 344] on div at bounding box center [376, 292] width 306 height 205
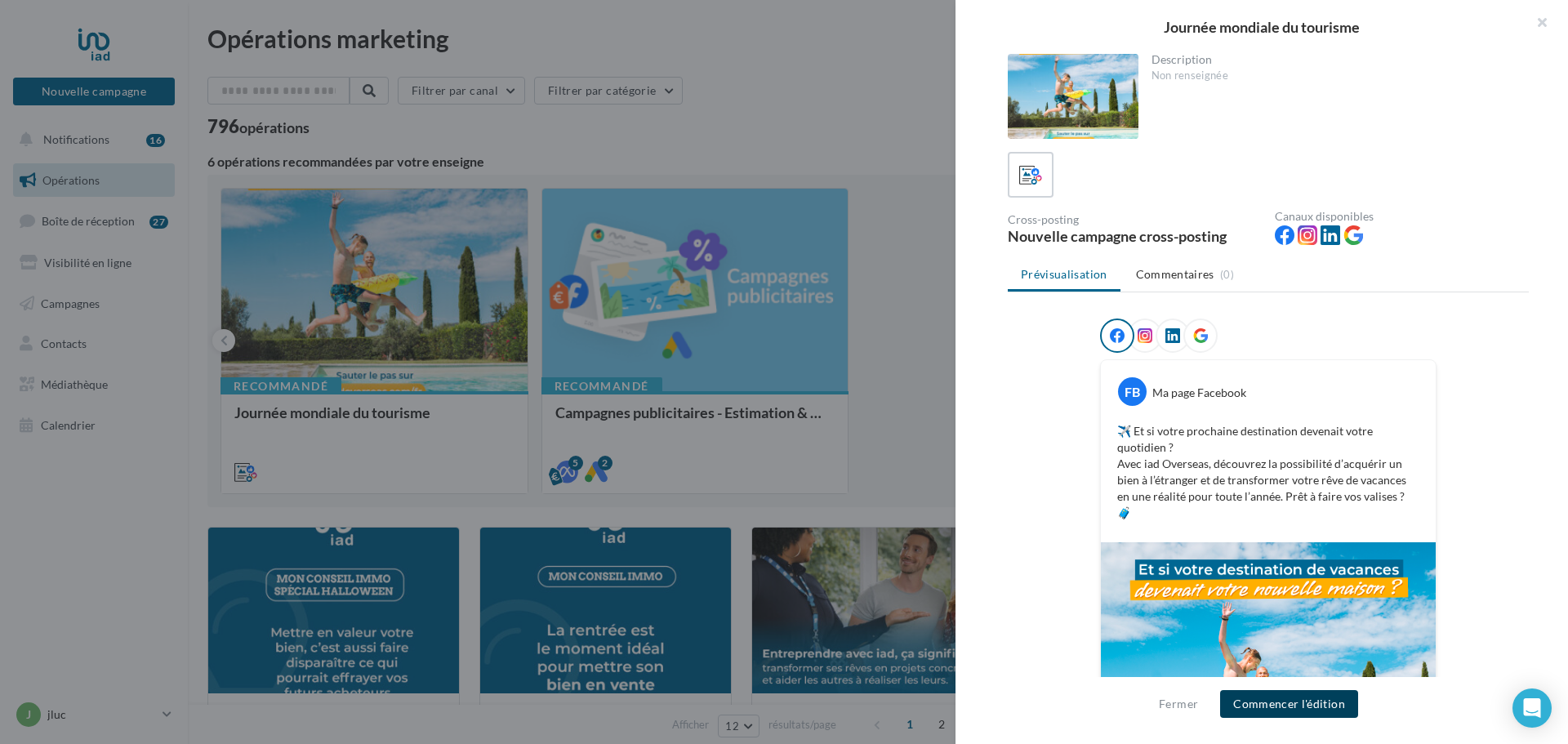
click at [1315, 698] on button "Commencer l'édition" at bounding box center [1289, 703] width 138 height 28
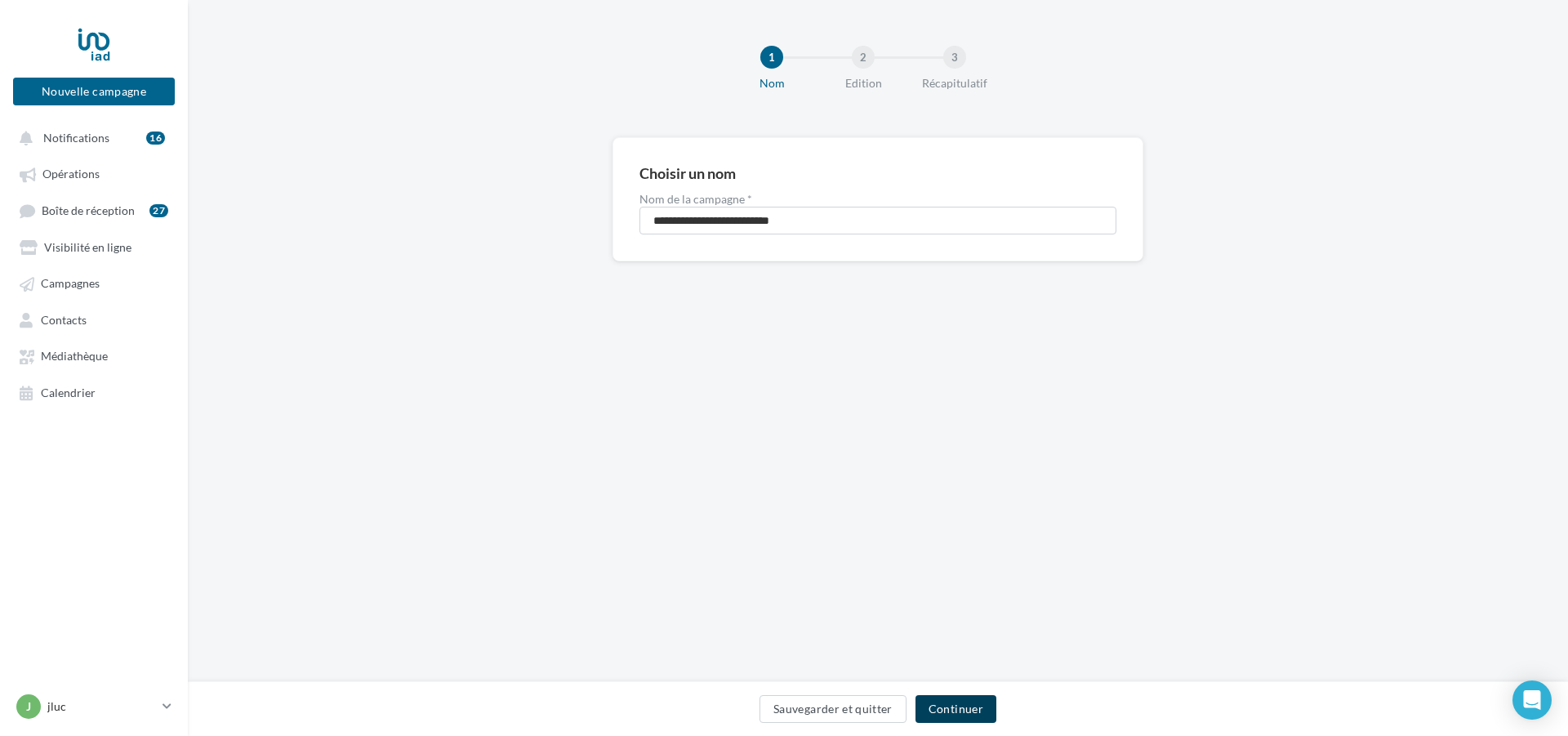
click at [958, 704] on button "Continuer" at bounding box center [955, 708] width 81 height 28
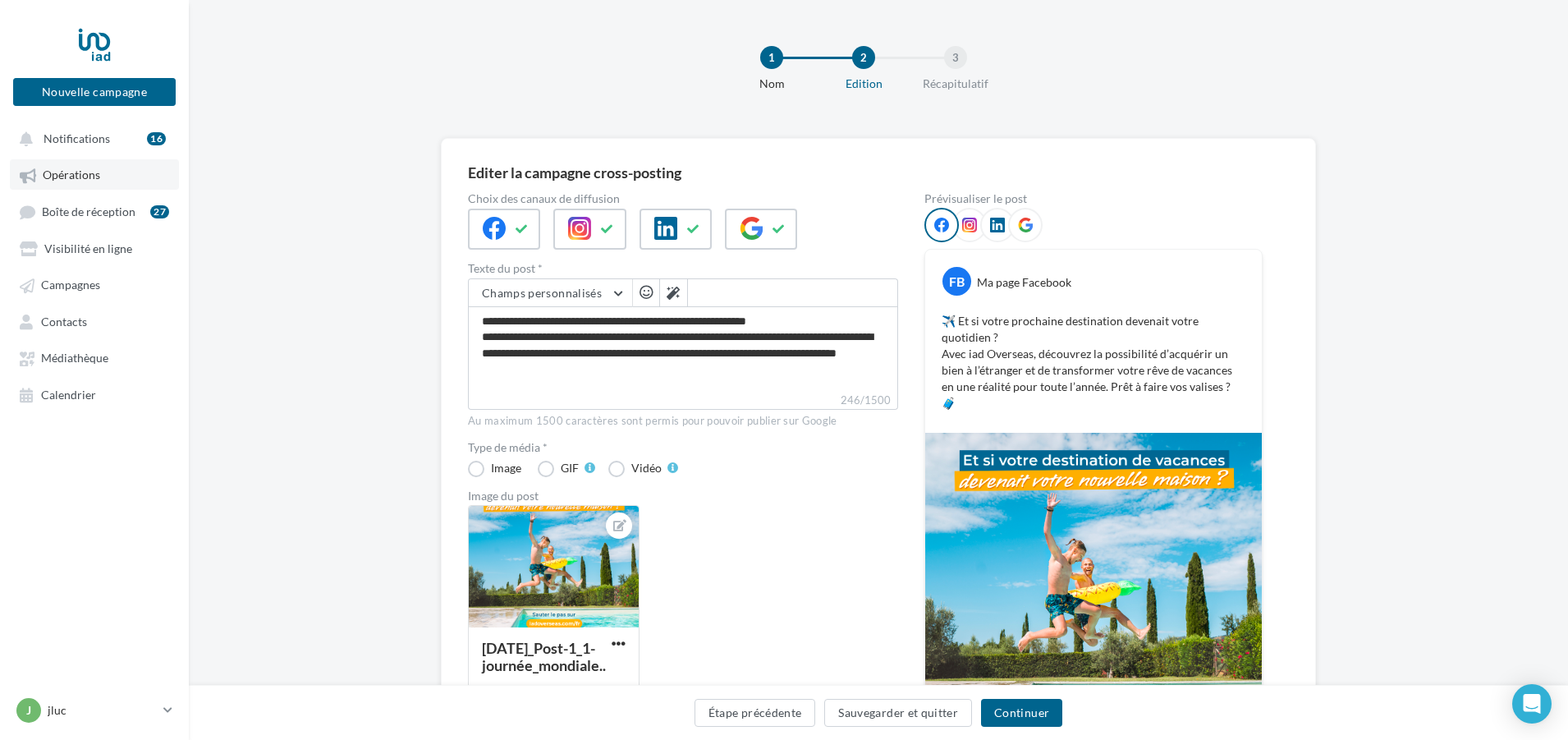
click at [73, 176] on span "Opérations" at bounding box center [72, 175] width 57 height 14
